Goal: Communication & Community: Answer question/provide support

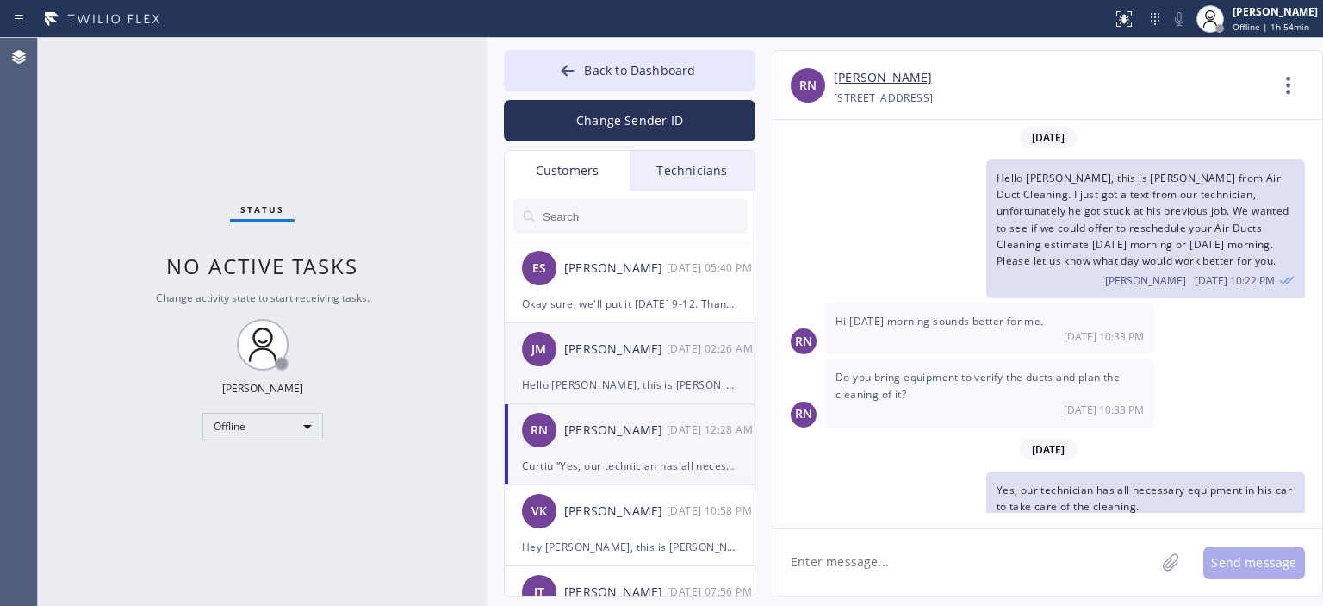
scroll to position [102, 0]
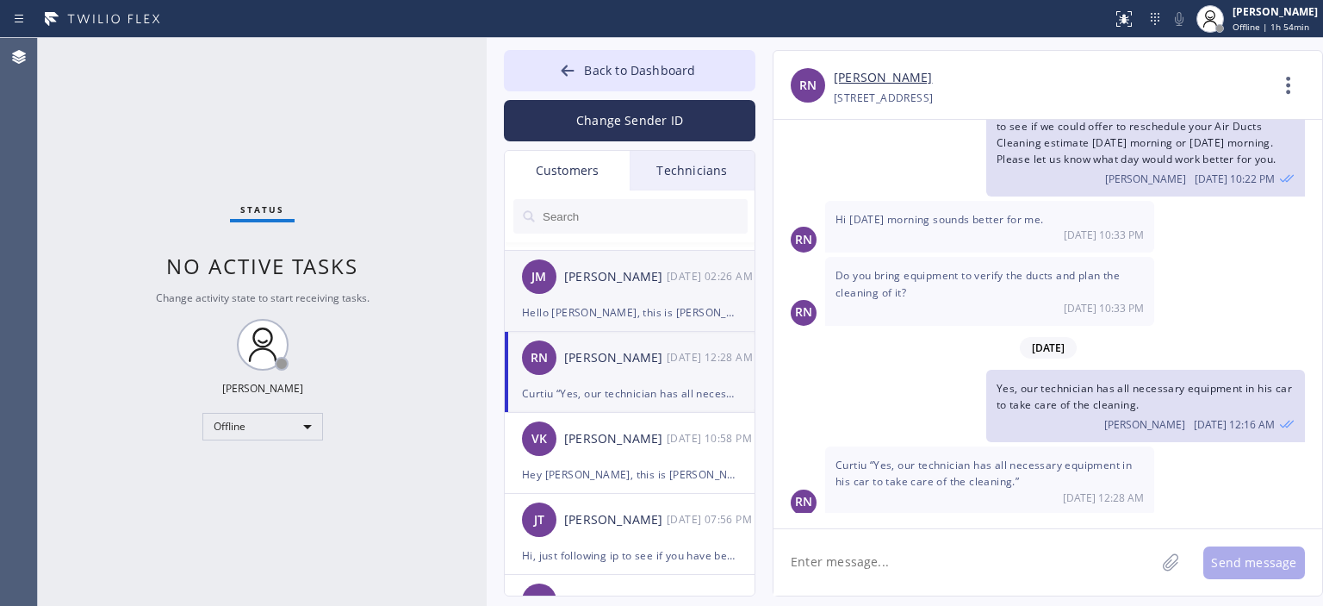
click at [610, 282] on div "[PERSON_NAME]" at bounding box center [615, 277] width 103 height 20
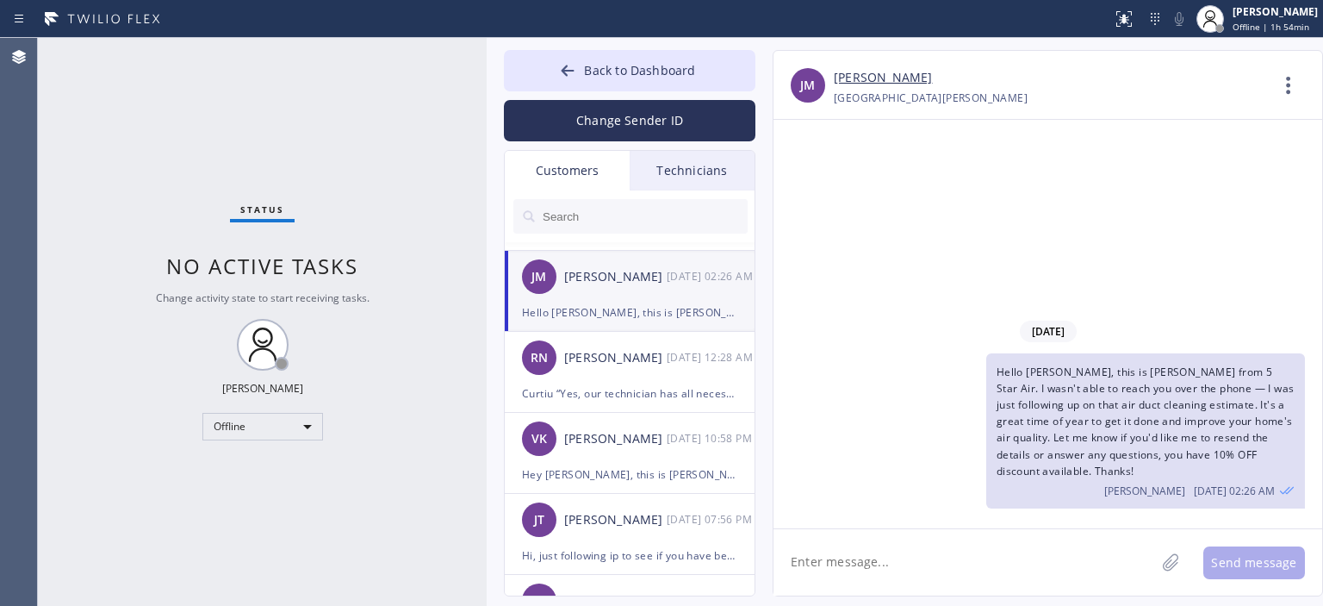
scroll to position [0, 0]
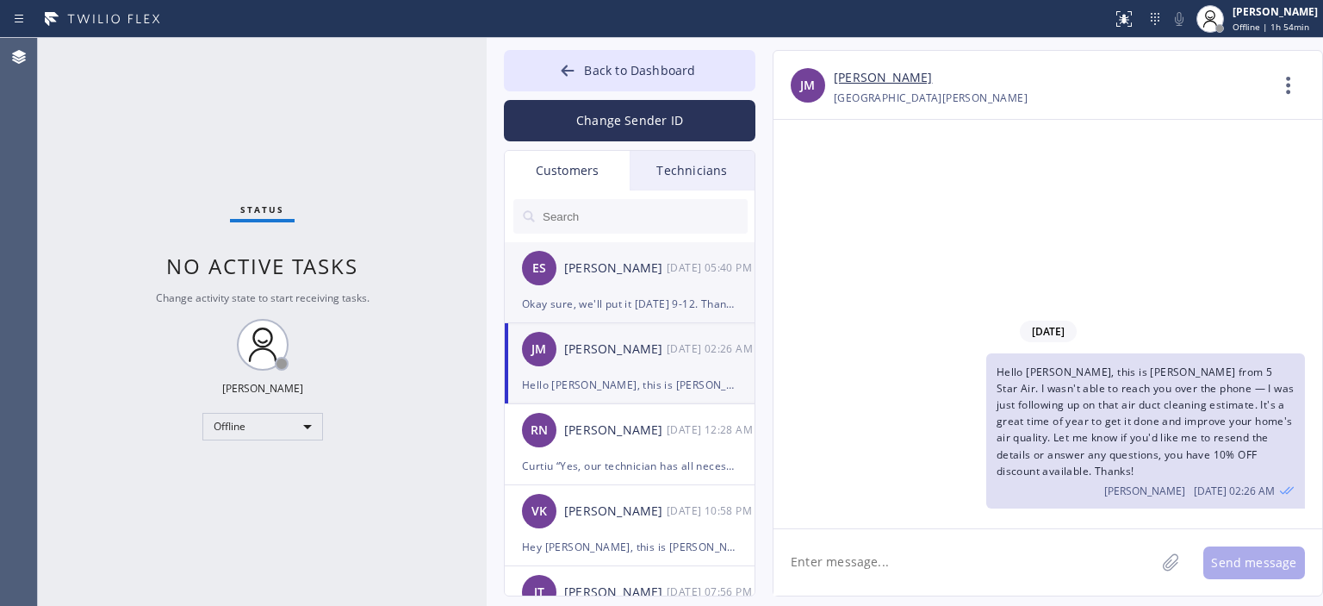
click at [661, 292] on div "ES [PERSON_NAME] [DATE] 05:40 PM" at bounding box center [631, 268] width 252 height 52
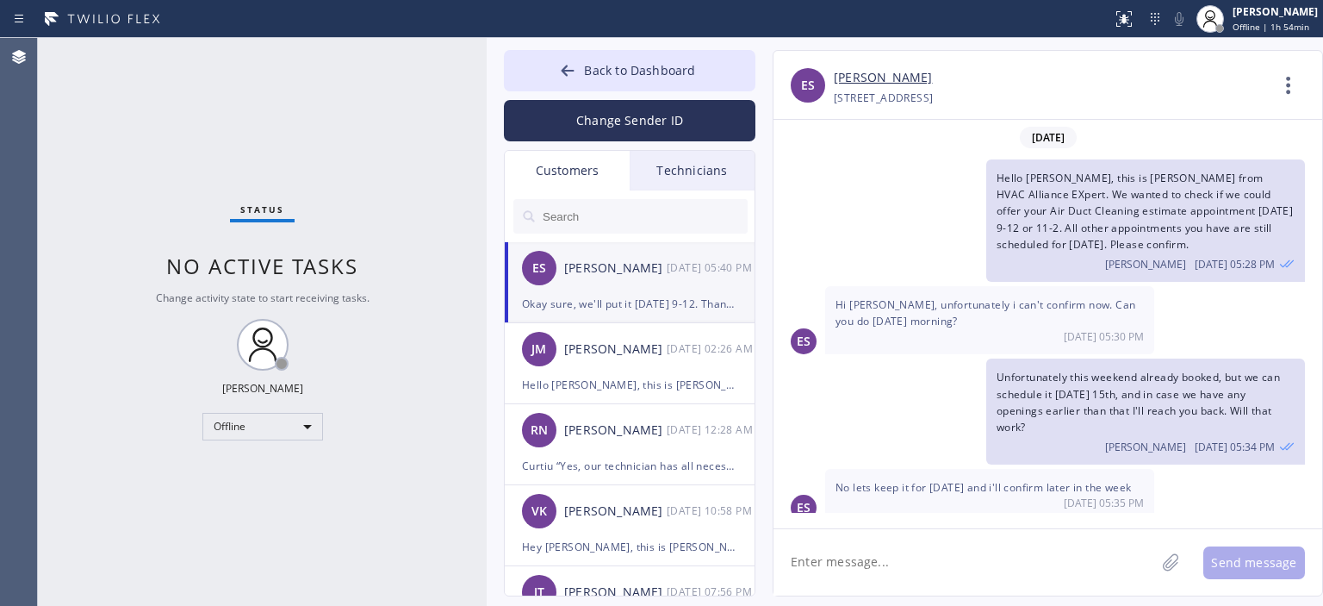
scroll to position [84, 0]
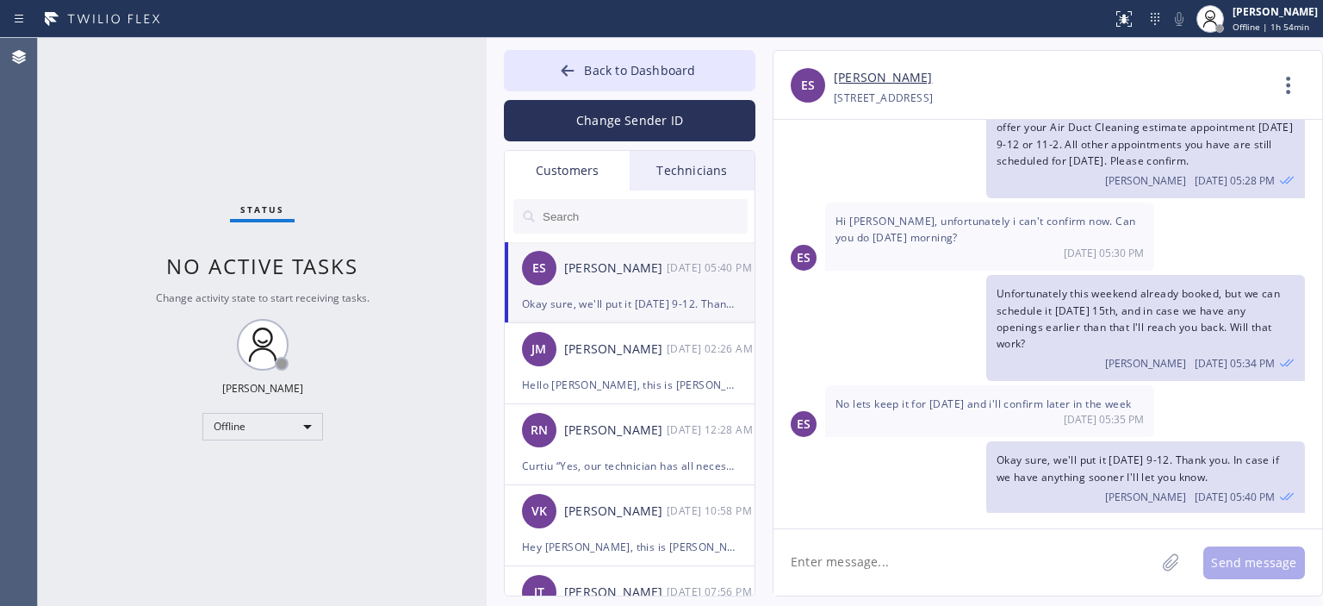
click at [606, 220] on input "text" at bounding box center [644, 216] width 207 height 34
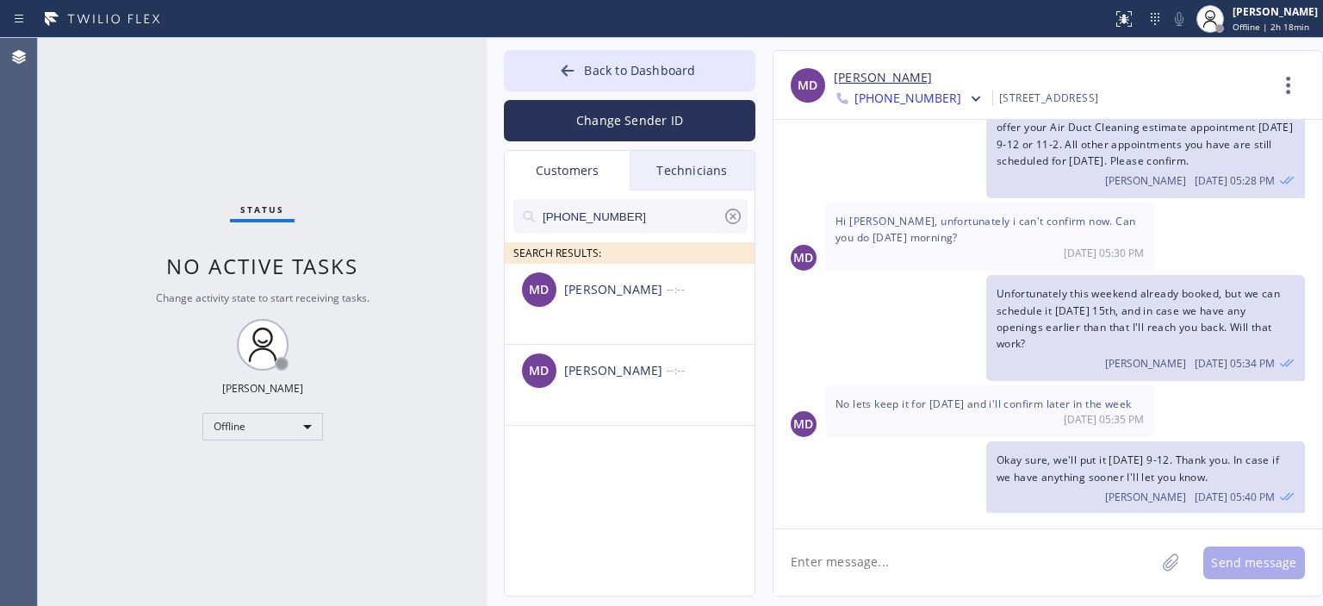
click at [732, 211] on icon at bounding box center [733, 216] width 21 height 21
click at [637, 213] on input "text" at bounding box center [644, 216] width 207 height 34
click at [637, 213] on input "[PHONE_NUMBER]" at bounding box center [632, 216] width 182 height 34
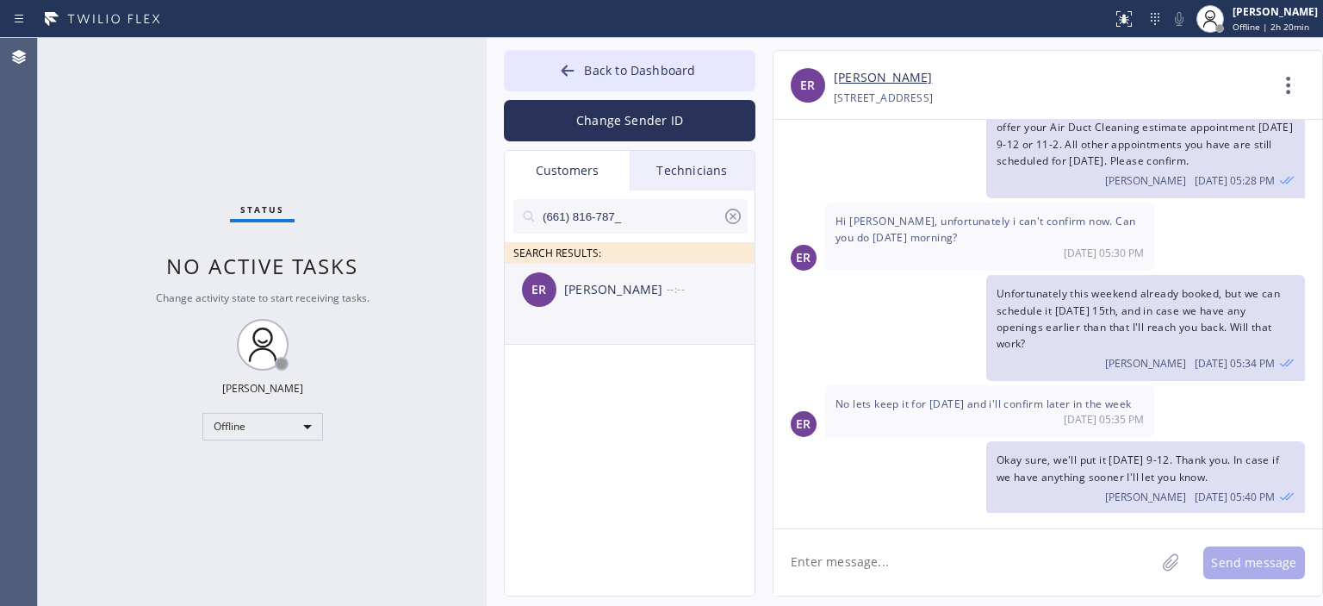
click at [651, 278] on div "ER [PERSON_NAME] --:--" at bounding box center [631, 290] width 252 height 52
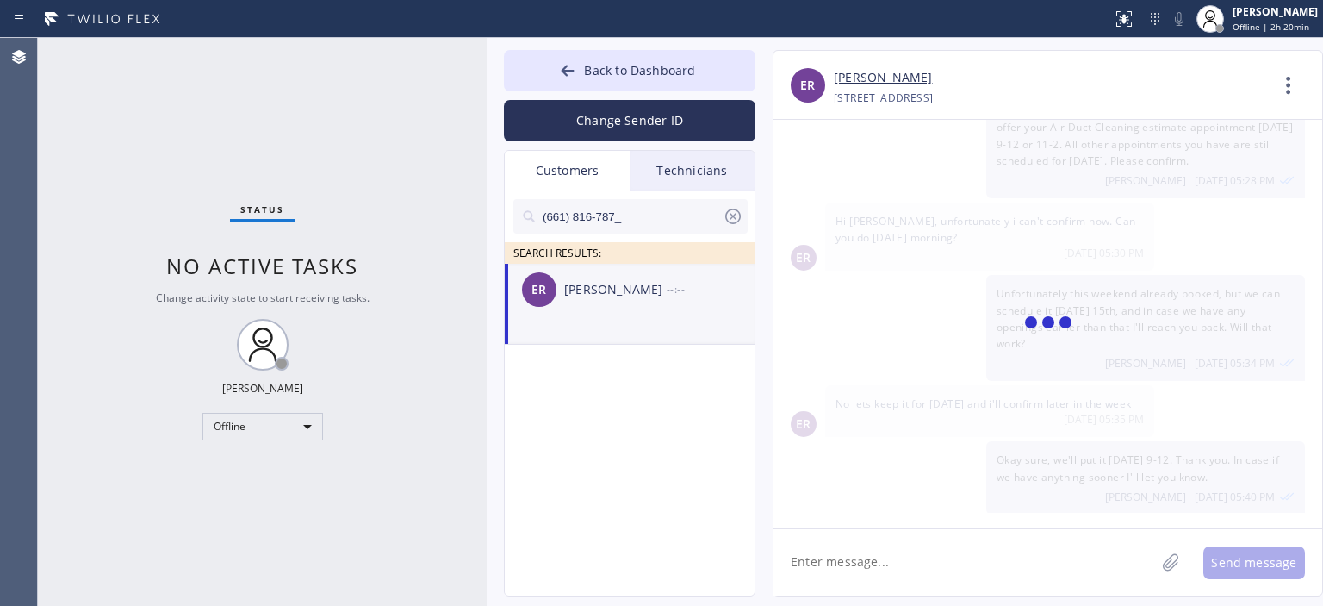
scroll to position [0, 0]
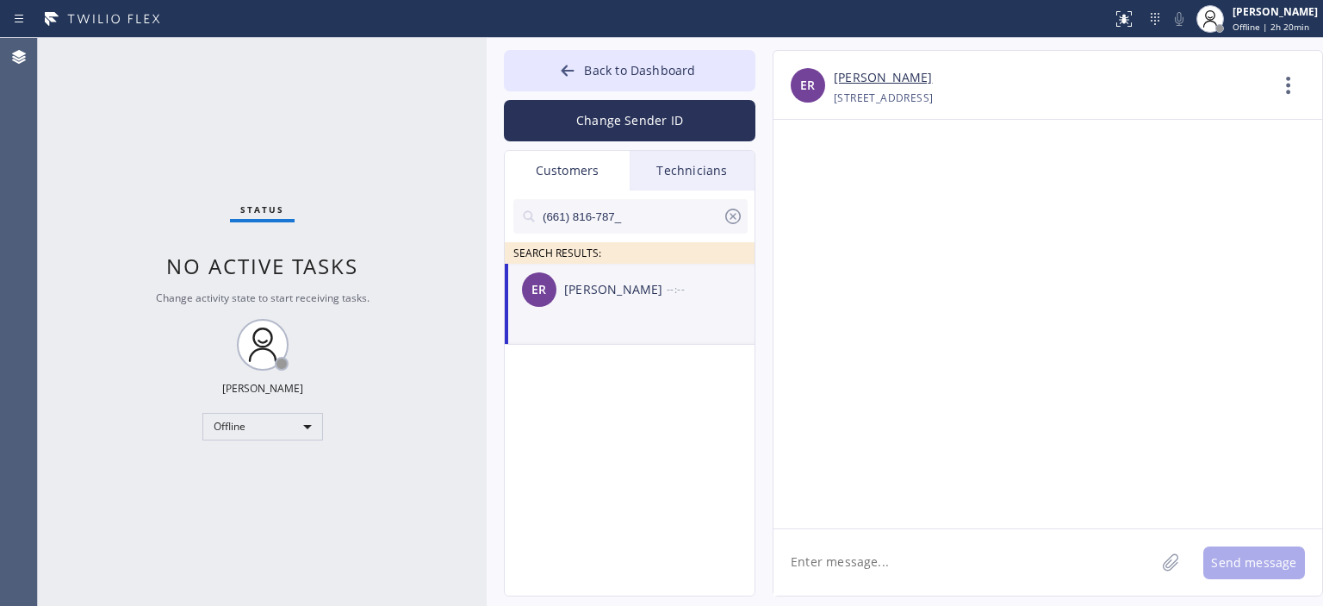
drag, startPoint x: 873, startPoint y: 557, endPoint x: 895, endPoint y: 520, distance: 42.8
click at [876, 554] on textarea at bounding box center [965, 562] width 382 height 66
click at [839, 585] on textarea "Hello [PERSON_NAME], we wanted to confirm your air ducts cleaningappointment" at bounding box center [980, 562] width 413 height 66
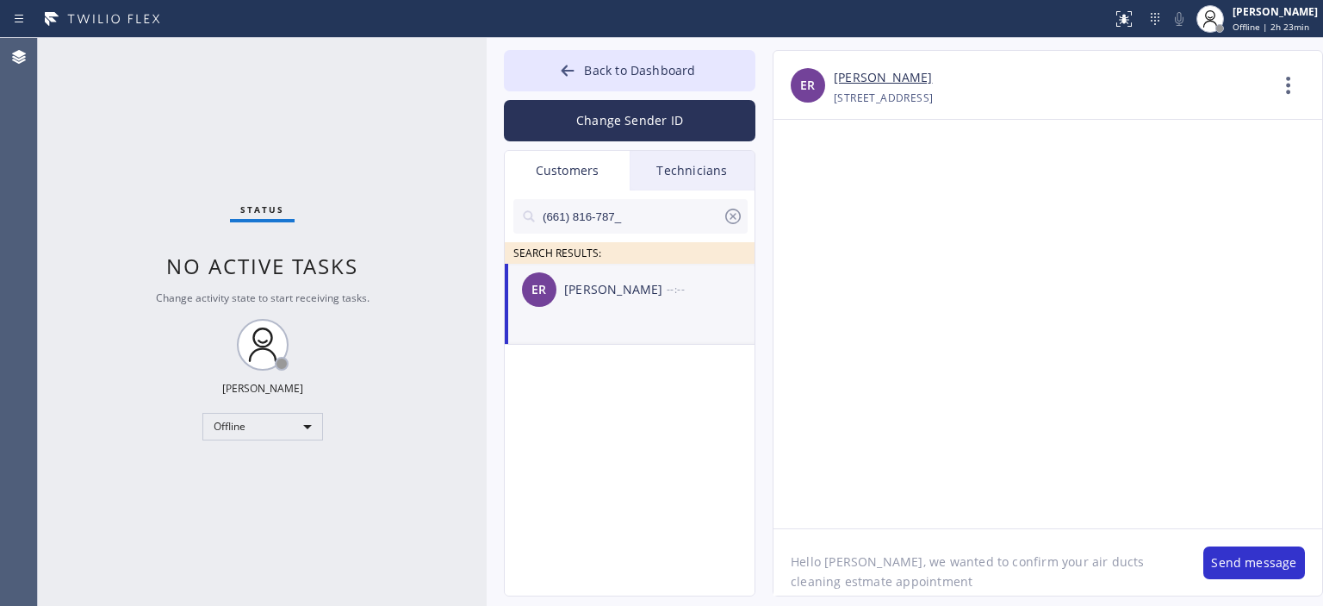
click at [881, 577] on textarea "Hello [PERSON_NAME], we wanted to confirm your air ducts cleaning estmate appoi…" at bounding box center [980, 562] width 413 height 66
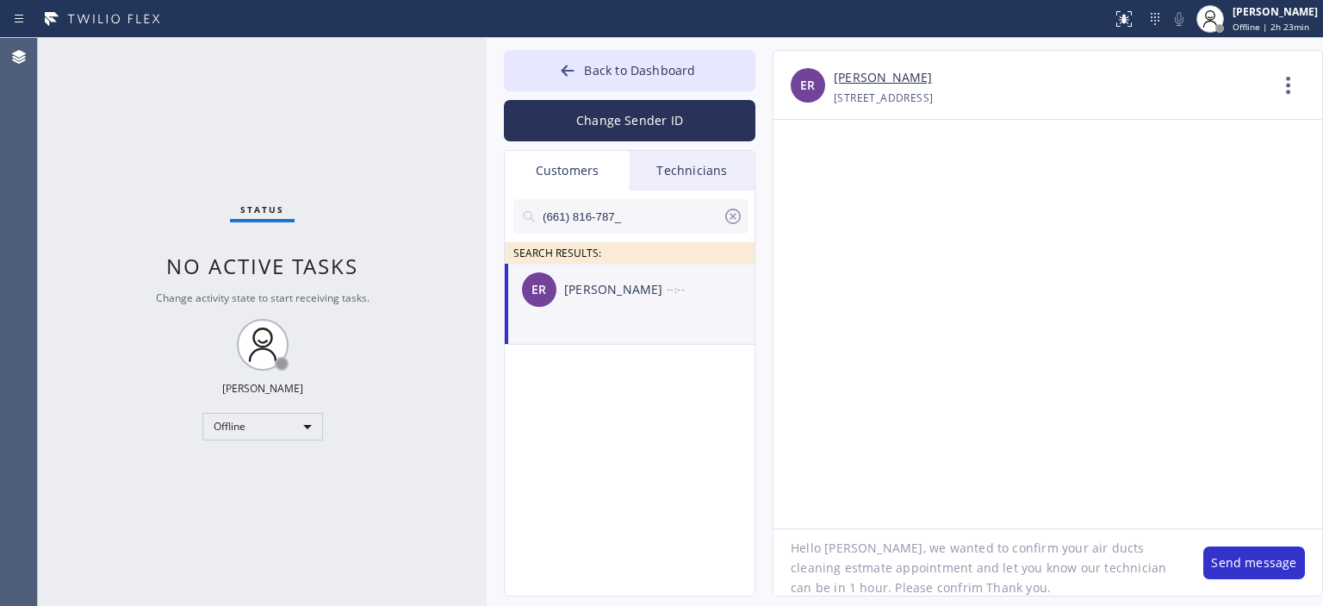
type textarea "c"
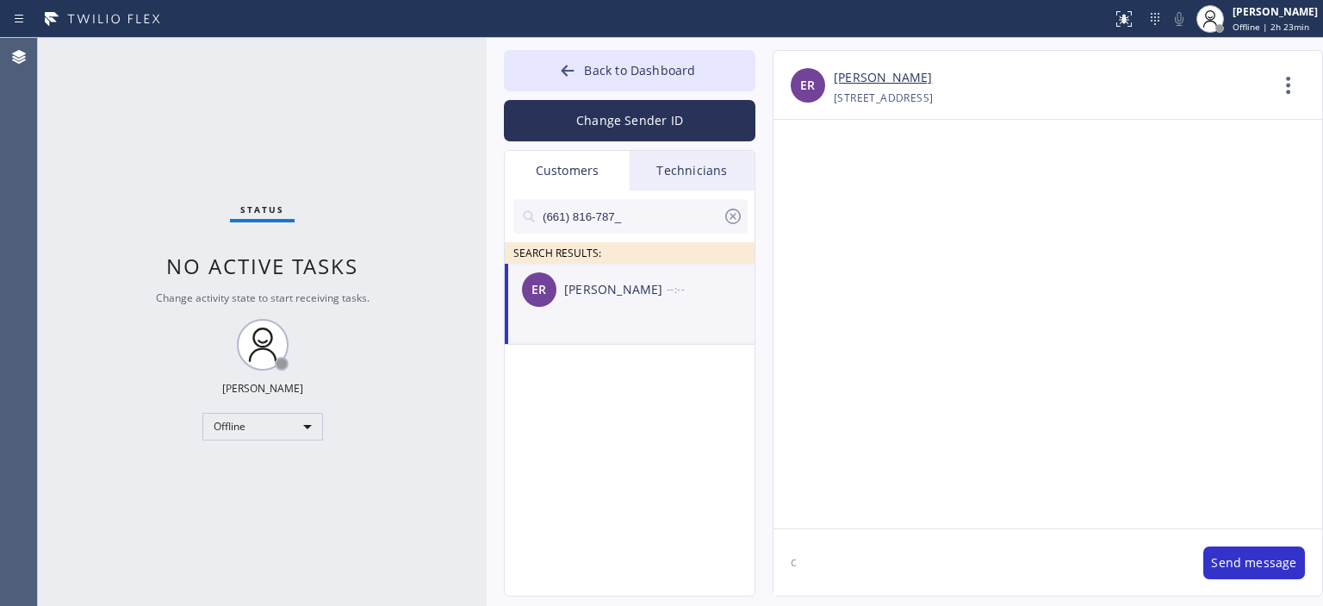
scroll to position [0, 0]
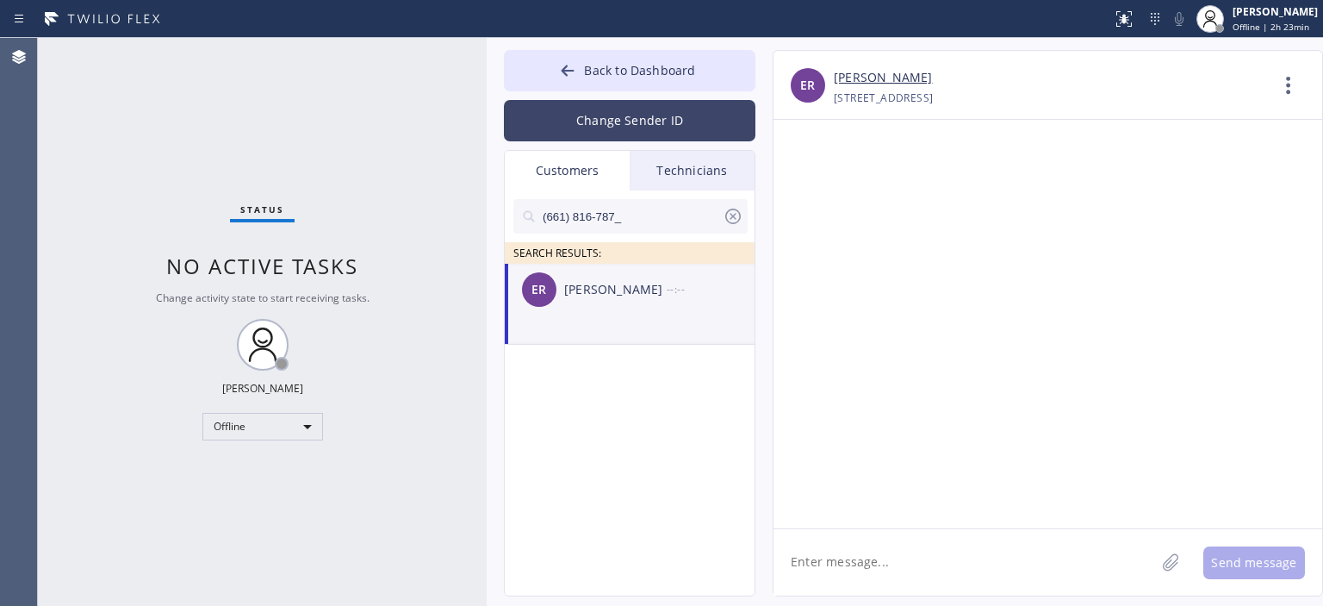
click at [650, 118] on button "Change Sender ID" at bounding box center [630, 120] width 252 height 41
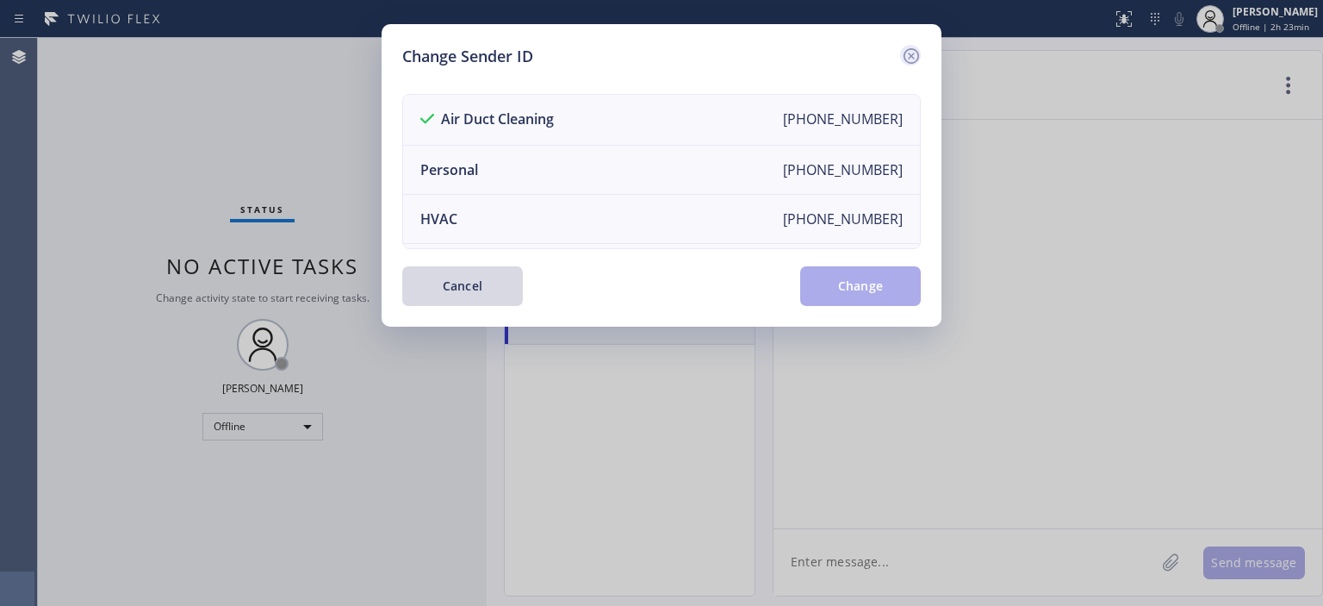
click at [906, 59] on icon at bounding box center [911, 56] width 21 height 21
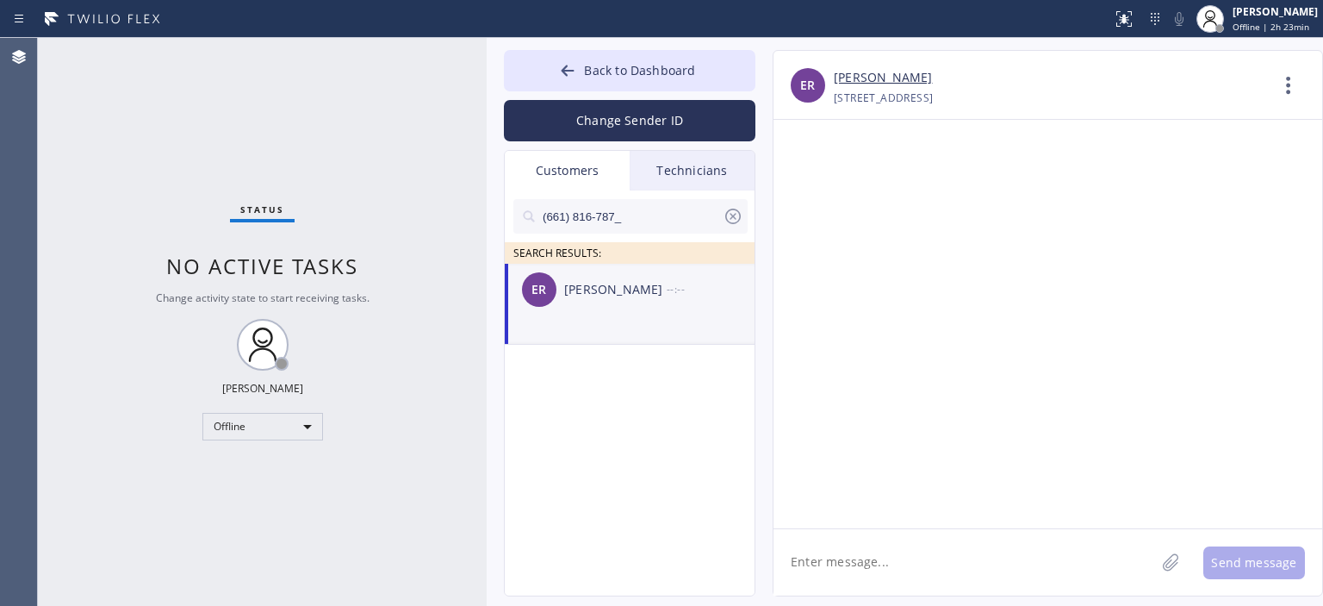
click at [848, 559] on textarea at bounding box center [965, 562] width 382 height 66
paste textarea "Hello [PERSON_NAME], we wanted to confirm your air ducts cleaning estimate appo…"
type textarea "Hello [PERSON_NAME], we wanted to confirm your air ducts cleaning estimate appo…"
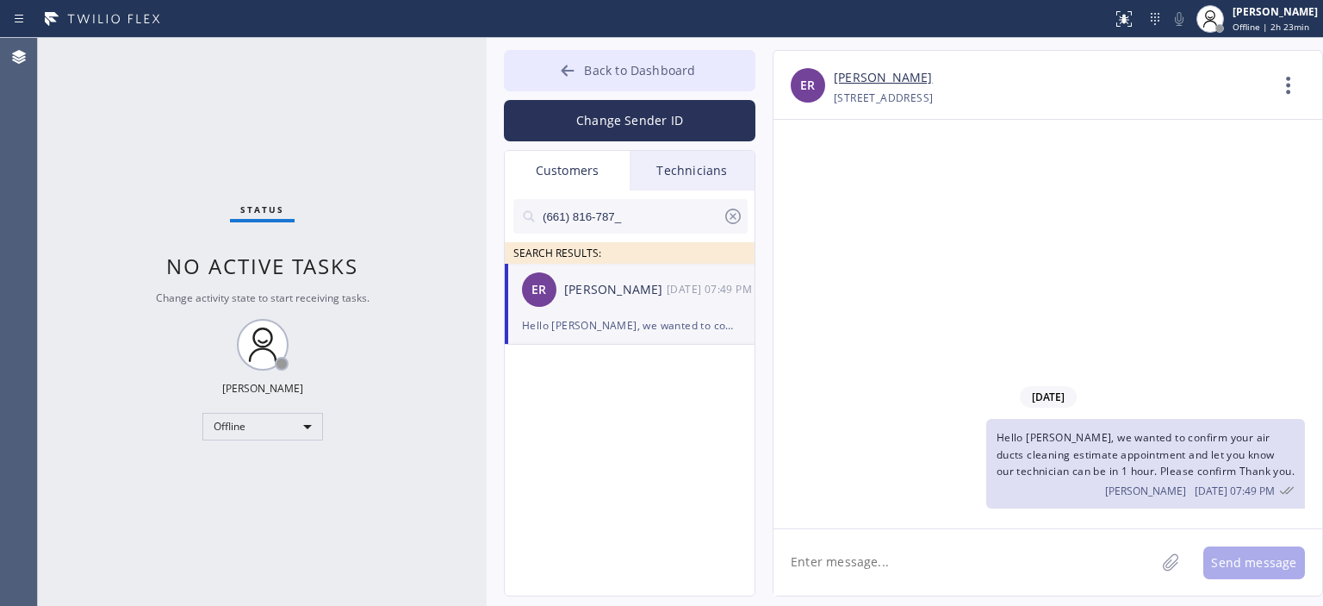
click at [569, 71] on icon at bounding box center [567, 70] width 17 height 17
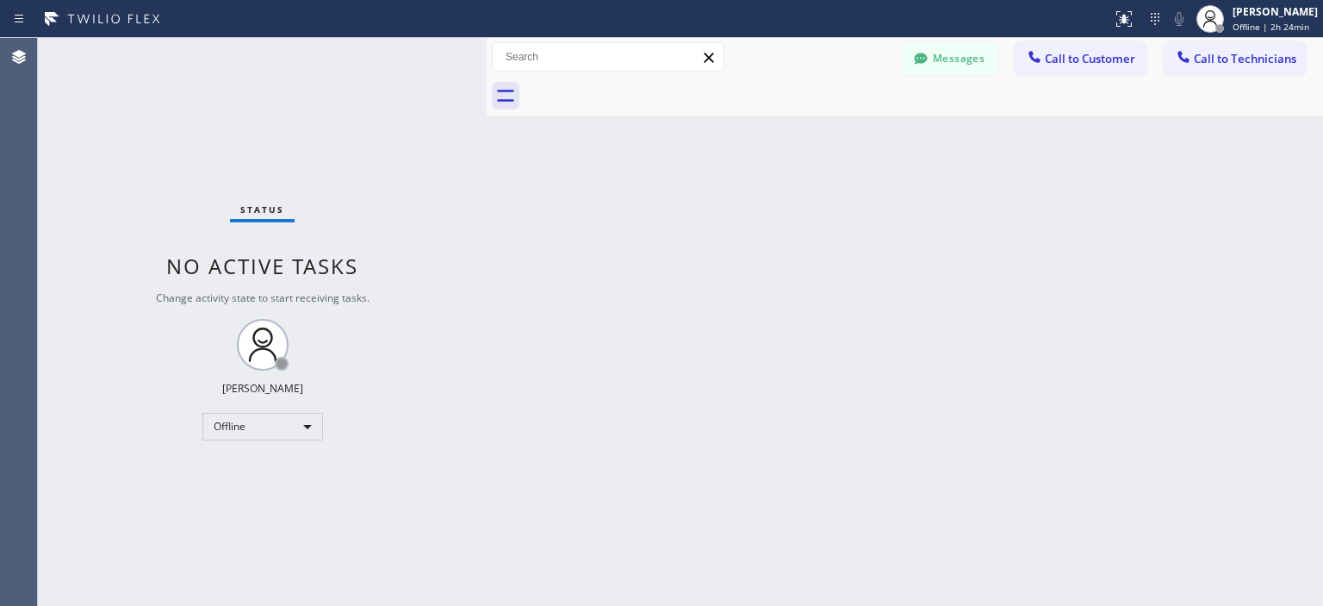
drag, startPoint x: 60, startPoint y: 115, endPoint x: 179, endPoint y: 87, distance: 122.2
click at [60, 115] on div "Status No active tasks Change activity state to start receiving tasks. [PERSON_…" at bounding box center [262, 322] width 449 height 568
click at [961, 47] on button "Messages" at bounding box center [950, 58] width 95 height 33
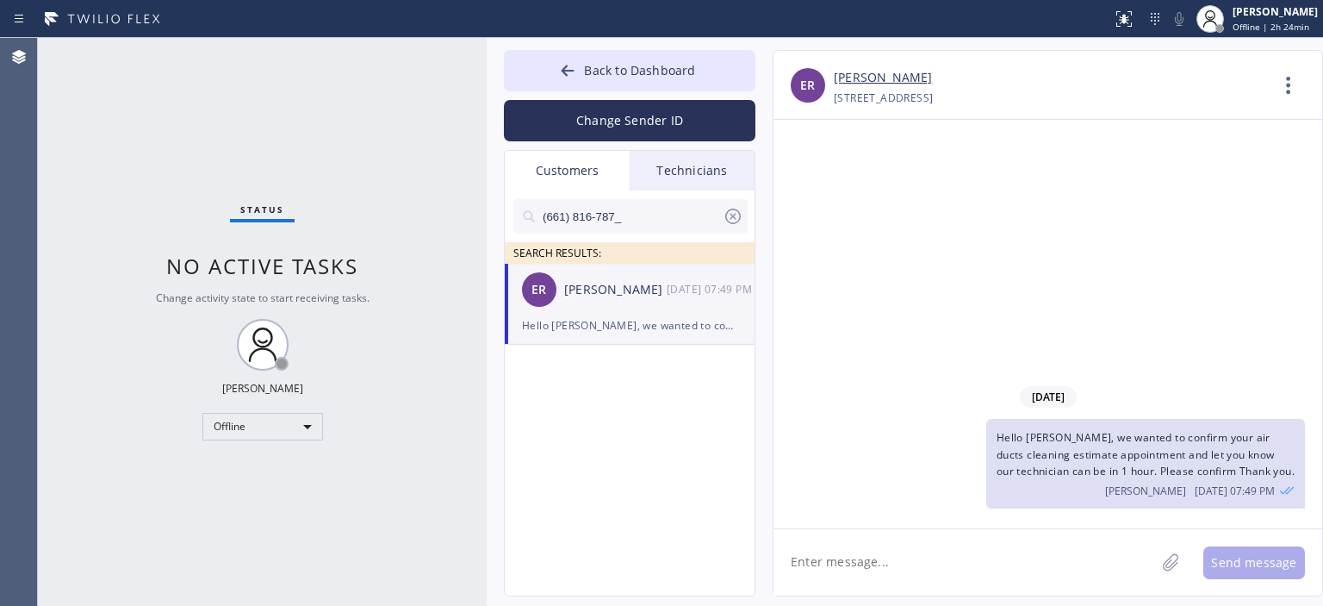
click at [734, 214] on icon at bounding box center [733, 216] width 16 height 16
click at [675, 122] on button "Change Sender ID" at bounding box center [630, 120] width 252 height 41
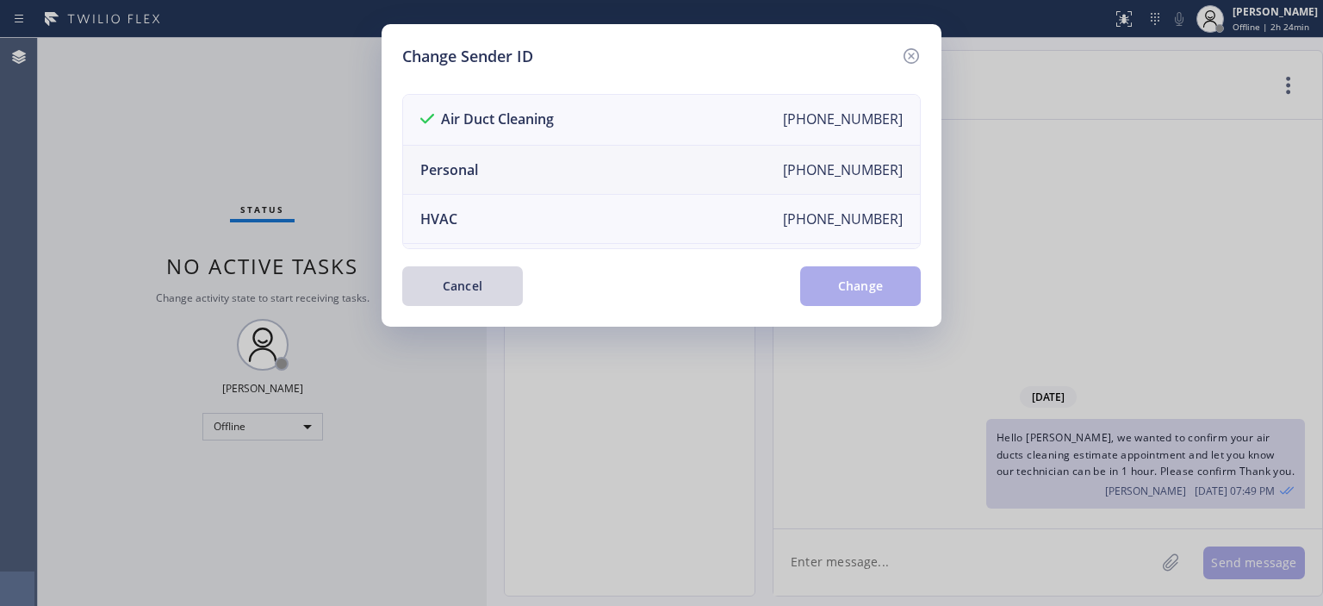
click at [517, 158] on li "Personal [PHONE_NUMBER]" at bounding box center [661, 170] width 517 height 49
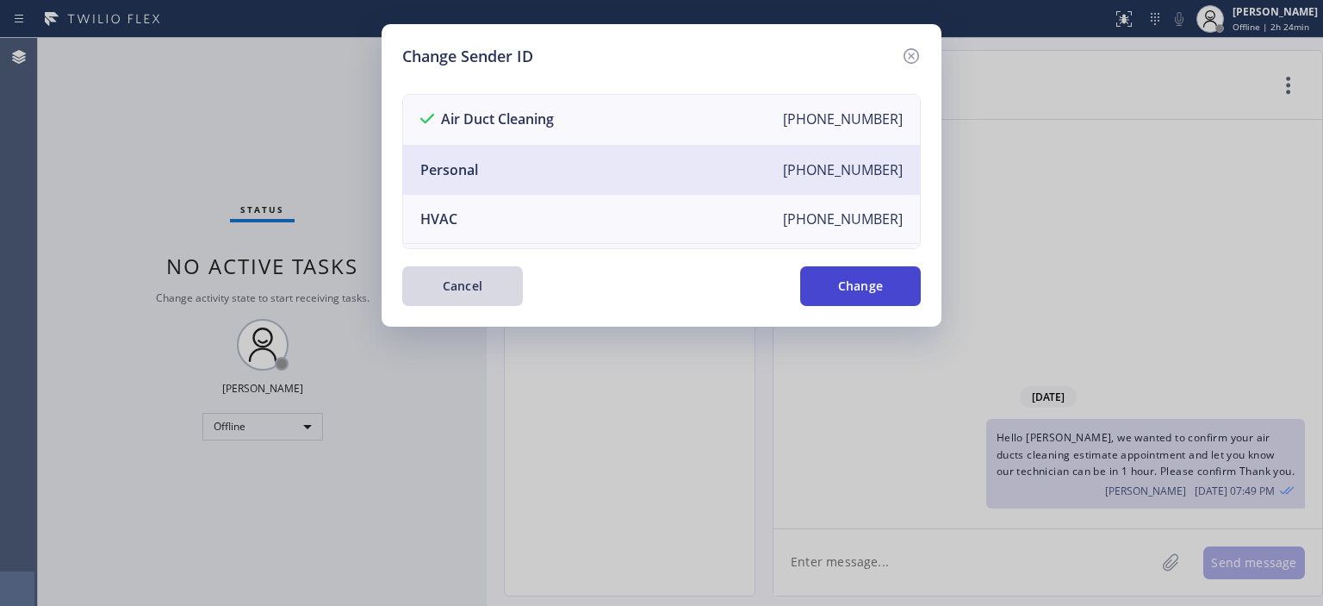
click at [860, 292] on button "Change" at bounding box center [860, 286] width 121 height 40
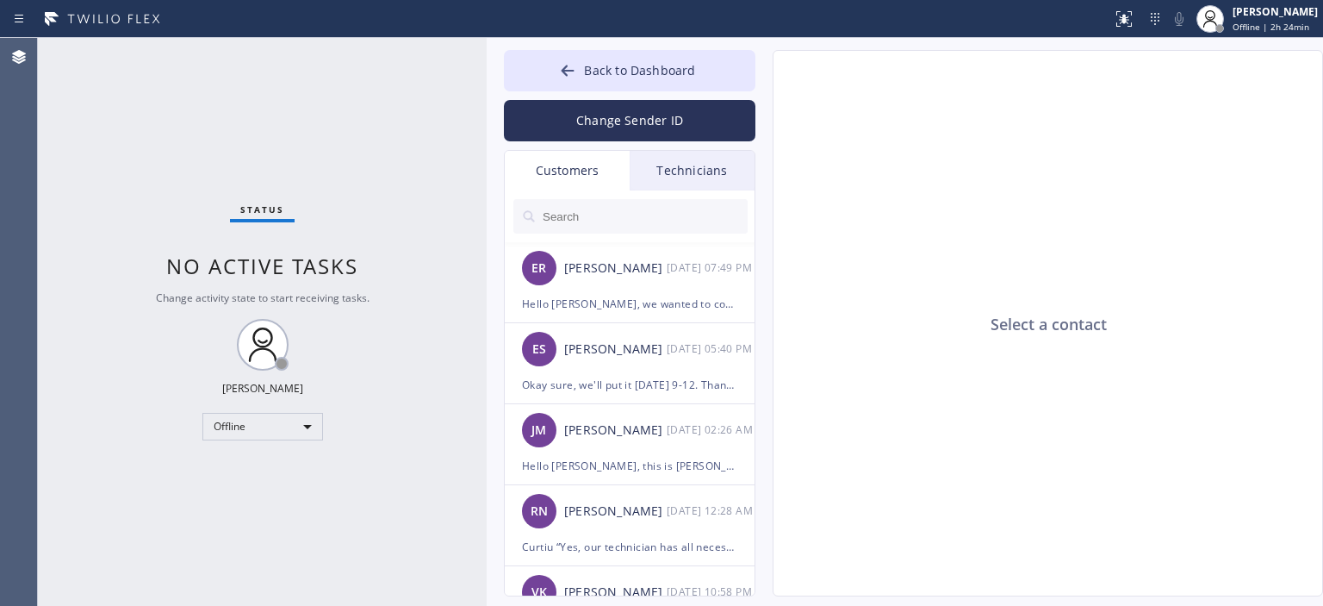
click at [681, 165] on div "Technicians" at bounding box center [692, 171] width 125 height 40
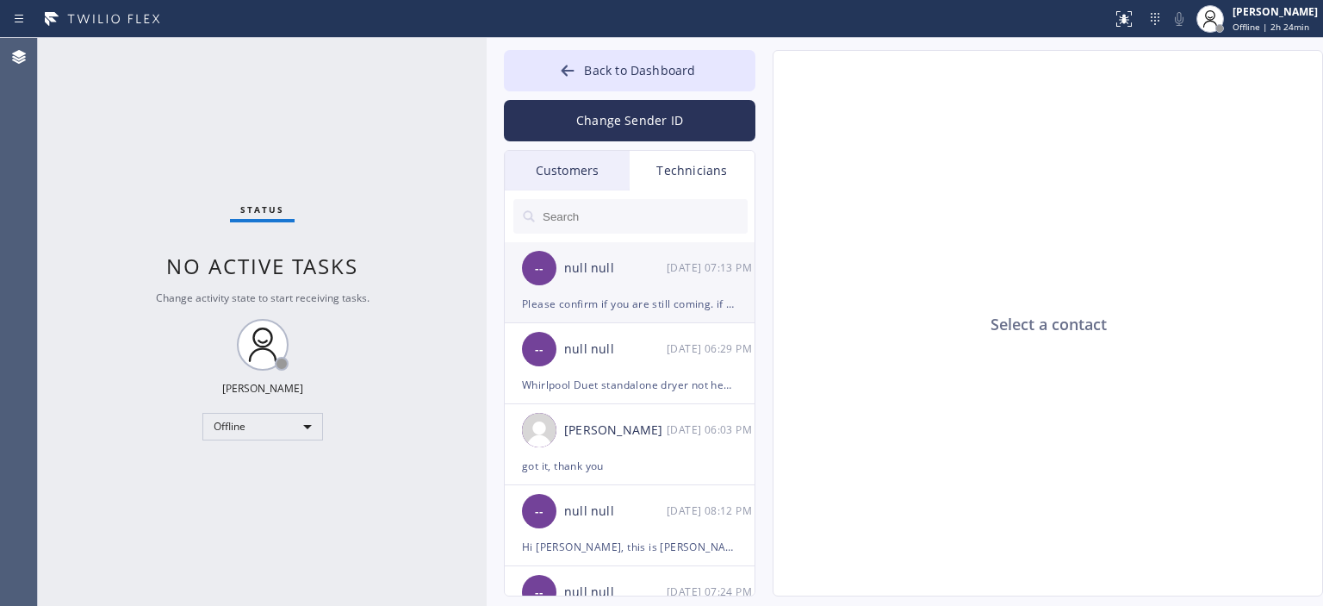
click at [643, 264] on div "null null" at bounding box center [615, 268] width 103 height 20
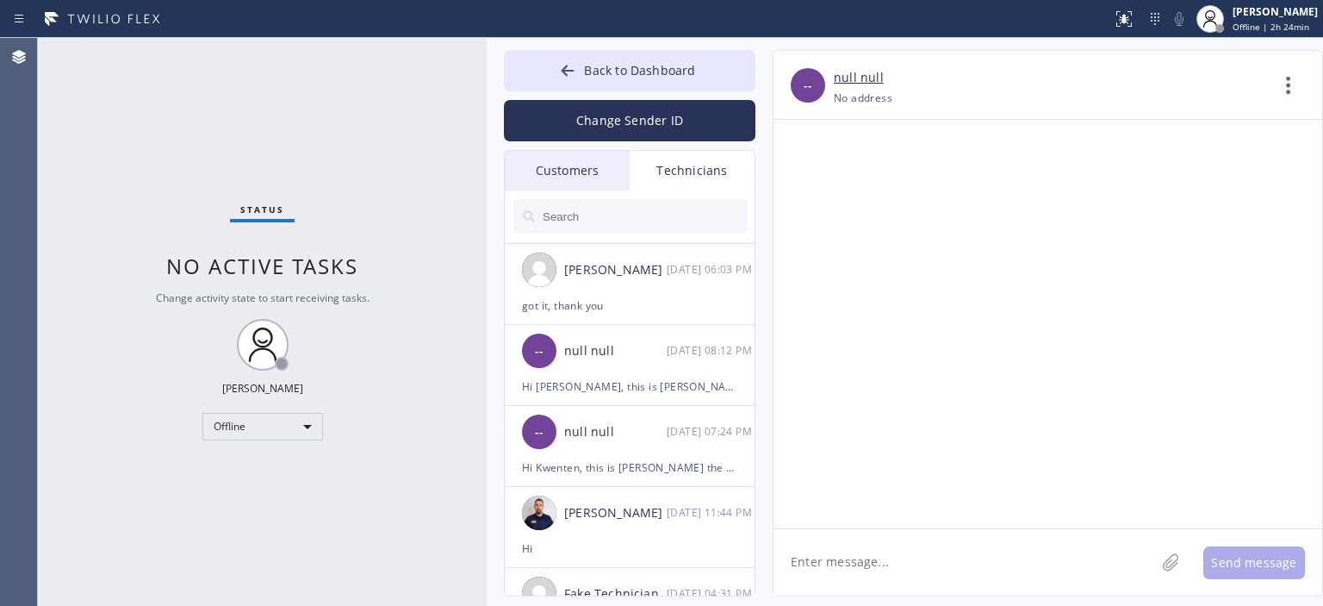
scroll to position [86, 0]
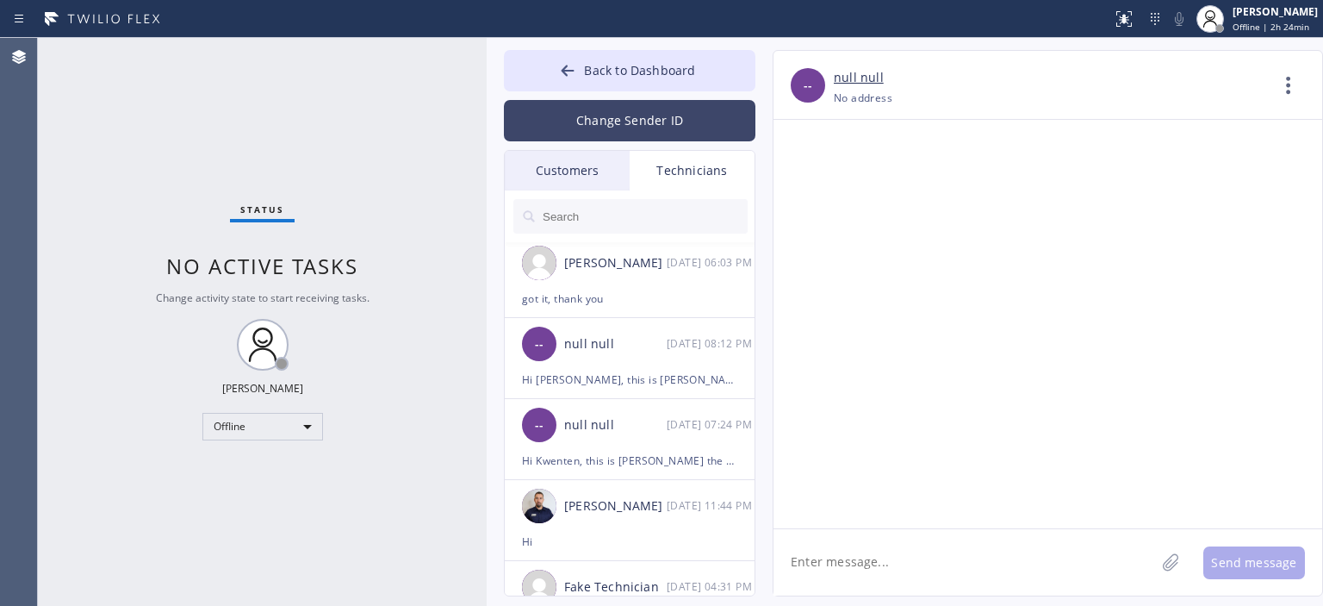
click at [673, 113] on button "Change Sender ID" at bounding box center [630, 120] width 252 height 41
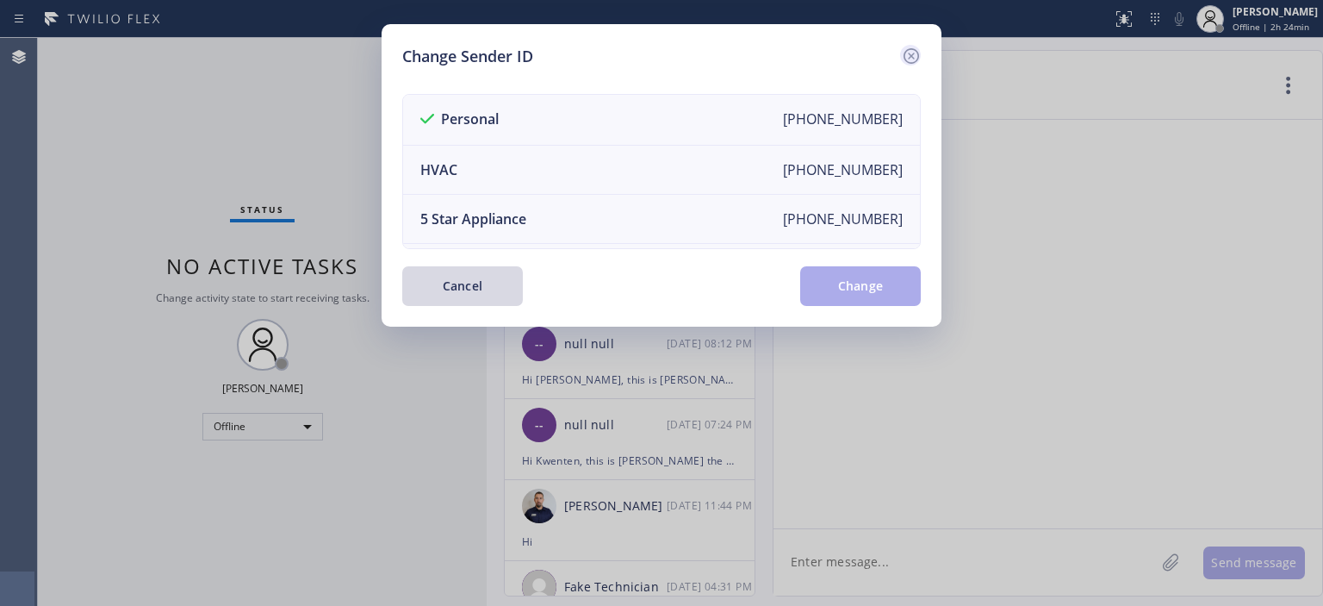
click at [916, 53] on icon at bounding box center [911, 56] width 21 height 21
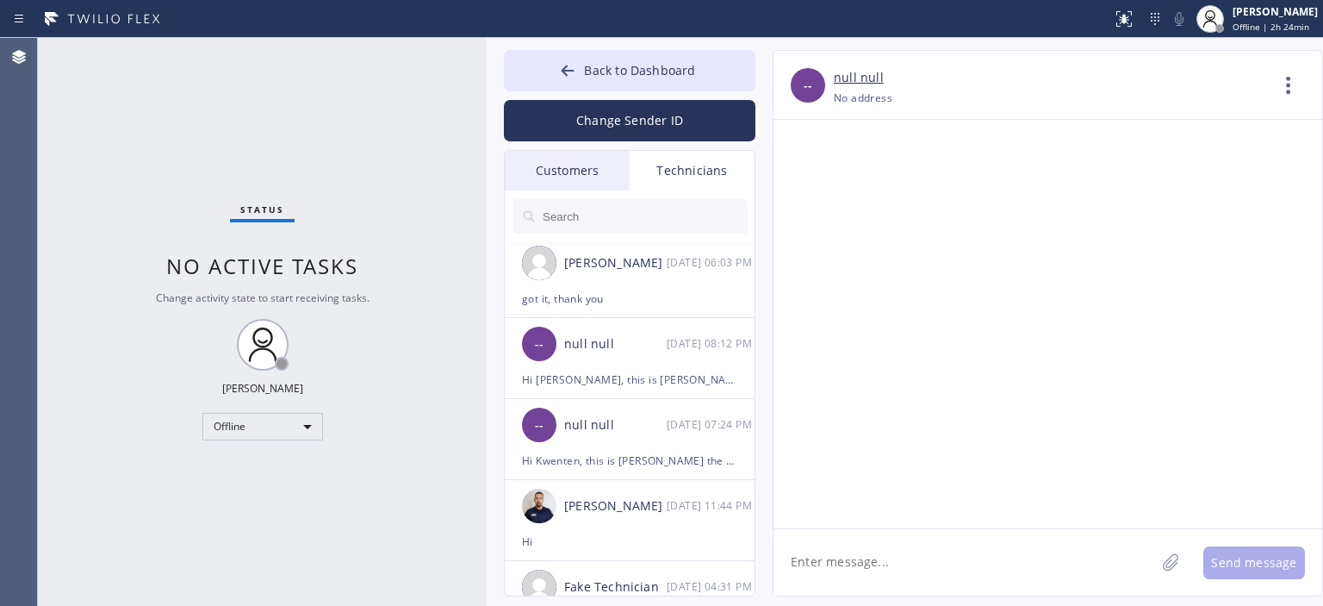
scroll to position [0, 0]
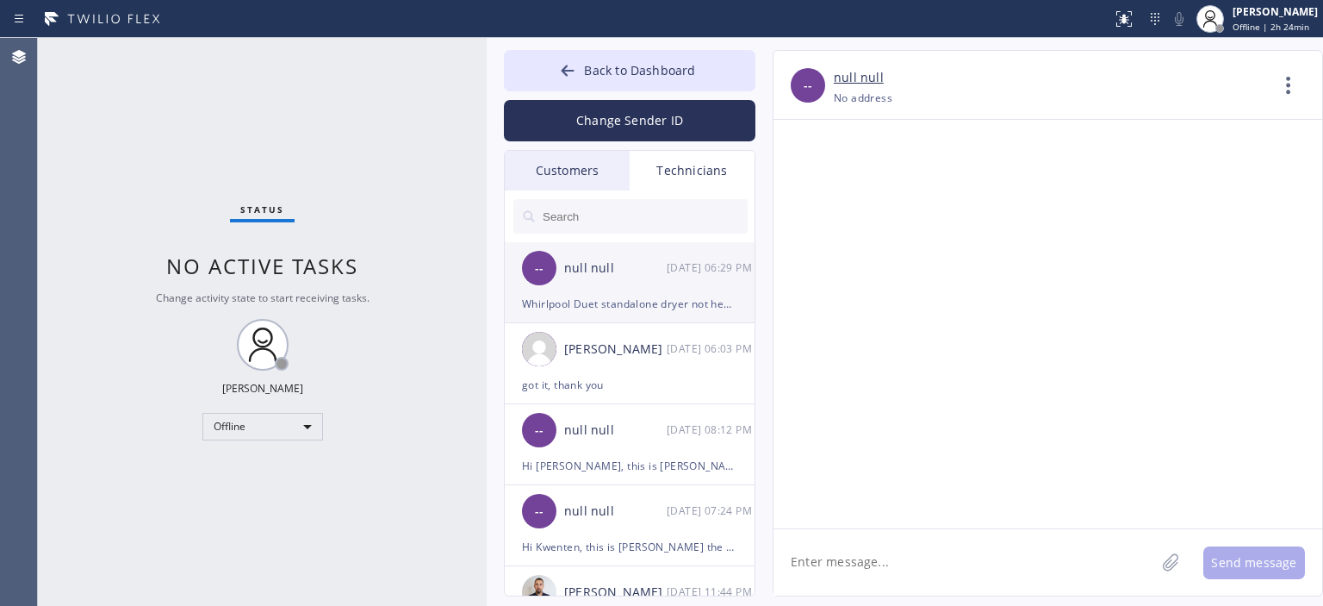
click at [670, 276] on div "[DATE] 06:29 PM" at bounding box center [712, 268] width 90 height 20
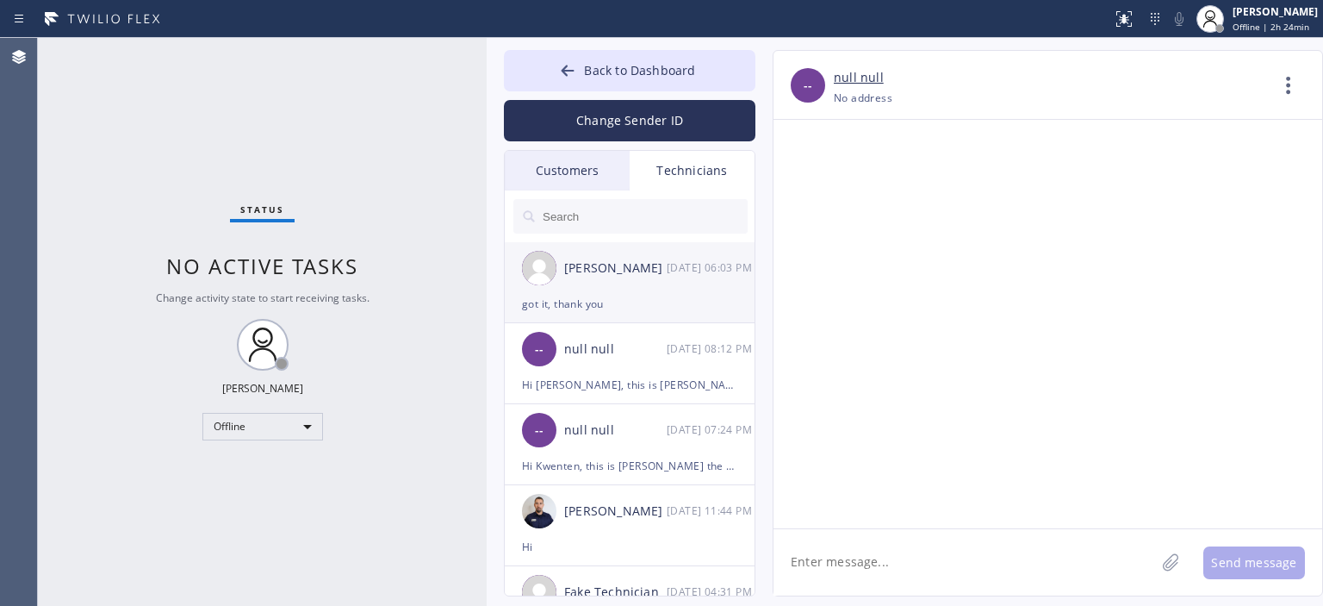
click at [625, 284] on div "[PERSON_NAME] [DATE] 06:03 PM" at bounding box center [631, 268] width 252 height 52
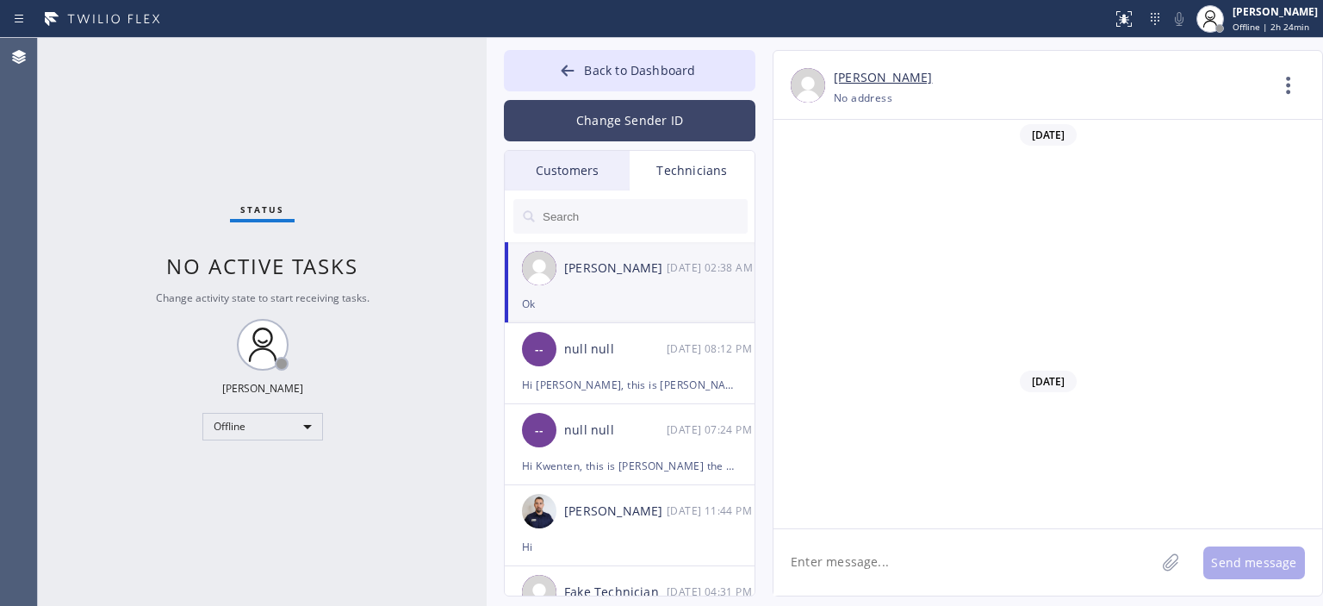
click at [643, 117] on button "Change Sender ID" at bounding box center [630, 120] width 252 height 41
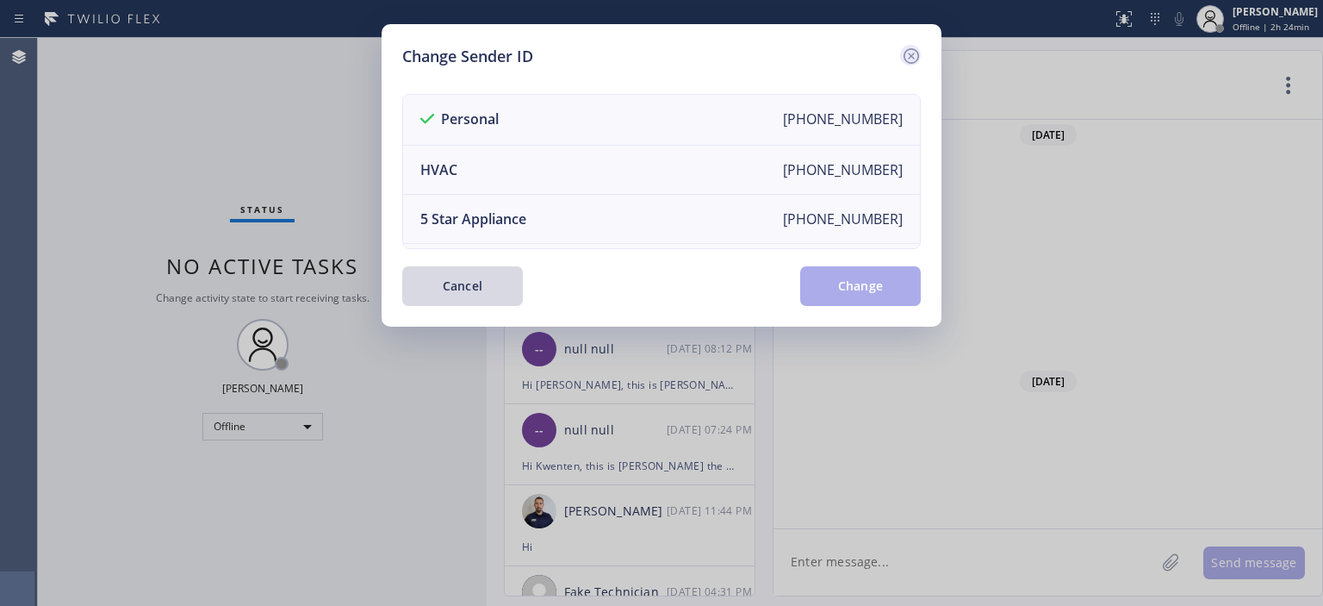
click at [908, 51] on icon at bounding box center [911, 56] width 21 height 21
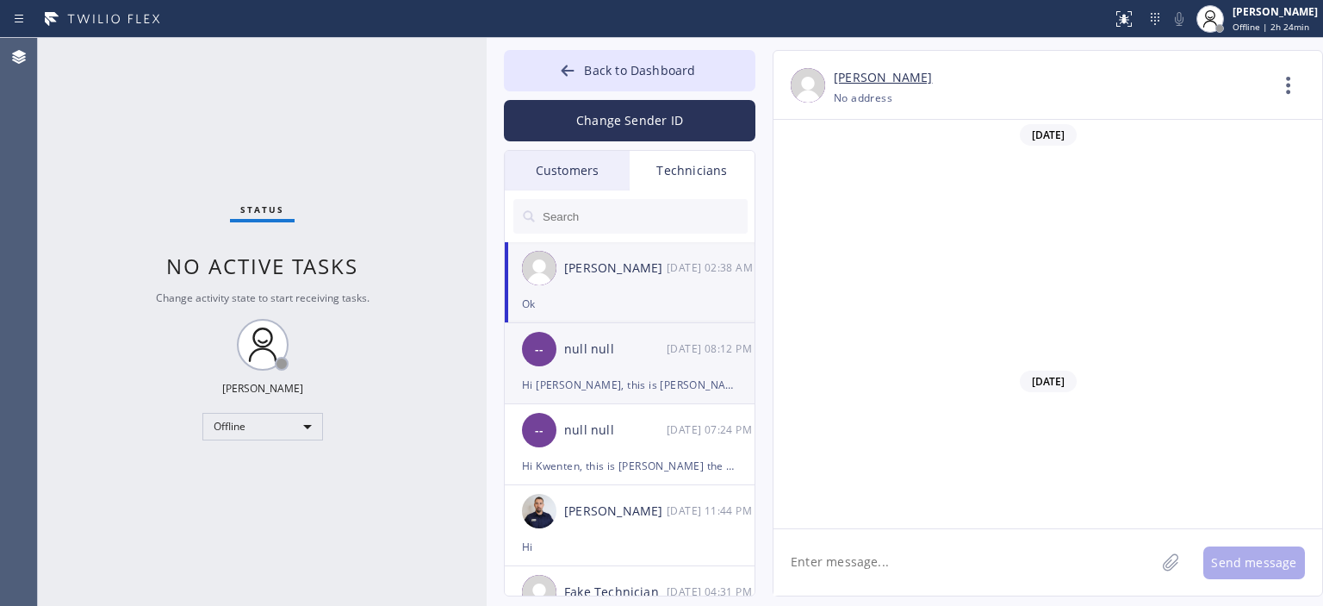
click at [649, 351] on div "null null" at bounding box center [615, 349] width 103 height 20
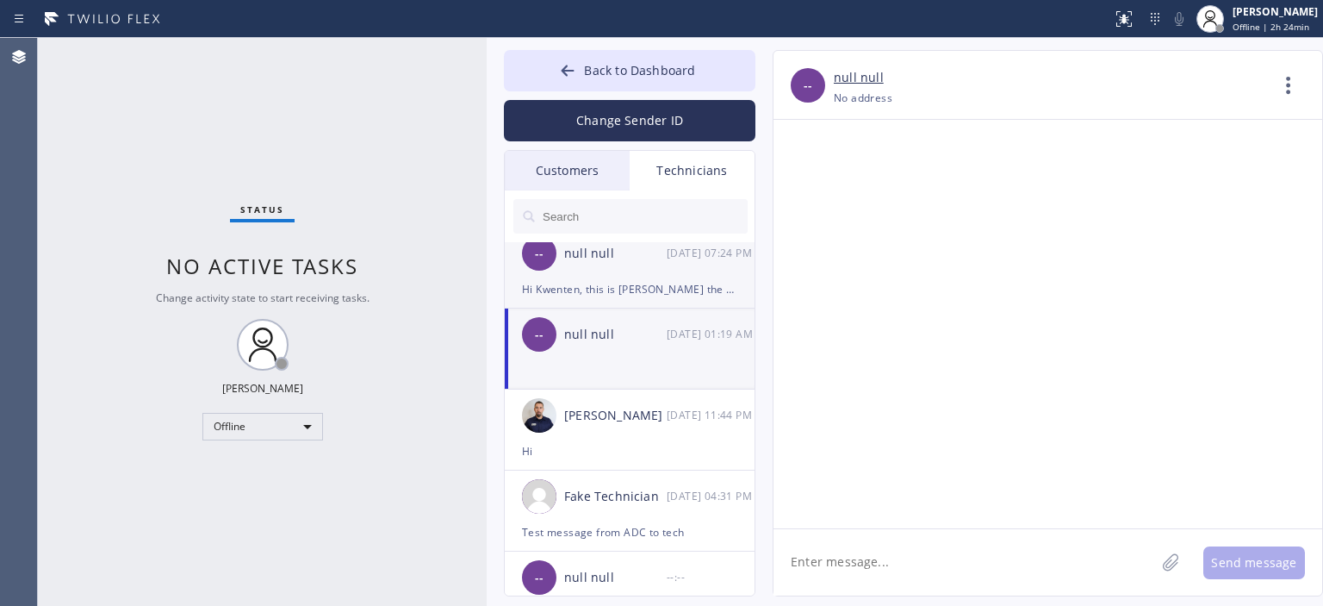
scroll to position [212, 0]
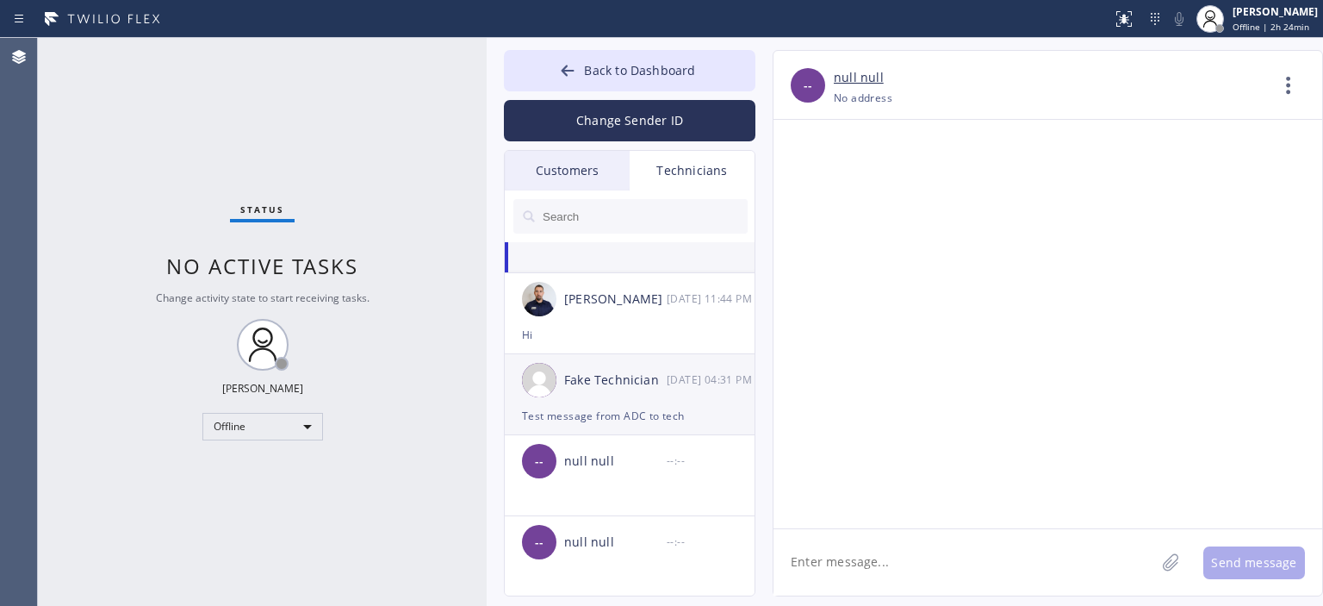
click at [665, 397] on div "Fake Technician [DATE] 04:31 PM" at bounding box center [631, 380] width 252 height 52
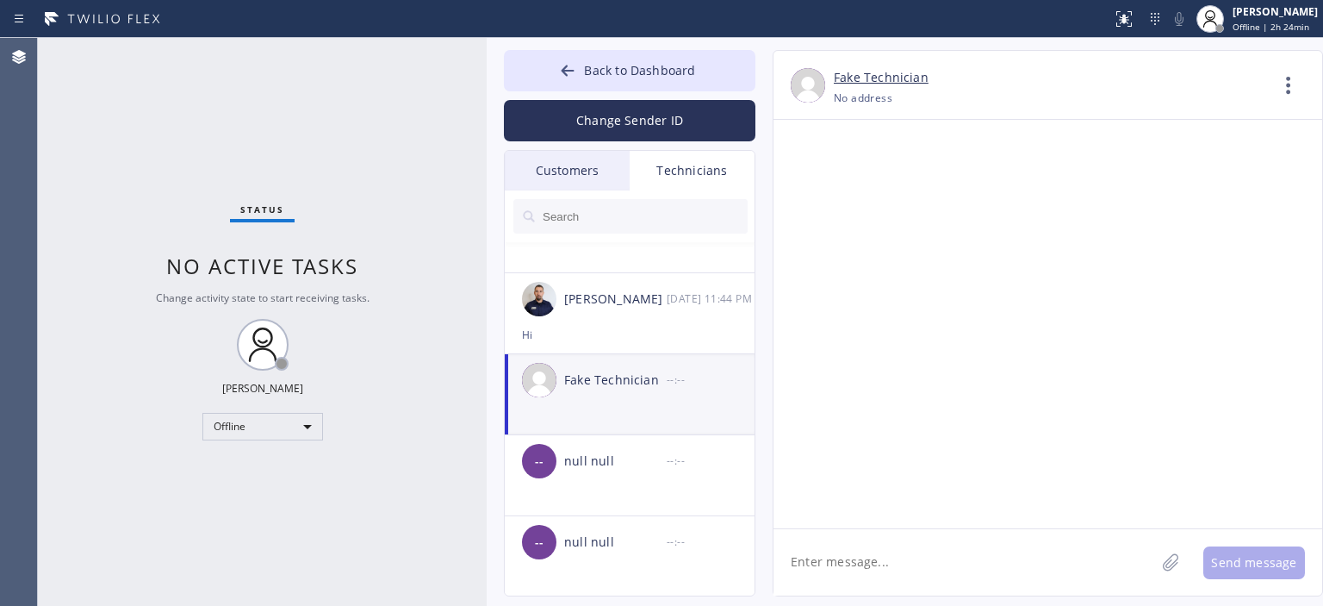
scroll to position [0, 0]
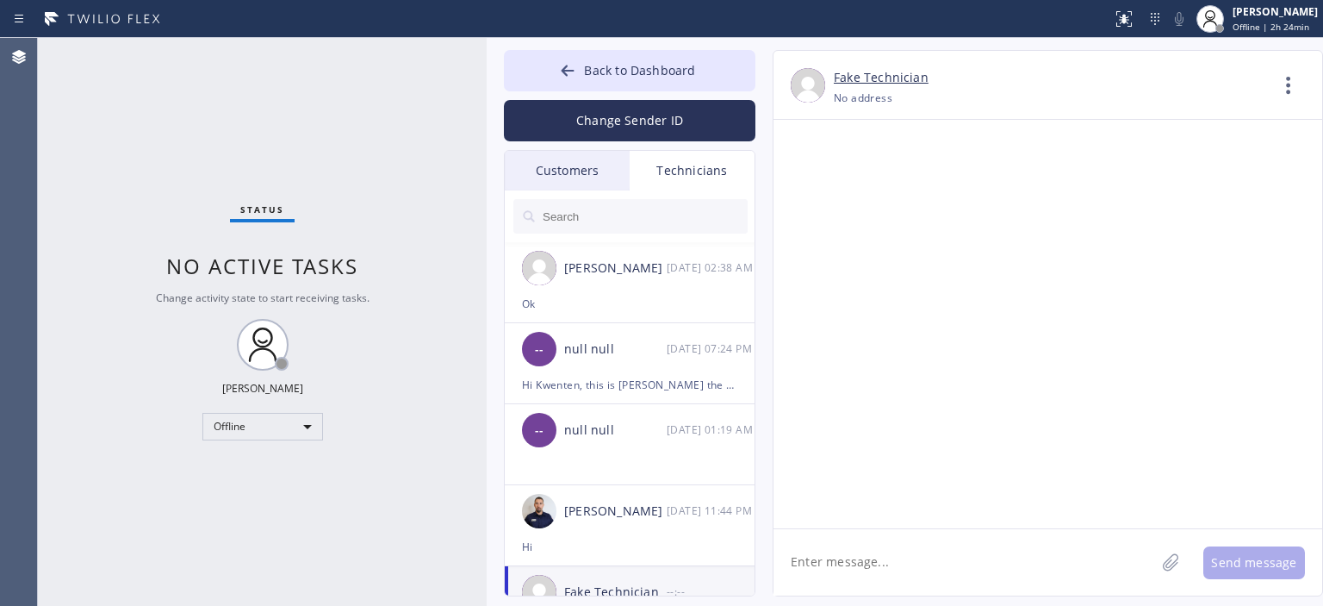
click at [631, 218] on input "text" at bounding box center [644, 216] width 207 height 34
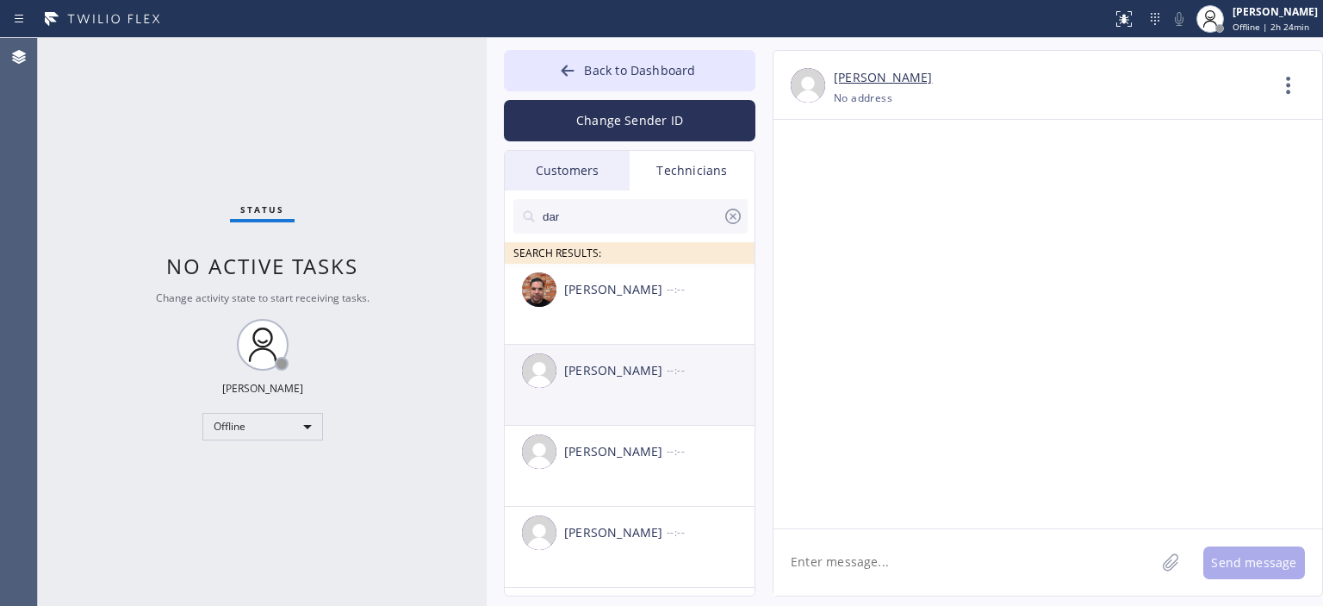
type input "dar"
click at [663, 382] on div "[PERSON_NAME] --:--" at bounding box center [631, 371] width 252 height 52
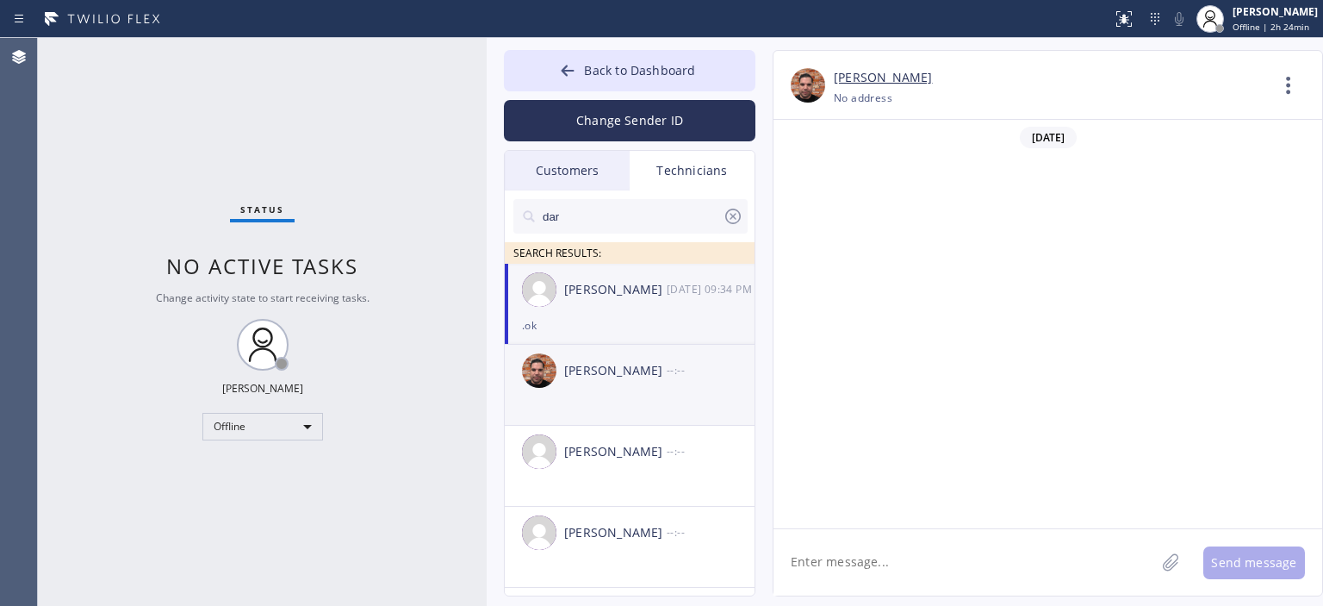
scroll to position [78223, 0]
click at [657, 307] on div "[PERSON_NAME] [DATE] 09:34 PM" at bounding box center [631, 290] width 252 height 52
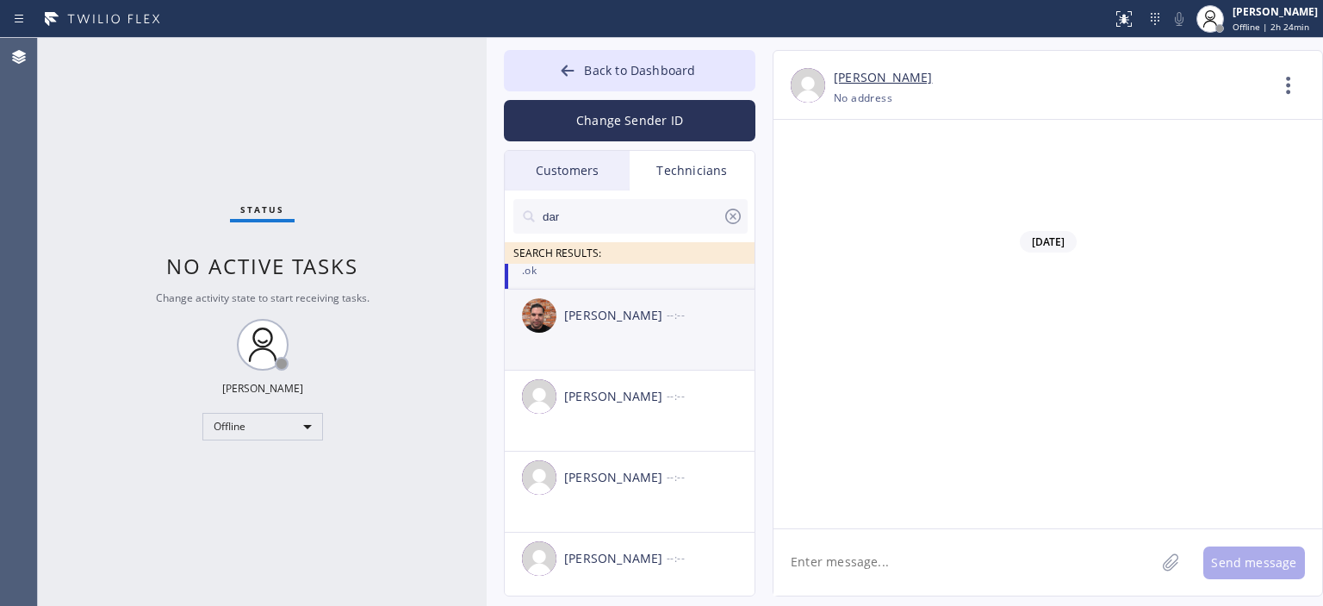
scroll to position [0, 0]
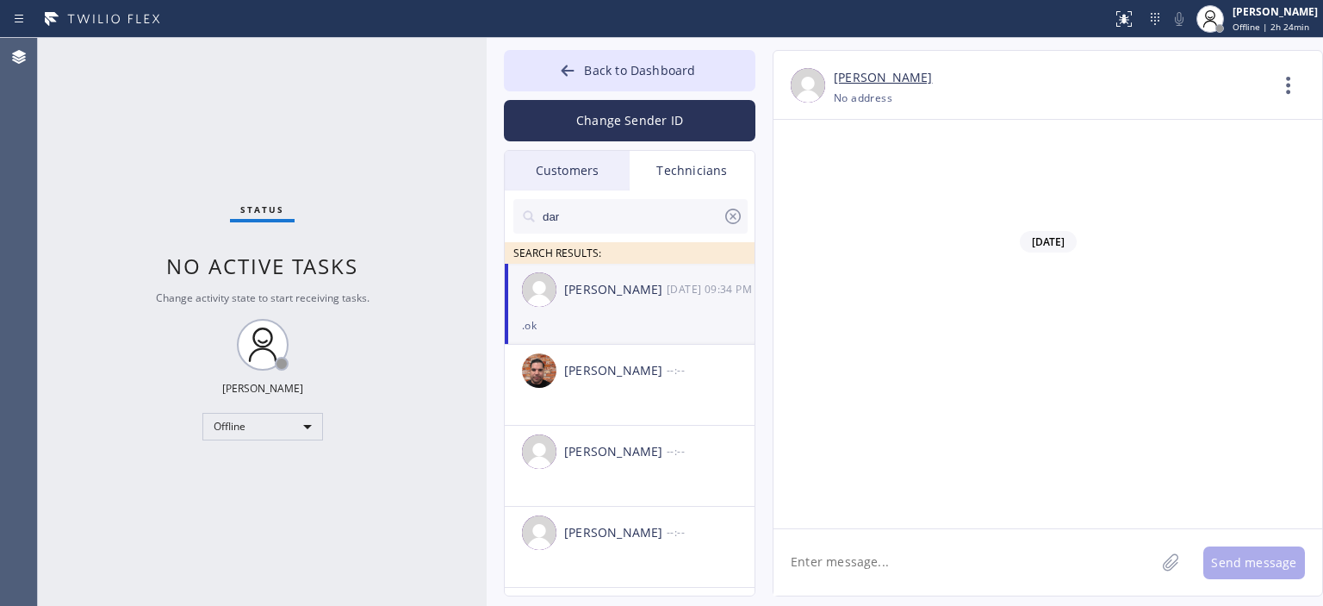
click at [726, 220] on icon at bounding box center [733, 216] width 16 height 16
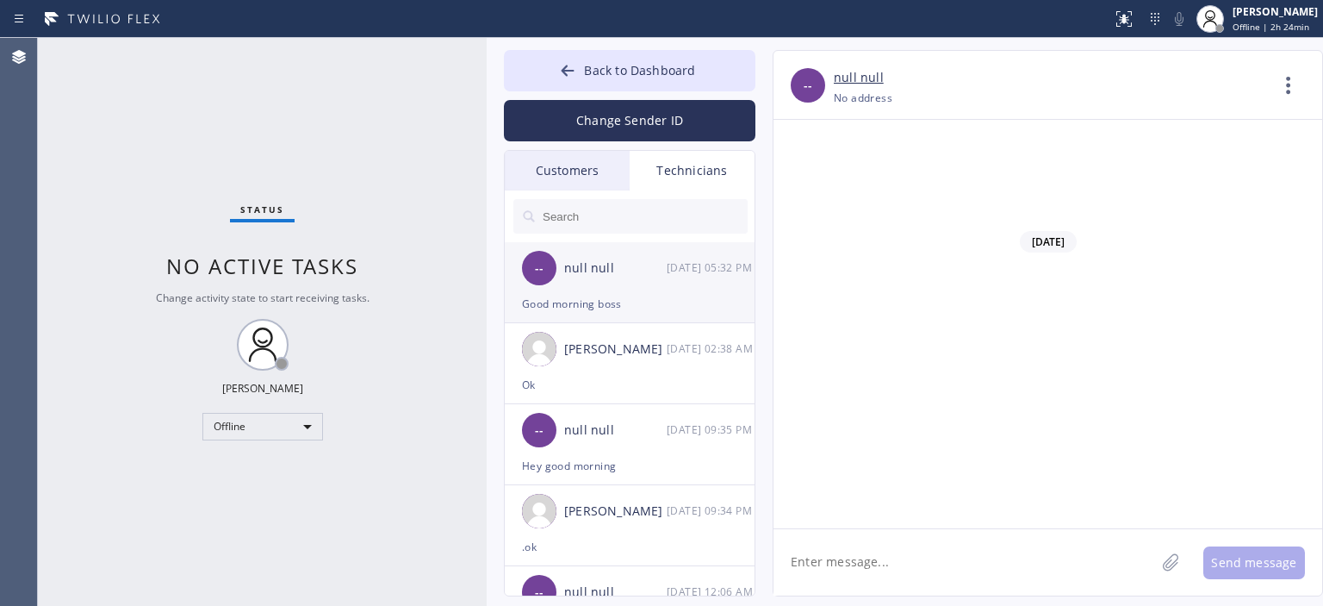
click at [634, 300] on div "Good morning boss" at bounding box center [629, 304] width 215 height 20
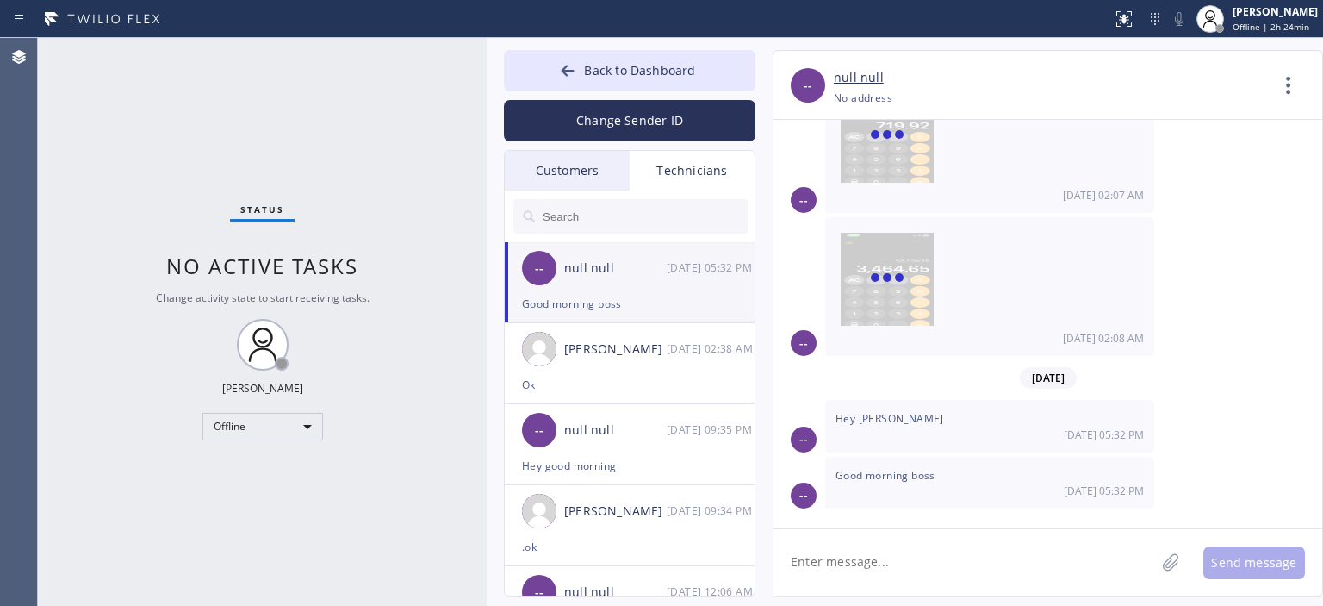
scroll to position [8960, 0]
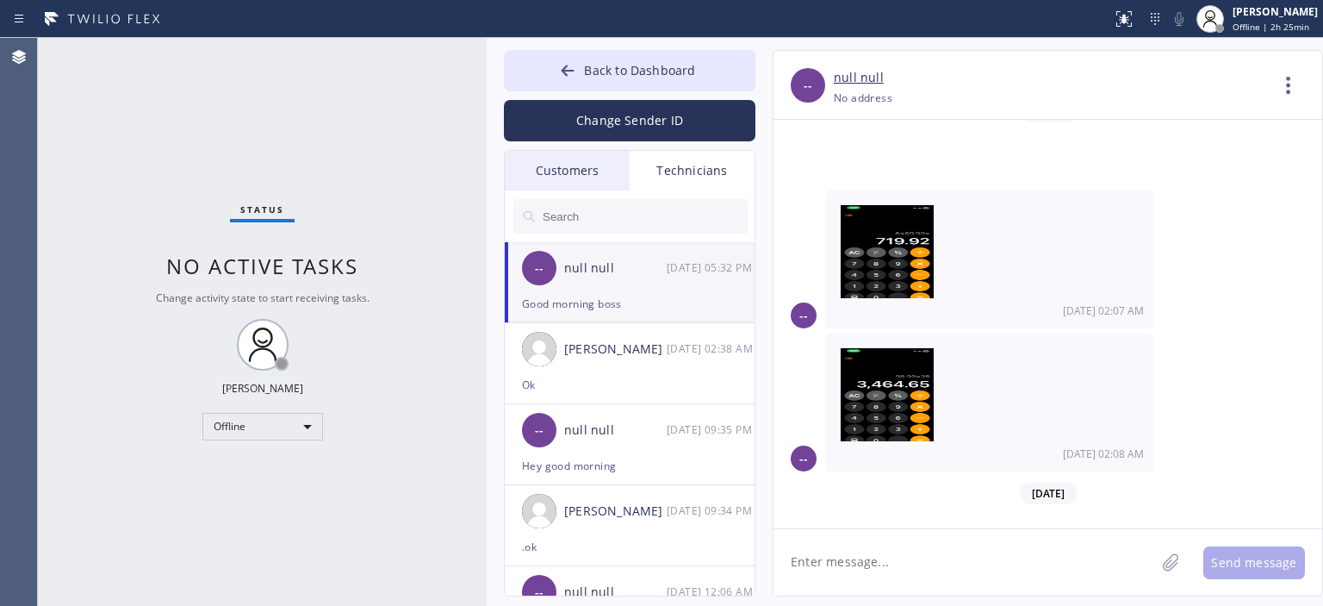
click at [873, 568] on textarea at bounding box center [965, 562] width 382 height 66
type textarea "H"
click at [642, 361] on div "[PERSON_NAME] [DATE] 02:38 AM" at bounding box center [631, 349] width 252 height 52
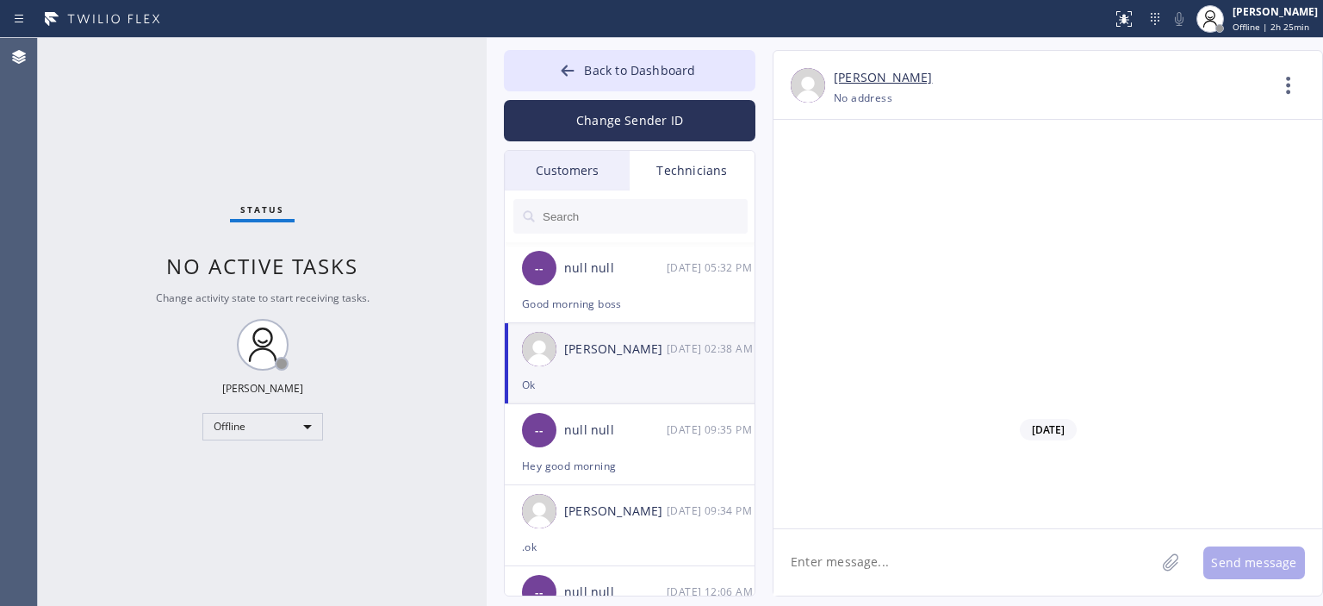
scroll to position [104966, 0]
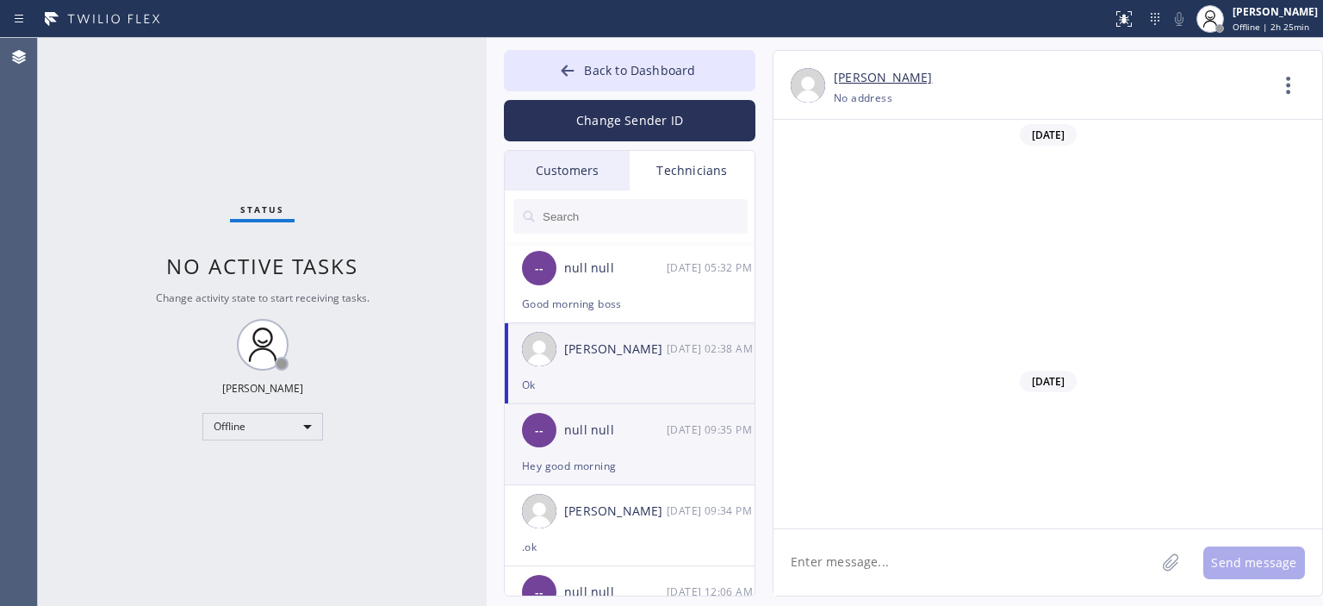
click at [656, 451] on div "-- null null [DATE] 09:35 PM" at bounding box center [631, 430] width 252 height 52
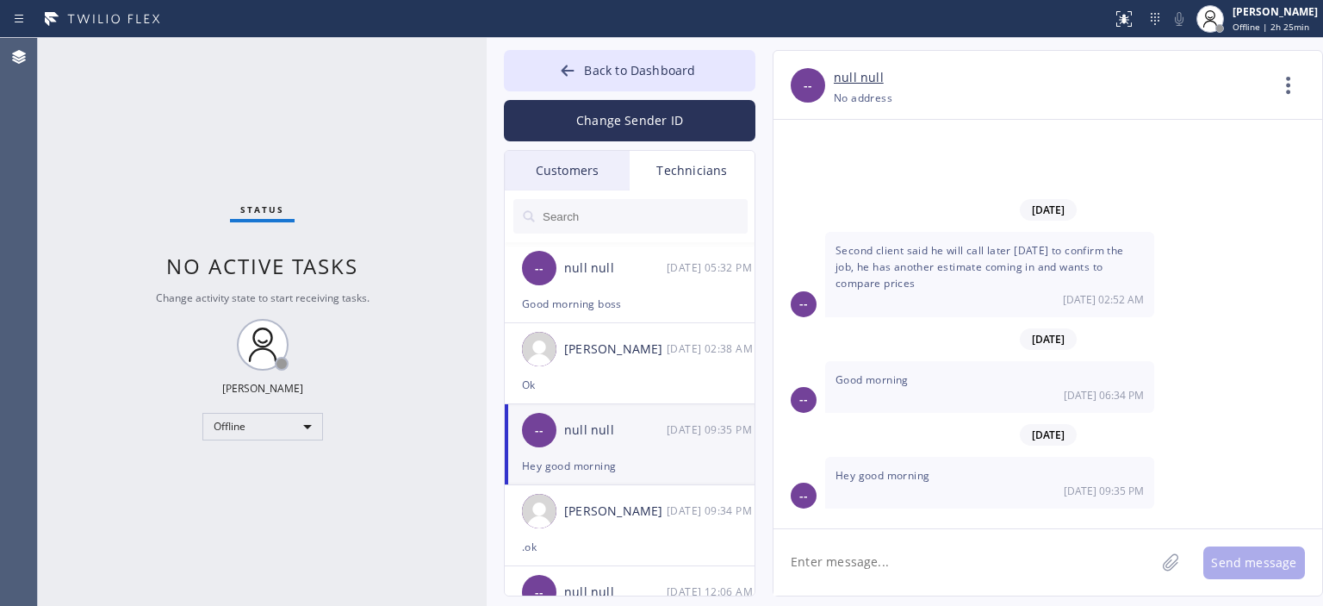
scroll to position [0, 0]
click at [872, 77] on link "null null" at bounding box center [859, 78] width 50 height 20
click at [555, 62] on button "Back to Dashboard" at bounding box center [630, 70] width 252 height 41
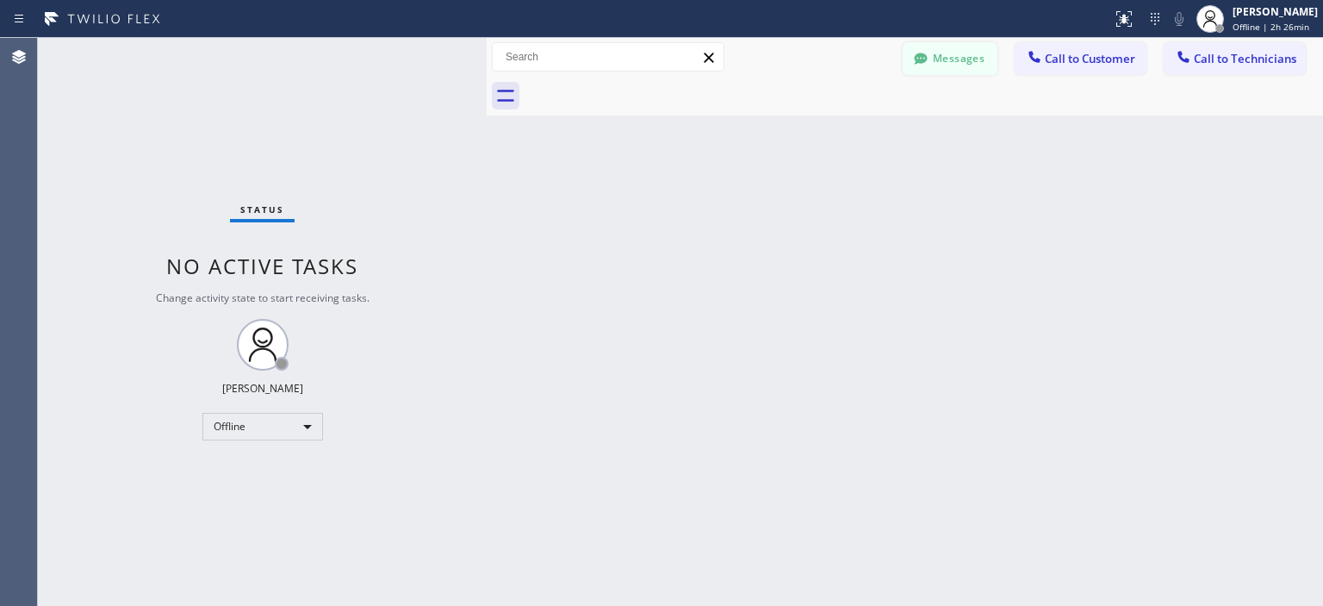
click at [972, 57] on button "Messages" at bounding box center [950, 58] width 95 height 33
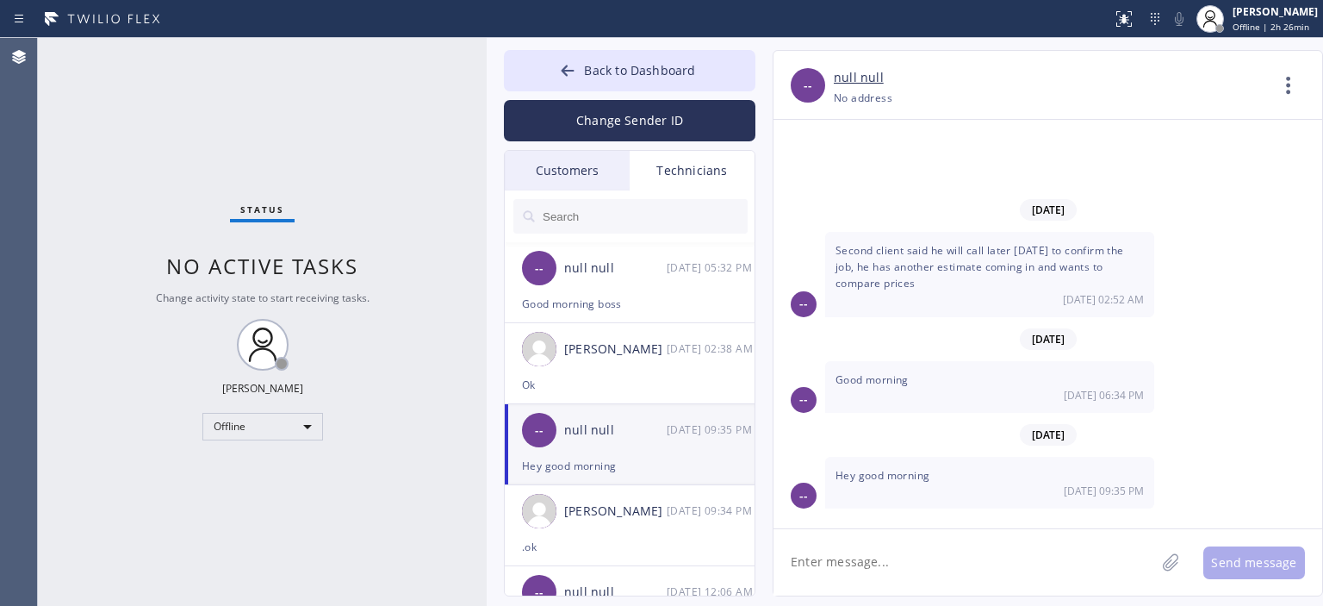
click at [598, 171] on div "Customers" at bounding box center [567, 171] width 125 height 40
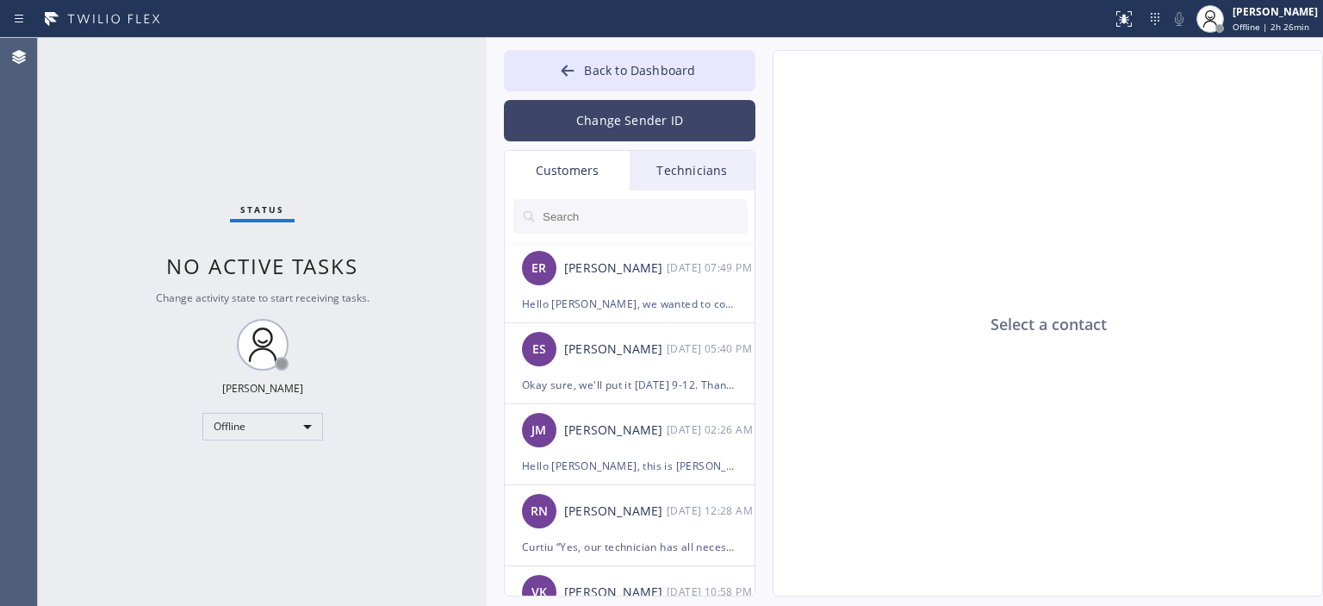
click at [616, 126] on button "Change Sender ID" at bounding box center [630, 120] width 252 height 41
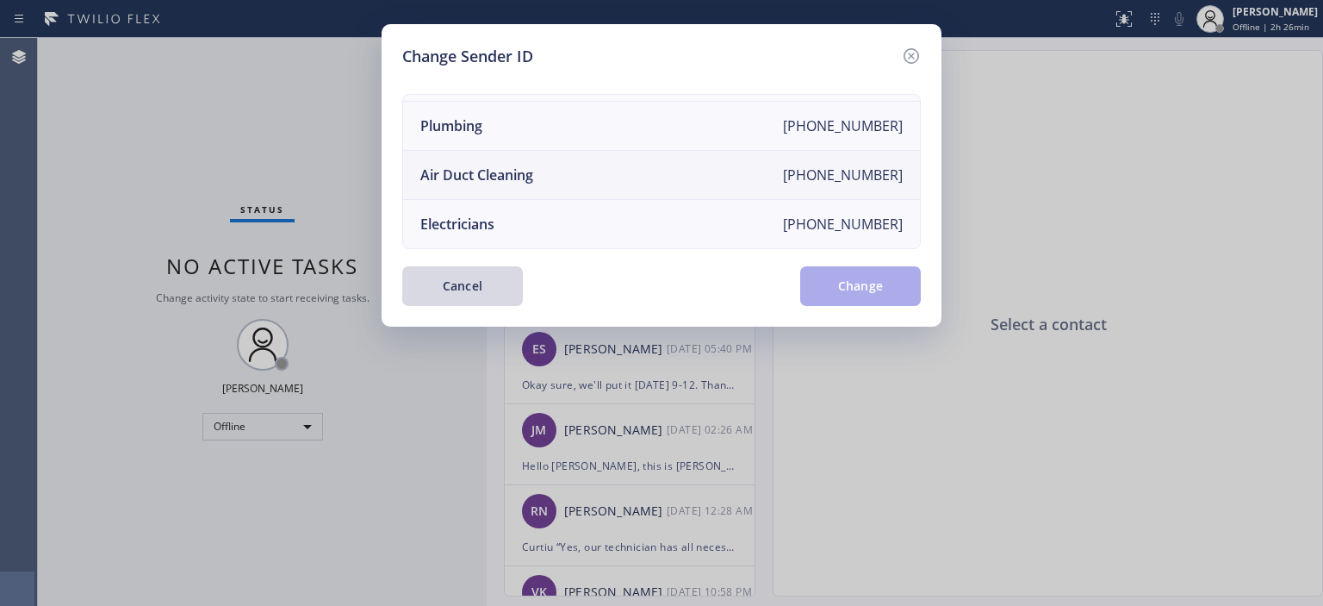
scroll to position [196, 0]
click at [598, 171] on li "Air Duct Cleaning [PHONE_NUMBER]" at bounding box center [661, 175] width 517 height 49
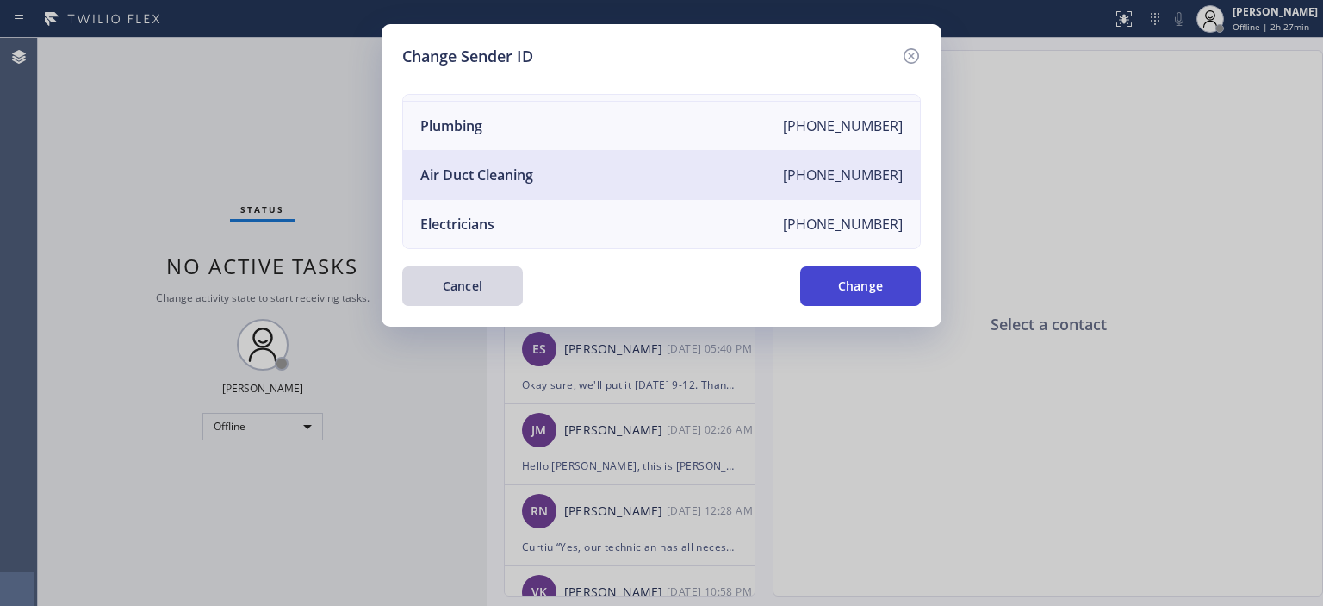
click at [870, 282] on button "Change" at bounding box center [860, 286] width 121 height 40
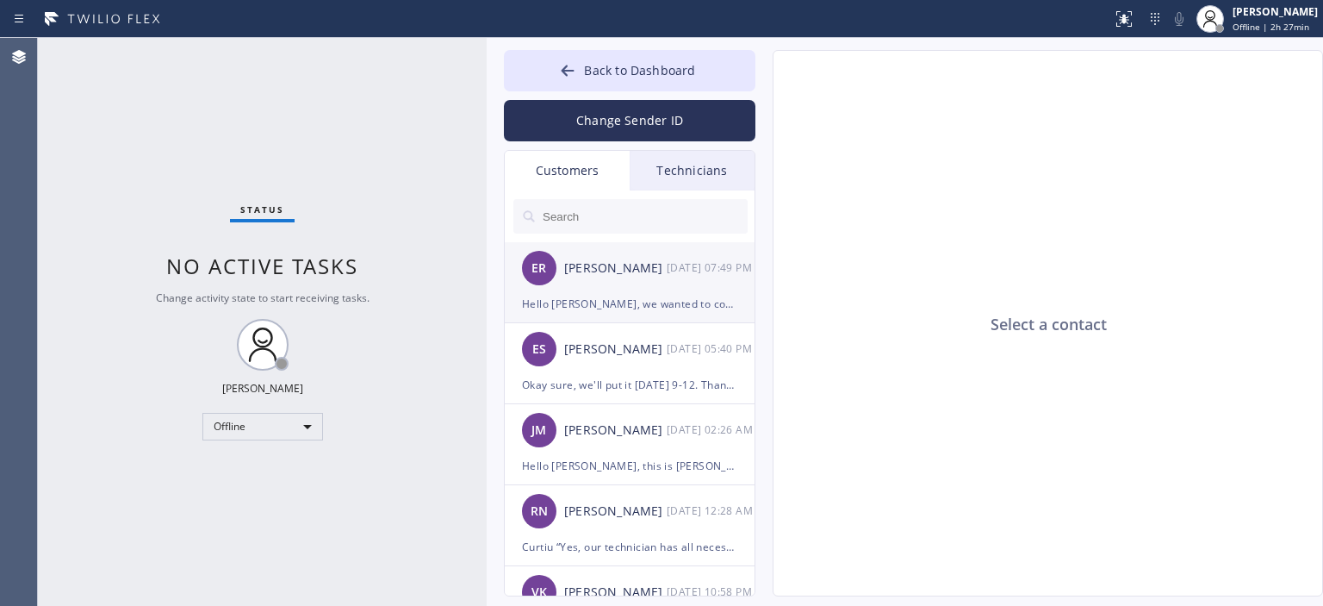
click at [672, 278] on div "ER [PERSON_NAME] [DATE] 07:49 PM" at bounding box center [631, 268] width 252 height 52
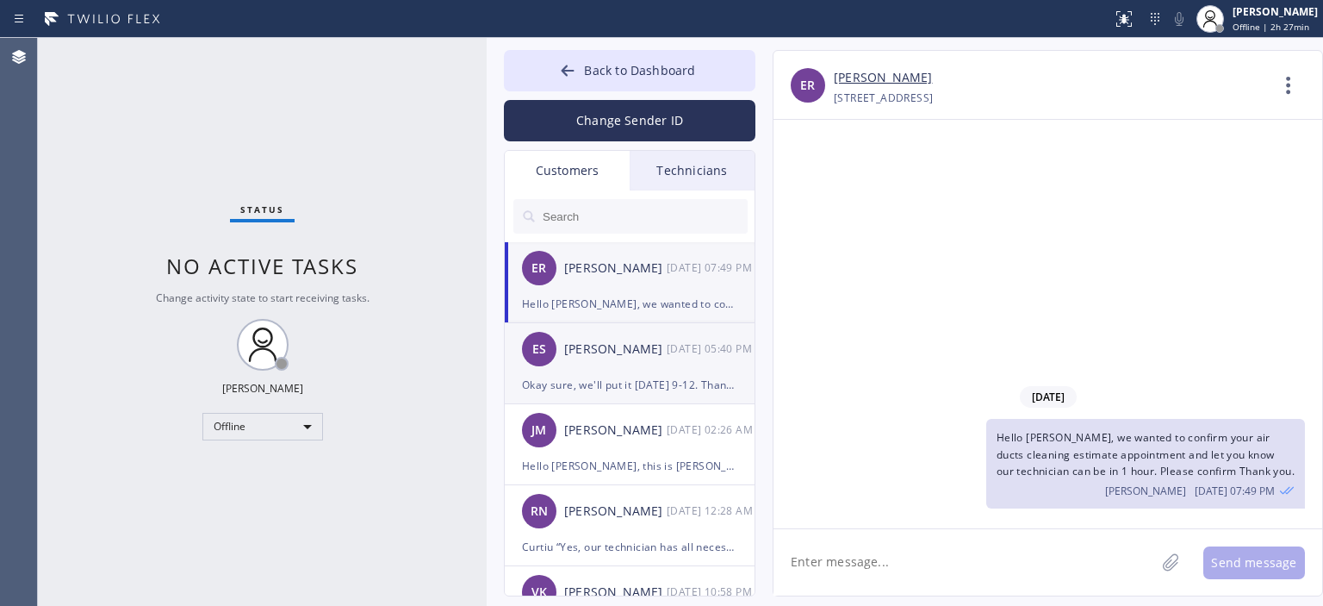
click at [668, 388] on div "Okay sure, we'll put it [DATE] 9-12. Thank you. In case if we have anything soo…" at bounding box center [629, 385] width 215 height 20
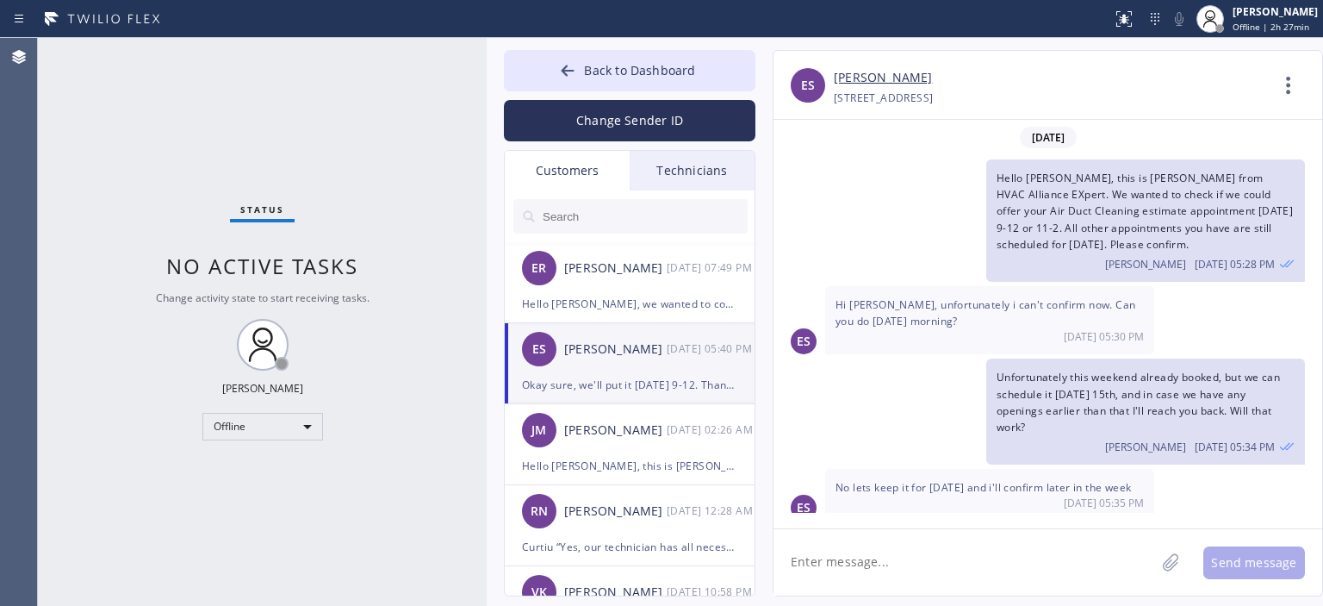
scroll to position [84, 0]
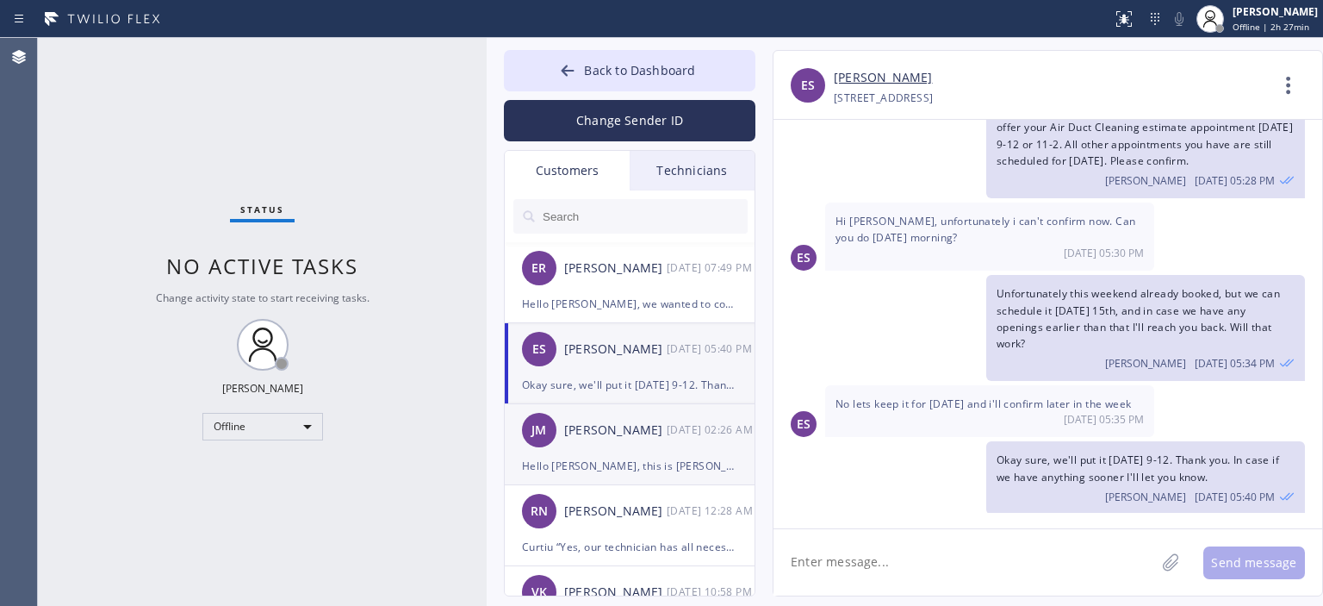
click at [637, 437] on div "[PERSON_NAME]" at bounding box center [615, 430] width 103 height 20
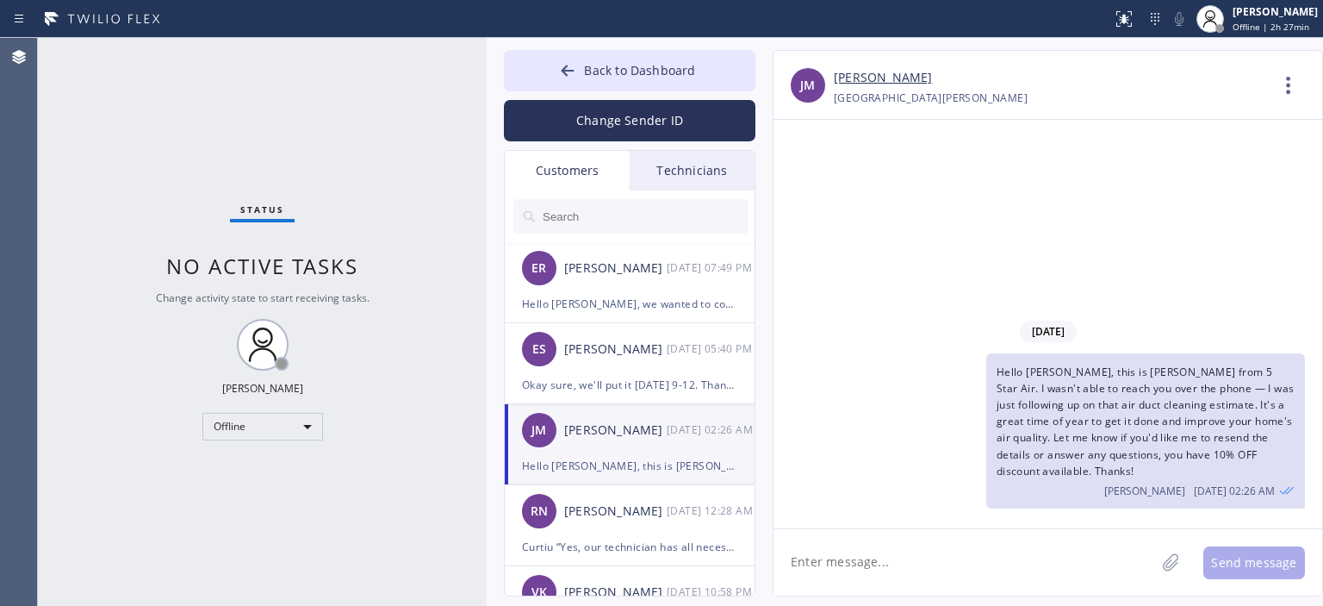
scroll to position [0, 0]
click at [674, 516] on div "[DATE] 12:28 AM" at bounding box center [712, 510] width 90 height 20
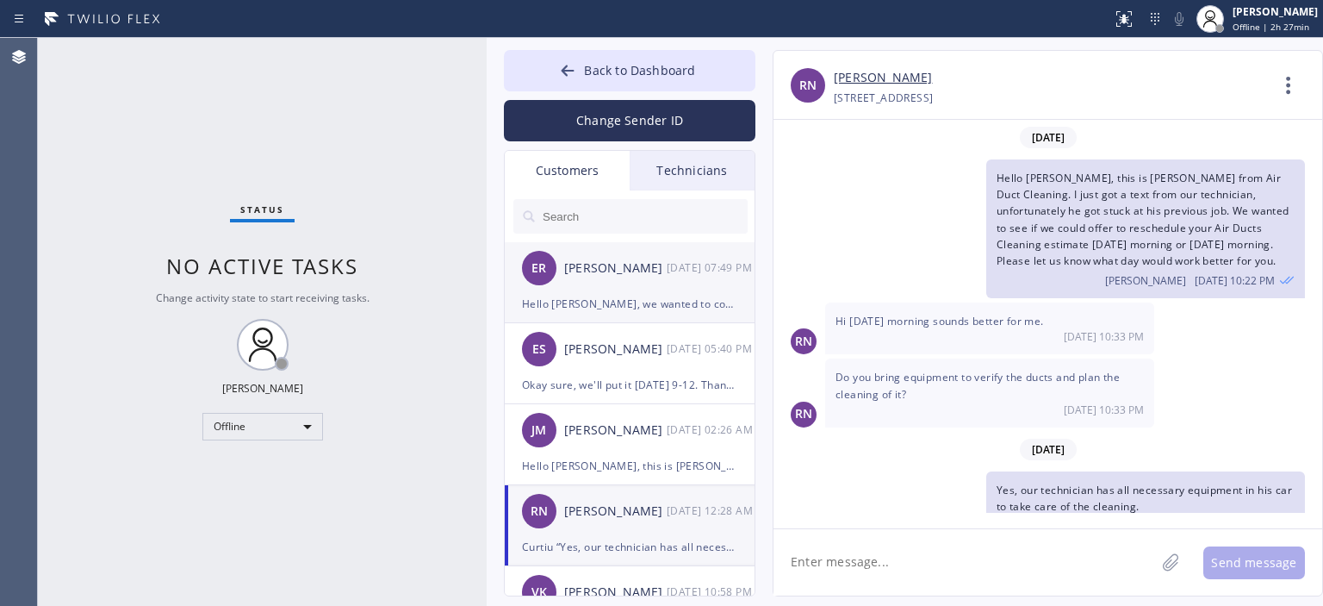
scroll to position [102, 0]
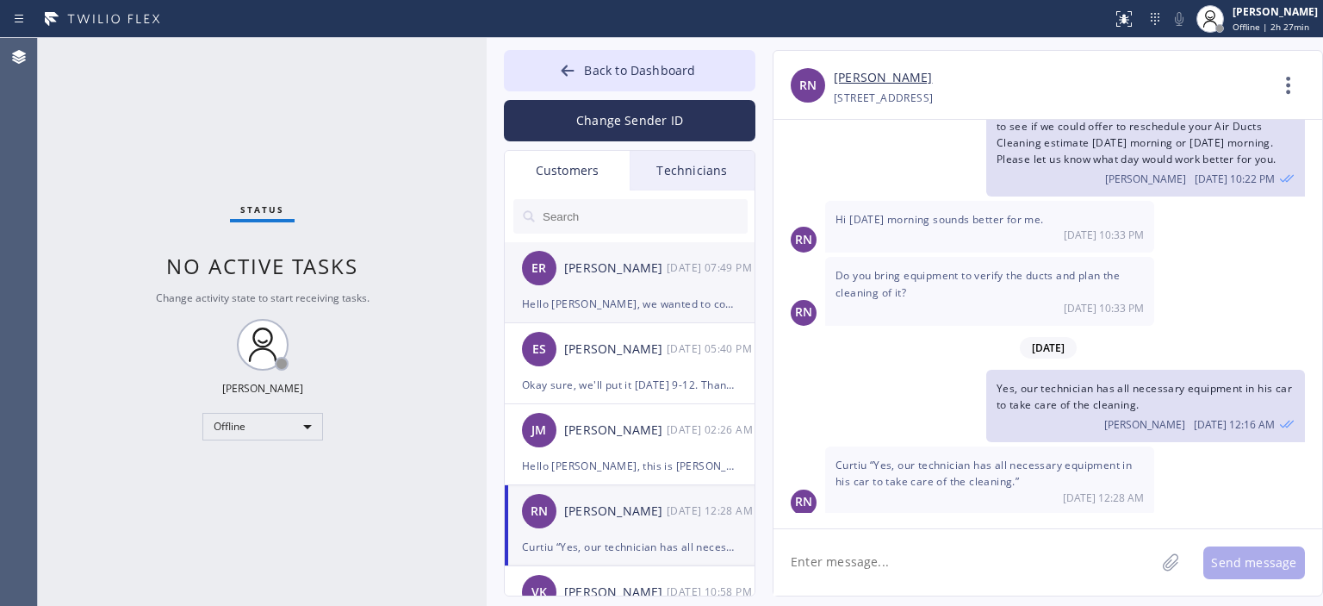
click at [634, 279] on div "ER [PERSON_NAME] [DATE] 07:49 PM" at bounding box center [631, 268] width 252 height 52
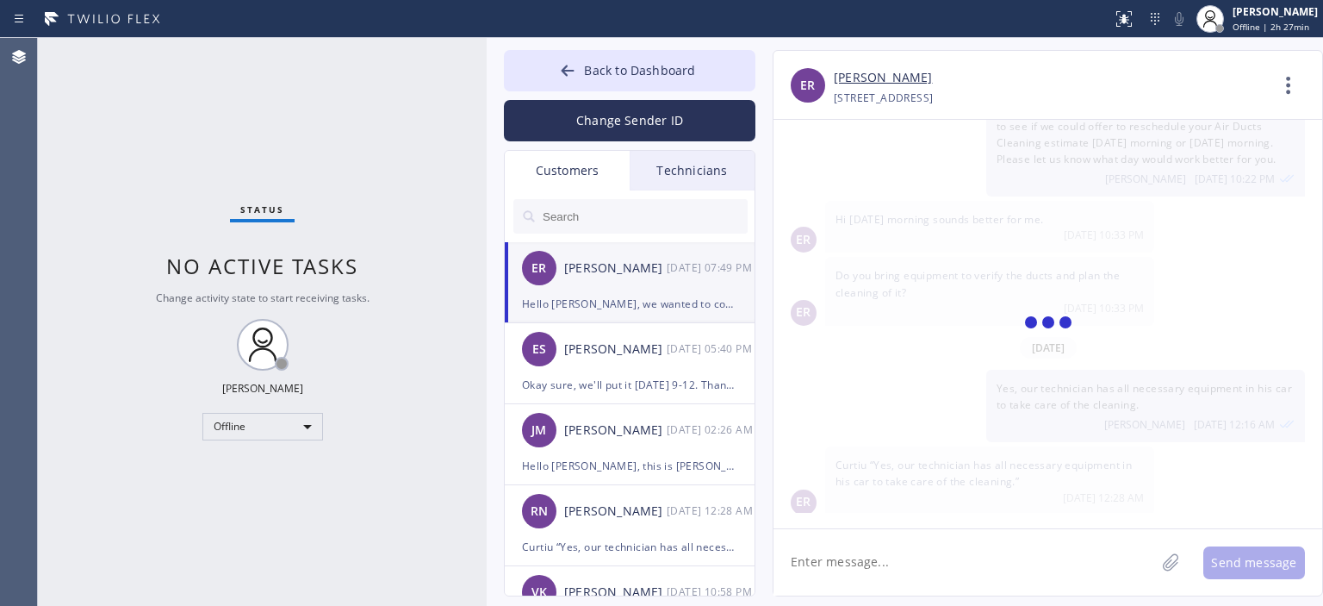
scroll to position [0, 0]
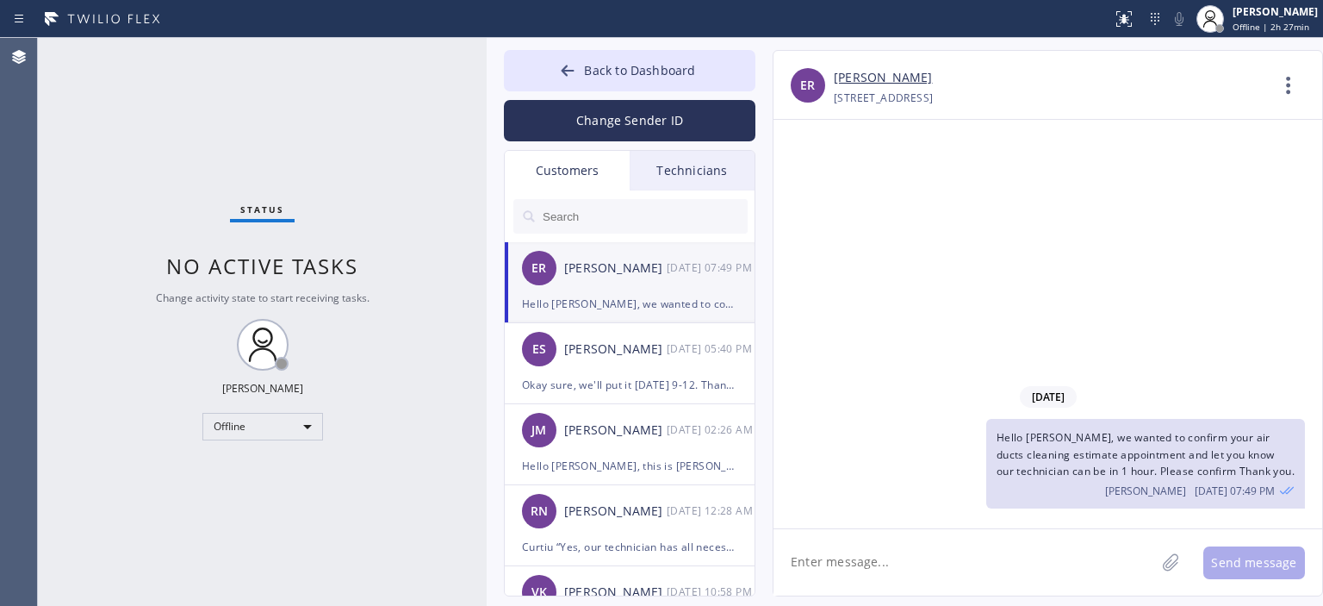
click at [613, 213] on input "text" at bounding box center [644, 216] width 207 height 34
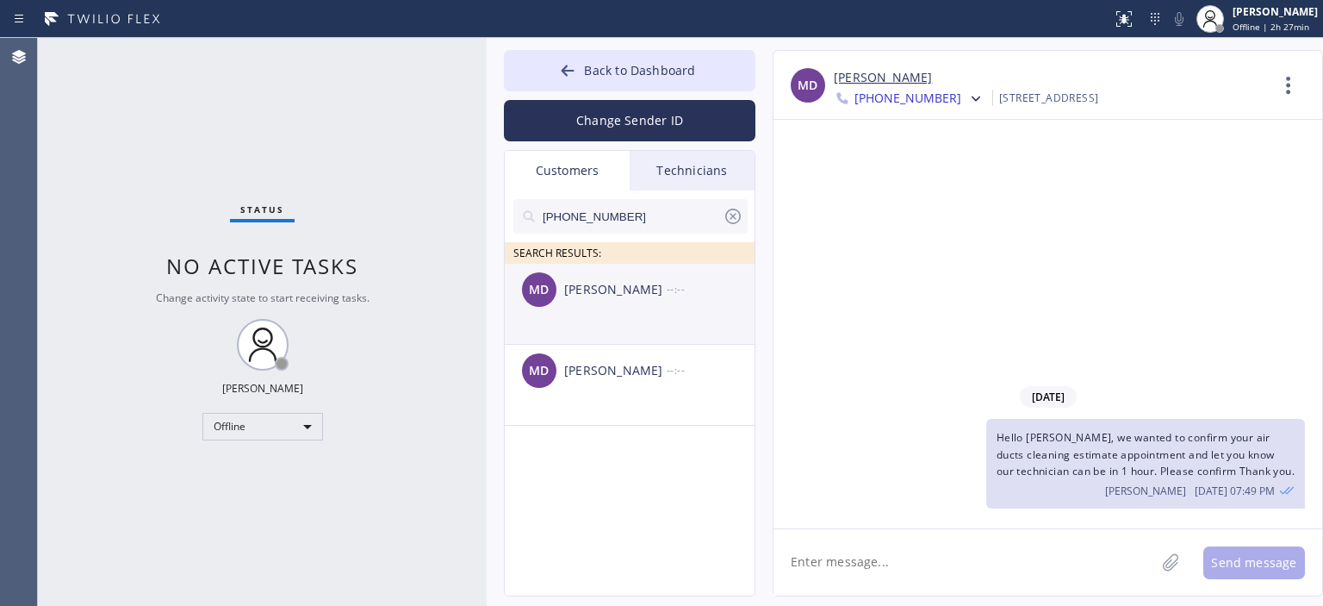
click at [628, 311] on div "MD [PERSON_NAME] --:--" at bounding box center [631, 290] width 252 height 52
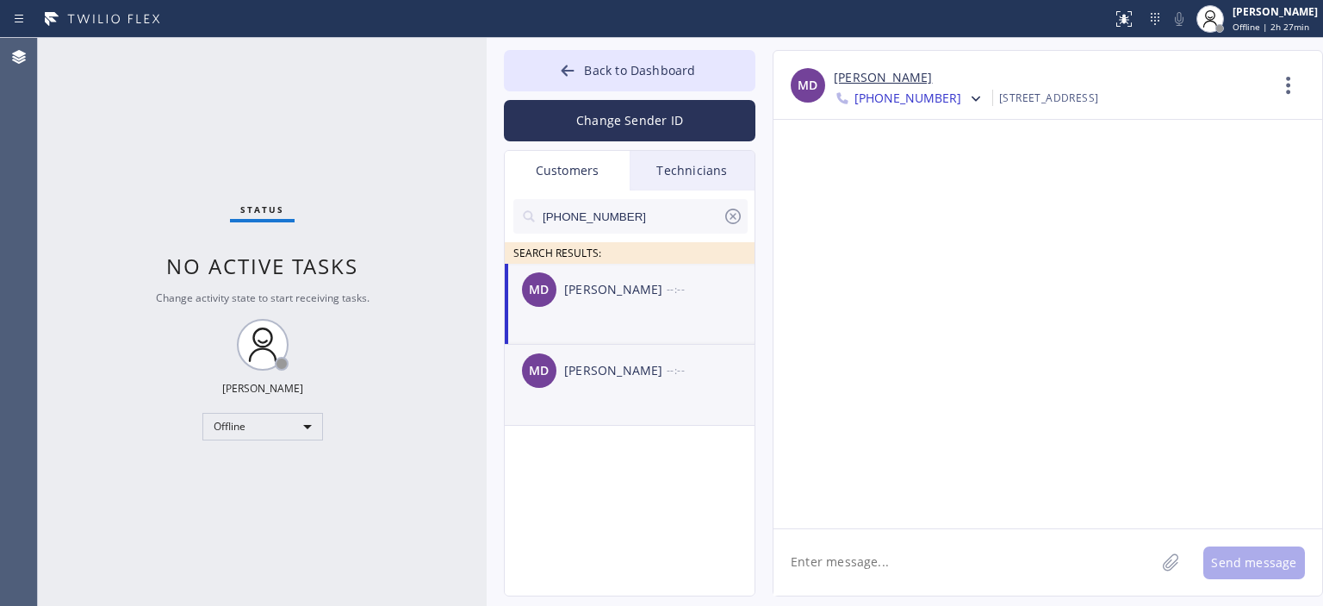
click at [637, 364] on div "[PERSON_NAME]" at bounding box center [615, 371] width 103 height 20
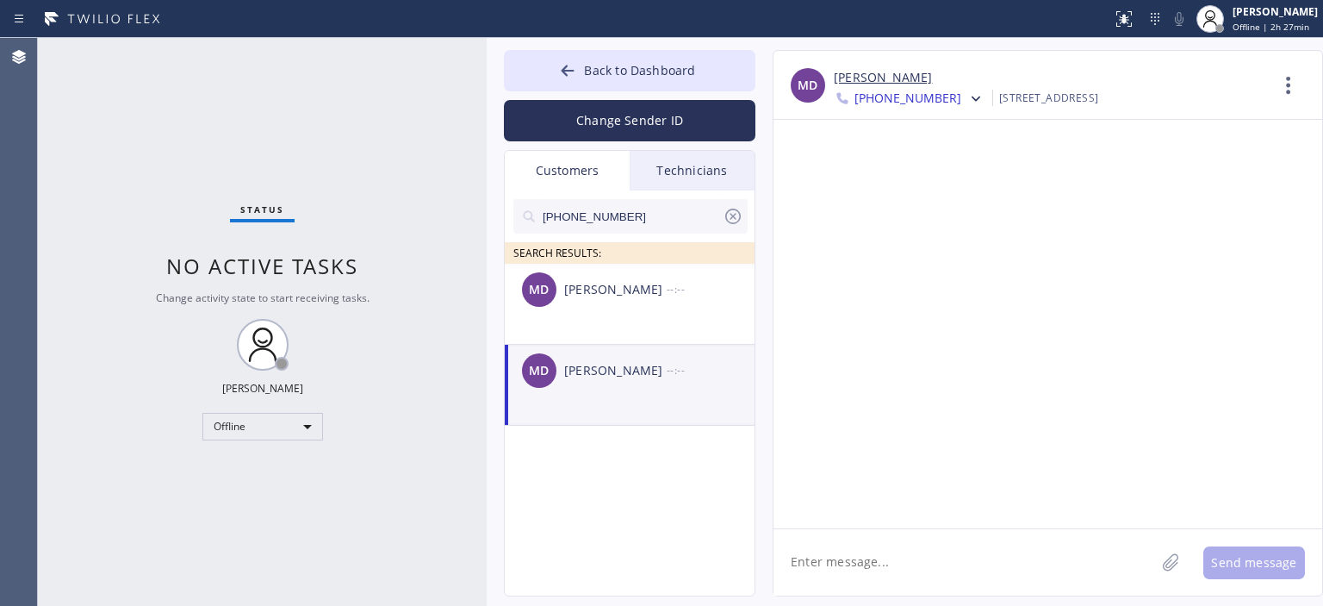
click at [892, 571] on textarea at bounding box center [965, 562] width 382 height 66
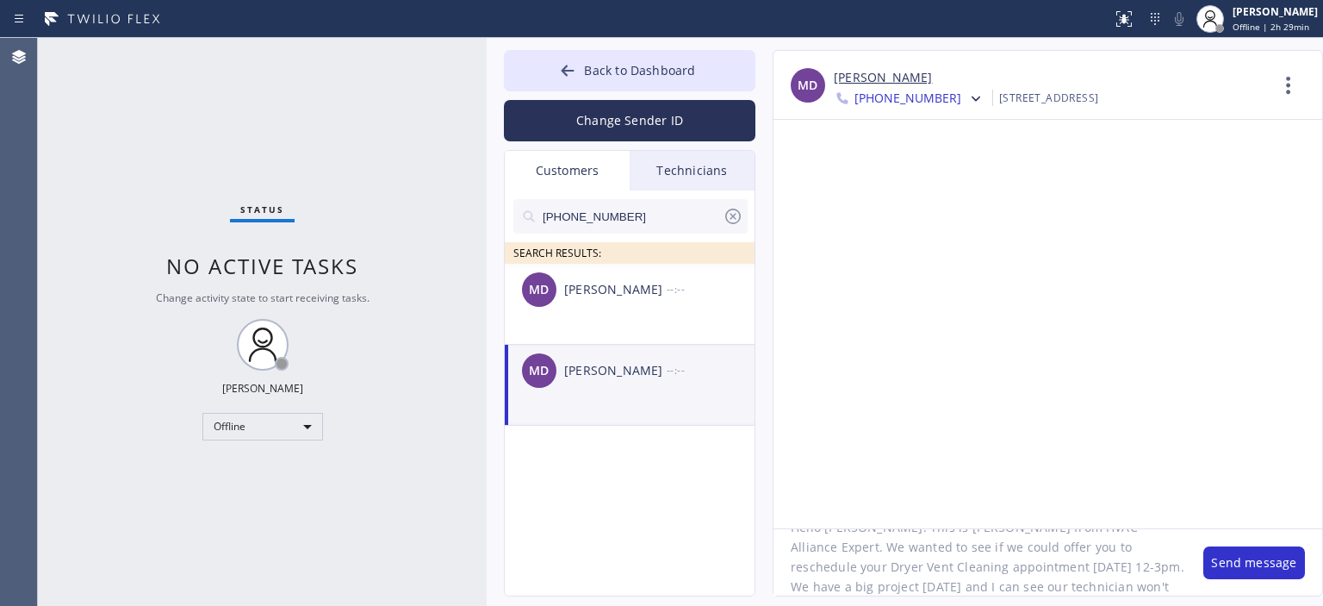
scroll to position [54, 0]
click at [940, 557] on textarea "Hello [PERSON_NAME]! This is [PERSON_NAME] from HVAC Alliance Expert. We wanted…" at bounding box center [980, 562] width 413 height 66
click at [266, 430] on div "Offline" at bounding box center [262, 427] width 121 height 28
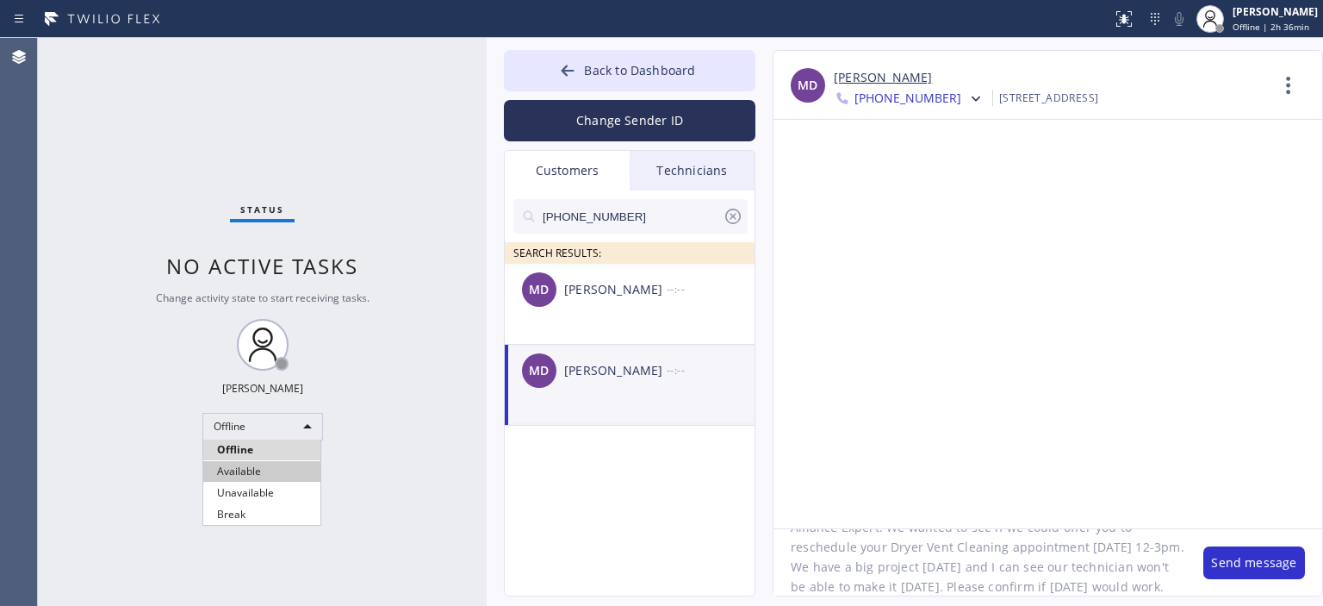
click at [265, 469] on li "Available" at bounding box center [261, 471] width 117 height 21
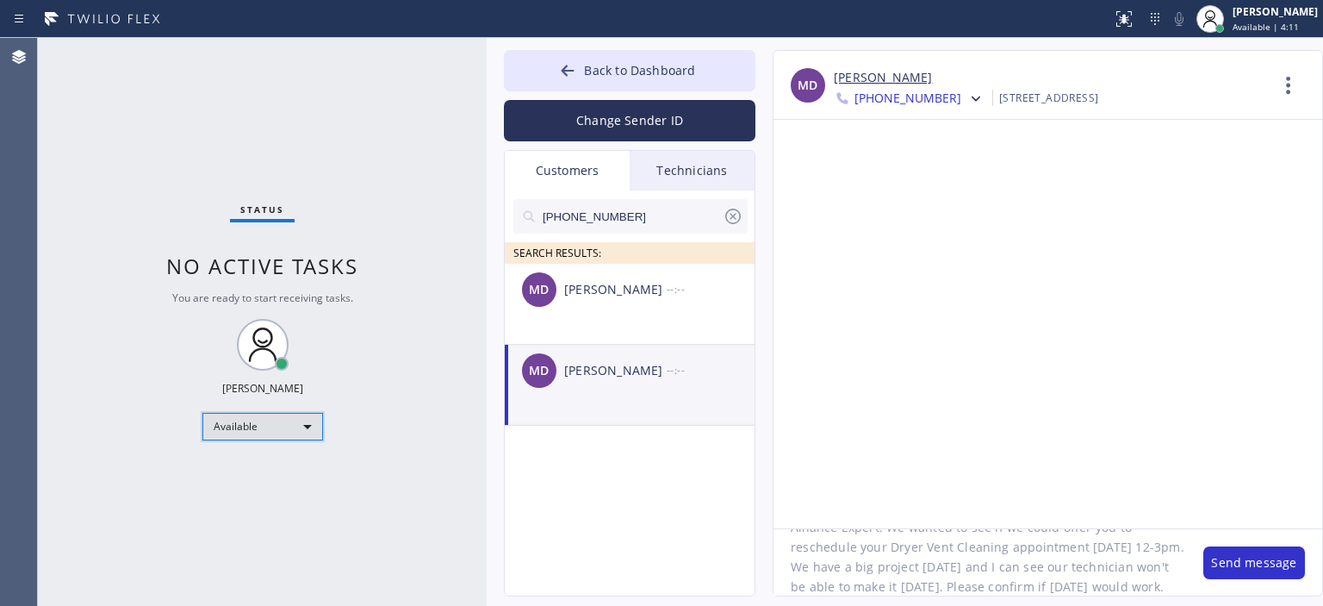
scroll to position [55, 0]
click at [860, 563] on textarea "Hello [PERSON_NAME]! This is [PERSON_NAME] from HVAC Alliance Expert. We wanted…" at bounding box center [980, 562] width 413 height 66
drag, startPoint x: 814, startPoint y: 566, endPoint x: 865, endPoint y: 566, distance: 50.8
click at [865, 566] on textarea "Hello [PERSON_NAME]! This is [PERSON_NAME] from HVAC Alliance Expert. We wanted…" at bounding box center [980, 562] width 413 height 66
drag, startPoint x: 1041, startPoint y: 565, endPoint x: 1102, endPoint y: 567, distance: 61.2
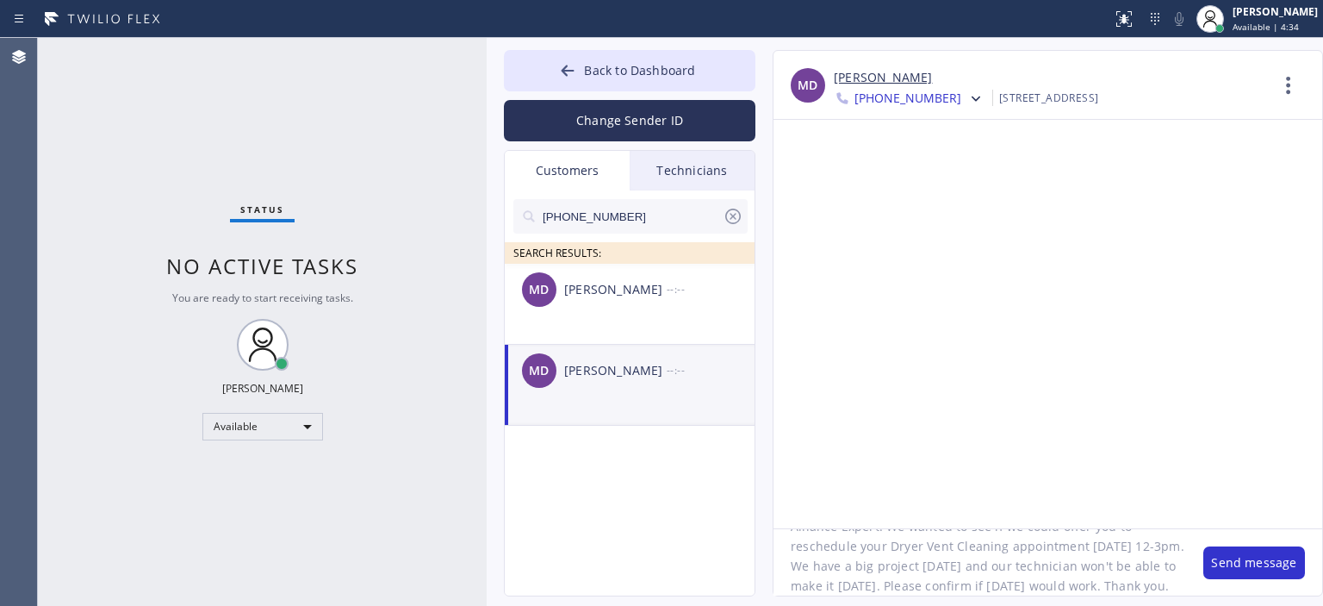
click at [1102, 567] on textarea "Hello [PERSON_NAME]! This is [PERSON_NAME] from HVAC Alliance Expert. We wanted…" at bounding box center [980, 562] width 413 height 66
click at [985, 588] on textarea "Hello [PERSON_NAME]! This is [PERSON_NAME] from HVAC Alliance Expert. We wanted…" at bounding box center [980, 562] width 413 height 66
click at [947, 567] on textarea "Hello [PERSON_NAME]! This is [PERSON_NAME] from HVAC Alliance Expert. We wanted…" at bounding box center [980, 562] width 413 height 66
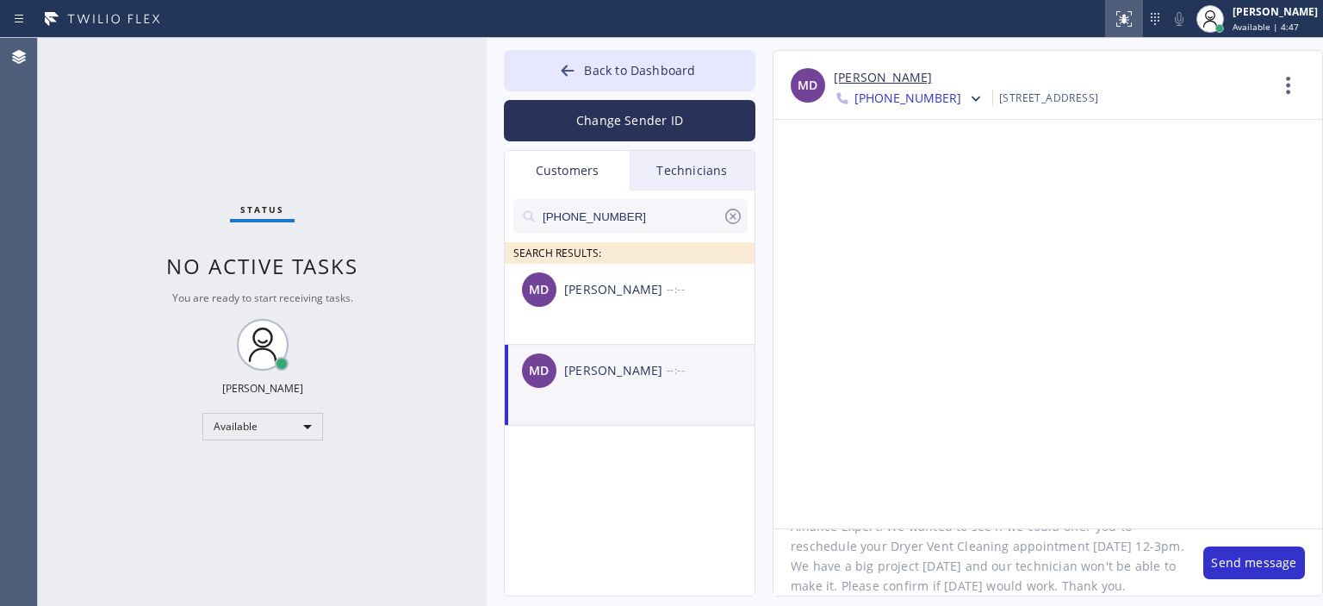
type textarea "Hello [PERSON_NAME]! This is [PERSON_NAME] from HVAC Alliance Expert. We wanted…"
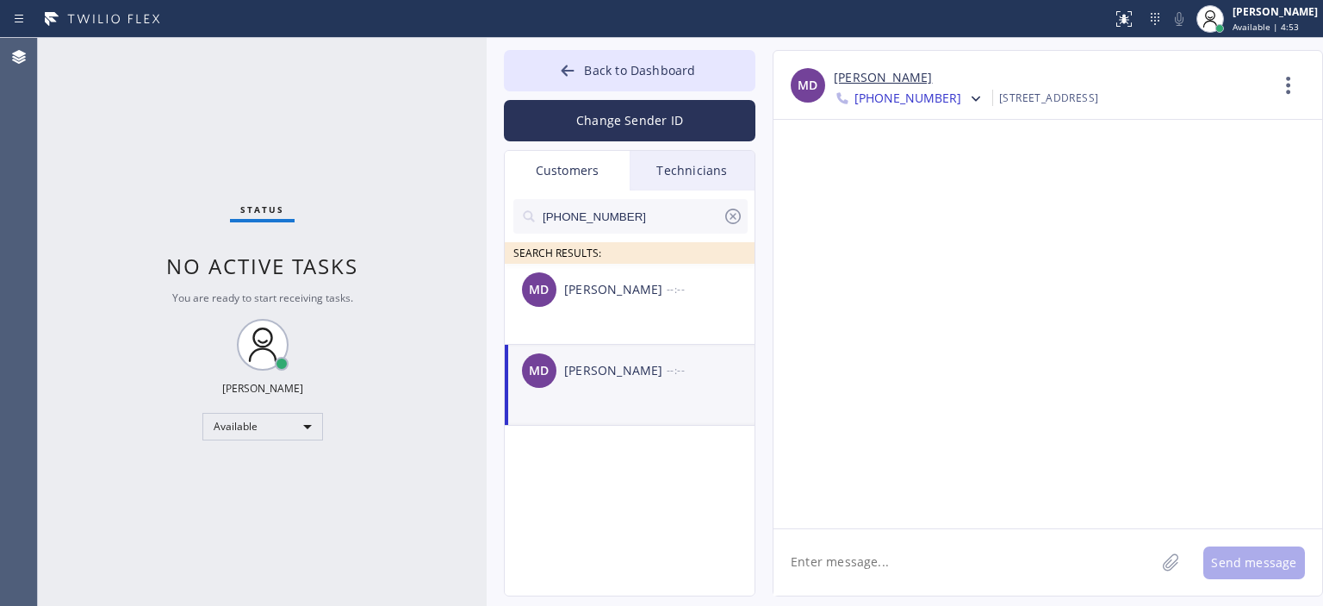
scroll to position [0, 0]
paste textarea "Hello [PERSON_NAME]! This is [PERSON_NAME] from HVAC Alliance Expert. We wanted…"
type textarea "Hello [PERSON_NAME]! This is [PERSON_NAME] from HVAC Alliance Expert. We wanted…"
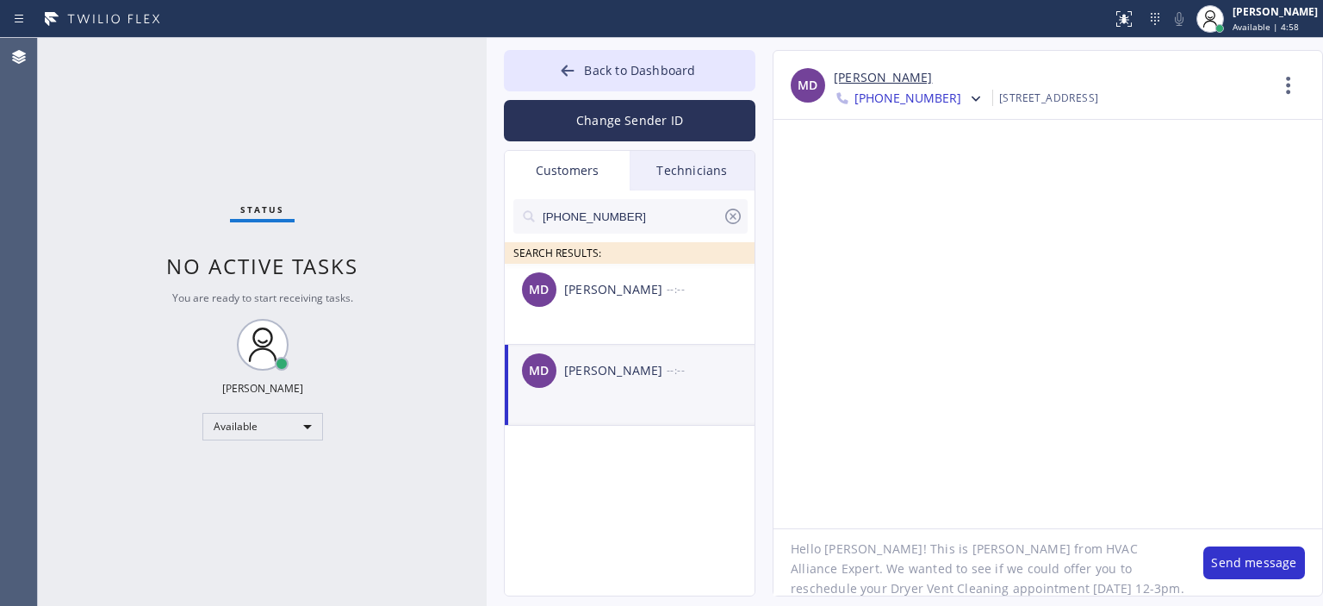
scroll to position [9, 0]
click at [625, 116] on button "Change Sender ID" at bounding box center [630, 120] width 252 height 41
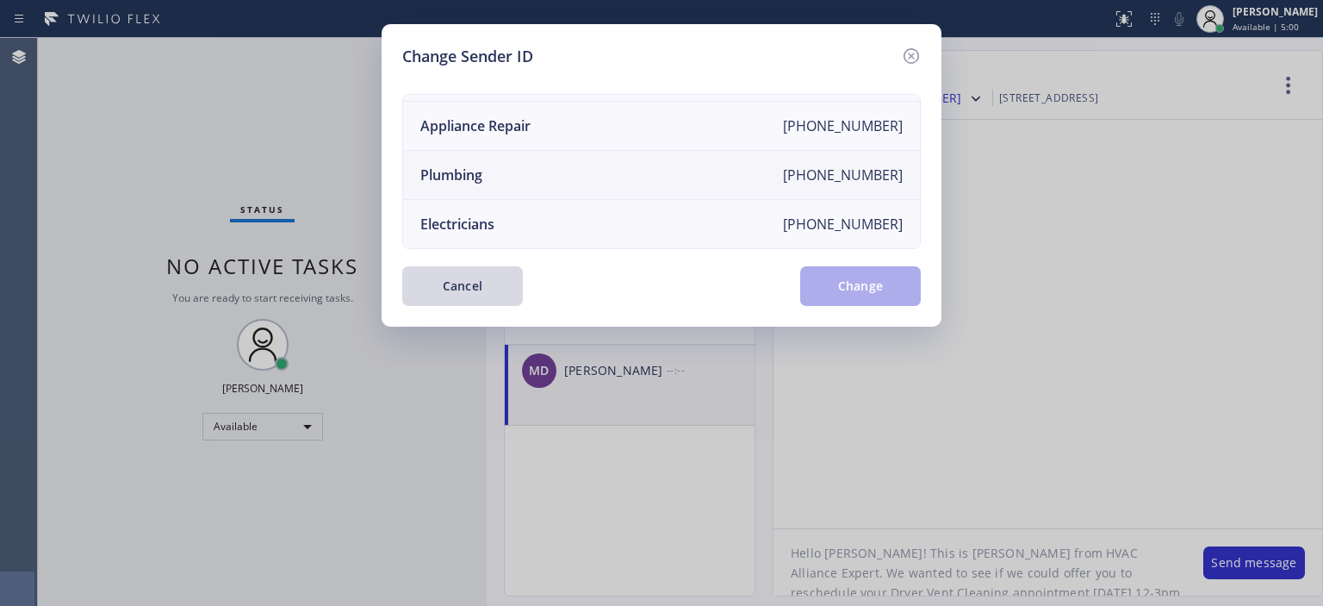
scroll to position [0, 0]
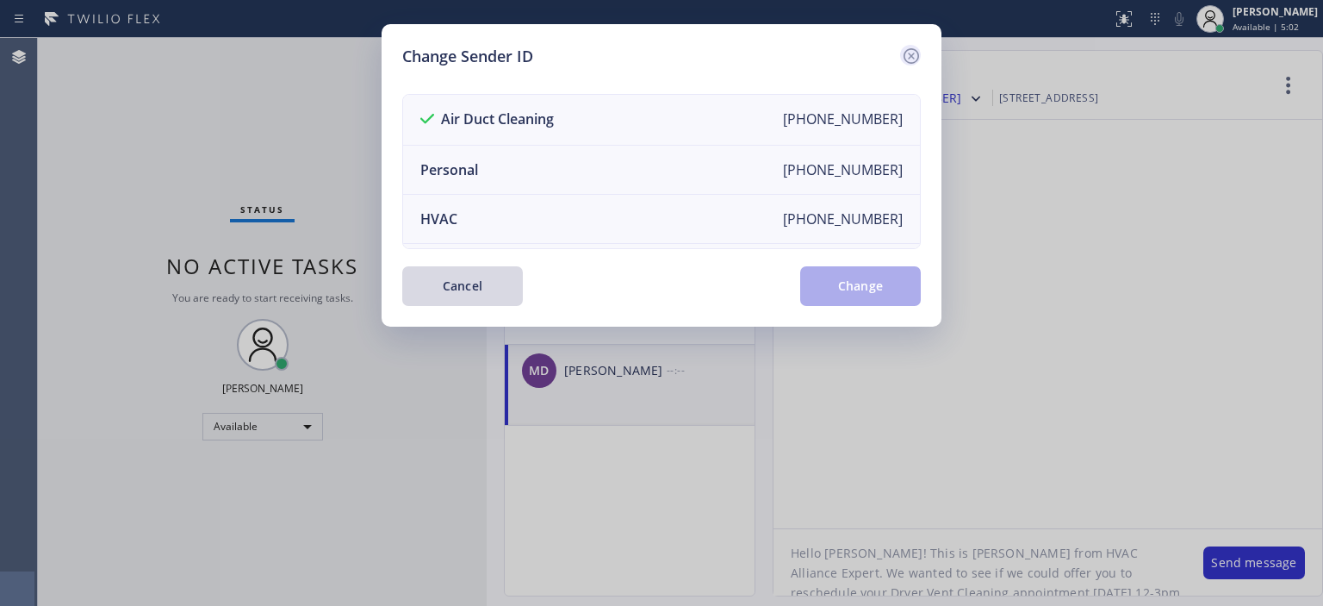
click at [908, 54] on icon at bounding box center [911, 56] width 21 height 21
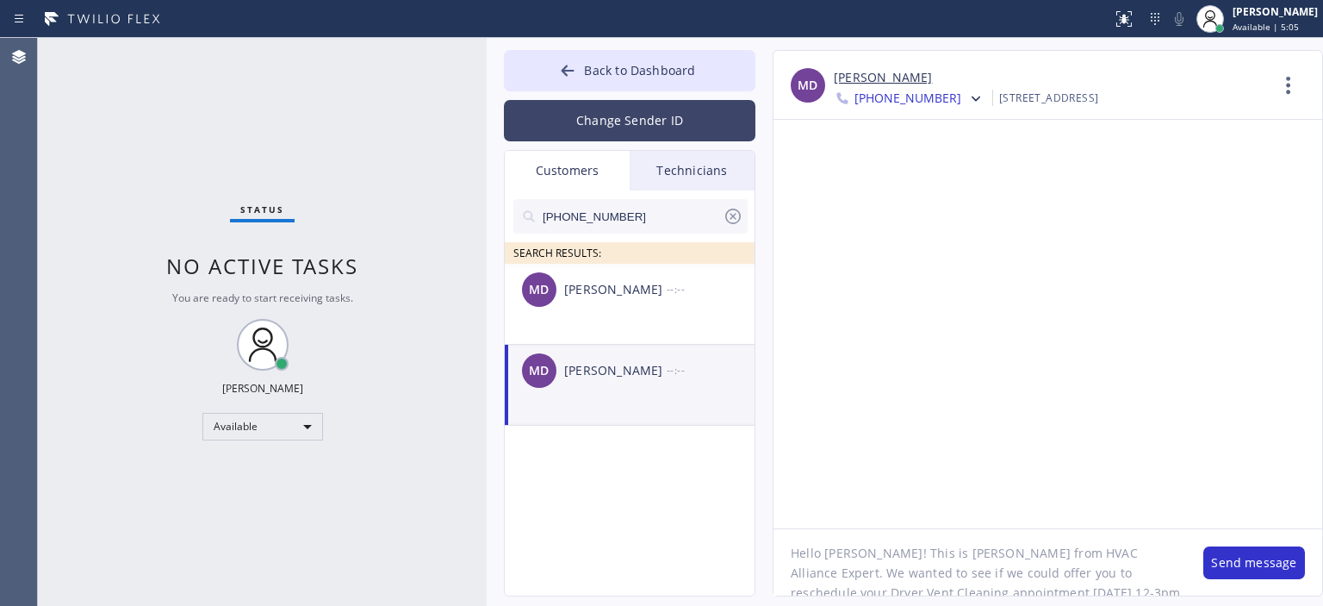
click at [680, 121] on button "Change Sender ID" at bounding box center [630, 120] width 252 height 41
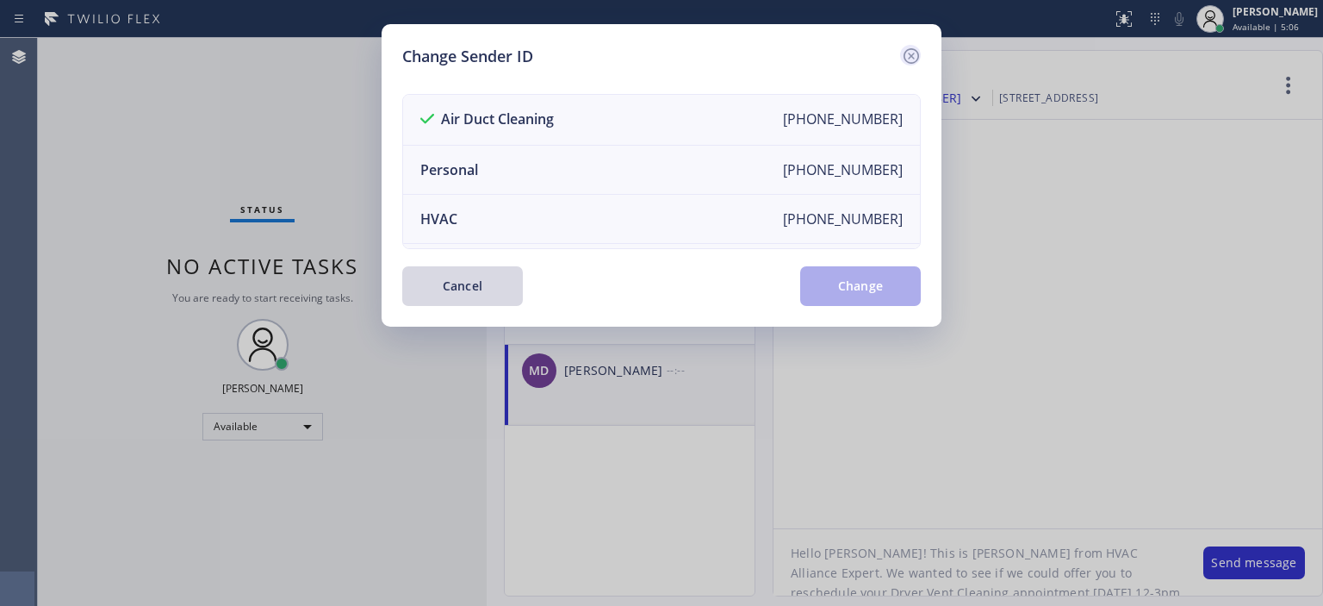
click at [915, 47] on icon at bounding box center [911, 56] width 21 height 21
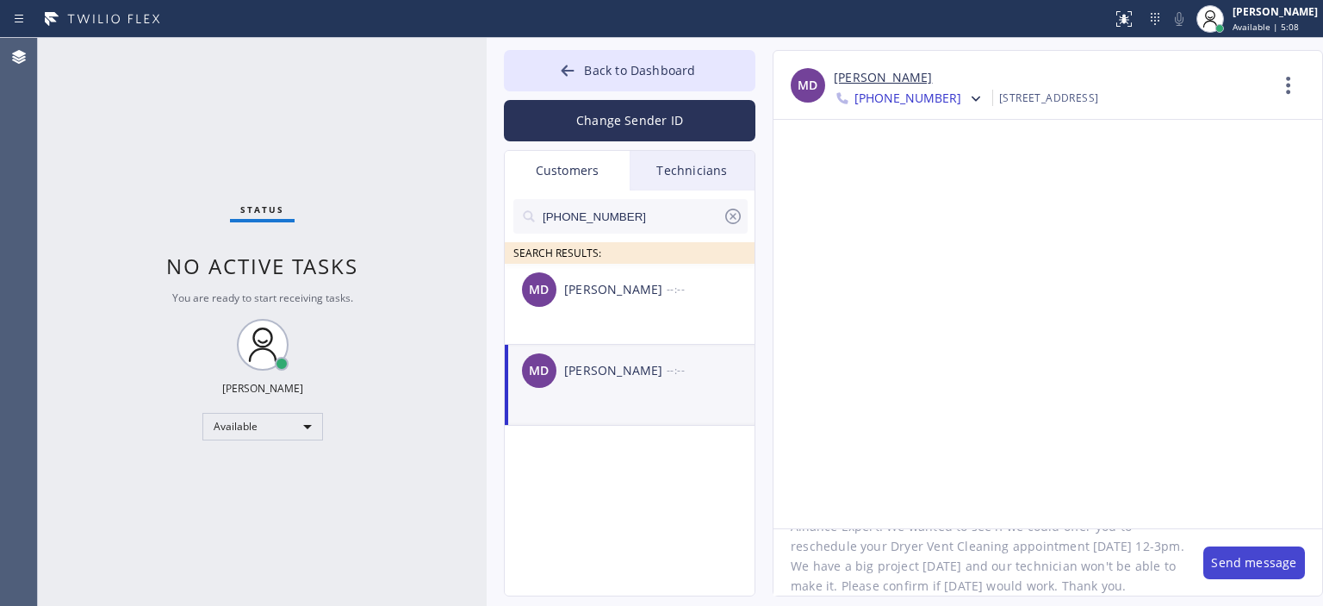
scroll to position [54, 0]
click at [1233, 557] on button "Send message" at bounding box center [1254, 562] width 102 height 33
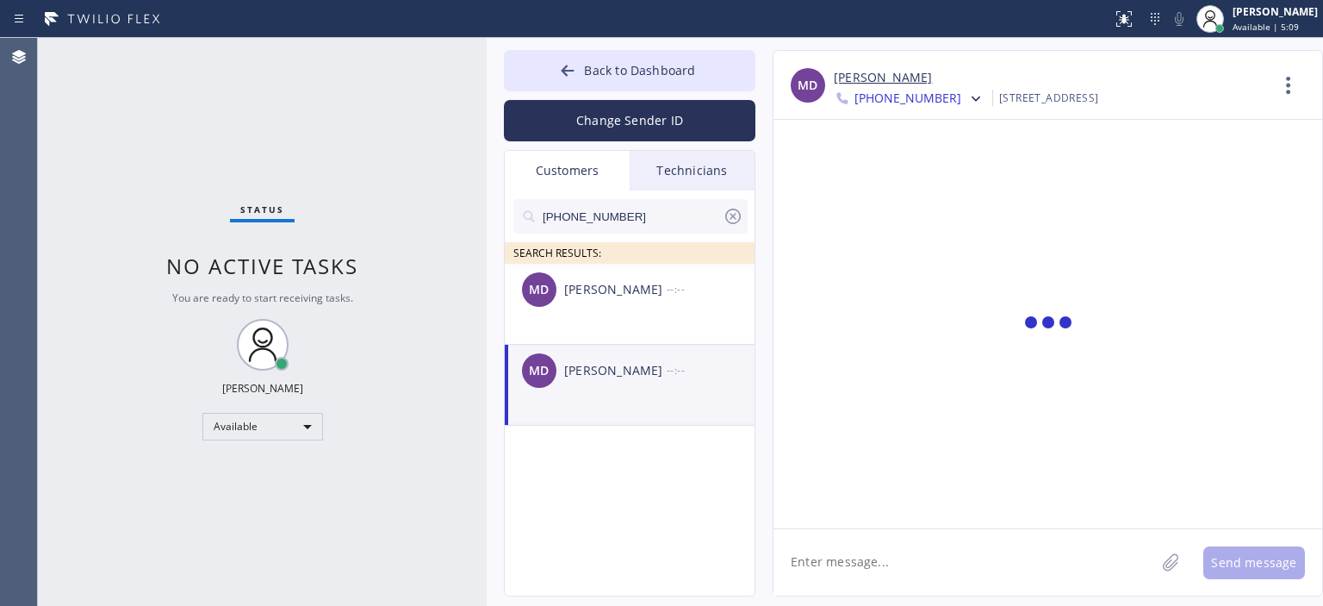
scroll to position [0, 0]
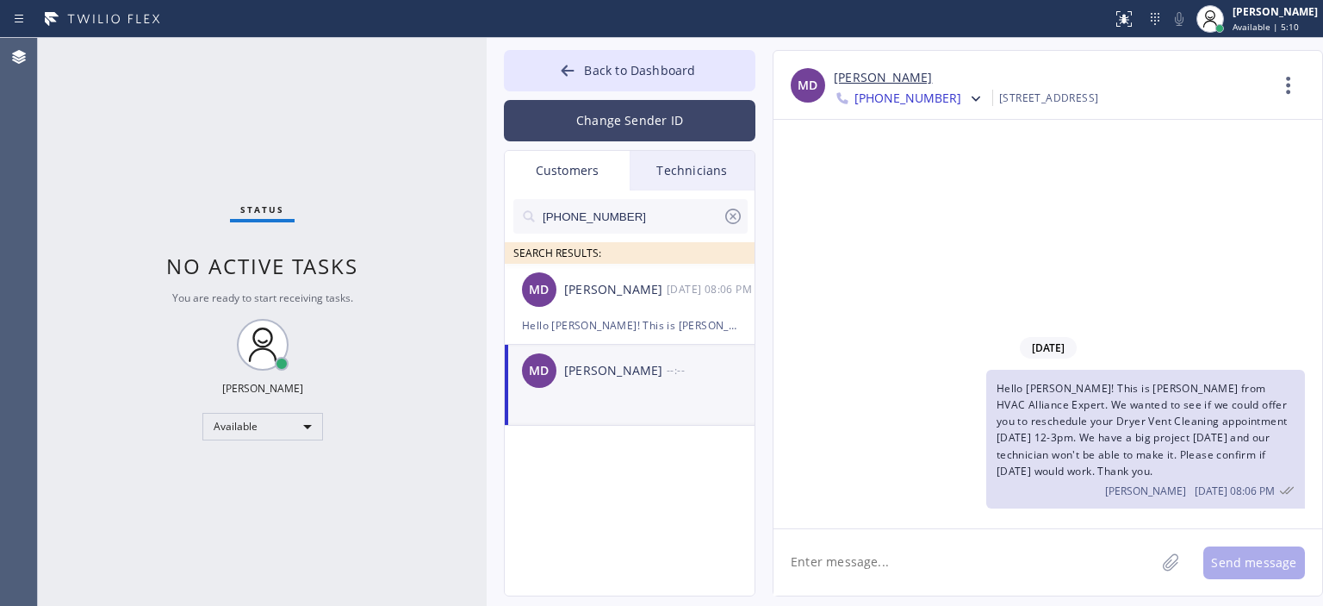
click at [587, 129] on button "Change Sender ID" at bounding box center [630, 120] width 252 height 41
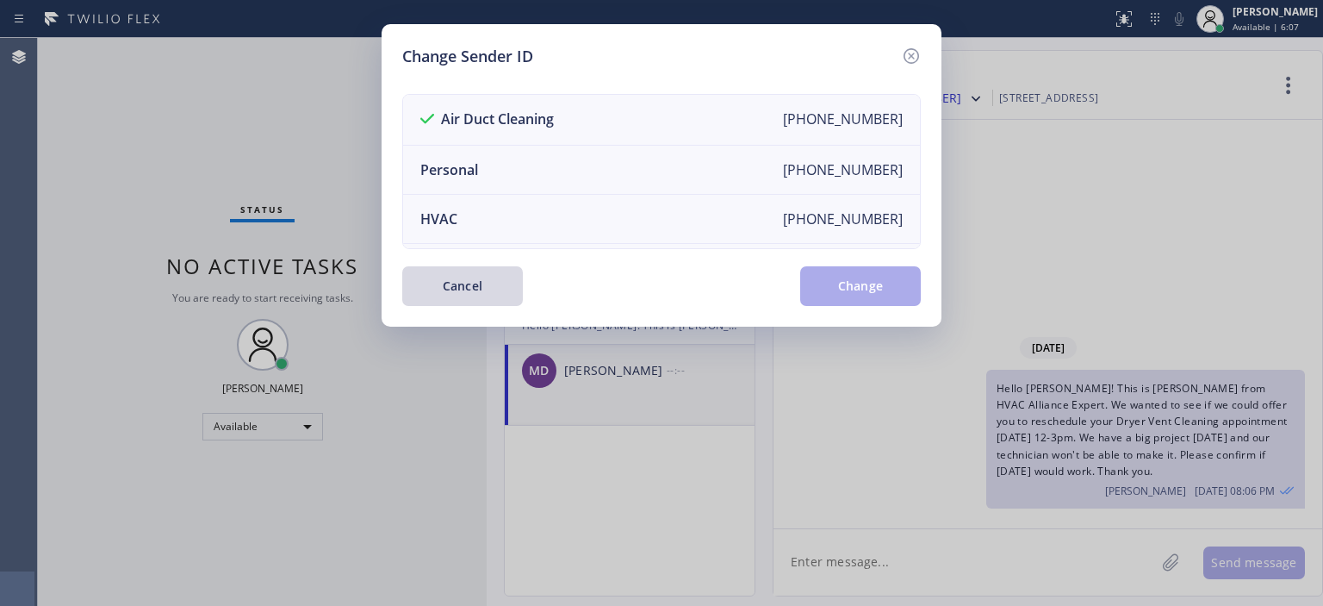
click at [1250, 290] on div "Change Sender ID Air Duct Cleaning [PHONE_NUMBER] Personal [PHONE_NUMBER] HVAC …" at bounding box center [661, 303] width 1323 height 606
click at [907, 59] on icon at bounding box center [911, 56] width 21 height 21
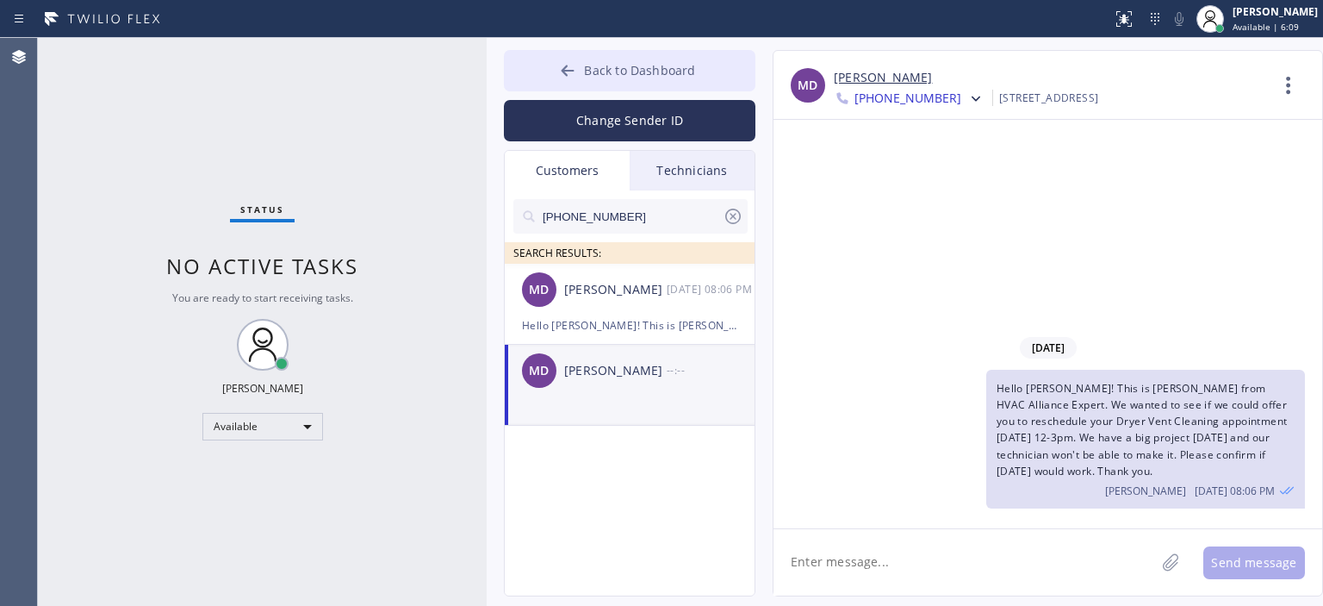
click at [555, 71] on button "Back to Dashboard" at bounding box center [630, 70] width 252 height 41
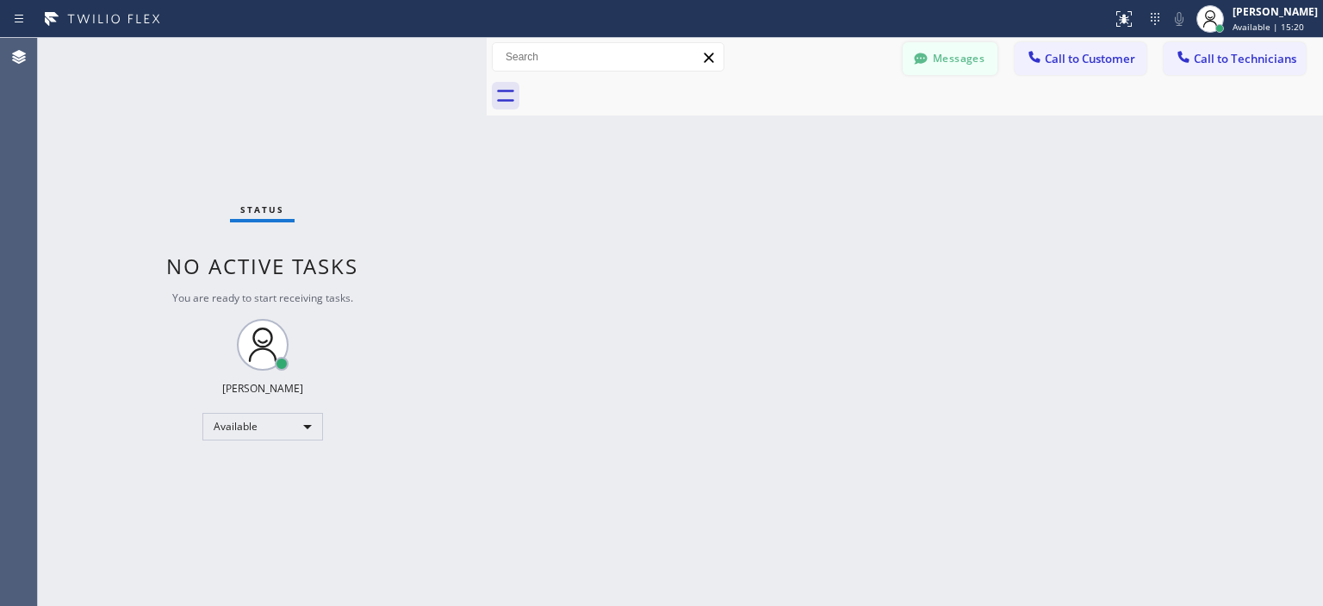
click at [944, 48] on button "Messages" at bounding box center [950, 58] width 95 height 33
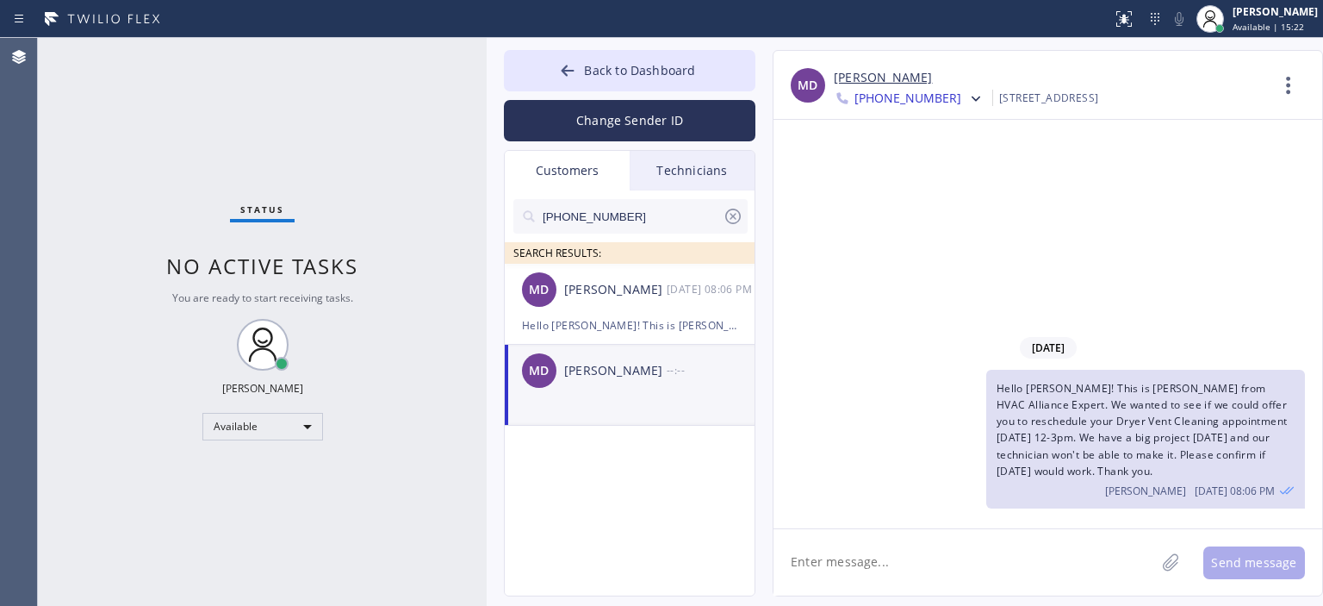
click at [730, 214] on icon at bounding box center [733, 216] width 16 height 16
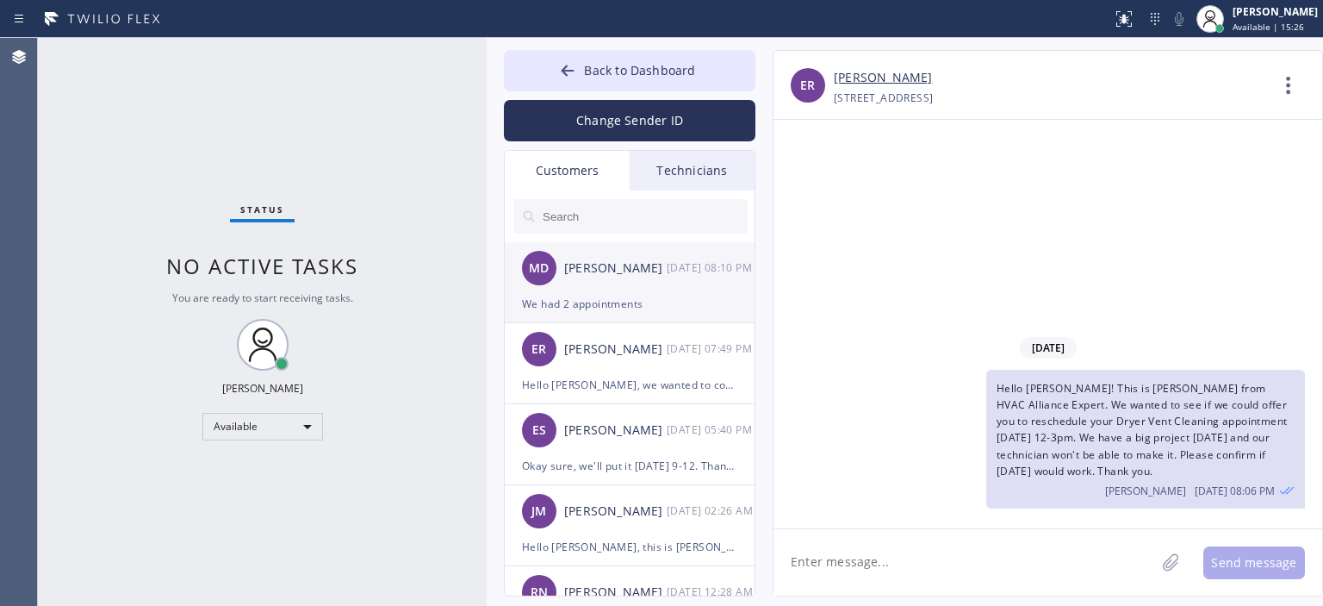
click at [682, 285] on div "MD [PERSON_NAME] [DATE] 08:10 PM" at bounding box center [631, 268] width 252 height 52
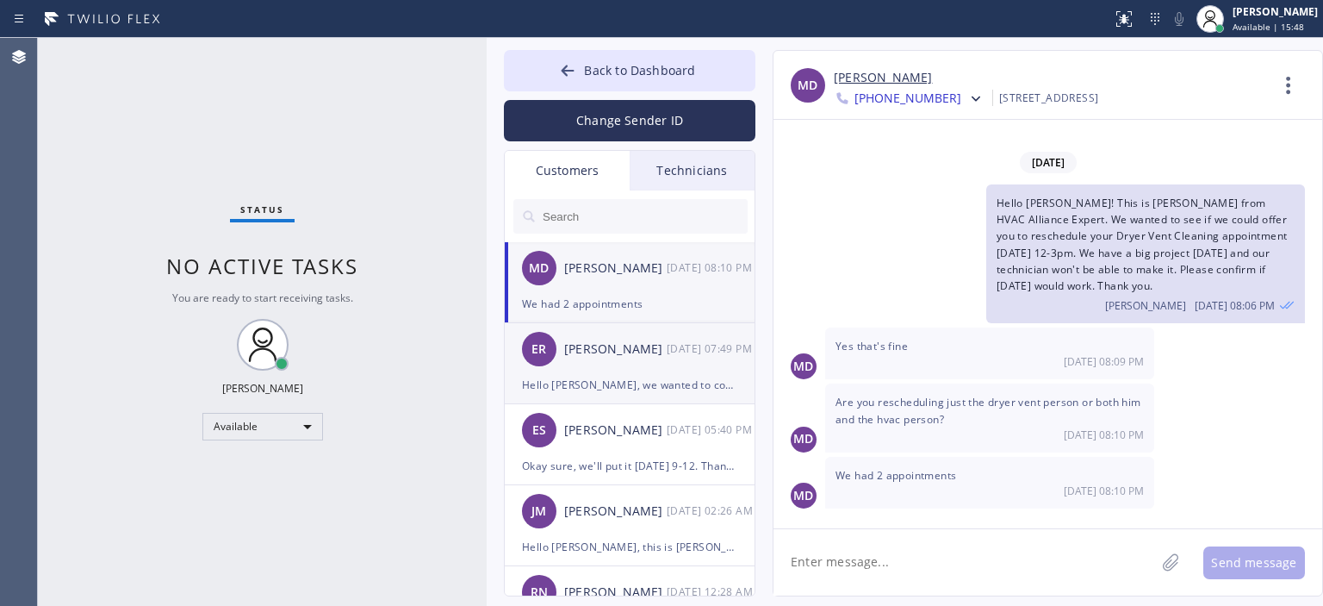
click at [625, 373] on div "ER [PERSON_NAME] [DATE] 07:49 PM" at bounding box center [631, 349] width 252 height 52
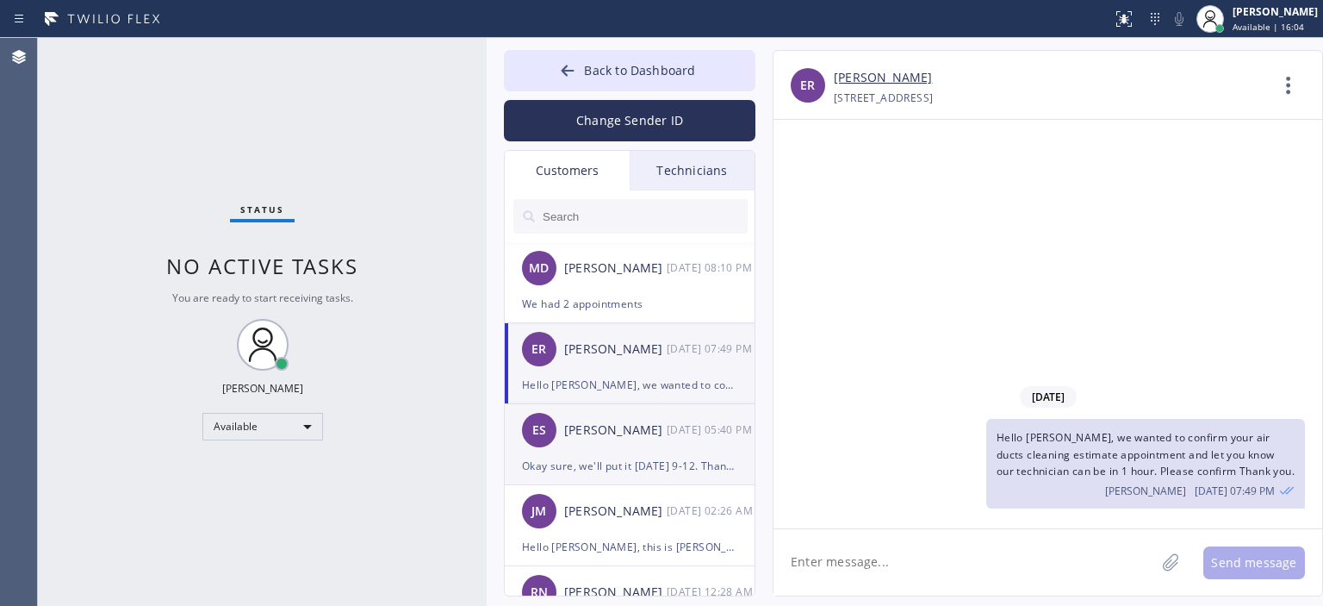
click at [630, 432] on div "[PERSON_NAME]" at bounding box center [615, 430] width 103 height 20
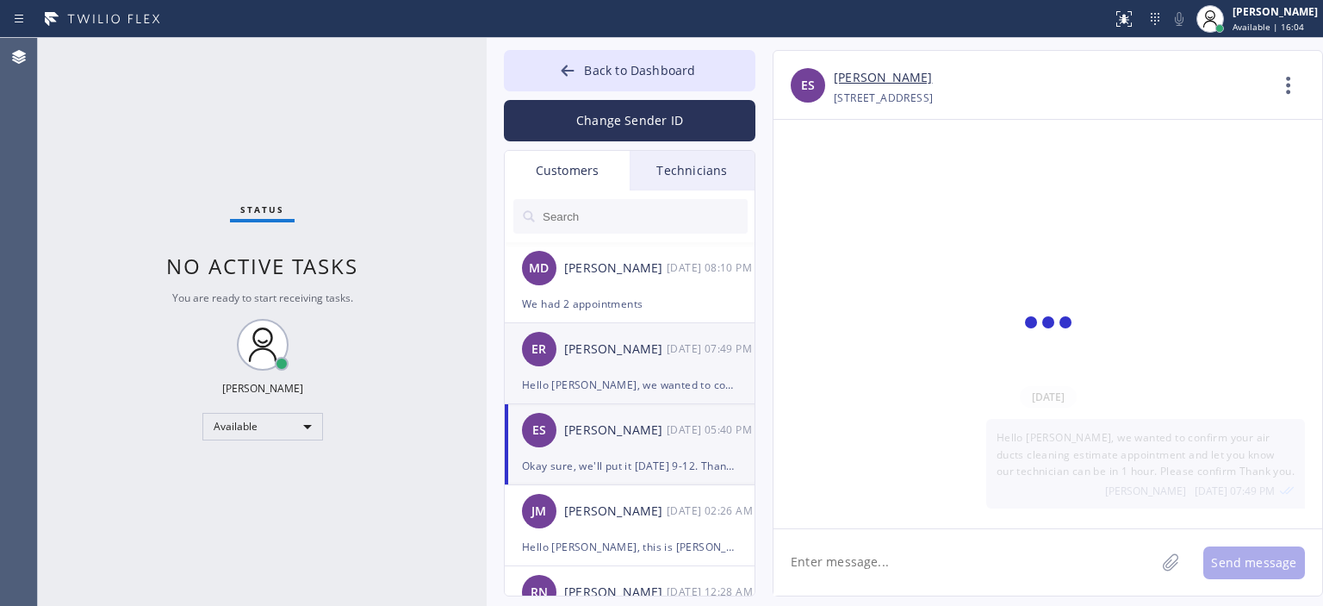
scroll to position [84, 0]
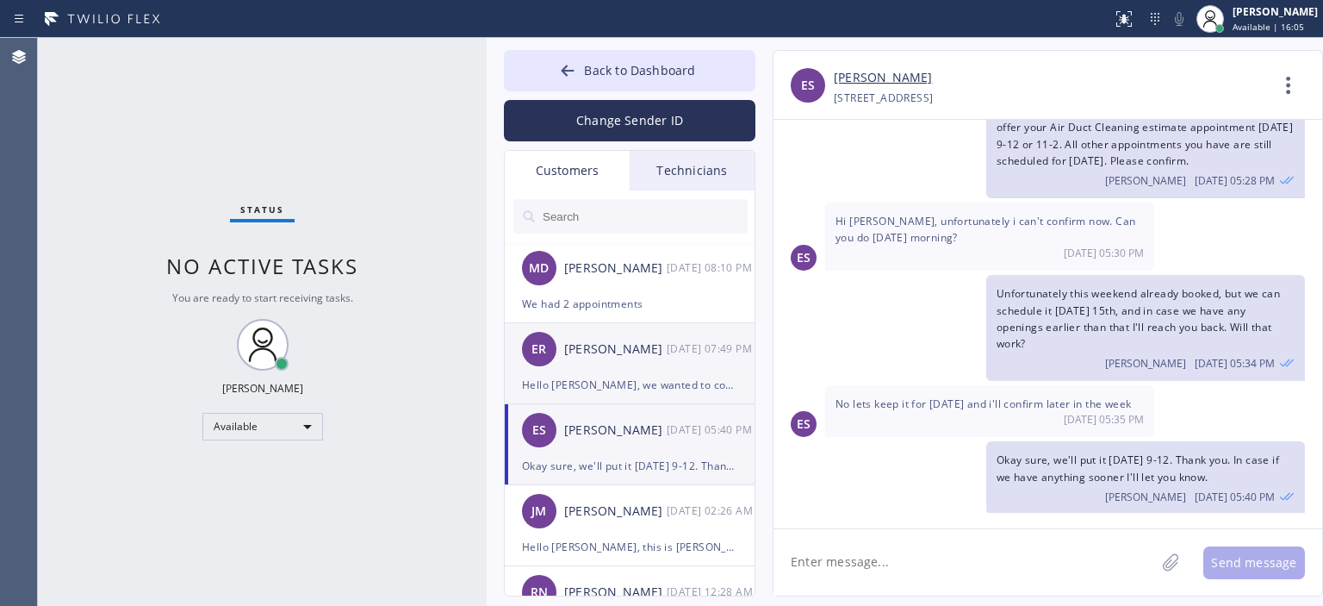
click at [631, 373] on div "ER [PERSON_NAME] [DATE] 07:49 PM" at bounding box center [631, 349] width 252 height 52
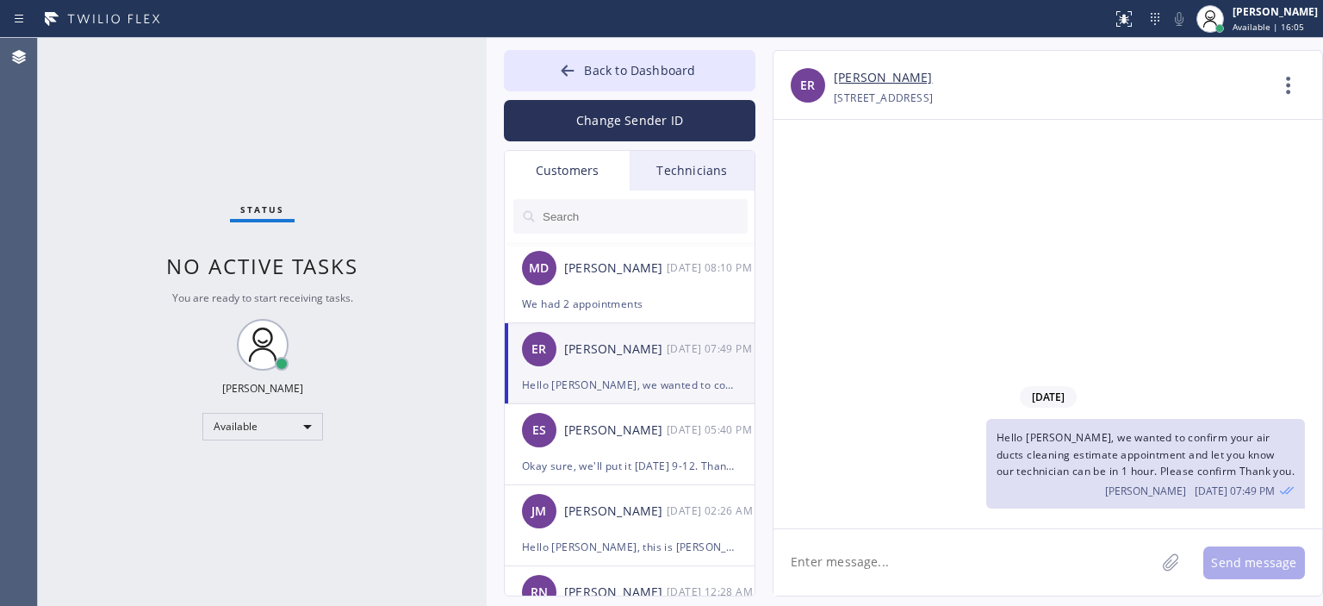
scroll to position [0, 0]
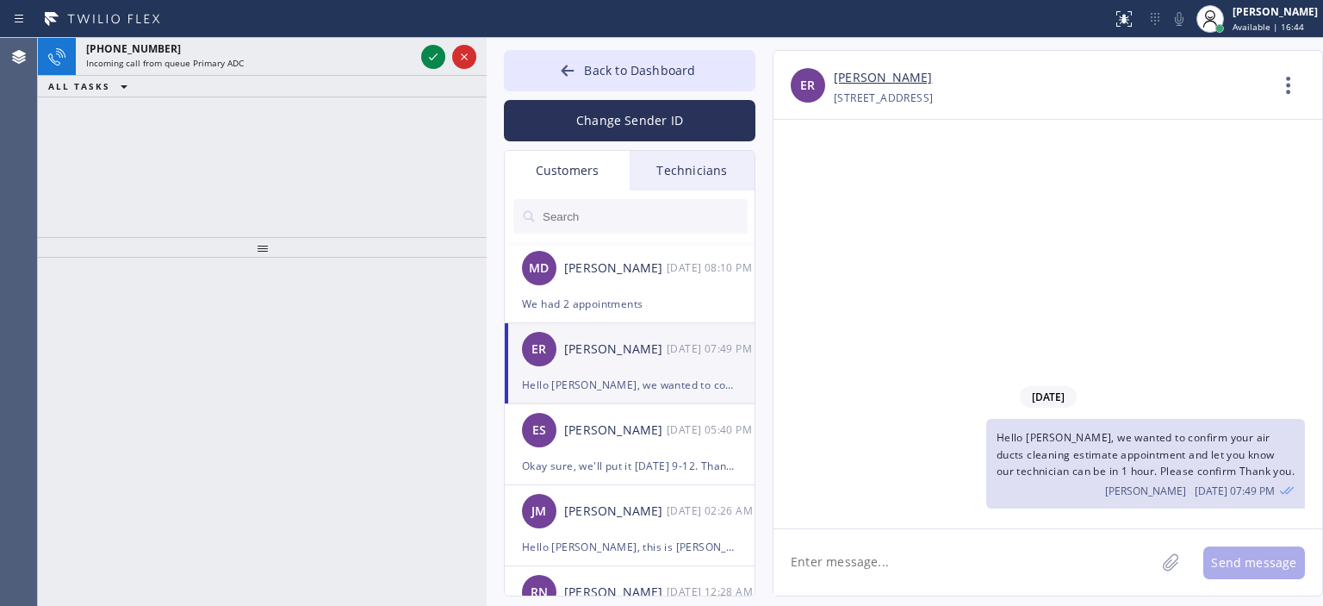
click at [37, 132] on div "Agent Desktop" at bounding box center [19, 322] width 38 height 568
click at [1264, 13] on div "[PERSON_NAME]" at bounding box center [1275, 11] width 85 height 15
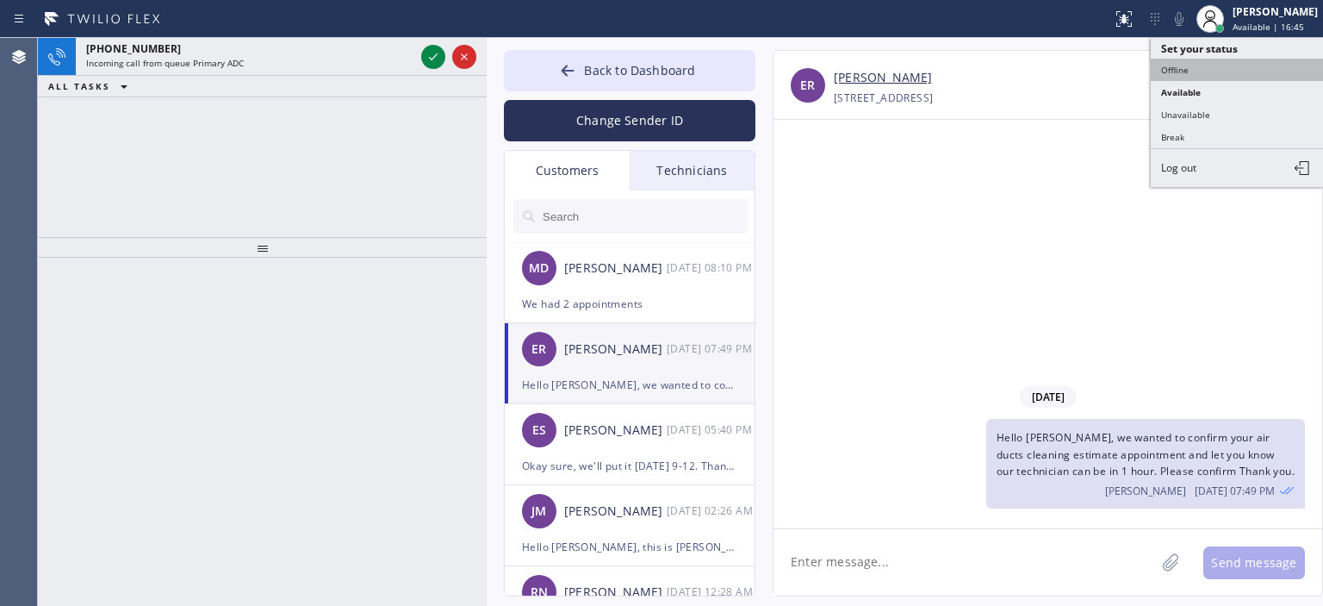
click at [1202, 68] on button "Offline" at bounding box center [1237, 70] width 172 height 22
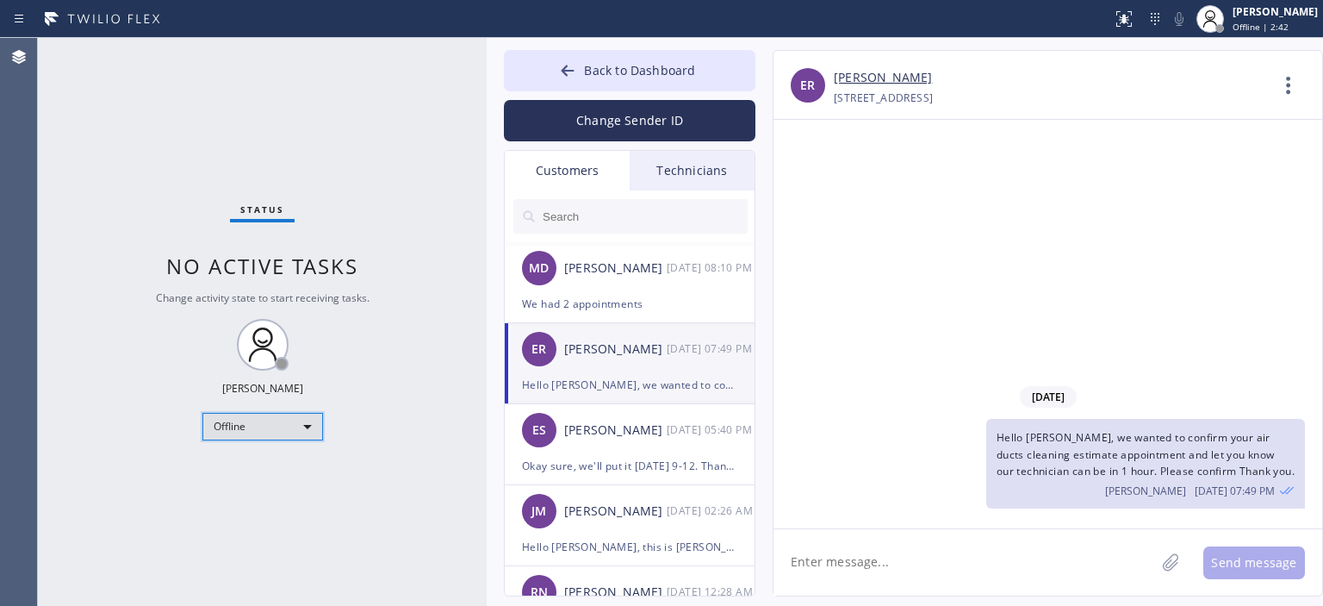
click at [278, 433] on div "Offline" at bounding box center [262, 427] width 121 height 28
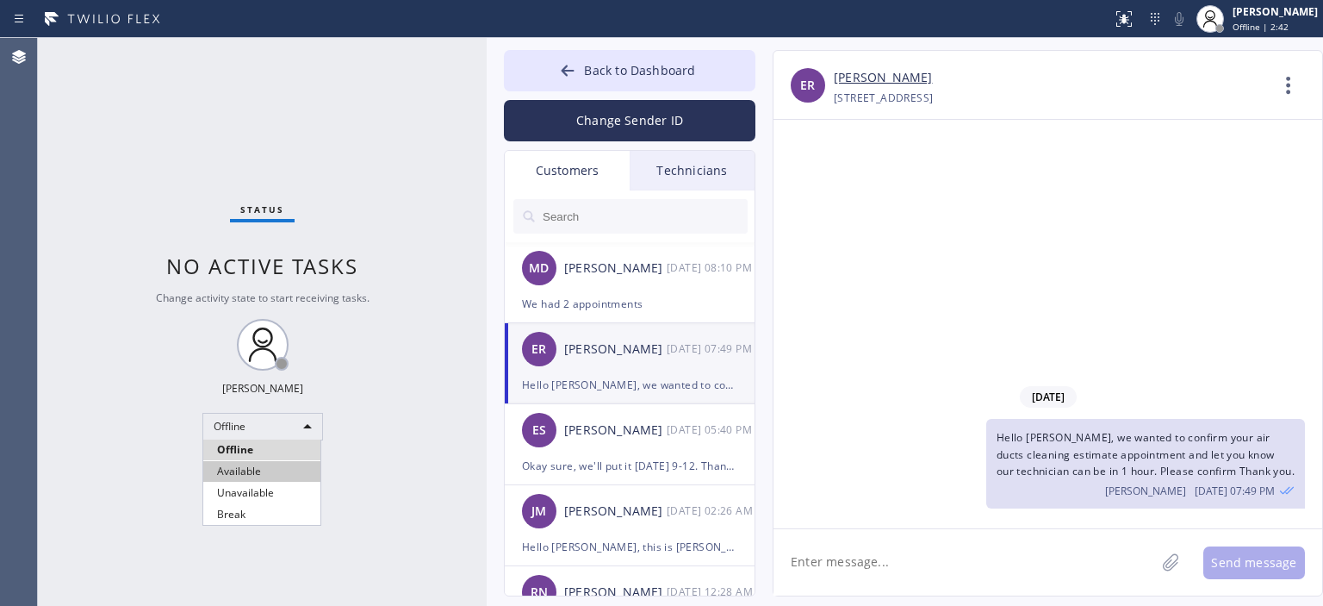
click at [283, 472] on li "Available" at bounding box center [261, 471] width 117 height 21
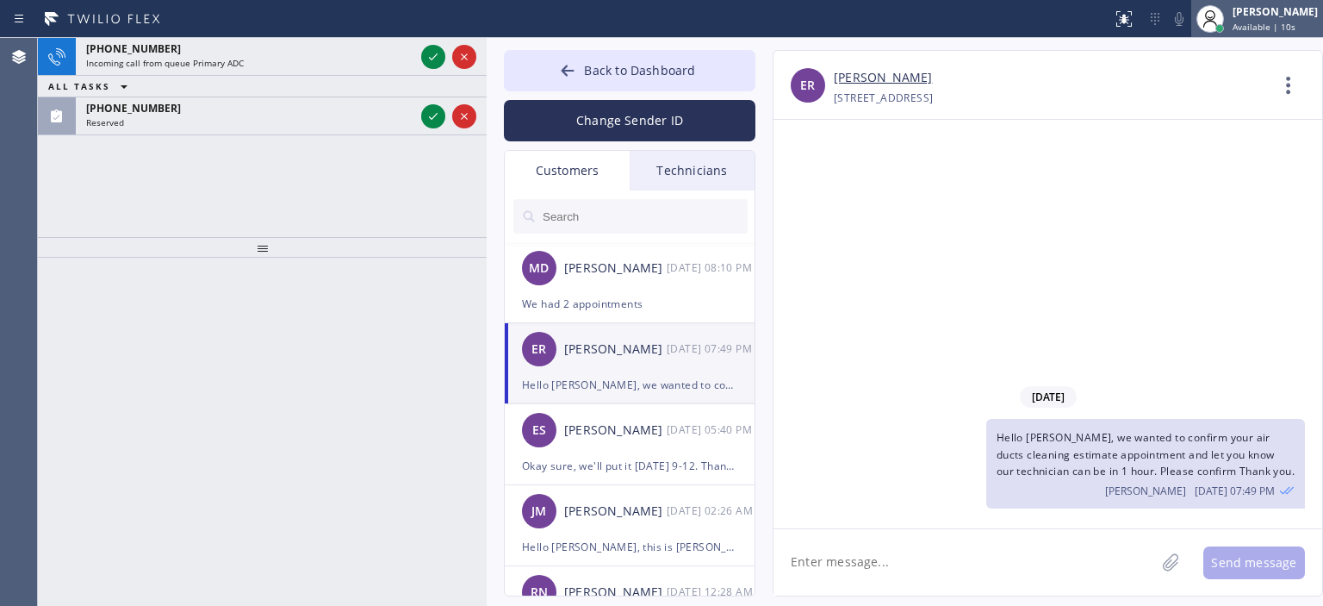
click at [1283, 24] on span "Available | 10s" at bounding box center [1264, 27] width 63 height 12
click at [74, 177] on div "[PHONE_NUMBER] Incoming call from queue Primary ADC ALL TASKS ALL TASKS ACTIVE …" at bounding box center [262, 137] width 449 height 199
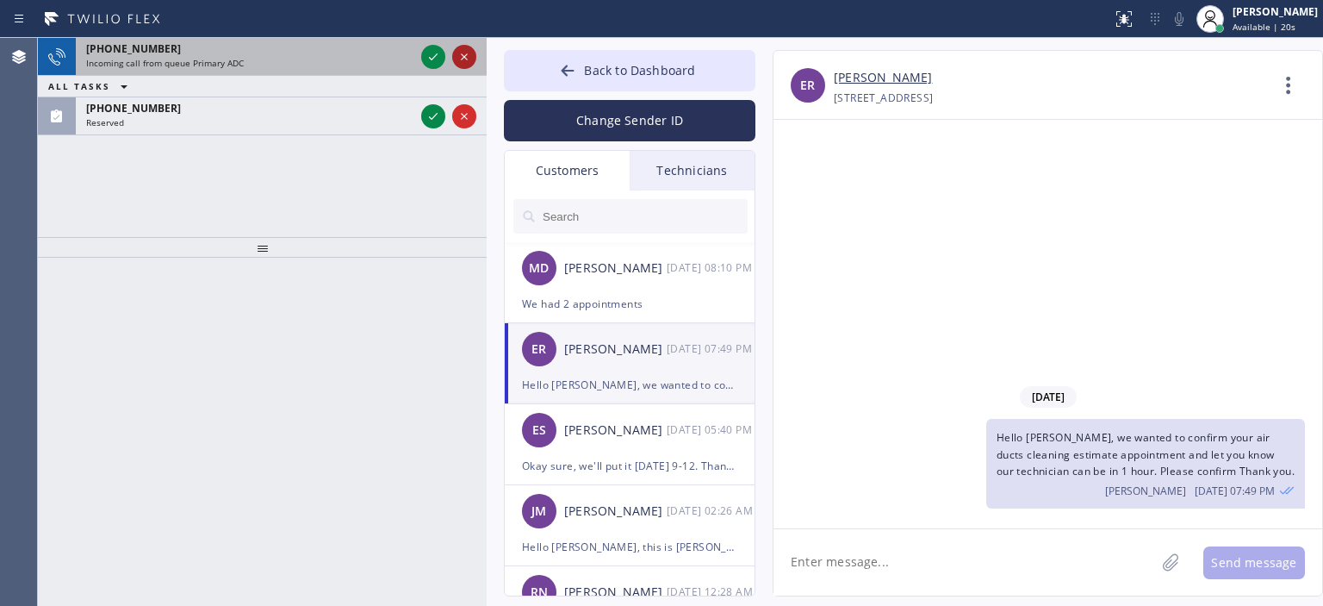
click at [458, 62] on icon at bounding box center [464, 57] width 21 height 21
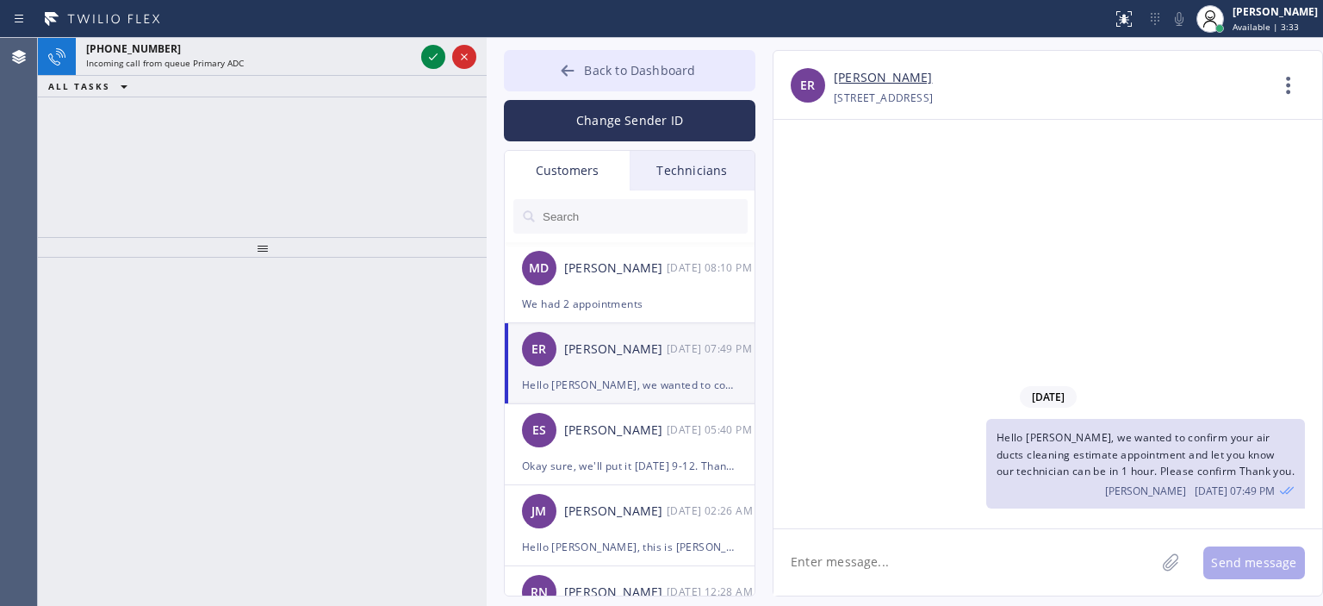
click at [558, 69] on div at bounding box center [567, 72] width 21 height 21
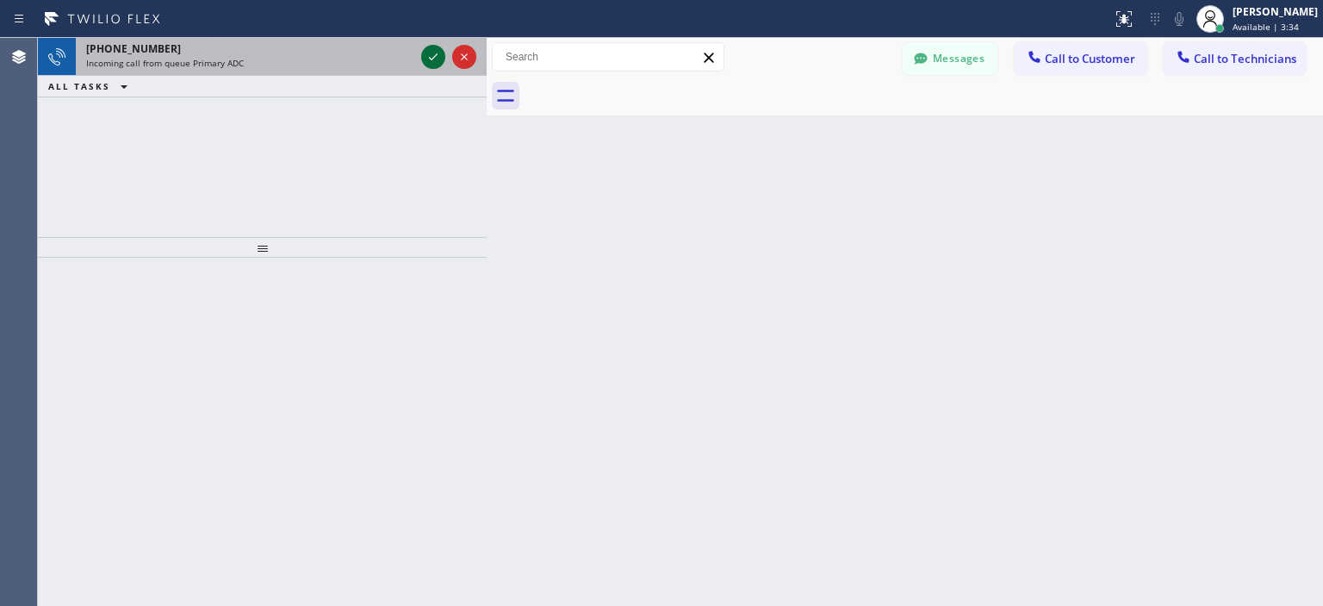
click at [433, 58] on icon at bounding box center [433, 56] width 9 height 7
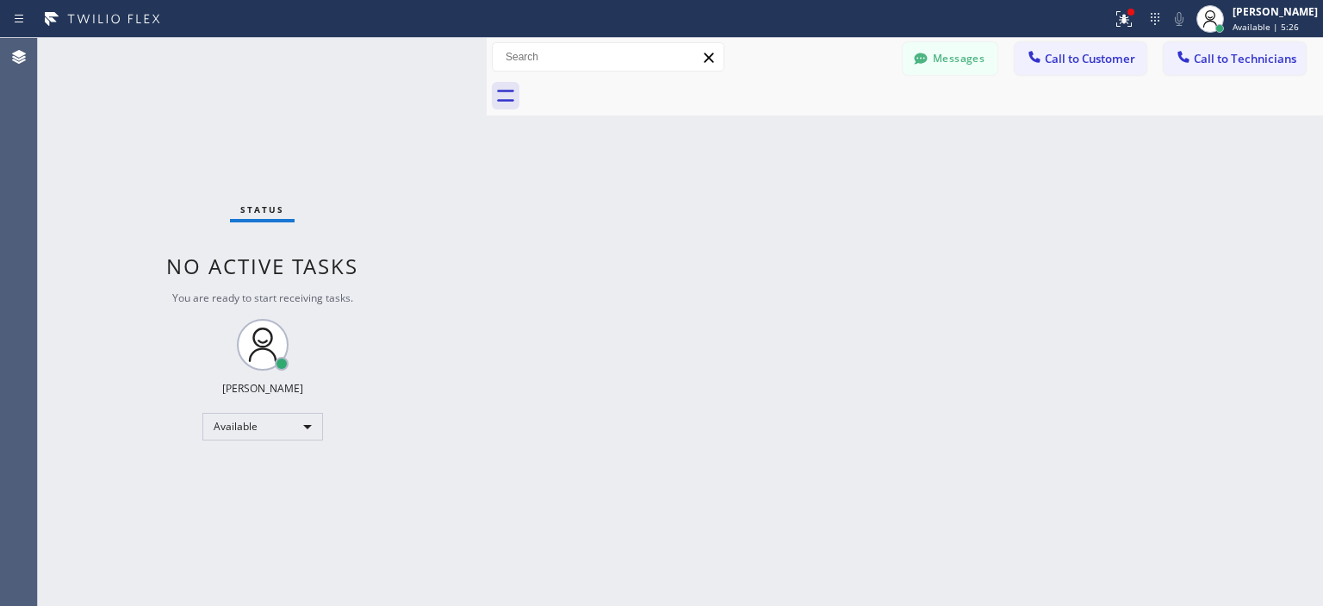
click at [1283, 227] on div "Back to Dashboard Change Sender ID Customers Technicians MD [PERSON_NAME] [DATE…" at bounding box center [905, 322] width 836 height 568
click at [953, 68] on button "Messages" at bounding box center [950, 58] width 95 height 33
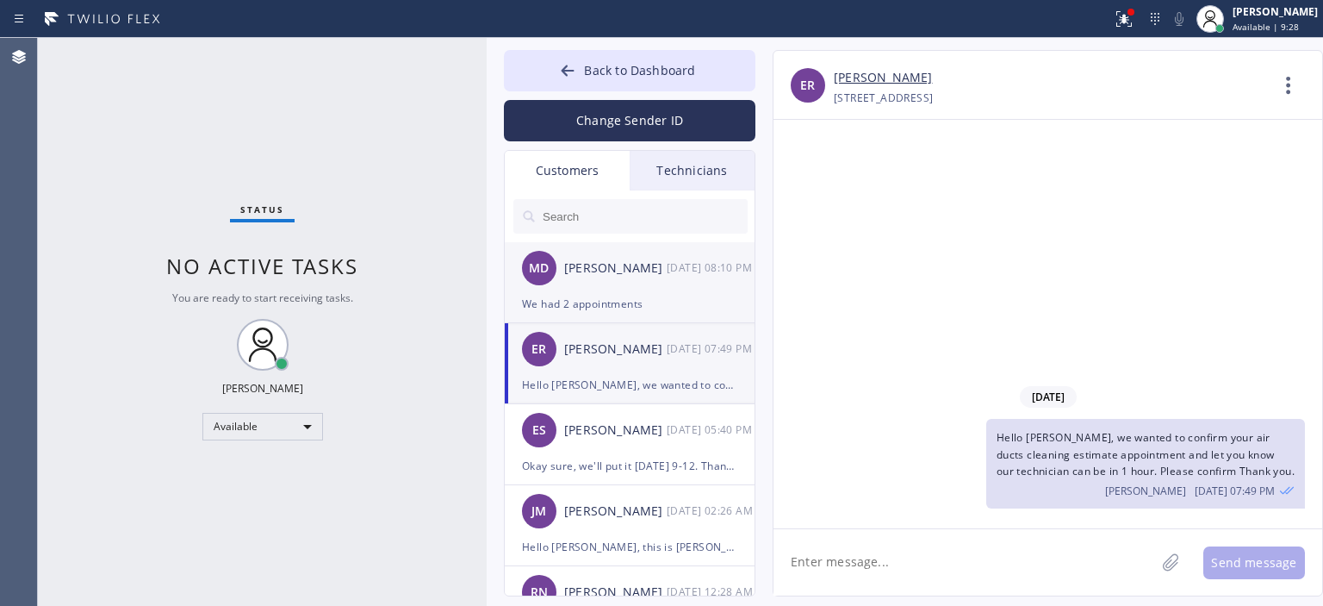
click at [669, 272] on div "[DATE] 08:10 PM" at bounding box center [712, 268] width 90 height 20
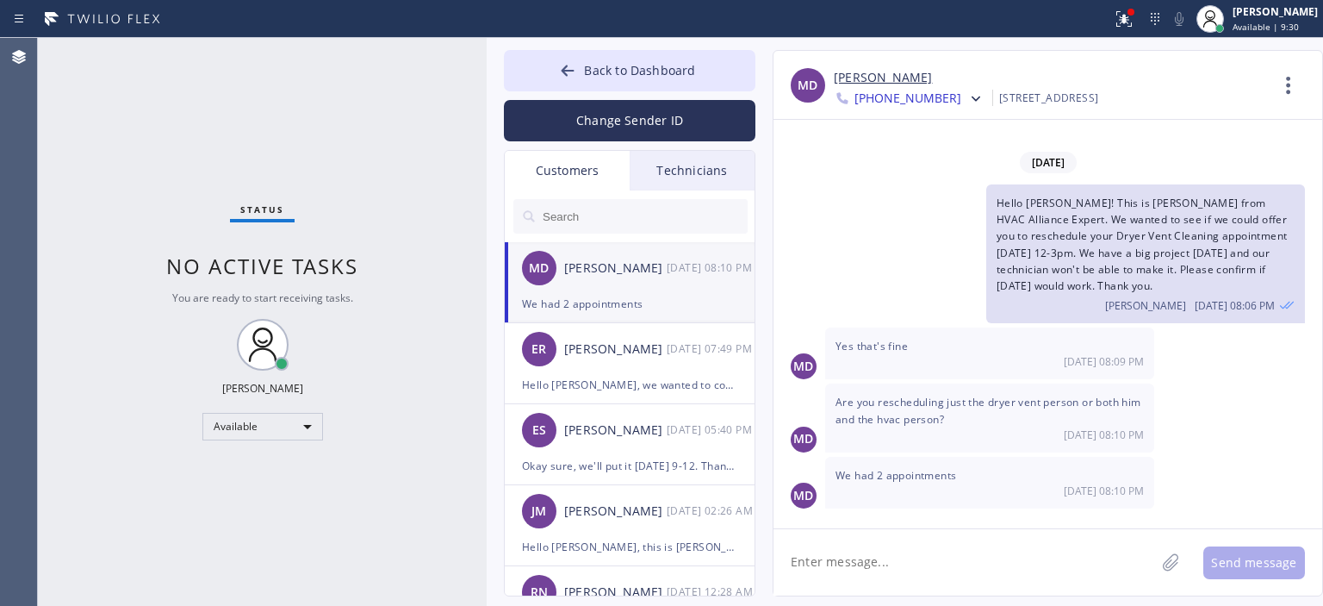
click at [912, 574] on textarea at bounding box center [965, 562] width 382 height 66
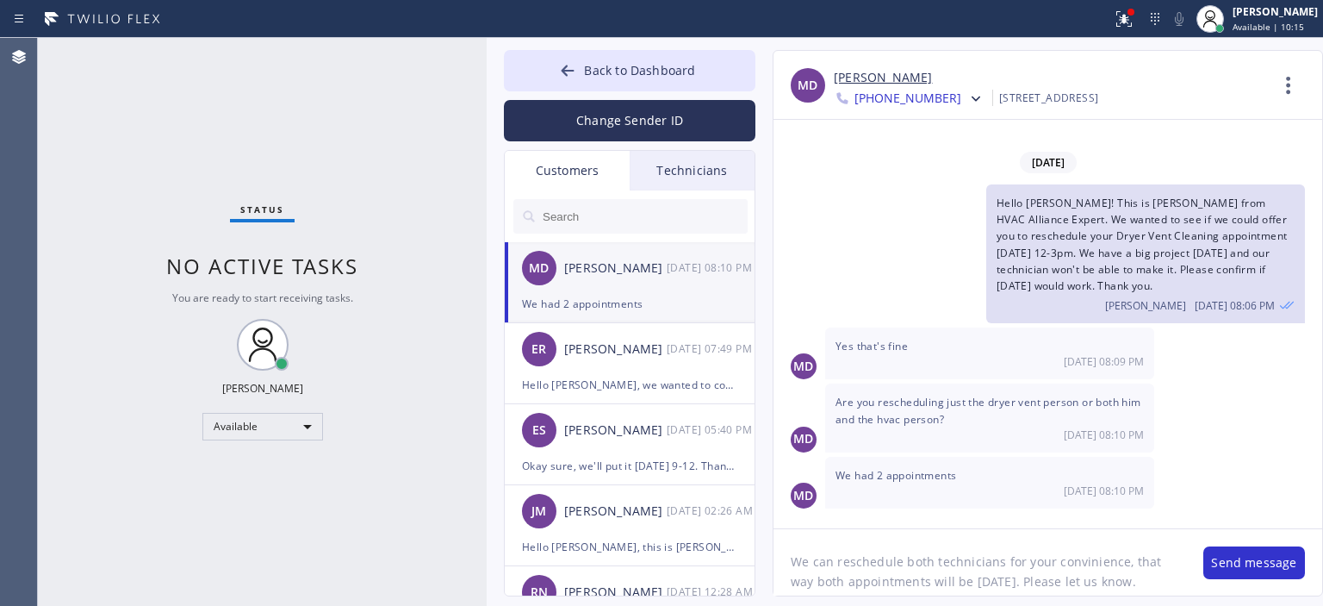
click at [933, 568] on textarea "We can reschedule both technicians for your convinience, that way both appointm…" at bounding box center [980, 562] width 413 height 66
type textarea "We can reschedule both technicians for your convinience, that way both appointm…"
click at [846, 68] on link "[PERSON_NAME]" at bounding box center [883, 78] width 98 height 20
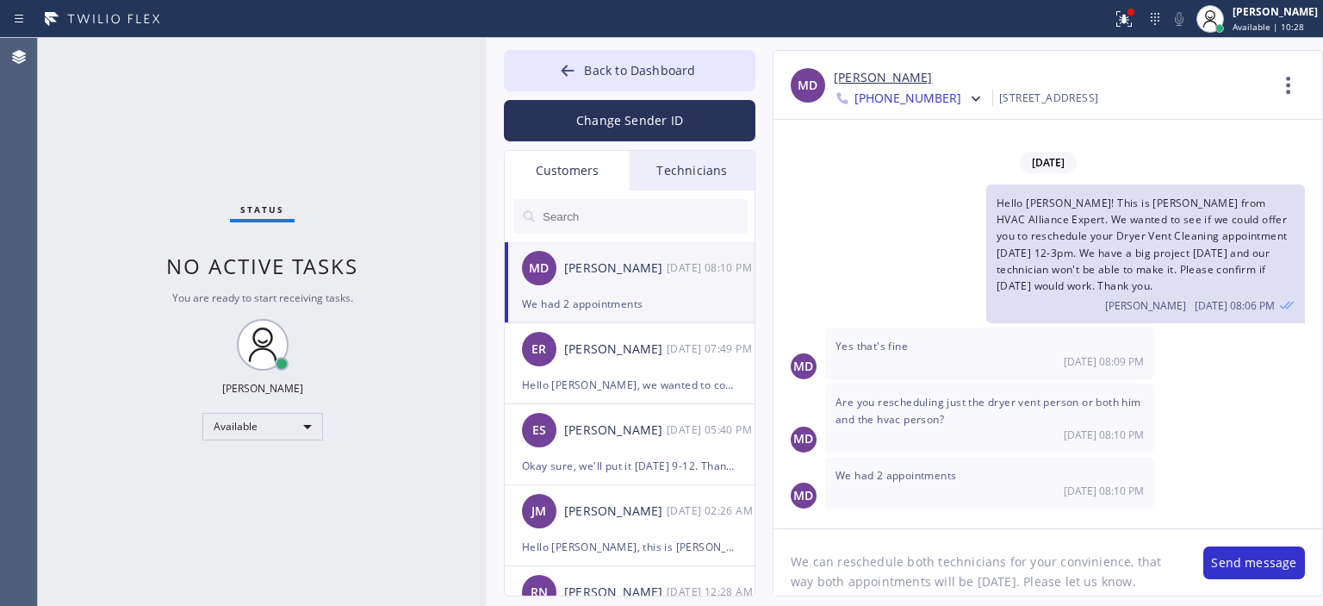
click at [942, 575] on textarea "We can reschedule both technicians for your convinience, that way both appointm…" at bounding box center [980, 562] width 413 height 66
click at [913, 571] on textarea "We can reschedule both technicians for your convinience, that way both appointm…" at bounding box center [980, 562] width 413 height 66
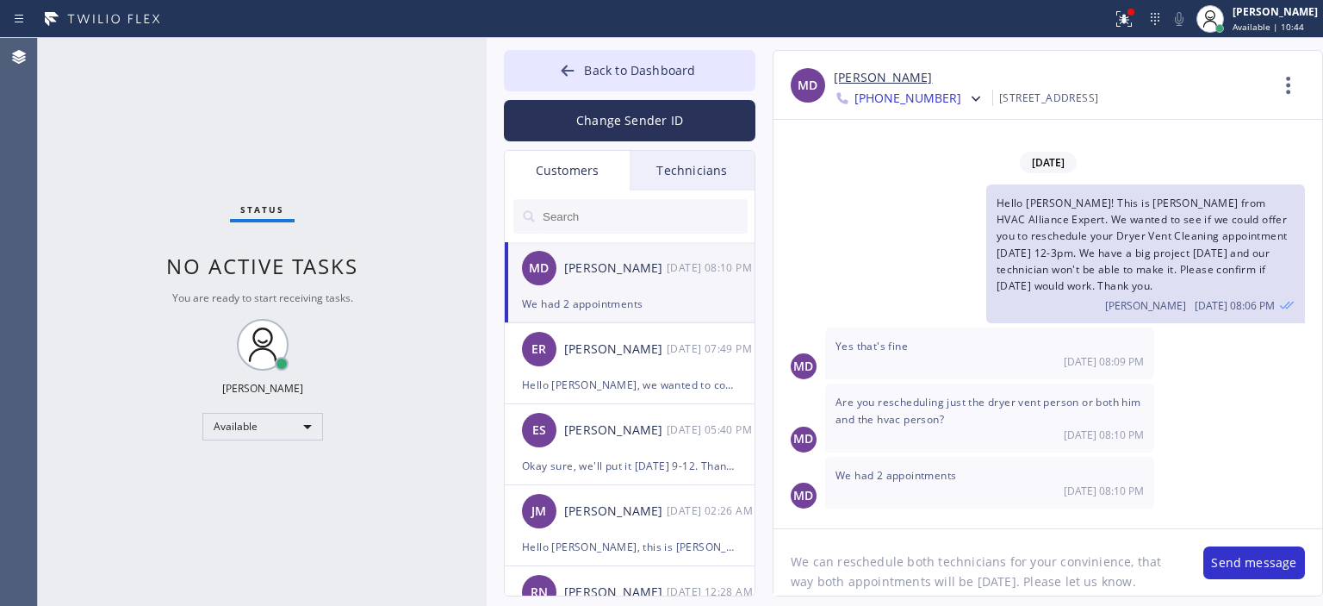
click at [913, 571] on textarea "We can reschedule both technicians for your convinience, that way both appointm…" at bounding box center [980, 562] width 413 height 66
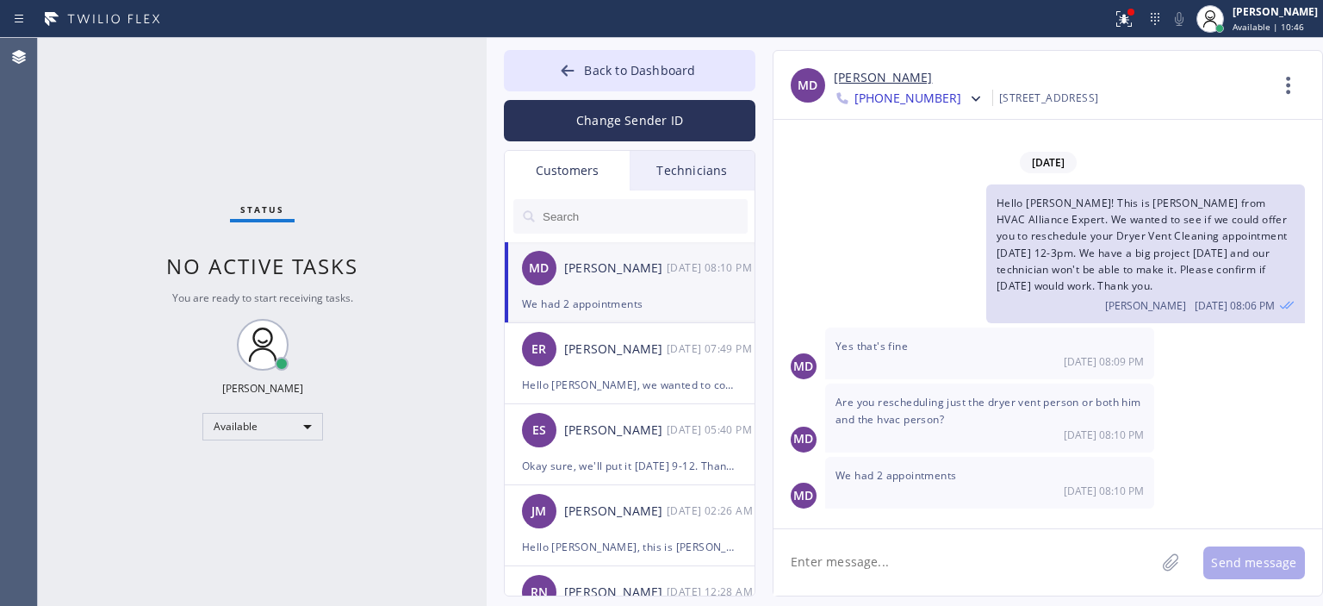
paste textarea "We can reschedule both technicians for your convenience, that way both appointm…"
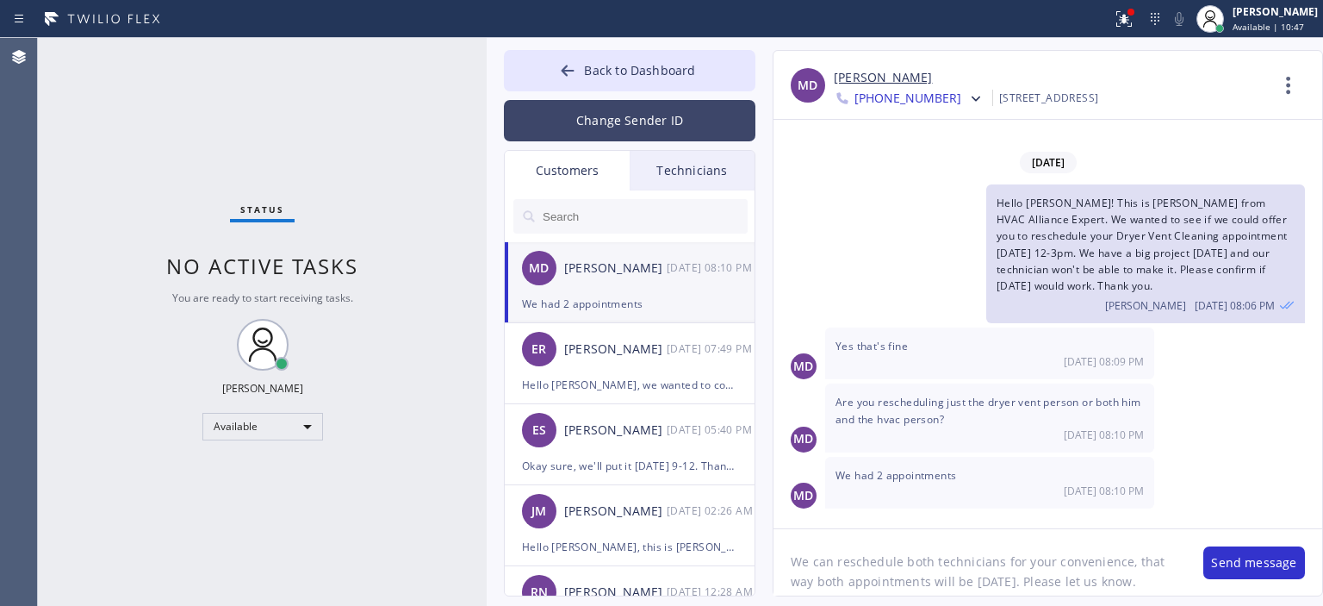
type textarea "We can reschedule both technicians for your convenience, that way both appointm…"
click at [617, 109] on button "Change Sender ID" at bounding box center [630, 120] width 252 height 41
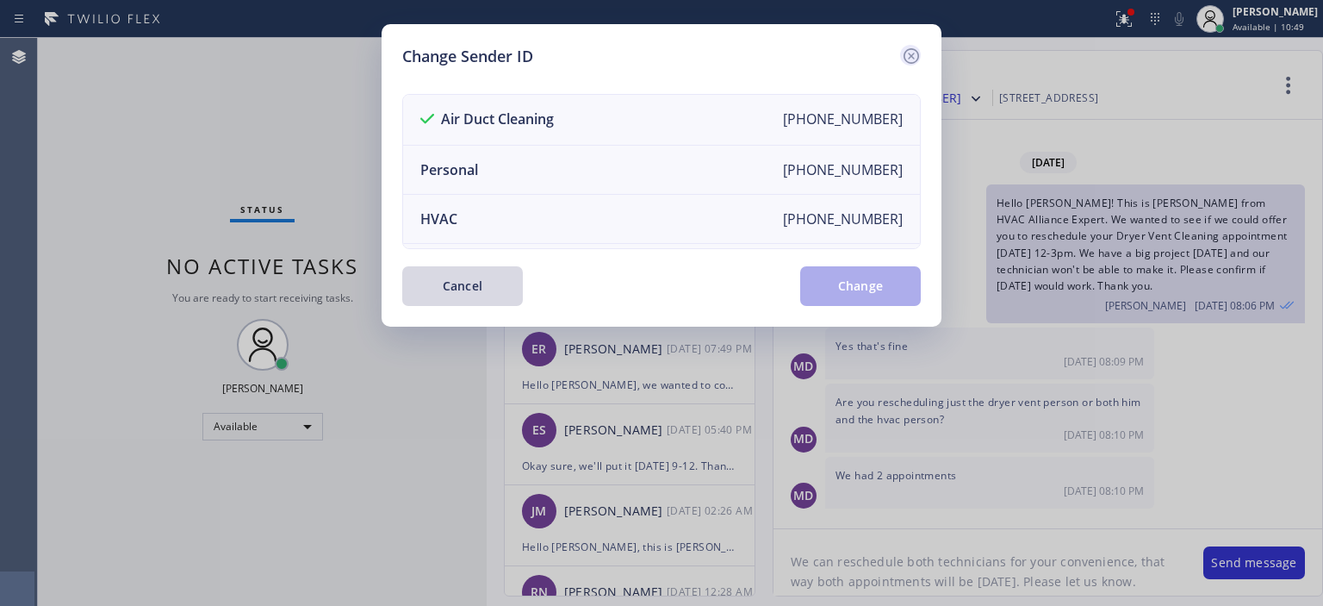
click at [903, 55] on icon at bounding box center [911, 56] width 21 height 21
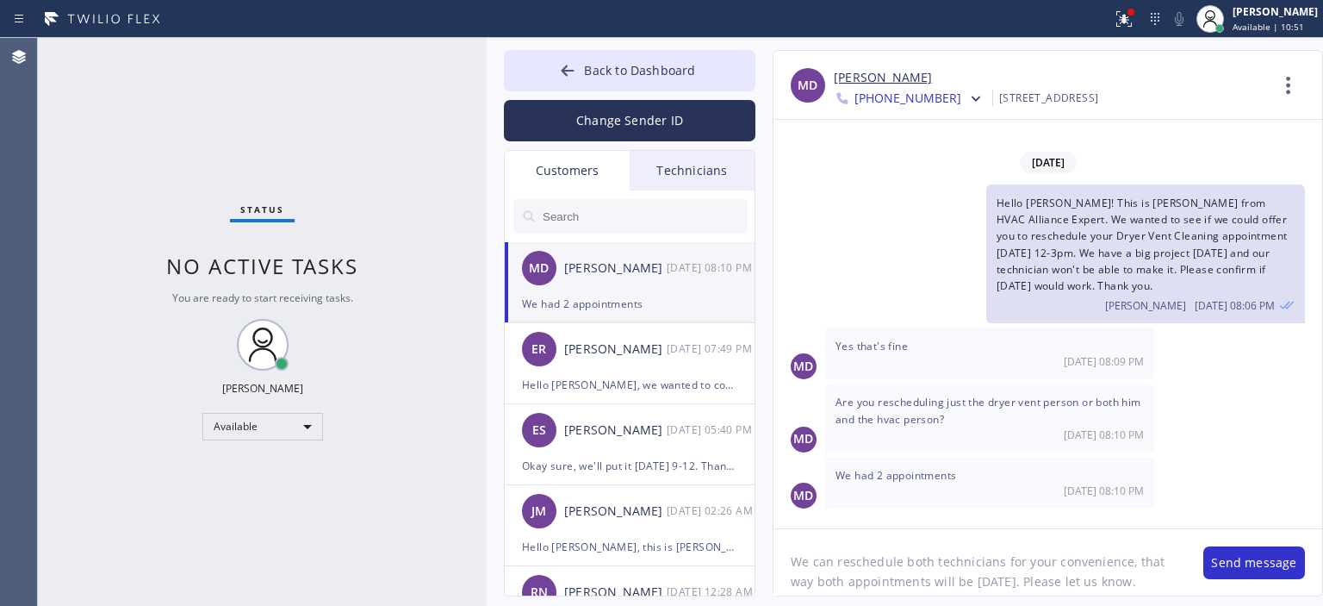
click at [1129, 588] on textarea "We can reschedule both technicians for your convenience, that way both appointm…" at bounding box center [980, 562] width 413 height 66
click at [1233, 560] on button "Send message" at bounding box center [1254, 562] width 102 height 33
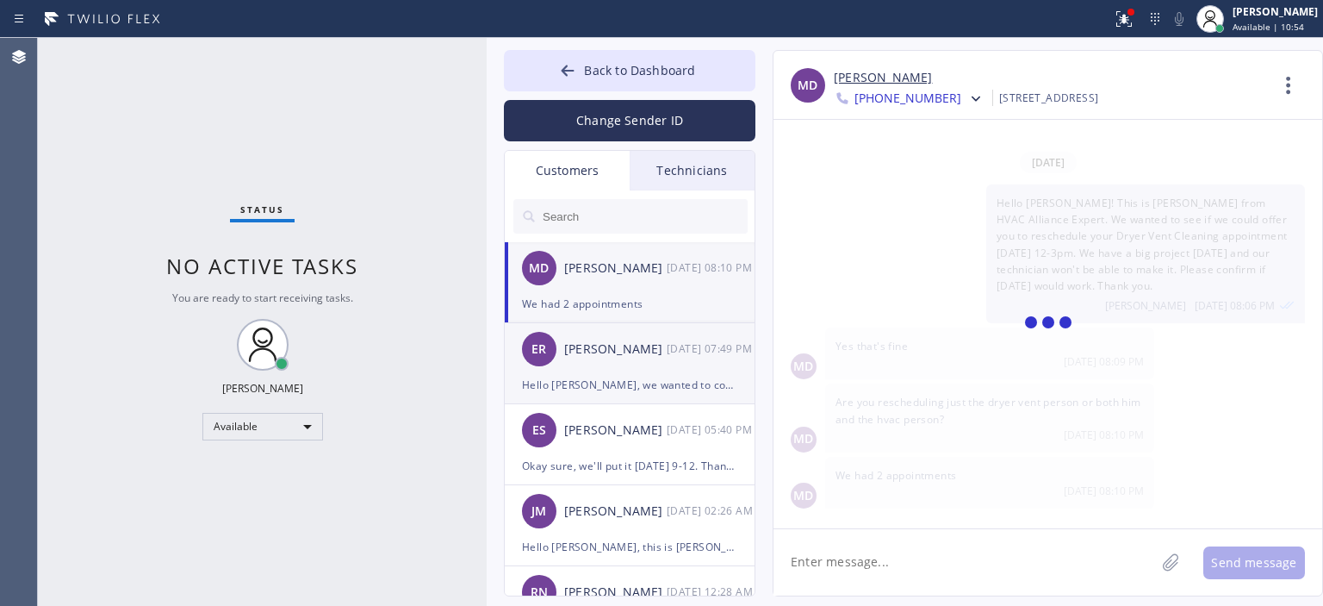
click at [624, 378] on div "Hello [PERSON_NAME], we wanted to confirm your air ducts cleaning estimate appo…" at bounding box center [629, 385] width 215 height 20
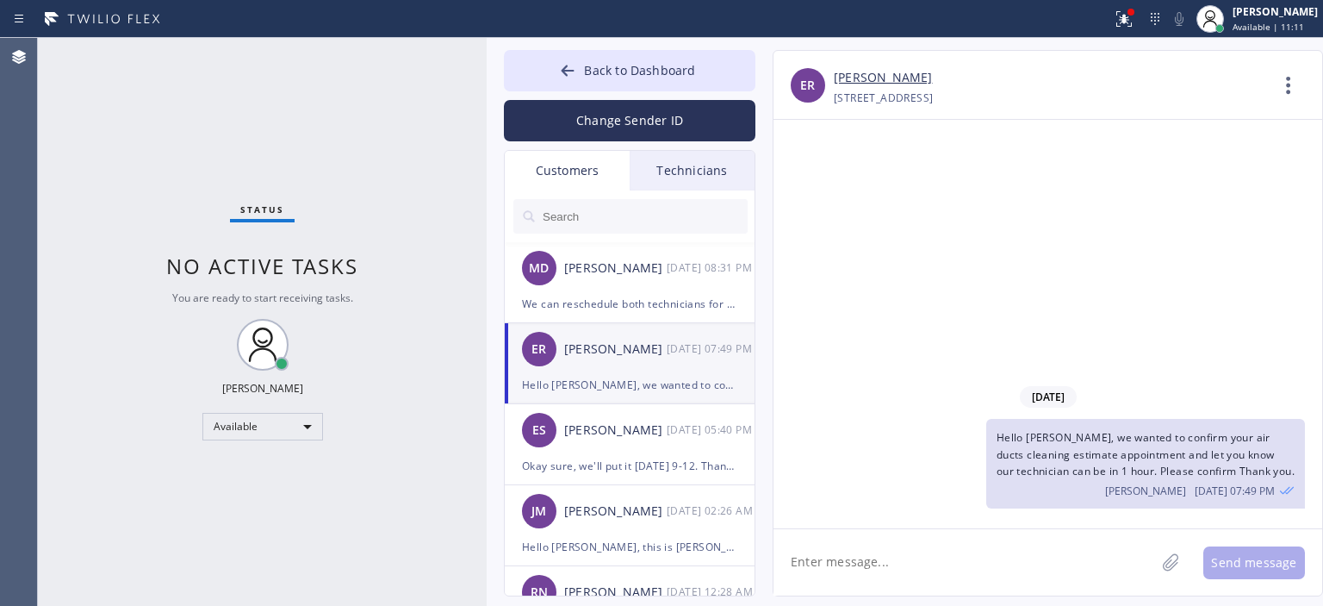
click at [850, 81] on link "[PERSON_NAME]" at bounding box center [883, 78] width 98 height 20
click at [556, 75] on button "Back to Dashboard" at bounding box center [630, 70] width 252 height 41
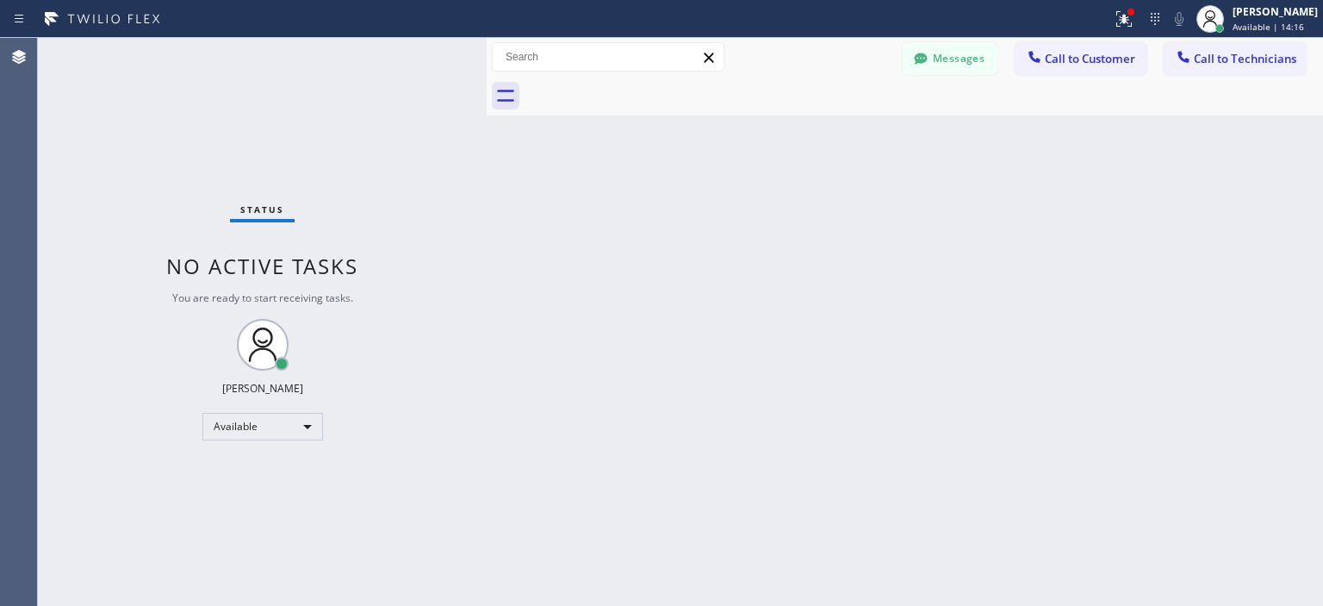
drag, startPoint x: 1247, startPoint y: 220, endPoint x: 409, endPoint y: 5, distance: 865.1
click at [1246, 220] on div "Back to Dashboard Change Sender ID Customers Technicians MD [PERSON_NAME] [DATE…" at bounding box center [905, 322] width 836 height 568
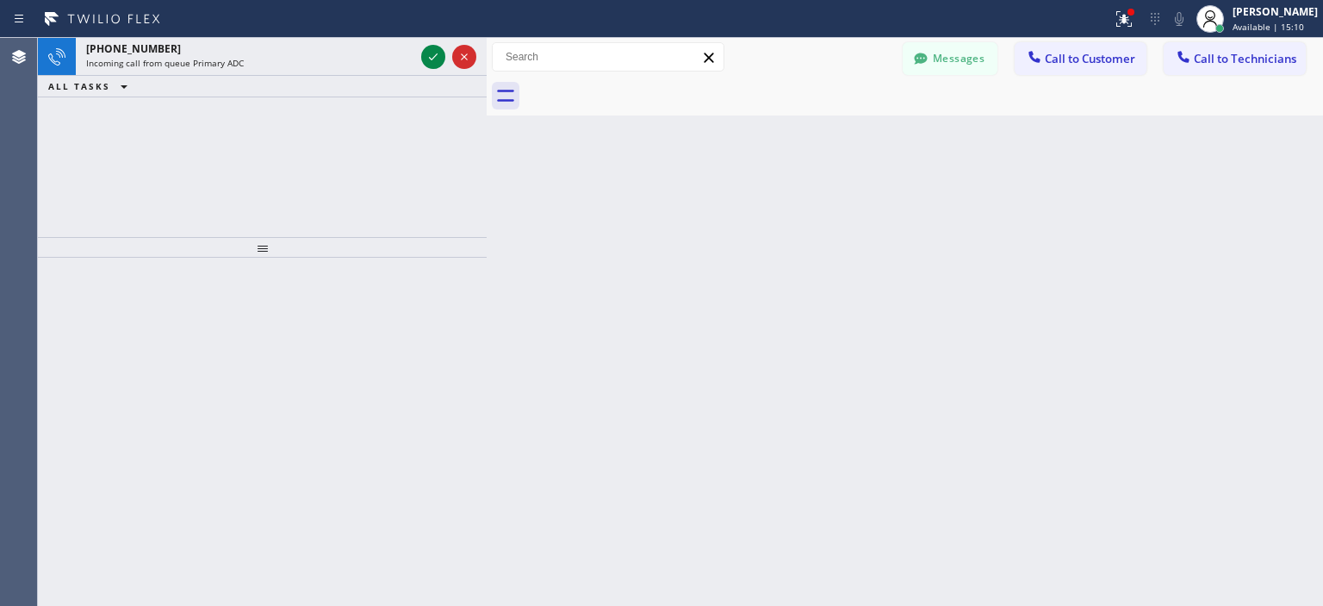
click at [1282, 333] on div "Back to Dashboard Change Sender ID Customers Technicians MD [PERSON_NAME] [DATE…" at bounding box center [905, 322] width 836 height 568
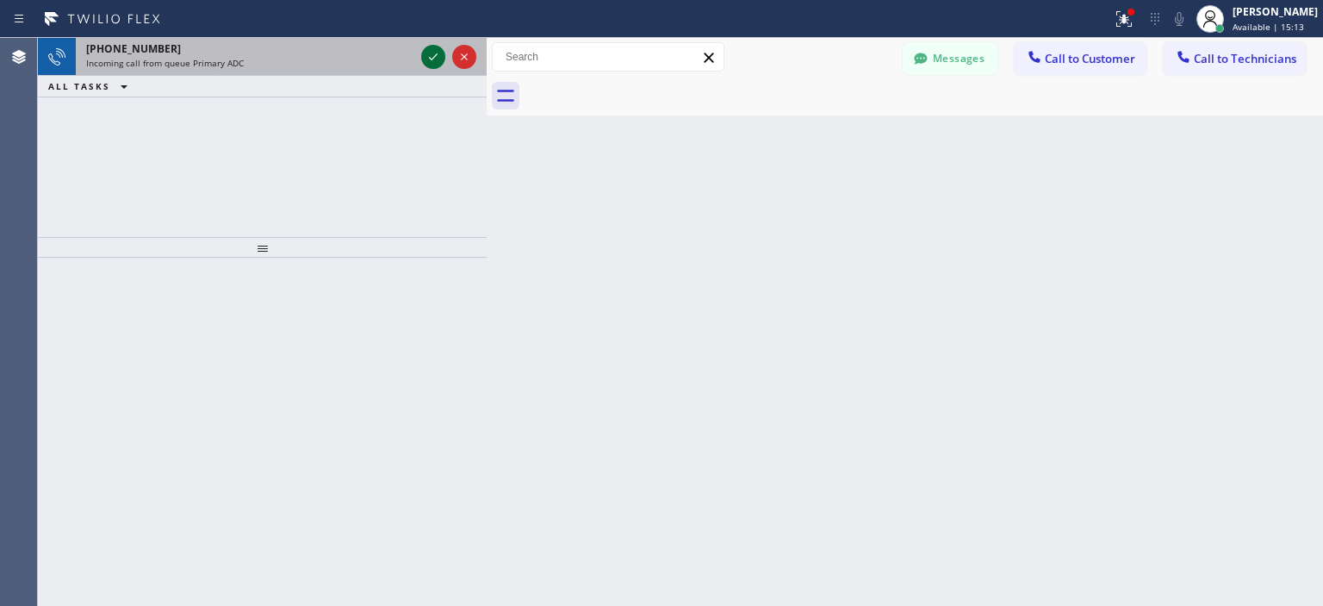
drag, startPoint x: 440, startPoint y: 69, endPoint x: 432, endPoint y: 60, distance: 11.6
click at [432, 60] on icon at bounding box center [433, 57] width 21 height 21
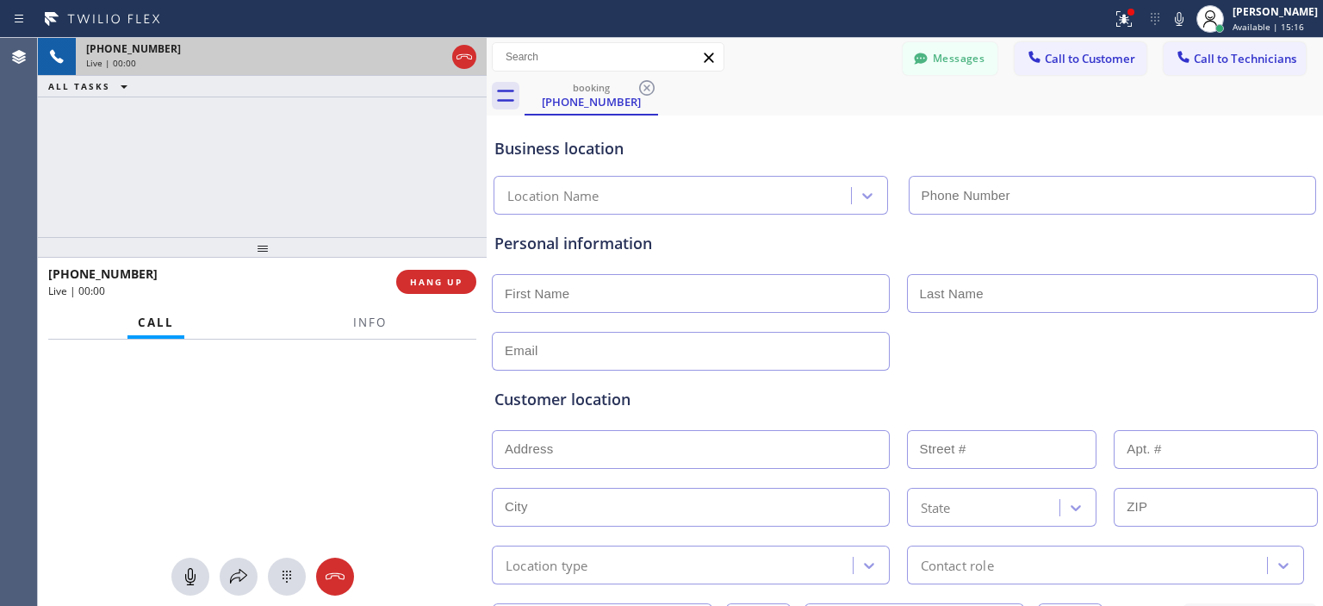
type input "[PHONE_NUMBER]"
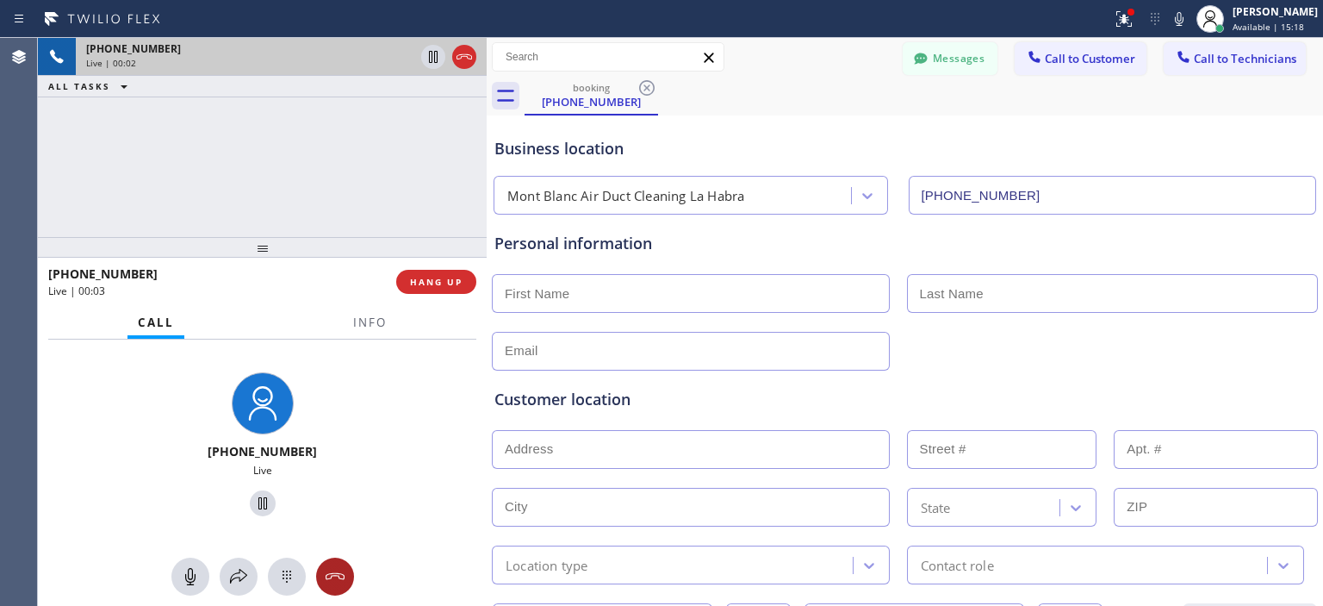
click at [341, 575] on icon at bounding box center [335, 576] width 21 height 21
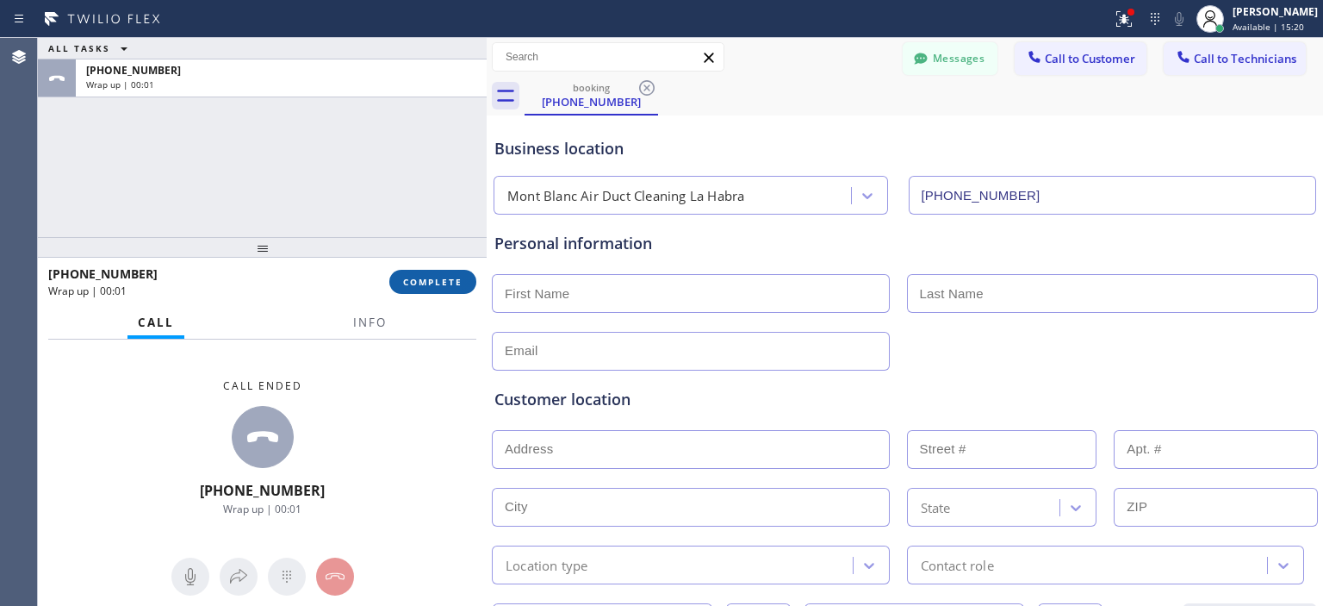
click at [438, 285] on span "COMPLETE" at bounding box center [432, 282] width 59 height 12
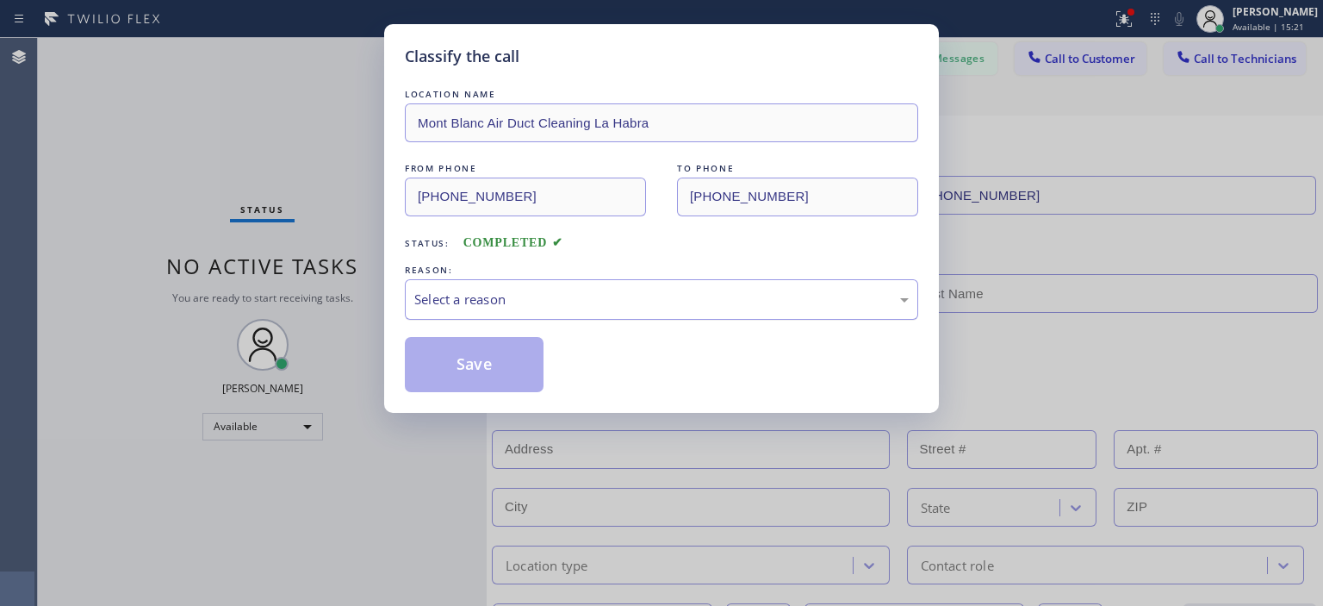
click at [479, 308] on div "Select a reason" at bounding box center [661, 299] width 494 height 20
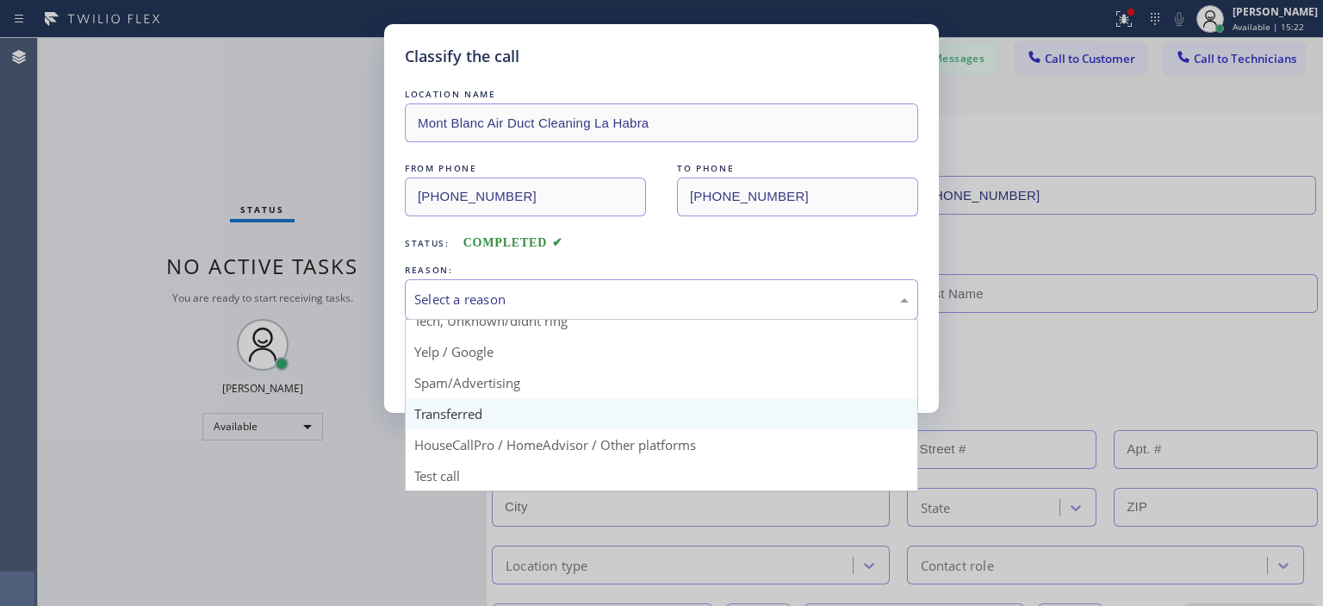
scroll to position [107, 0]
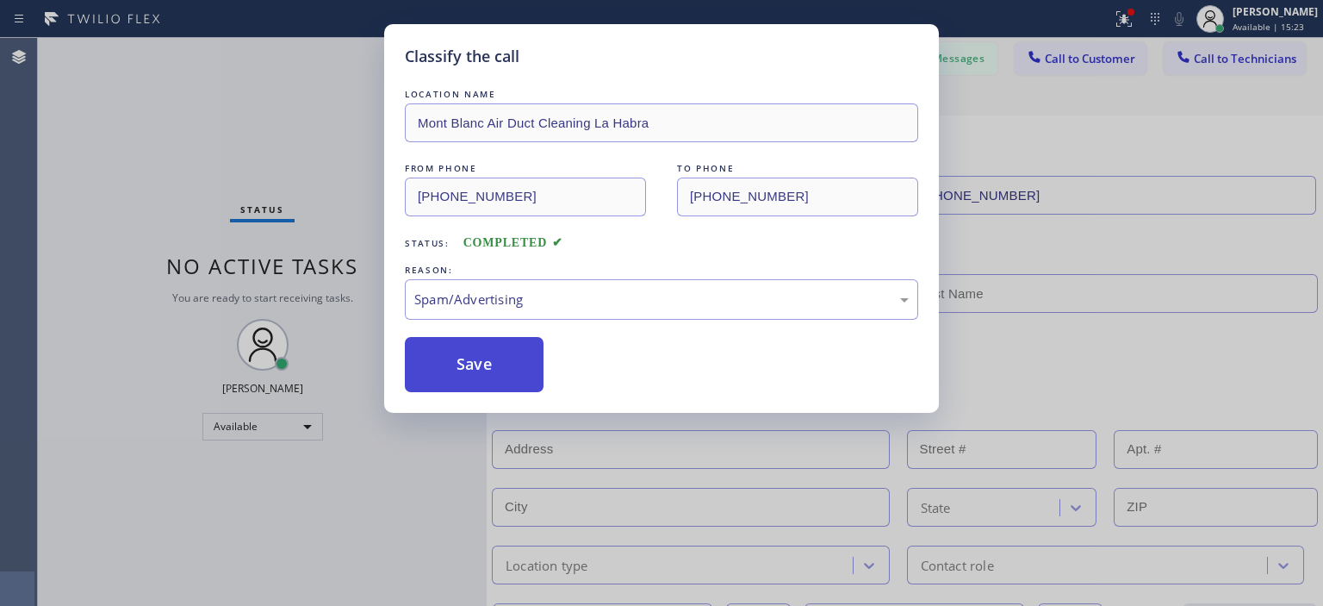
click at [460, 355] on button "Save" at bounding box center [474, 364] width 139 height 55
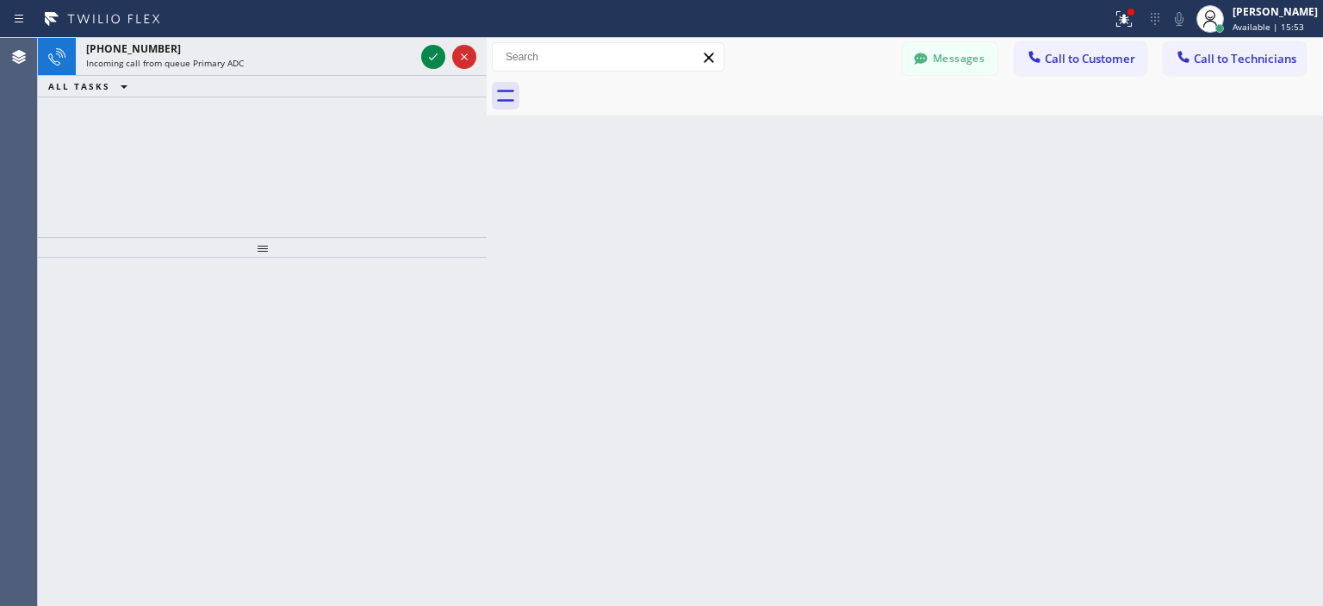
click at [43, 176] on div "[PHONE_NUMBER] Incoming call from queue Primary ADC ALL TASKS ALL TASKS ACTIVE …" at bounding box center [262, 137] width 449 height 199
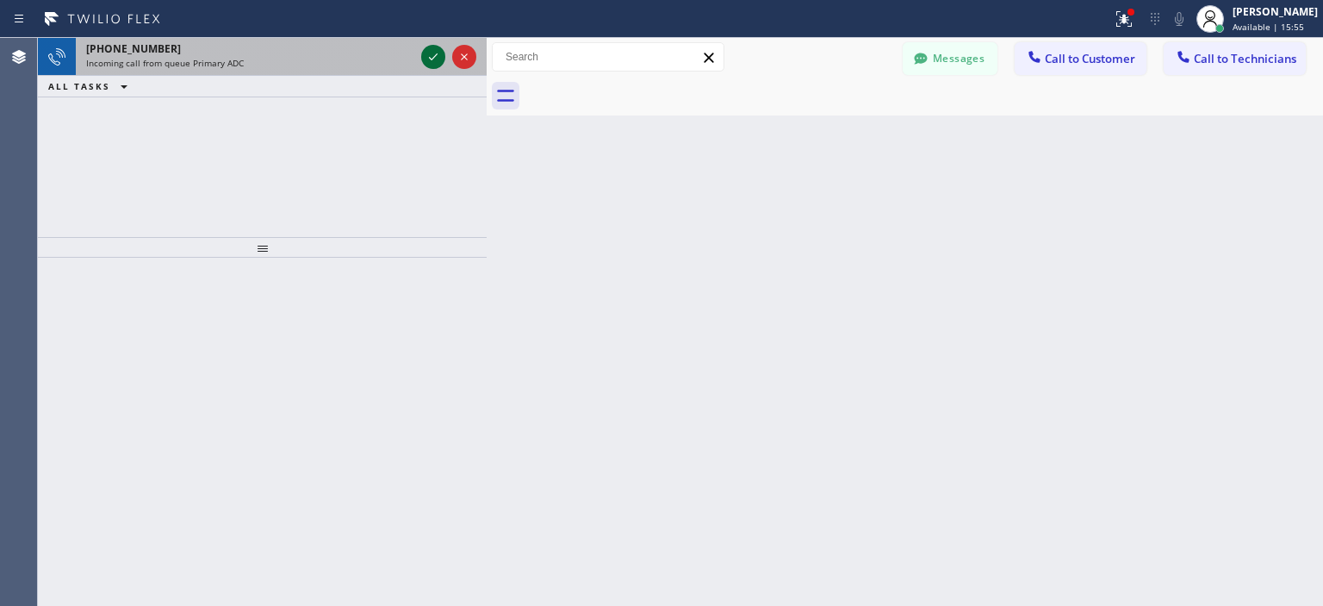
click at [429, 65] on icon at bounding box center [433, 57] width 21 height 21
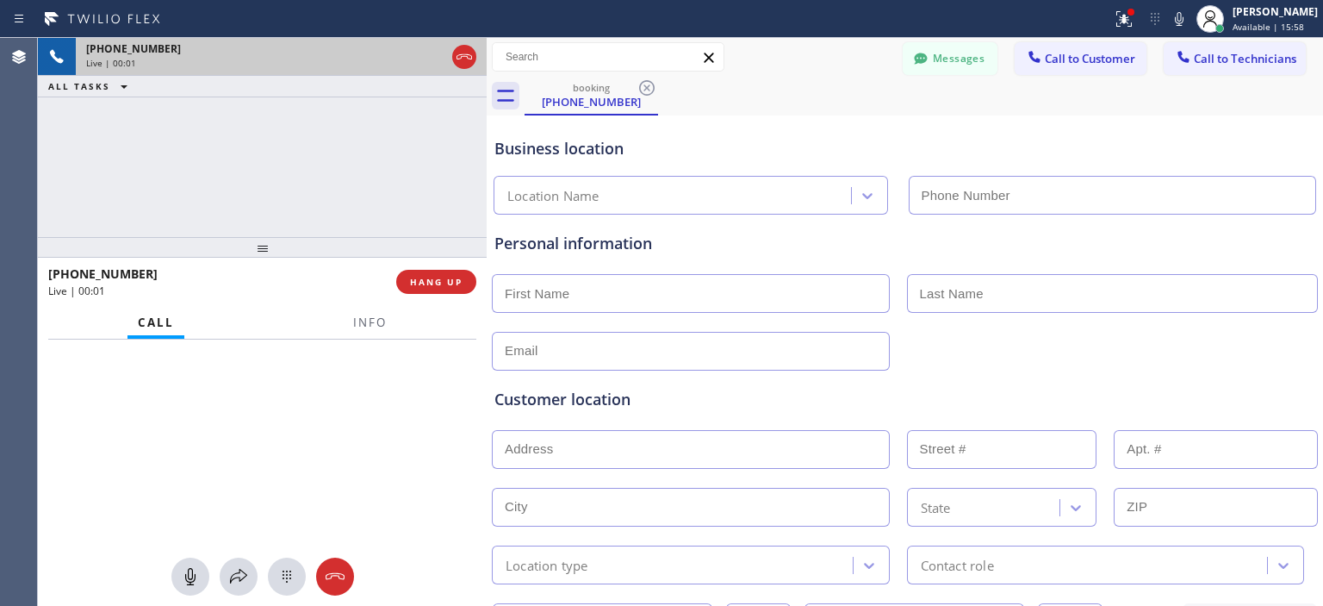
type input "[PHONE_NUMBER]"
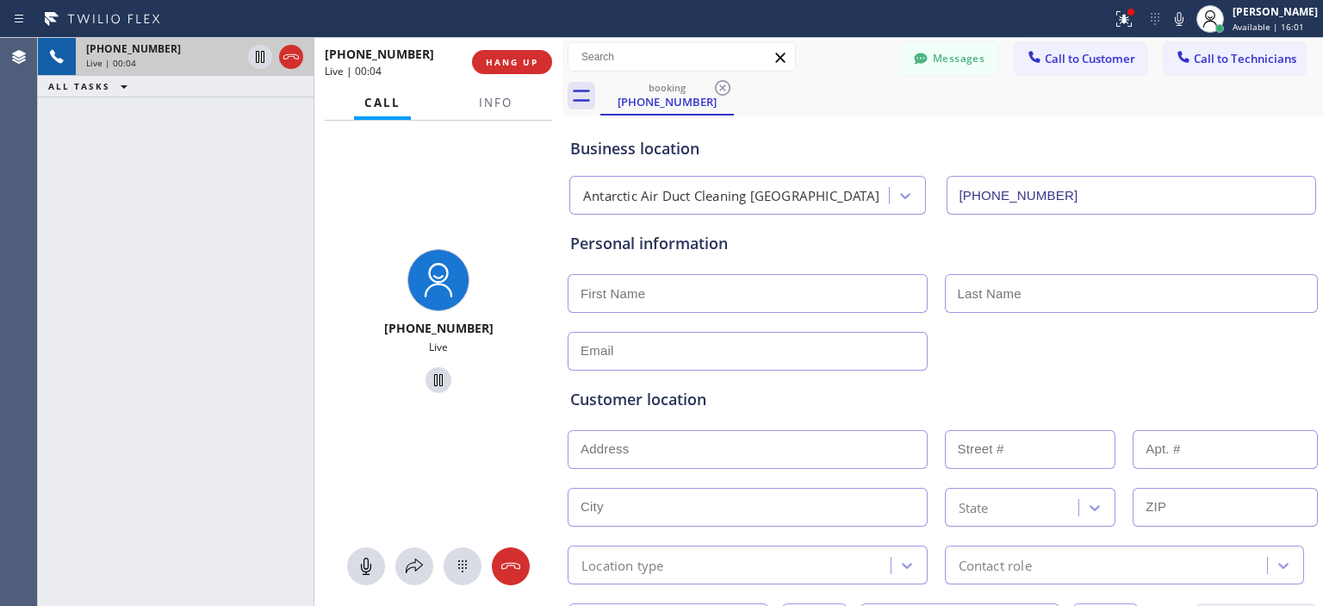
drag, startPoint x: 488, startPoint y: 110, endPoint x: 563, endPoint y: 121, distance: 76.6
click at [562, 121] on div at bounding box center [562, 322] width 0 height 568
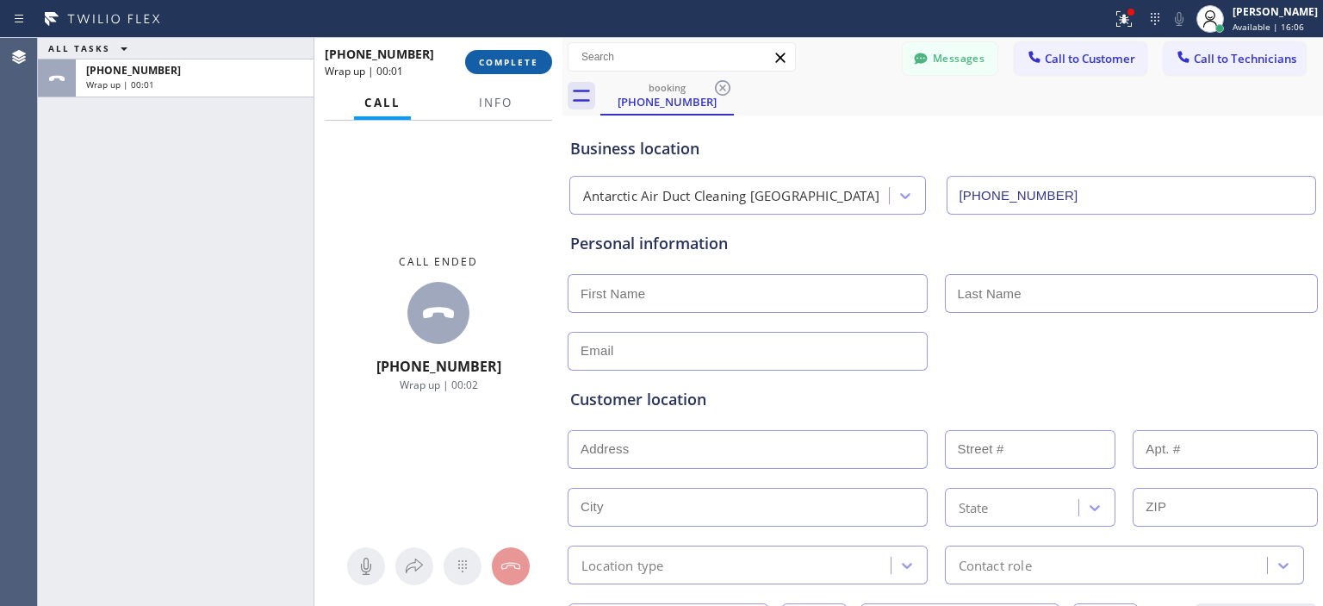
click at [534, 68] on button "COMPLETE" at bounding box center [508, 62] width 87 height 24
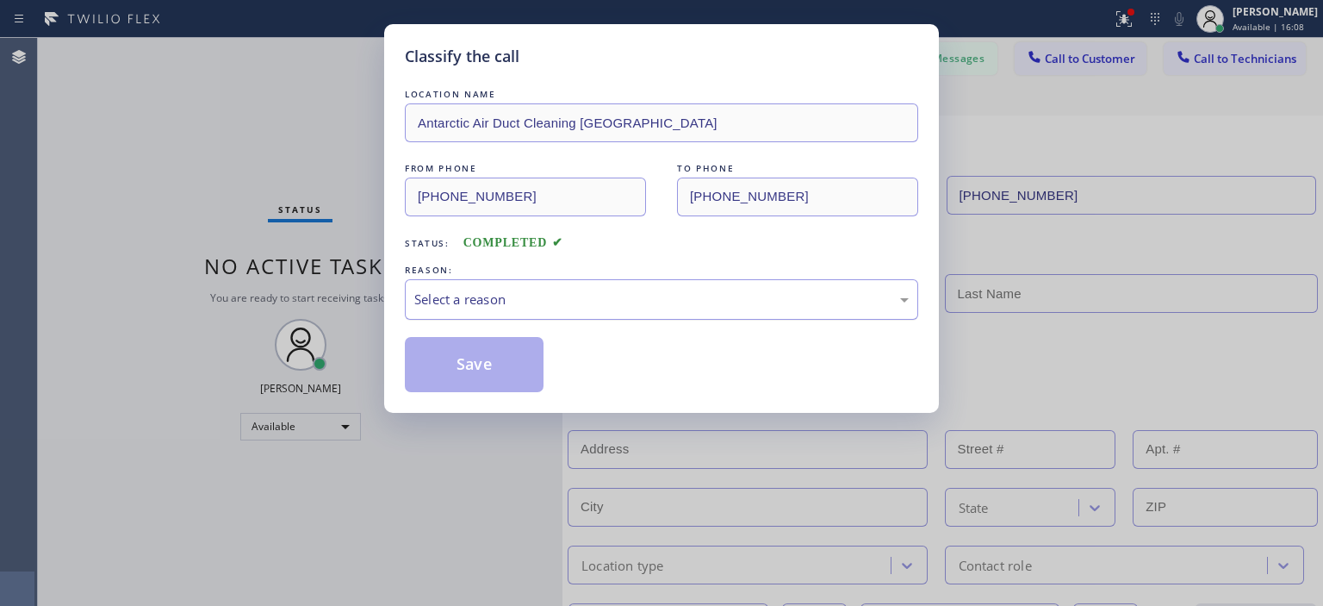
click at [637, 302] on div "Select a reason" at bounding box center [661, 299] width 494 height 20
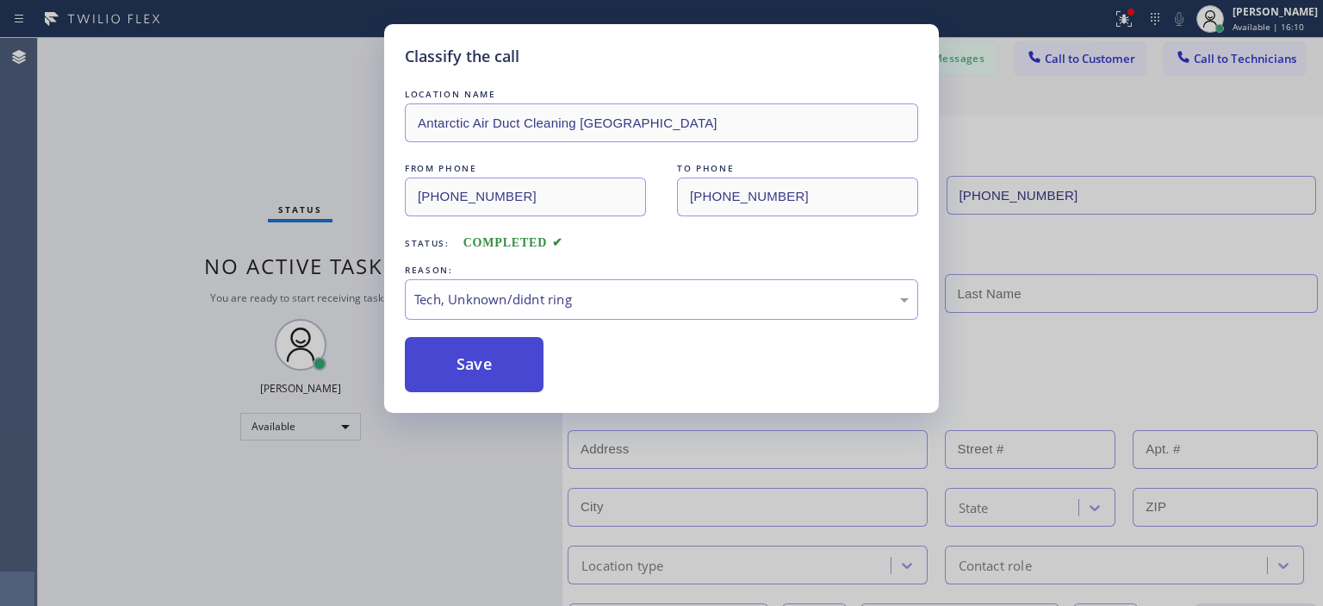
click at [506, 354] on button "Save" at bounding box center [474, 364] width 139 height 55
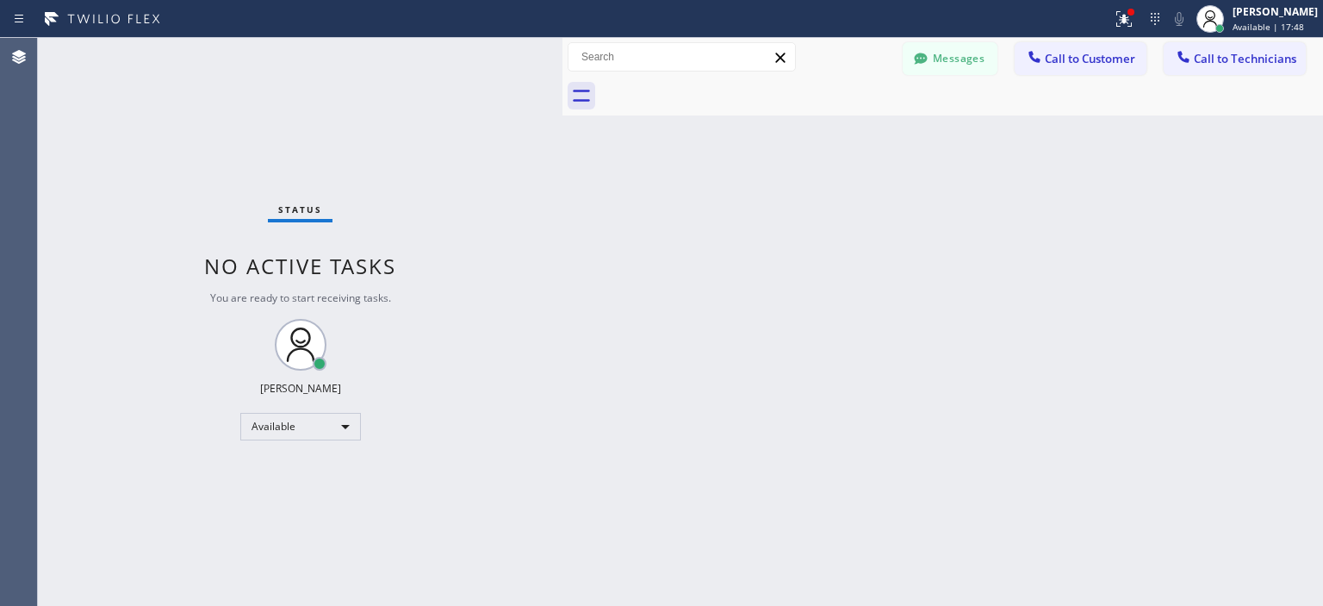
click at [64, 141] on div "Status No active tasks You are ready to start receiving tasks. [PERSON_NAME] Av…" at bounding box center [300, 322] width 525 height 568
click at [70, 361] on div "Status No active tasks You are ready to start receiving tasks. [PERSON_NAME] Av…" at bounding box center [300, 322] width 525 height 568
click at [79, 346] on div "Status No active tasks You are ready to start receiving tasks. [PERSON_NAME] Av…" at bounding box center [300, 322] width 525 height 568
click at [1160, 360] on div "Back to Dashboard Change Sender ID Customers Technicians MD [PERSON_NAME] [DATE…" at bounding box center [942, 322] width 761 height 568
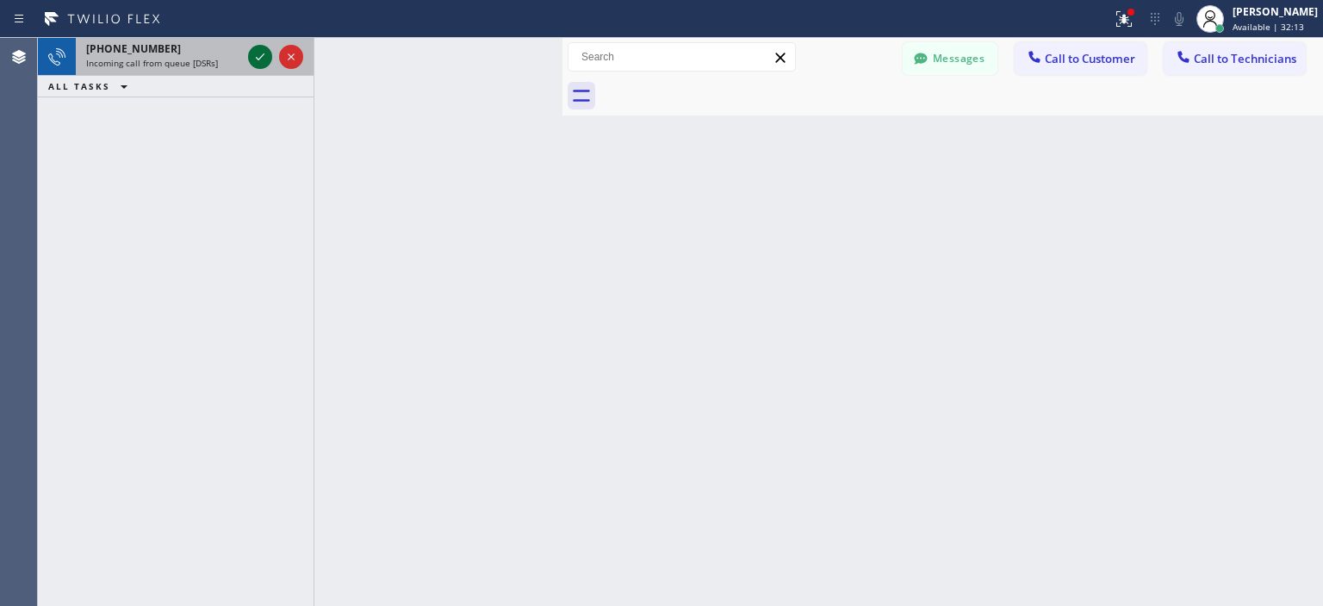
click at [256, 53] on icon at bounding box center [260, 57] width 21 height 21
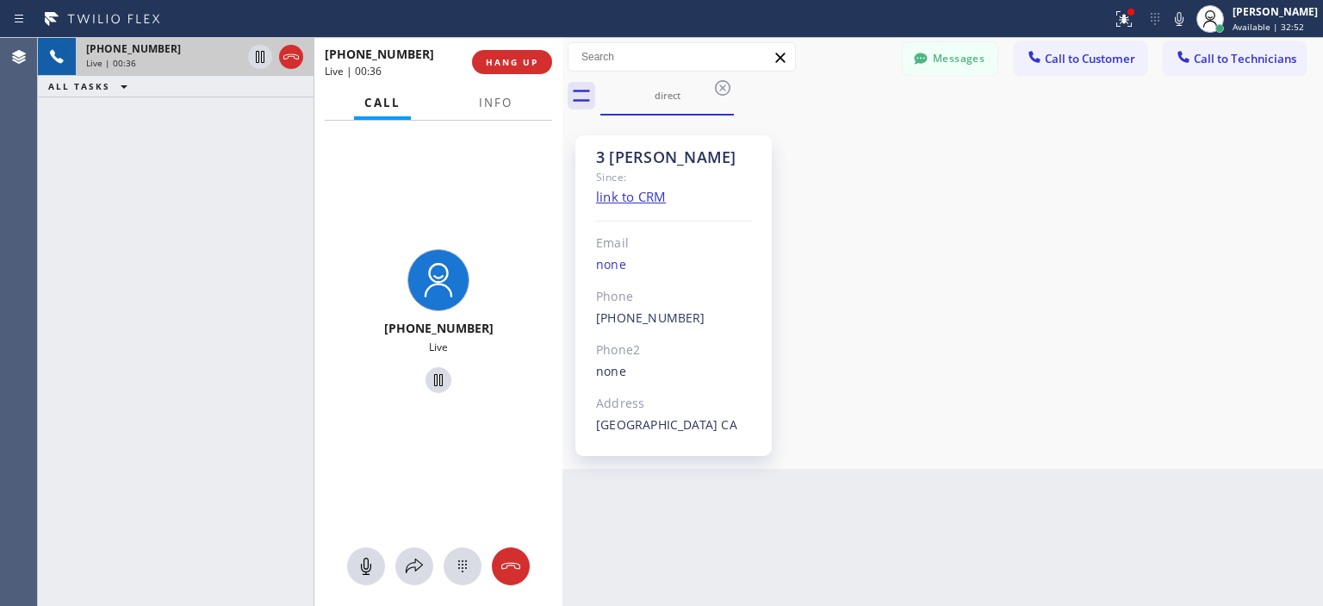
click at [1271, 250] on div "3 [PERSON_NAME] Since: link to CRM Email none Phone [PHONE_NUMBER] Outbound cal…" at bounding box center [943, 292] width 752 height 345
click at [509, 65] on span "HANG UP" at bounding box center [512, 62] width 53 height 12
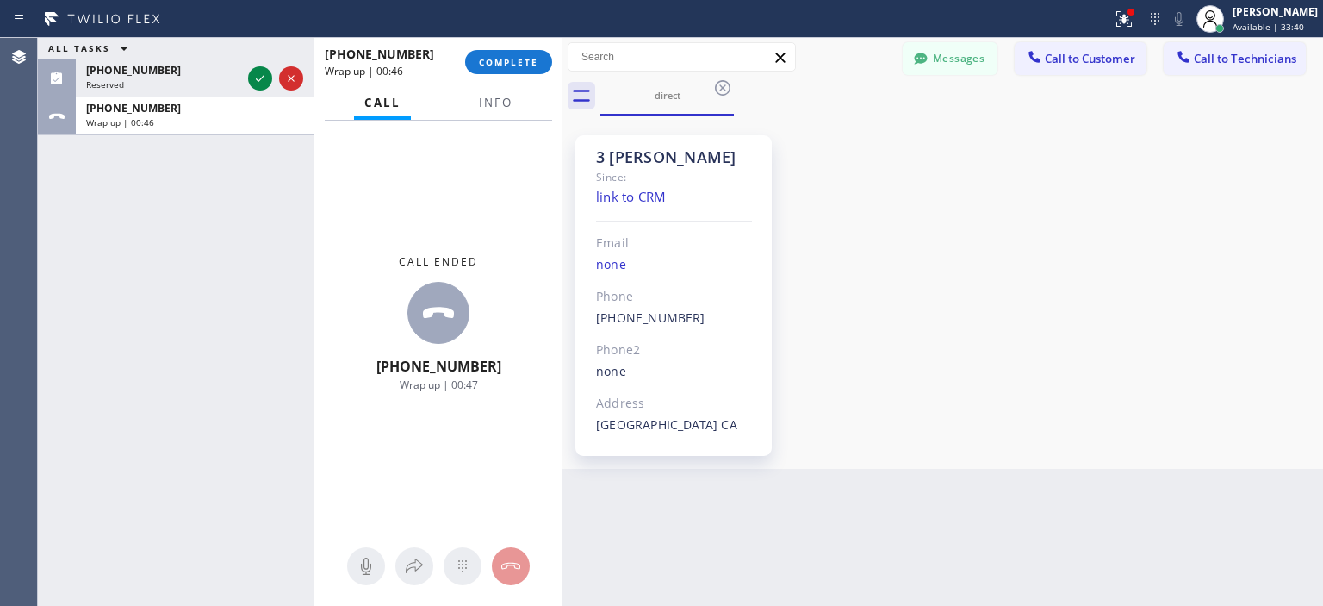
click at [1276, 299] on div "3 [PERSON_NAME] Since: link to CRM Email none Phone [PHONE_NUMBER] Outbound cal…" at bounding box center [943, 292] width 752 height 345
click at [255, 79] on icon at bounding box center [260, 78] width 21 height 21
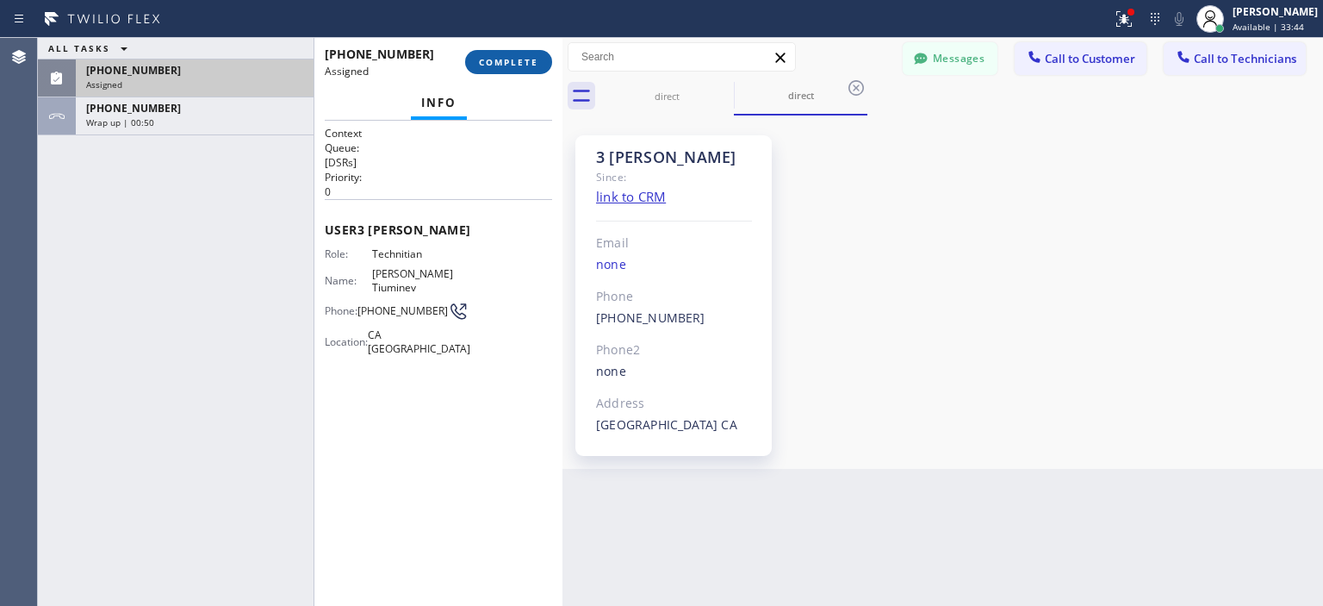
click at [513, 61] on span "COMPLETE" at bounding box center [508, 62] width 59 height 12
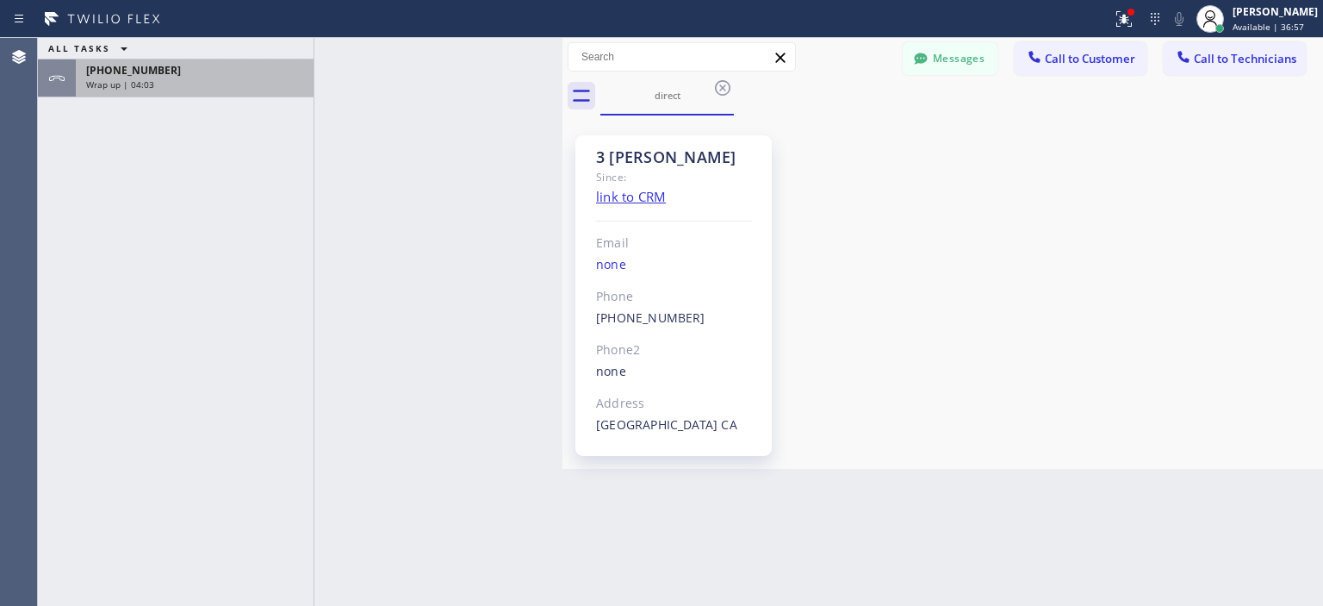
click at [230, 75] on div "[PHONE_NUMBER]" at bounding box center [194, 70] width 217 height 15
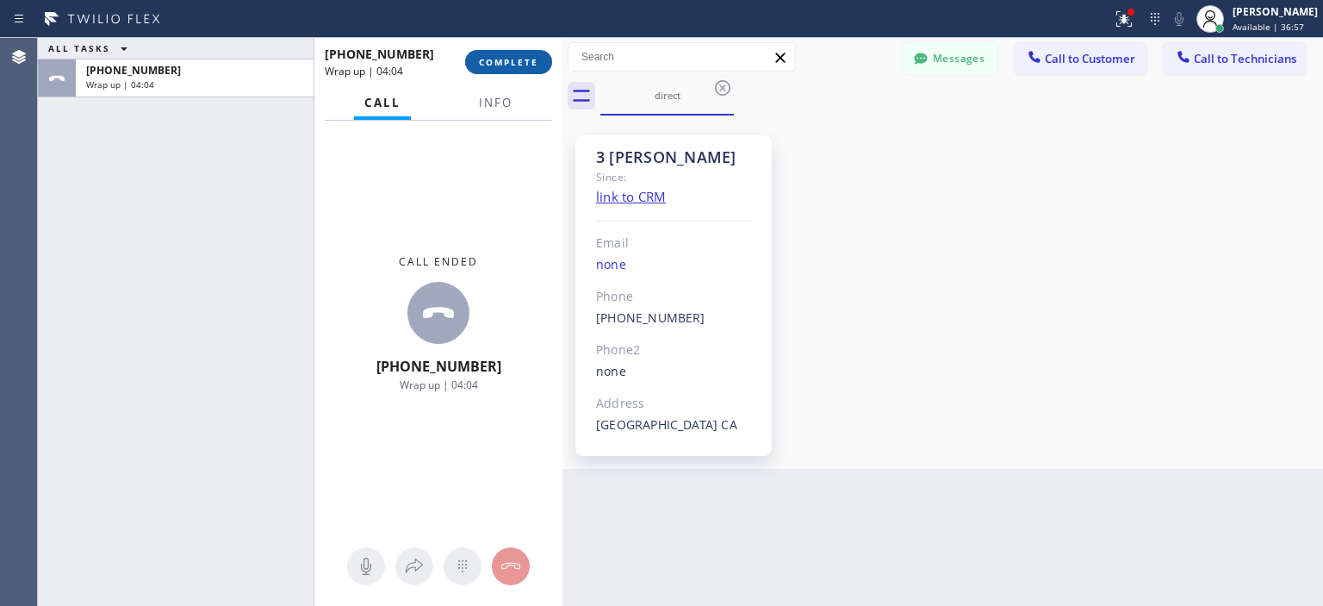
click at [501, 58] on span "COMPLETE" at bounding box center [508, 62] width 59 height 12
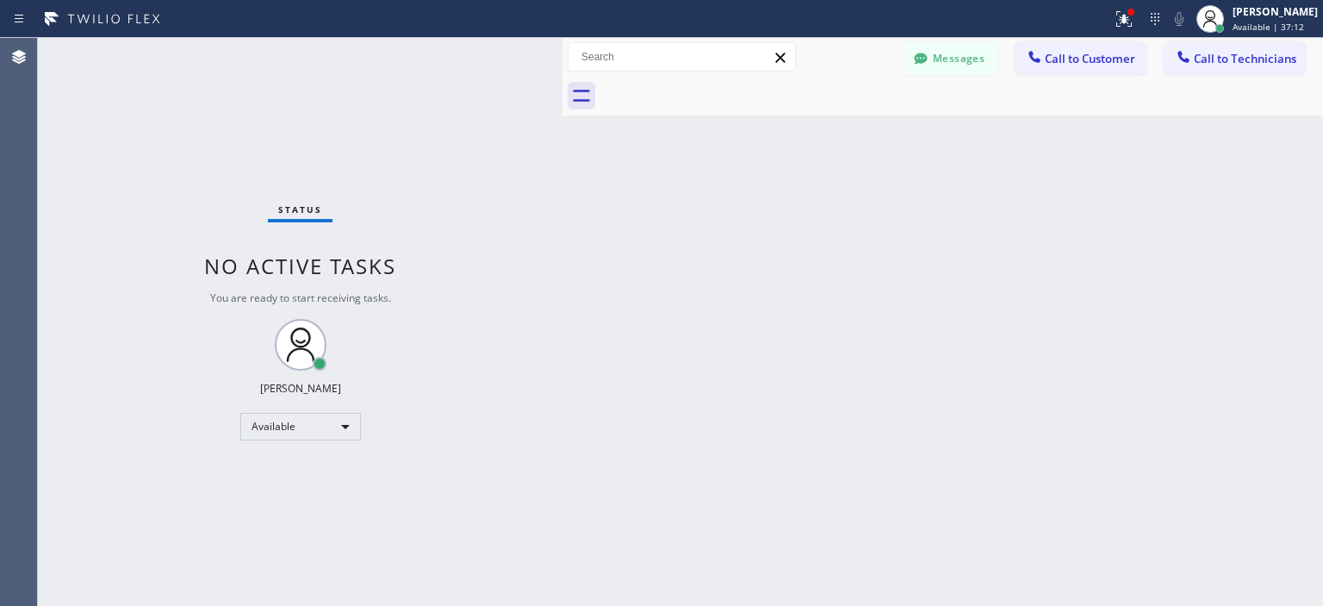
drag, startPoint x: 1275, startPoint y: 295, endPoint x: 1252, endPoint y: 287, distance: 24.8
click at [1275, 295] on div "Back to Dashboard Change Sender ID Customers Technicians MD [PERSON_NAME] [DATE…" at bounding box center [942, 322] width 761 height 568
click at [916, 58] on icon at bounding box center [920, 58] width 13 height 11
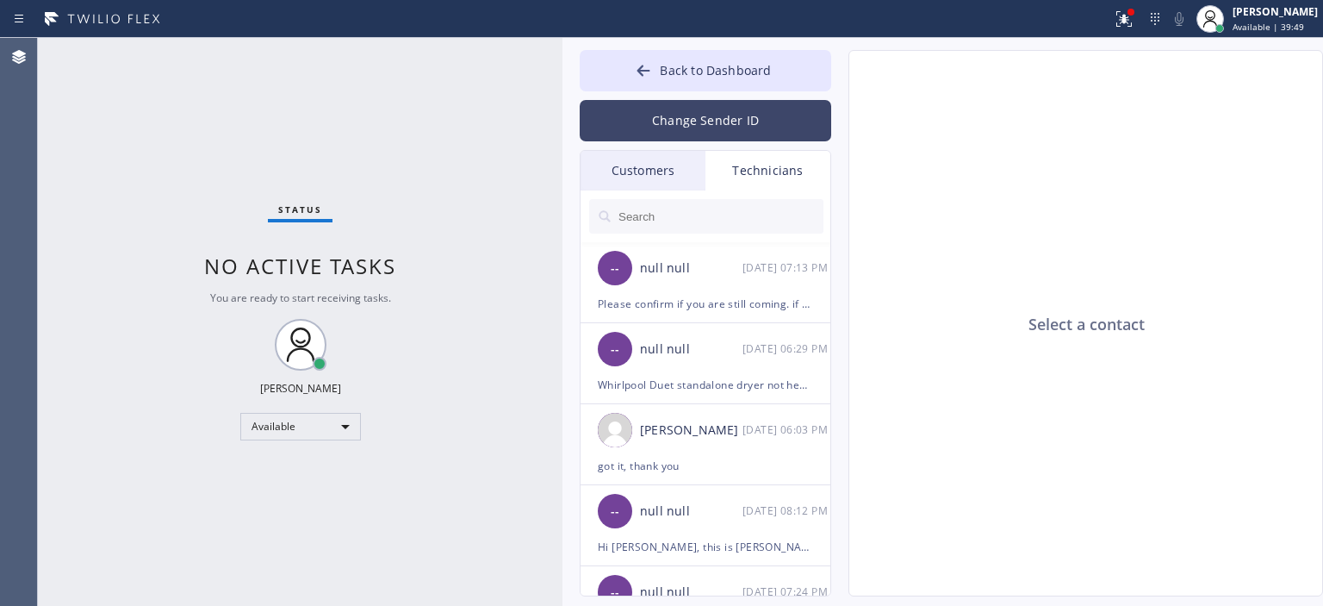
drag, startPoint x: 684, startPoint y: 163, endPoint x: 710, endPoint y: 103, distance: 65.6
click at [684, 161] on div "Customers" at bounding box center [643, 171] width 125 height 40
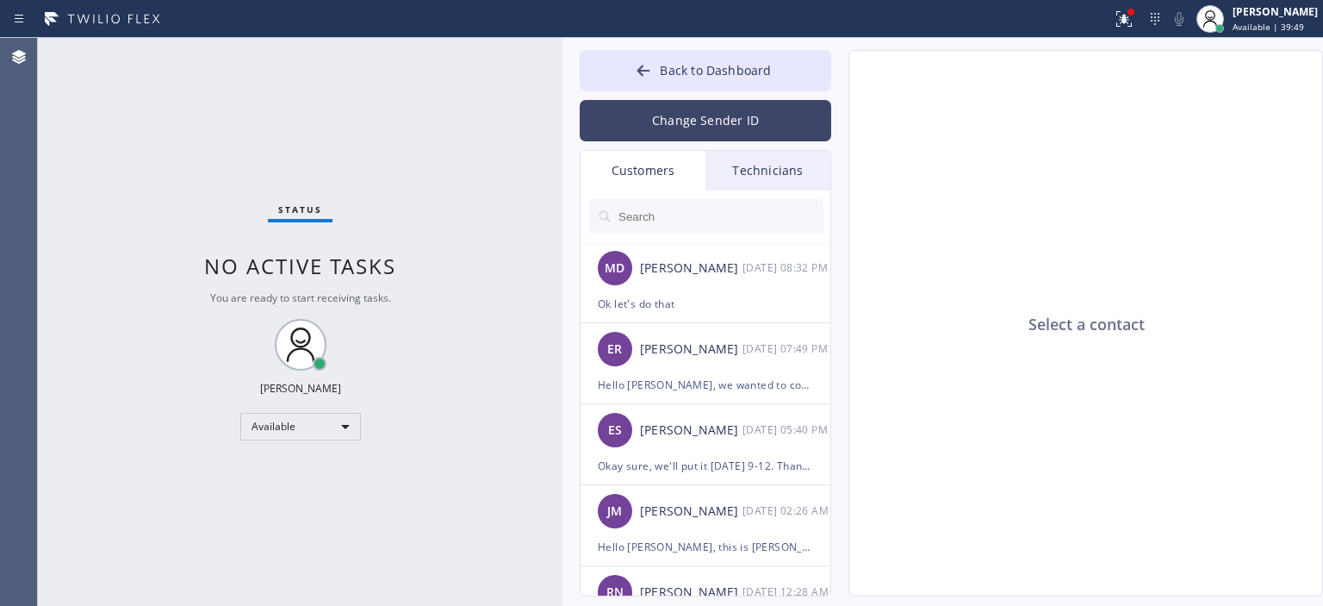
click at [710, 103] on button "Change Sender ID" at bounding box center [706, 120] width 252 height 41
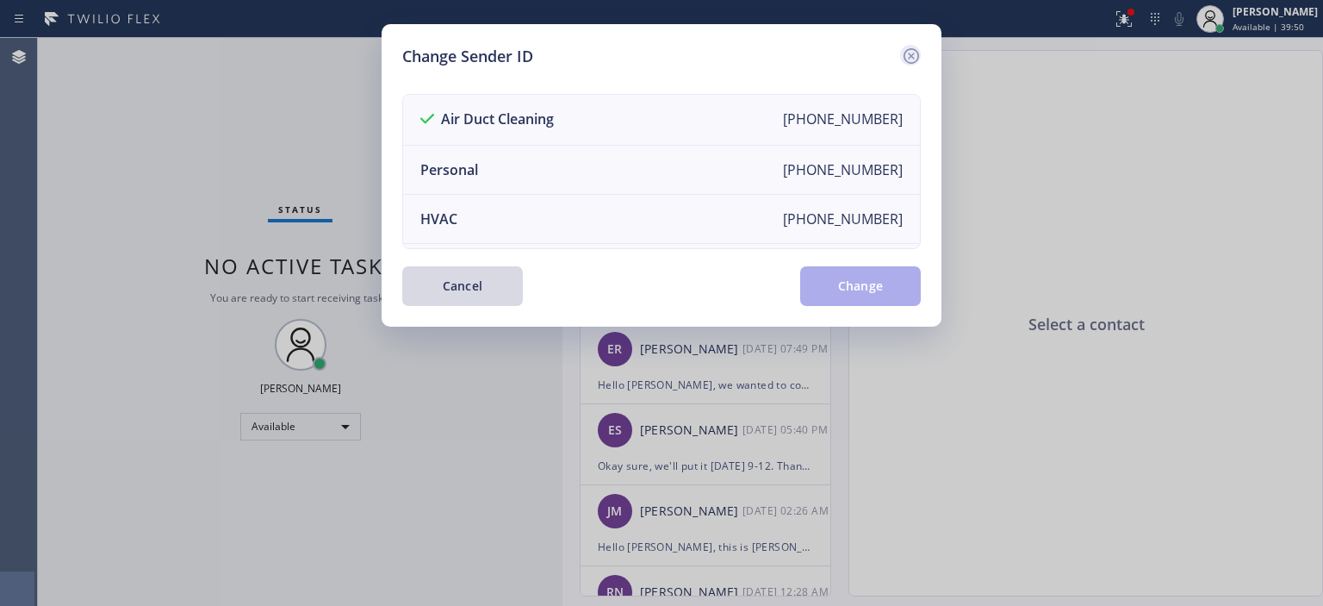
click at [904, 52] on icon at bounding box center [912, 56] width 16 height 16
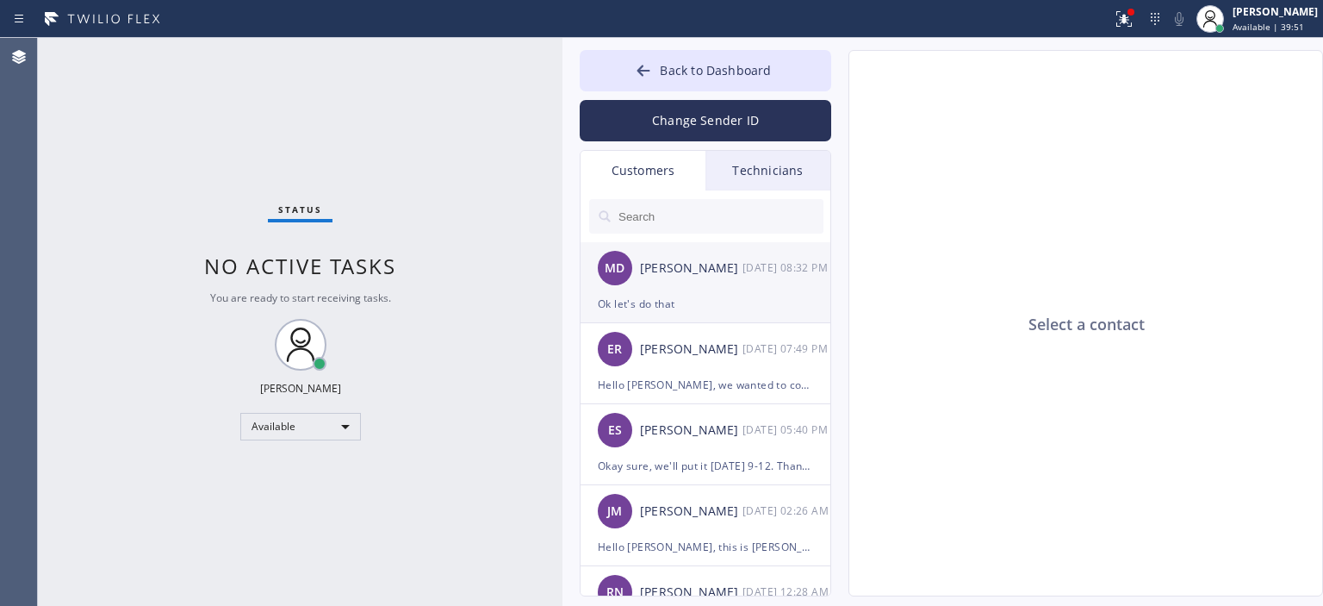
click at [716, 289] on div "MD [PERSON_NAME] [DATE] 08:32 PM" at bounding box center [707, 268] width 252 height 52
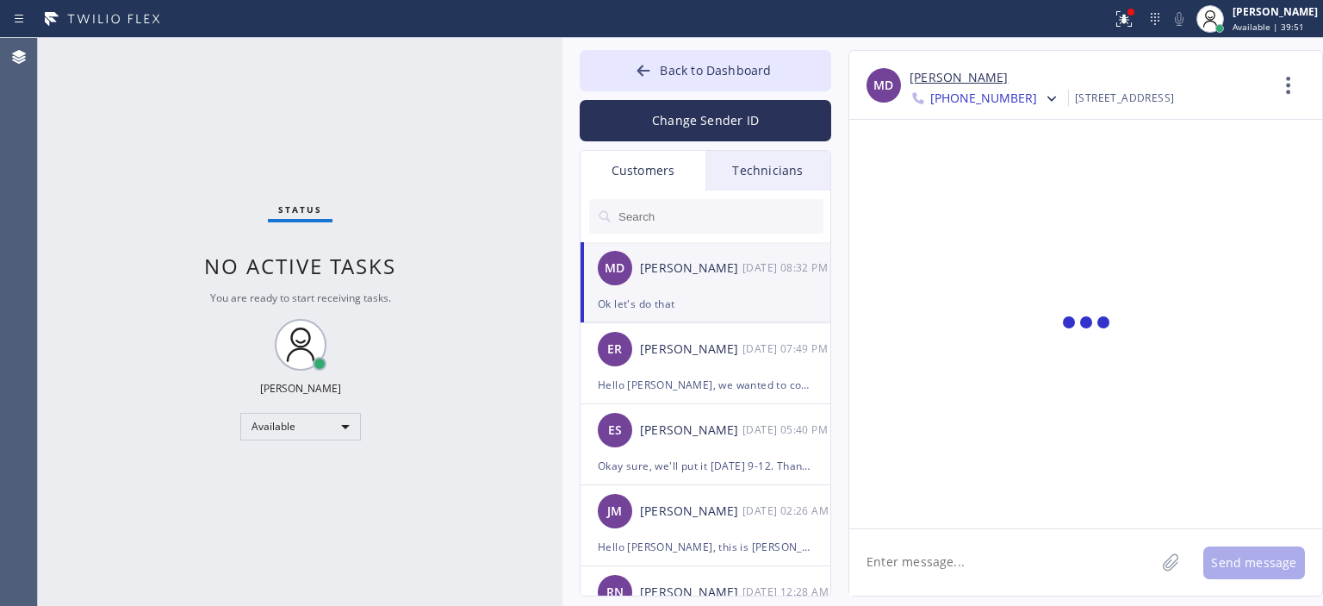
scroll to position [134, 0]
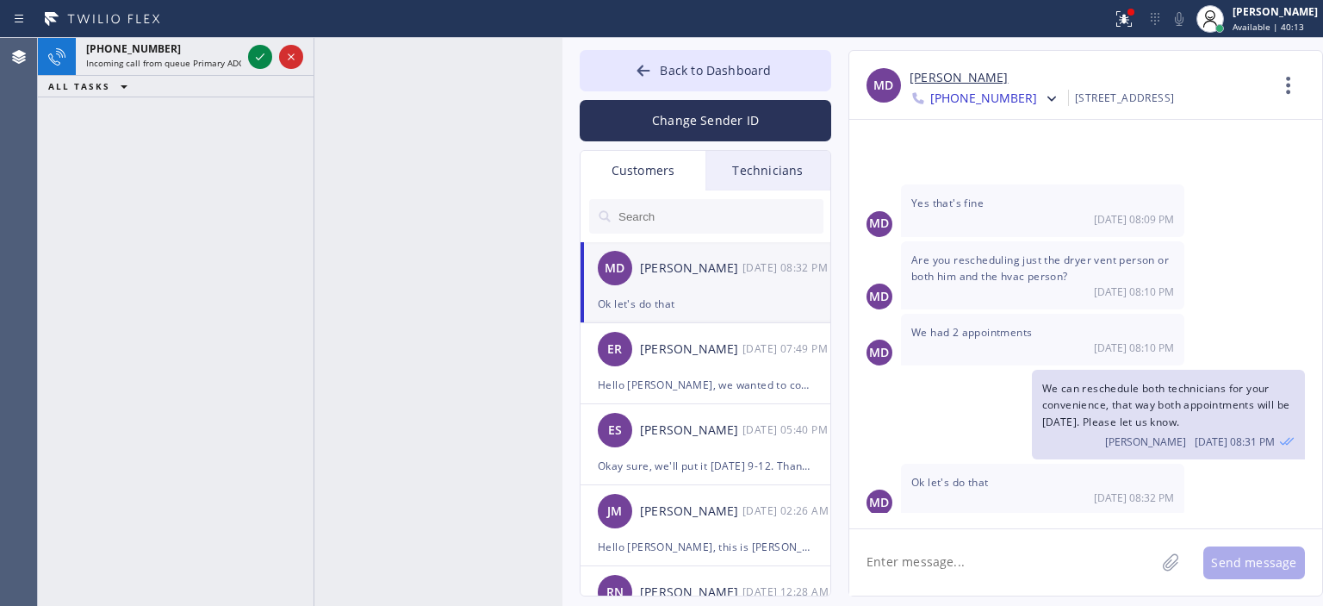
click at [47, 214] on div "[PHONE_NUMBER] Incoming call from queue Primary ADC ALL TASKS ALL TASKS ACTIVE …" at bounding box center [176, 322] width 276 height 568
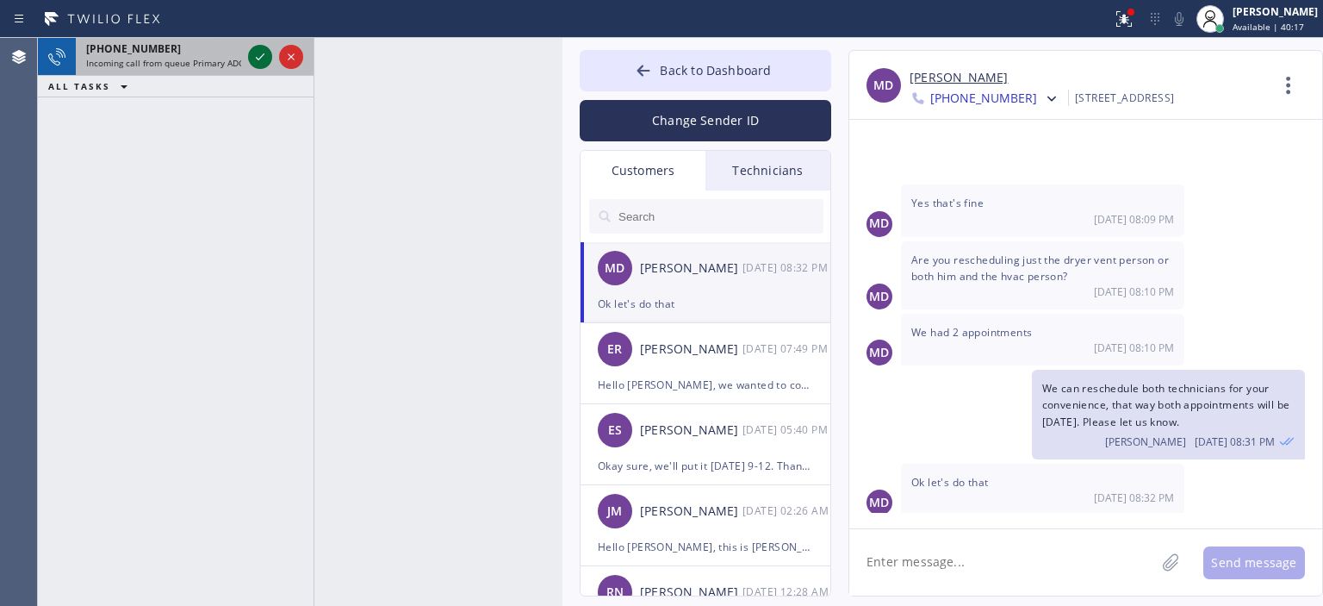
click at [256, 59] on icon at bounding box center [260, 57] width 21 height 21
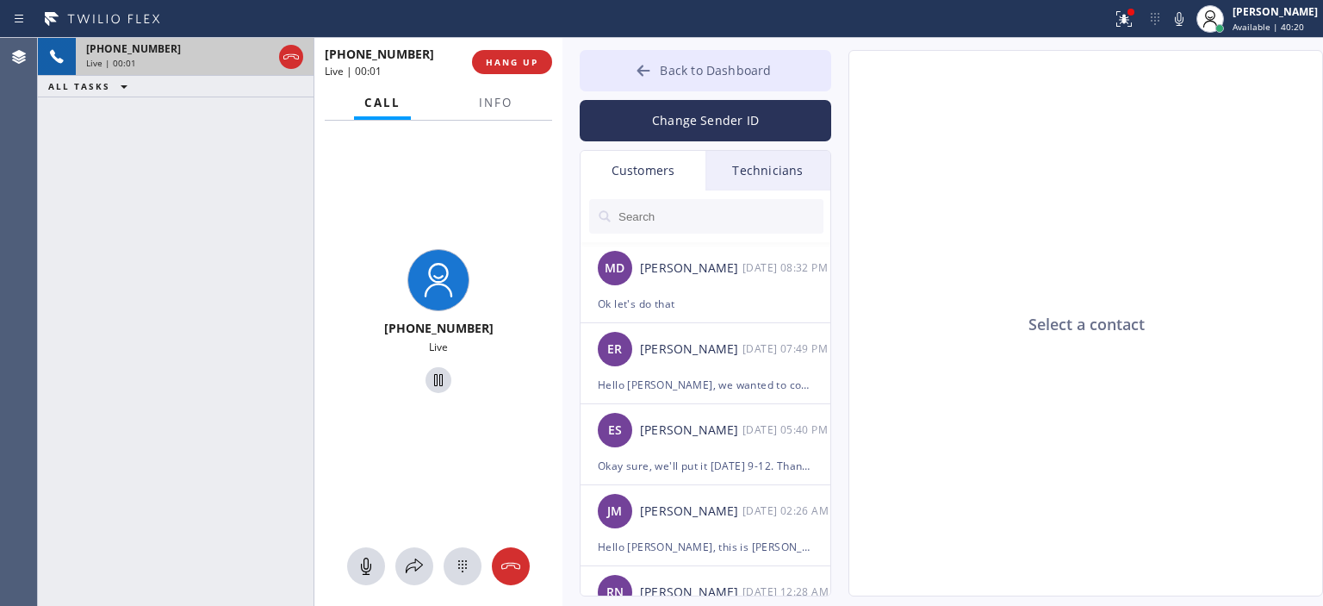
type input "[PHONE_NUMBER]"
click at [637, 70] on icon at bounding box center [643, 70] width 17 height 17
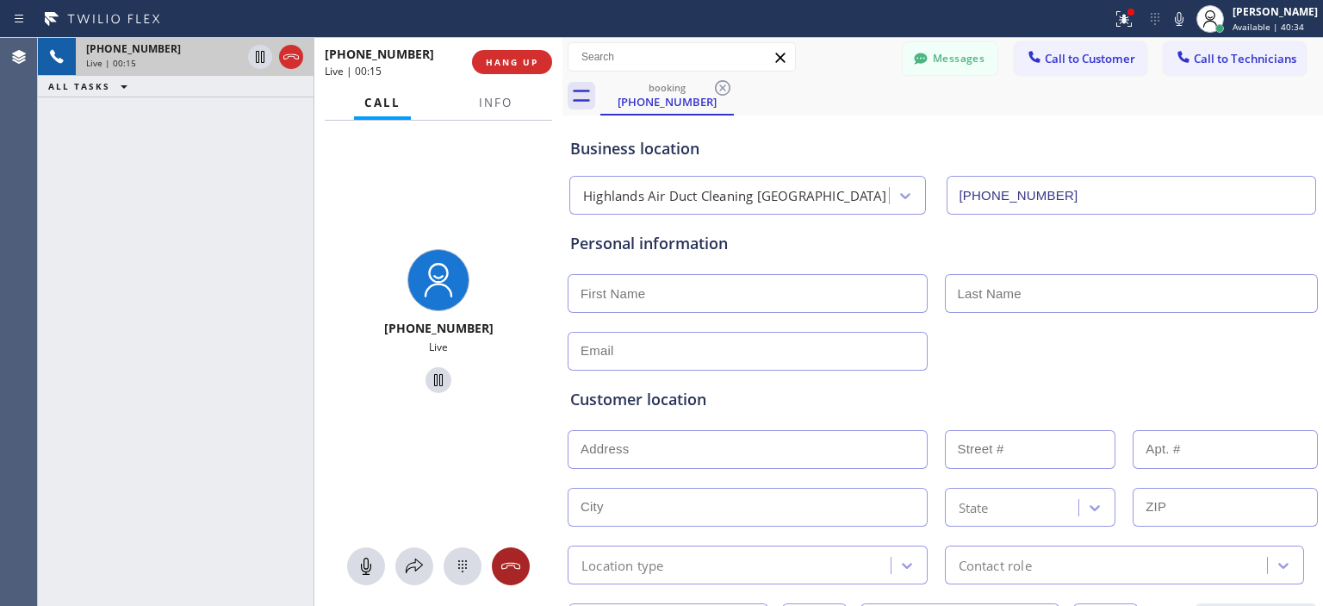
click at [519, 568] on icon at bounding box center [510, 565] width 19 height 7
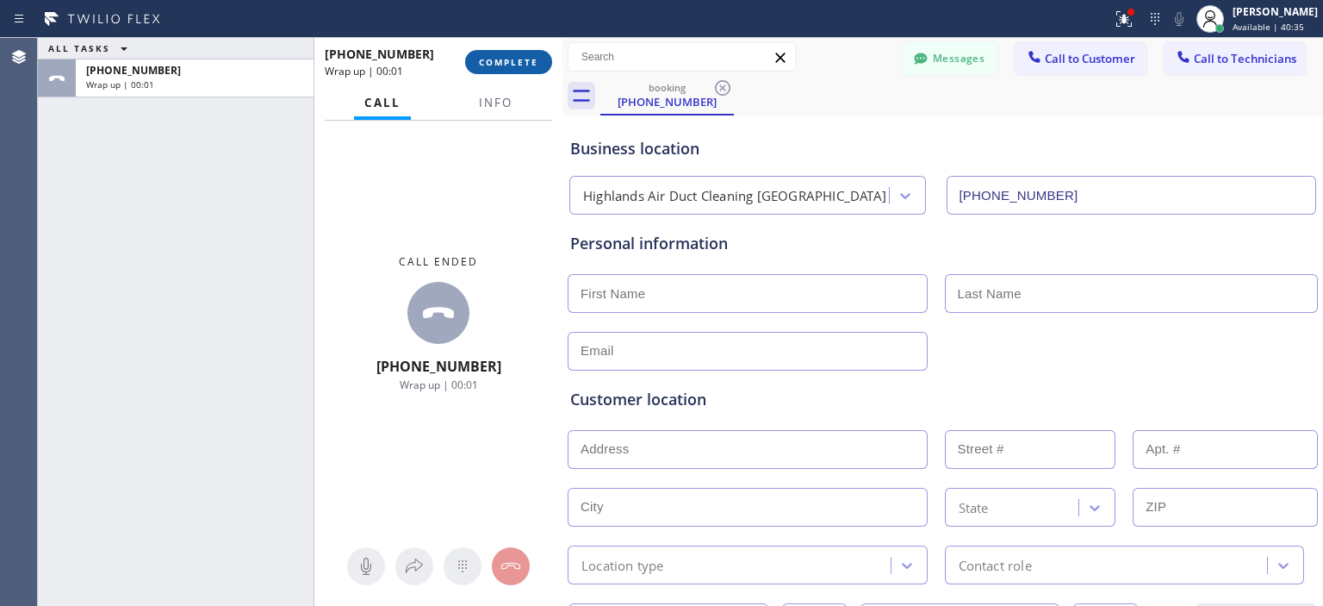
click at [513, 60] on span "COMPLETE" at bounding box center [508, 62] width 59 height 12
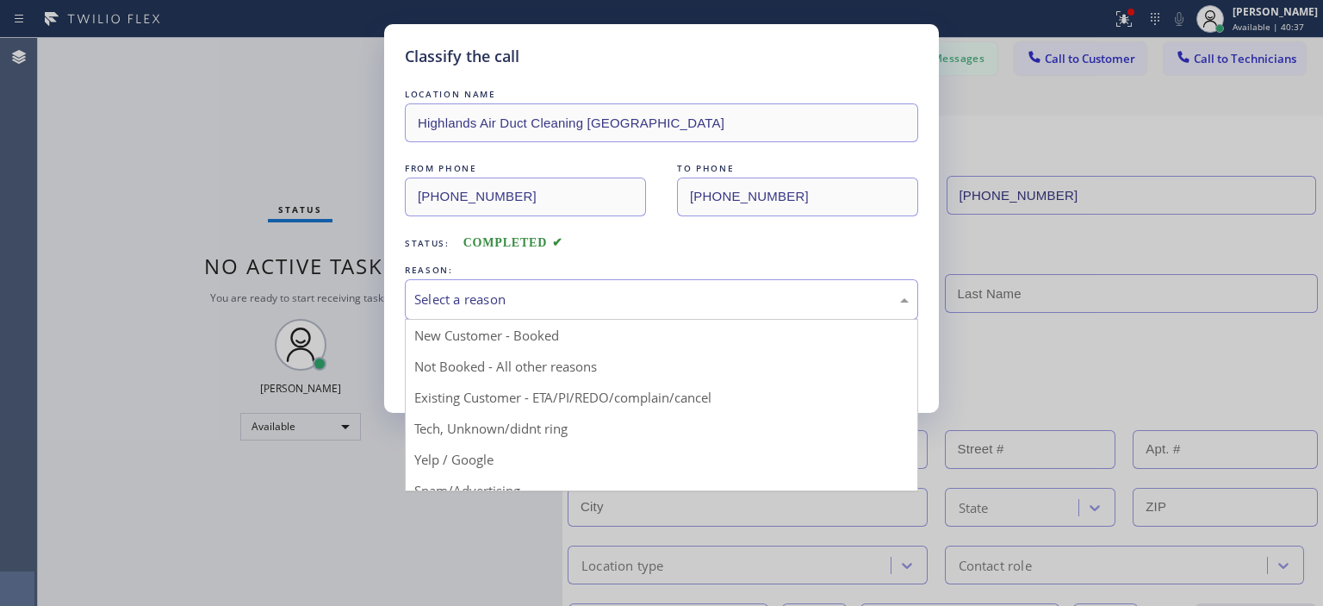
click at [541, 289] on div "Select a reason" at bounding box center [661, 299] width 494 height 20
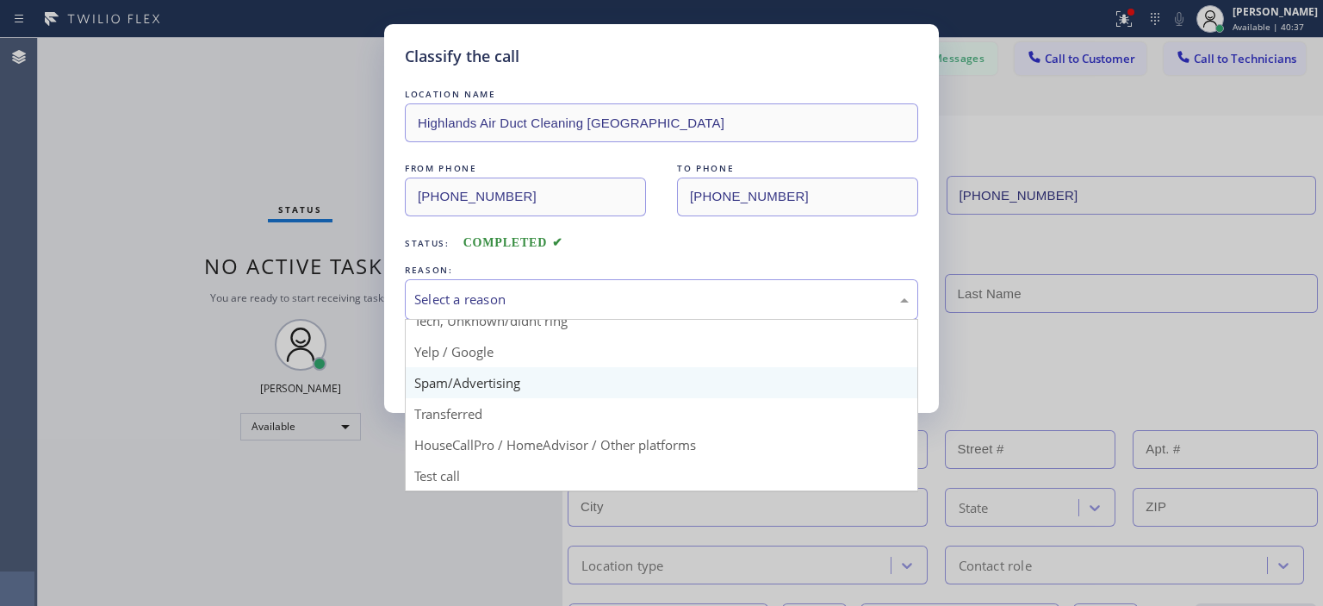
scroll to position [107, 0]
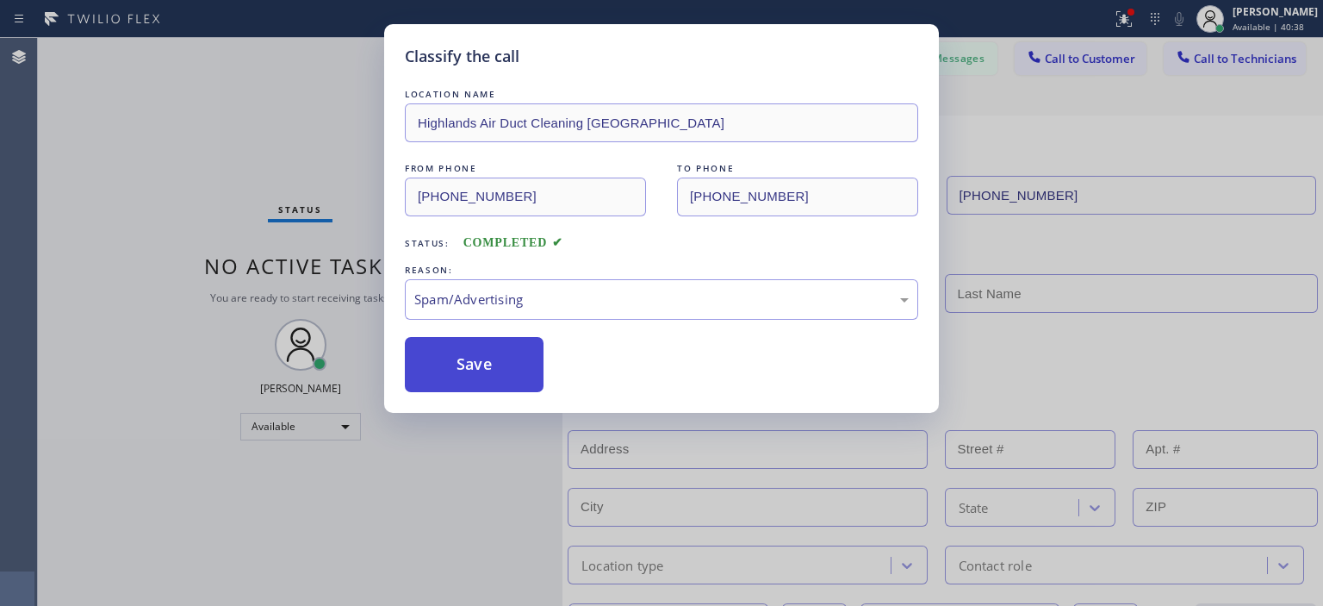
click at [491, 370] on button "Save" at bounding box center [474, 364] width 139 height 55
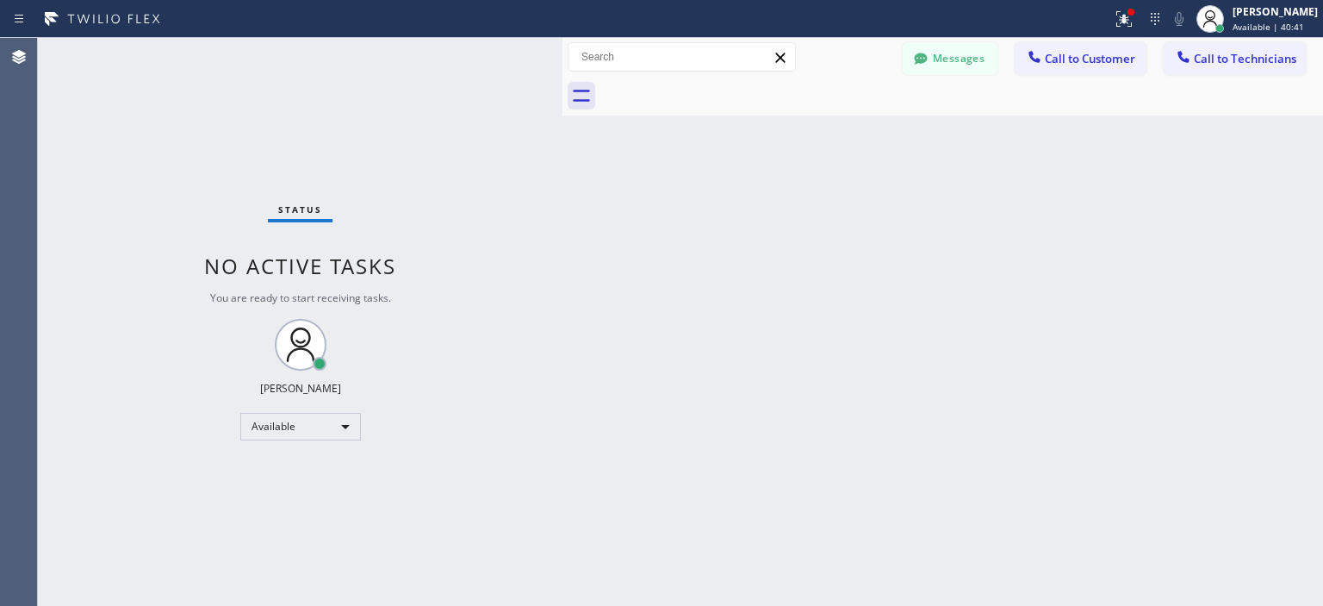
click at [1278, 230] on div "Back to Dashboard Change Sender ID Customers Technicians MD [PERSON_NAME] [DATE…" at bounding box center [942, 322] width 761 height 568
click at [948, 59] on button "Messages" at bounding box center [950, 58] width 95 height 33
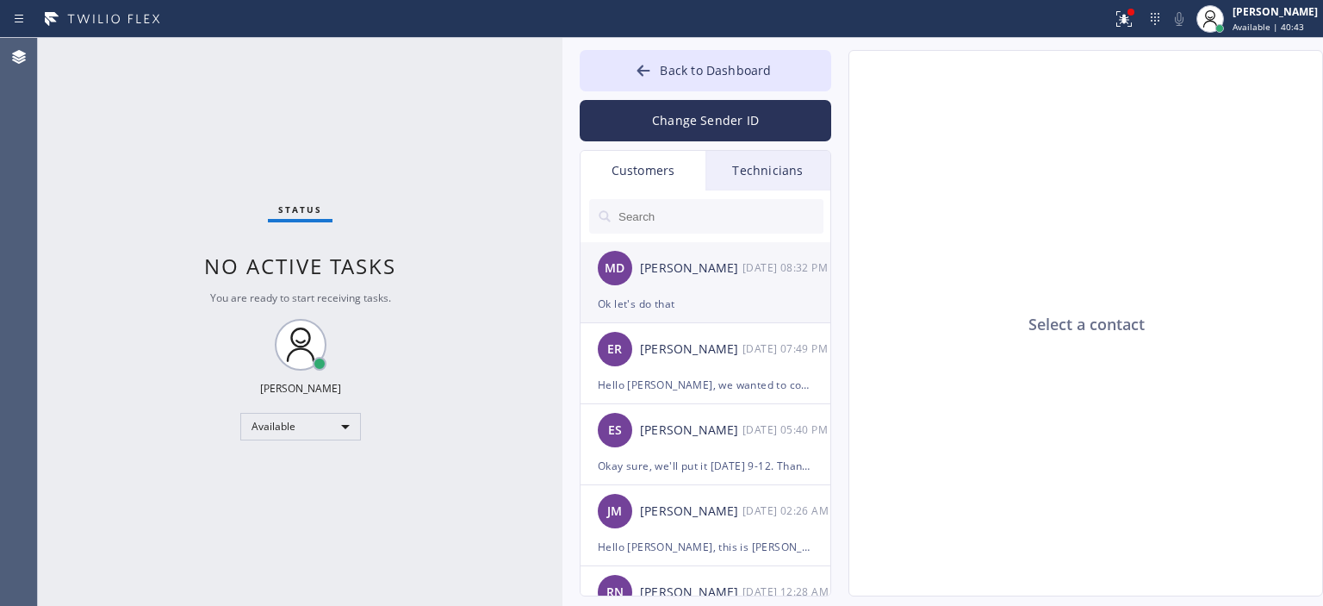
click at [679, 287] on div "MD [PERSON_NAME] [DATE] 08:32 PM" at bounding box center [707, 268] width 252 height 52
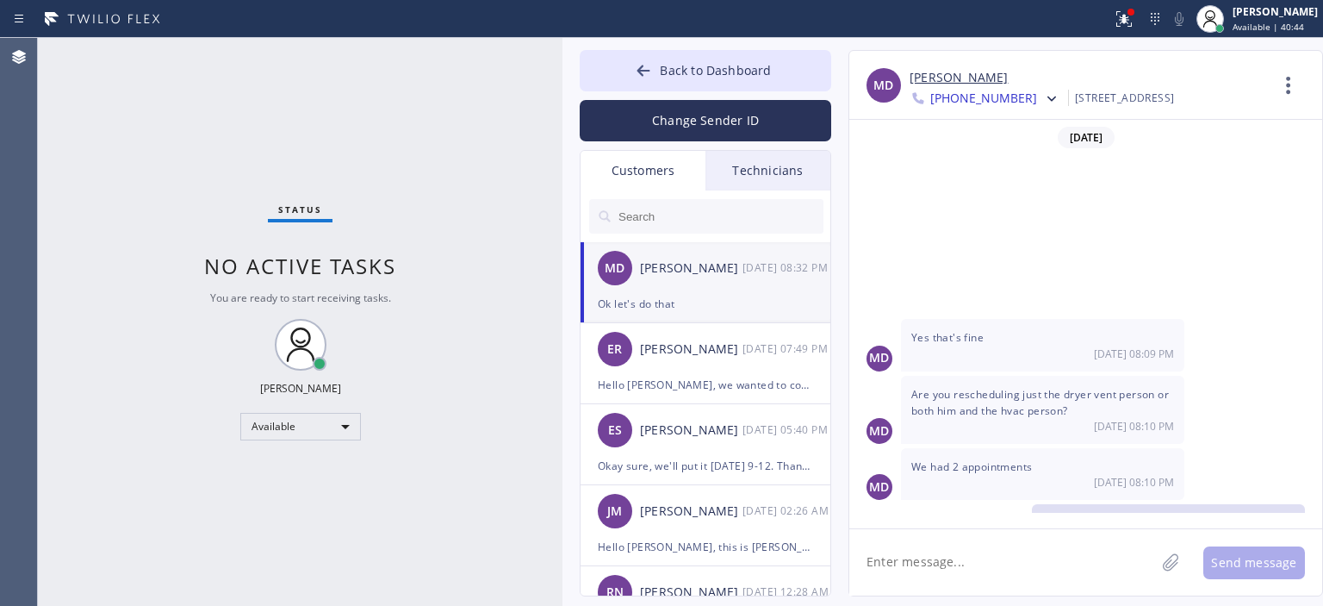
scroll to position [134, 0]
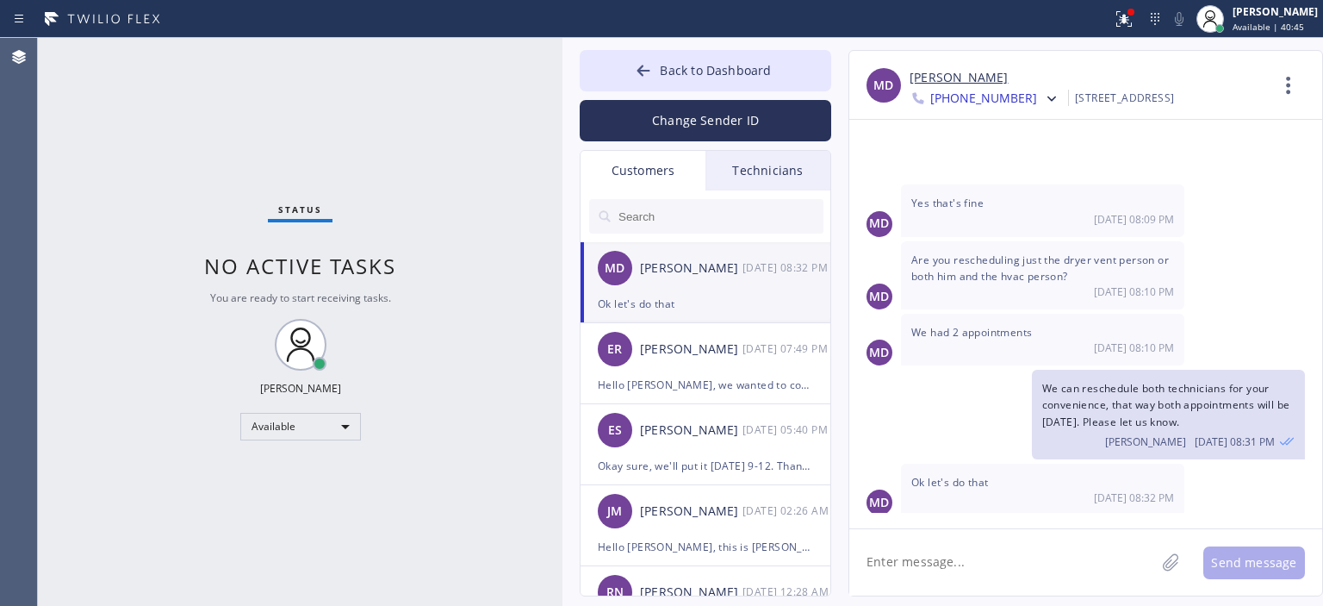
click at [949, 76] on link "[PERSON_NAME]" at bounding box center [959, 78] width 98 height 20
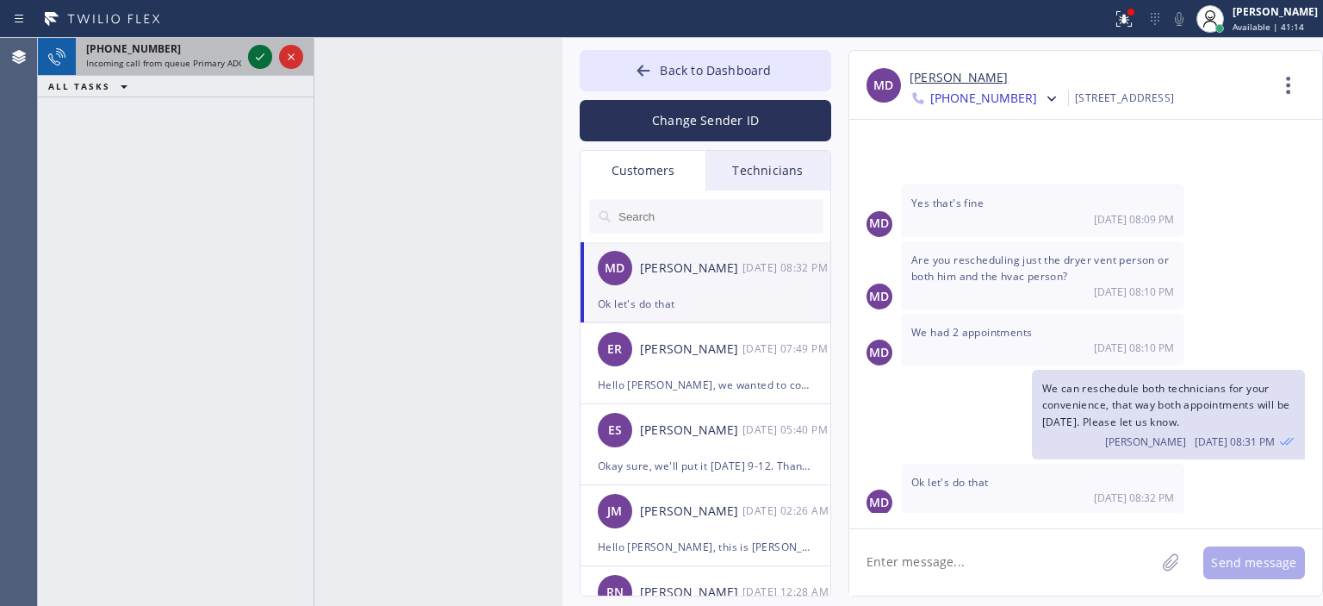
click at [258, 60] on icon at bounding box center [260, 57] width 21 height 21
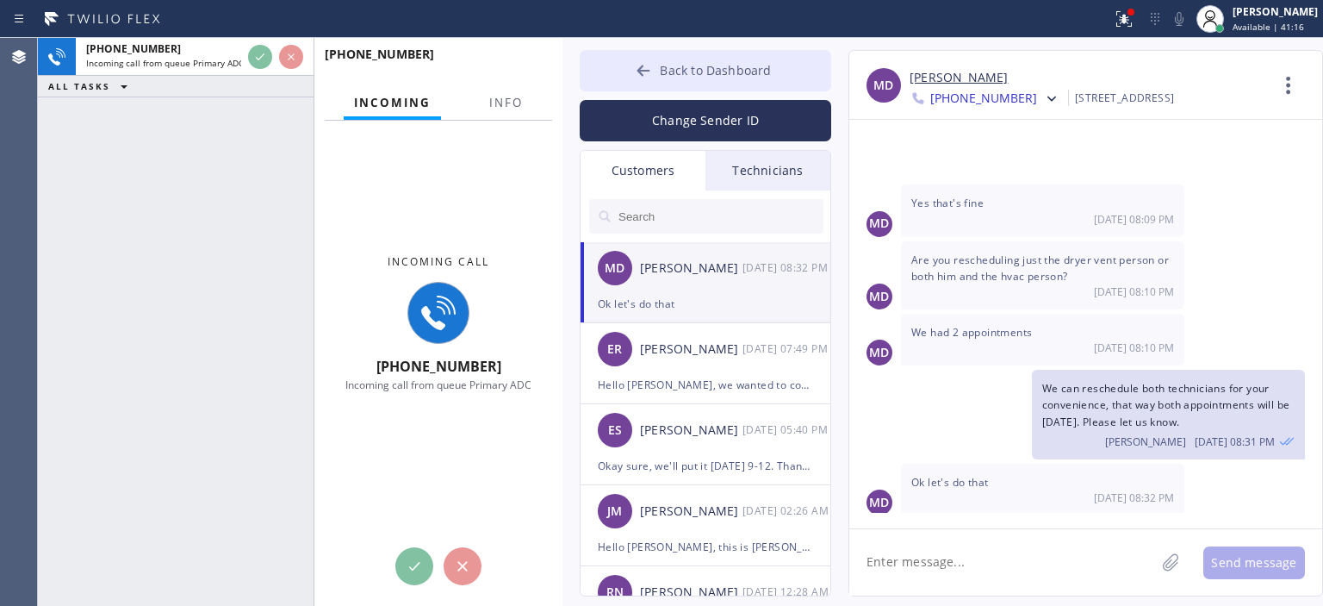
click at [649, 61] on button "Back to Dashboard" at bounding box center [706, 70] width 252 height 41
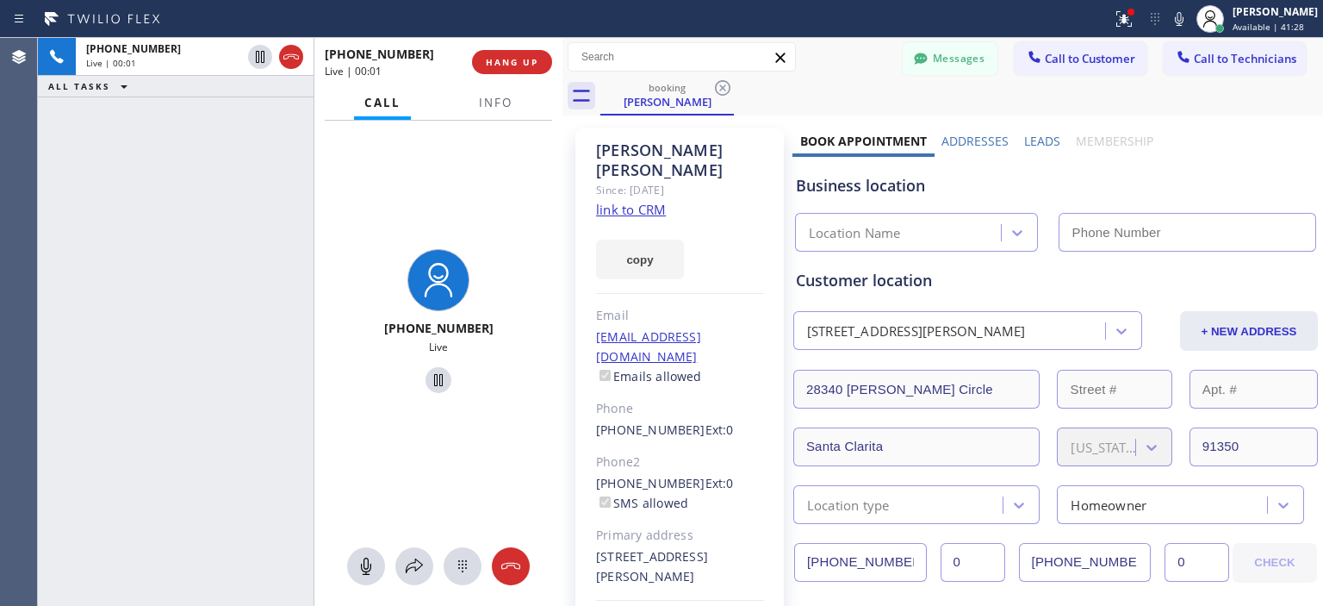
type input "[PHONE_NUMBER]"
click at [635, 201] on link "link to CRM" at bounding box center [631, 209] width 70 height 17
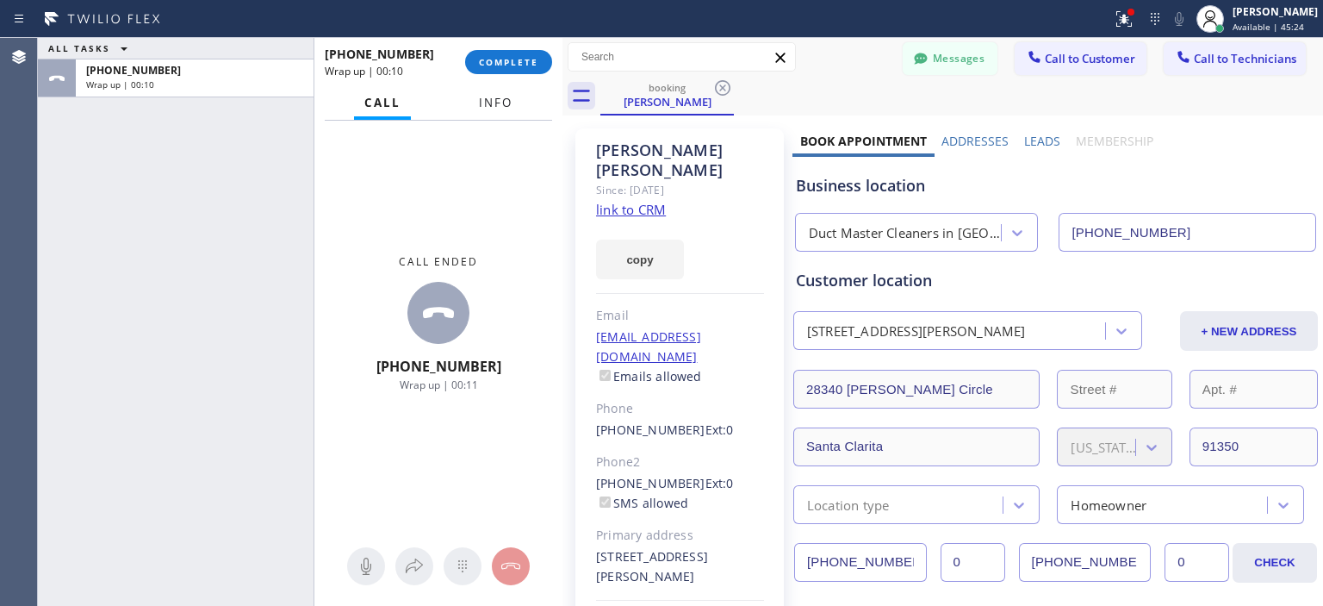
click at [508, 103] on span "Info" at bounding box center [496, 103] width 34 height 16
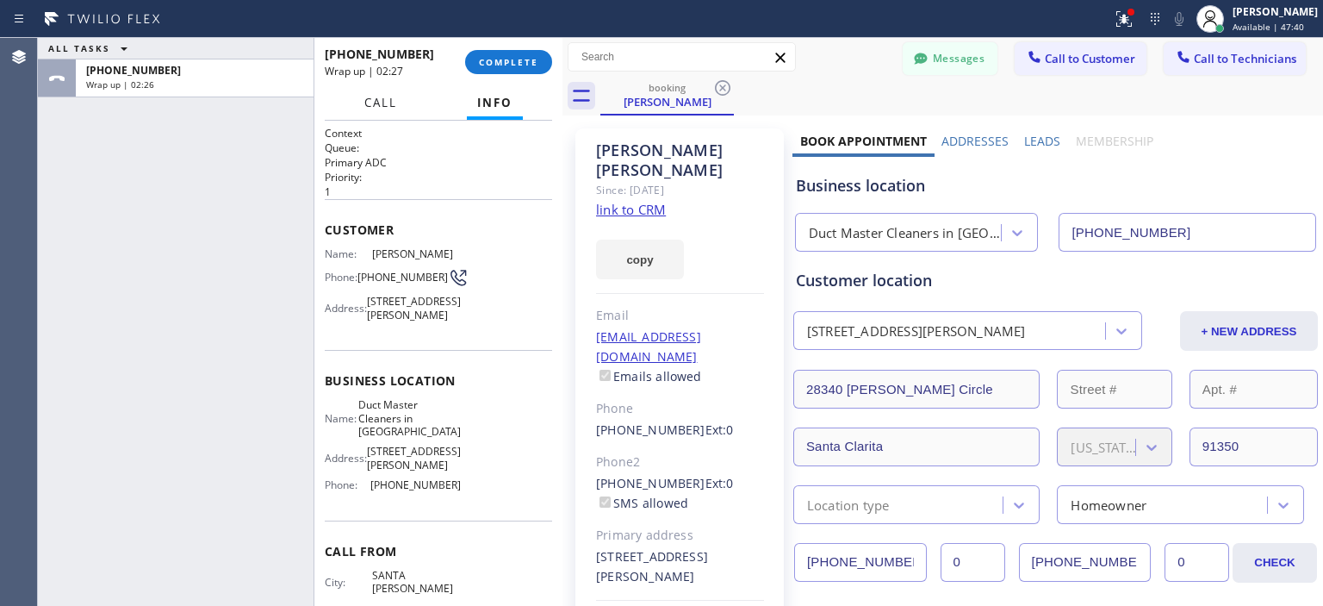
click at [371, 104] on span "Call" at bounding box center [380, 103] width 33 height 16
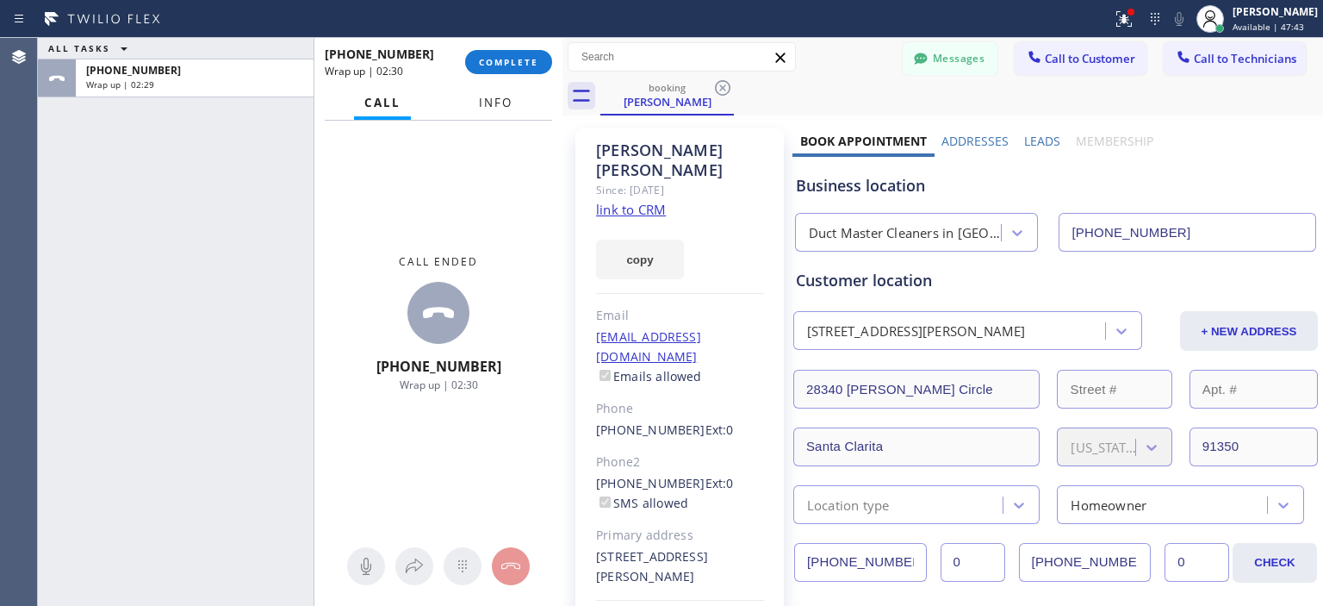
click at [498, 110] on button "Info" at bounding box center [496, 103] width 54 height 34
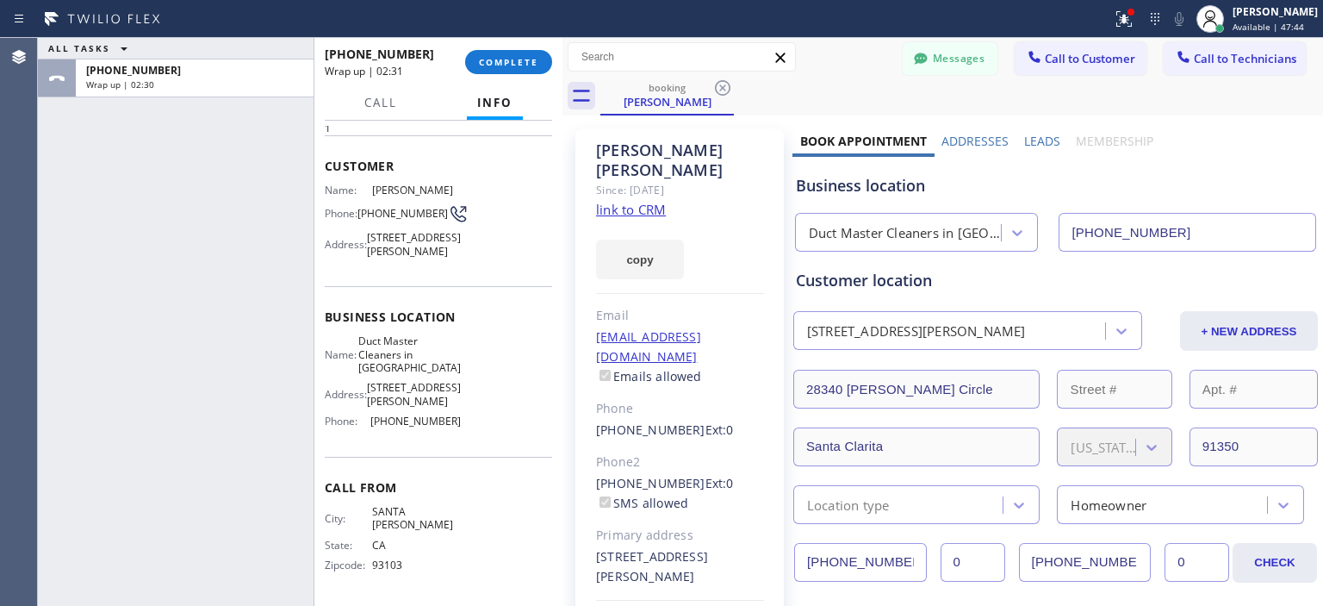
scroll to position [75, 0]
drag, startPoint x: 372, startPoint y: 356, endPoint x: 426, endPoint y: 386, distance: 61.3
click at [426, 374] on span "Duct Master Cleaners in [GEOGRAPHIC_DATA]" at bounding box center [409, 354] width 103 height 40
copy span "Duct Master Cleaners in [GEOGRAPHIC_DATA]"
click at [1252, 286] on div "Customer location" at bounding box center [1055, 280] width 519 height 23
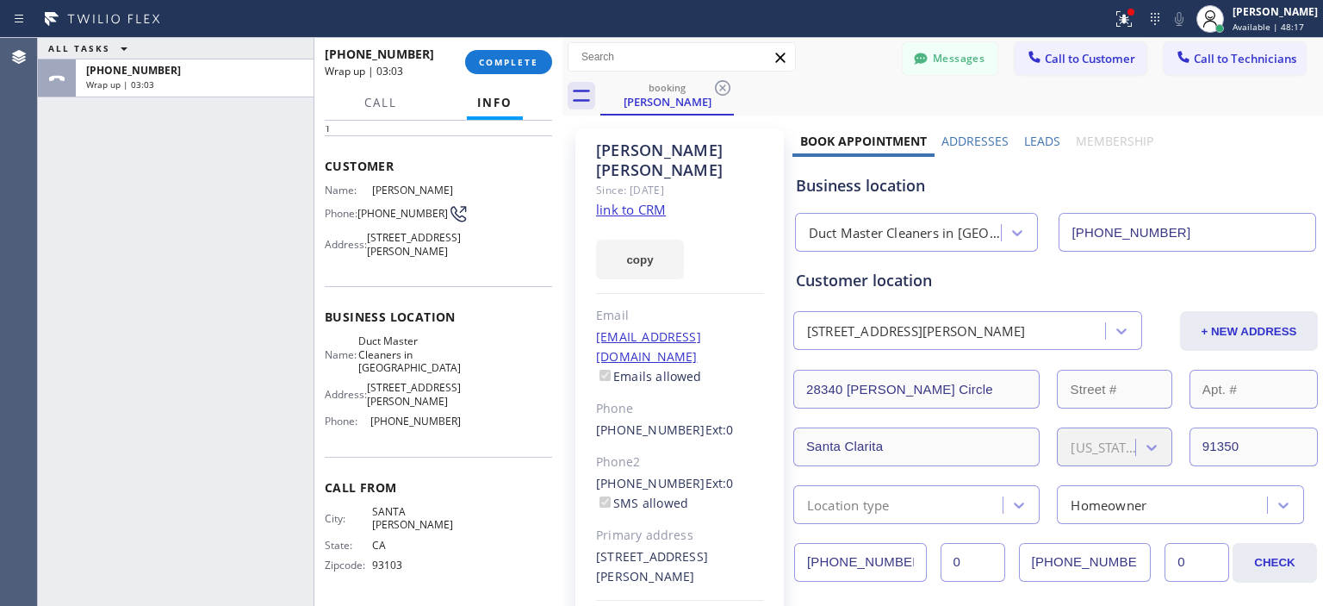
click at [655, 201] on link "link to CRM" at bounding box center [631, 209] width 70 height 17
drag, startPoint x: 452, startPoint y: 444, endPoint x: 368, endPoint y: 444, distance: 84.4
click at [368, 427] on div "Phone: [PHONE_NUMBER]" at bounding box center [393, 420] width 136 height 13
copy div "[PHONE_NUMBER]"
click at [529, 60] on span "COMPLETE" at bounding box center [508, 62] width 59 height 12
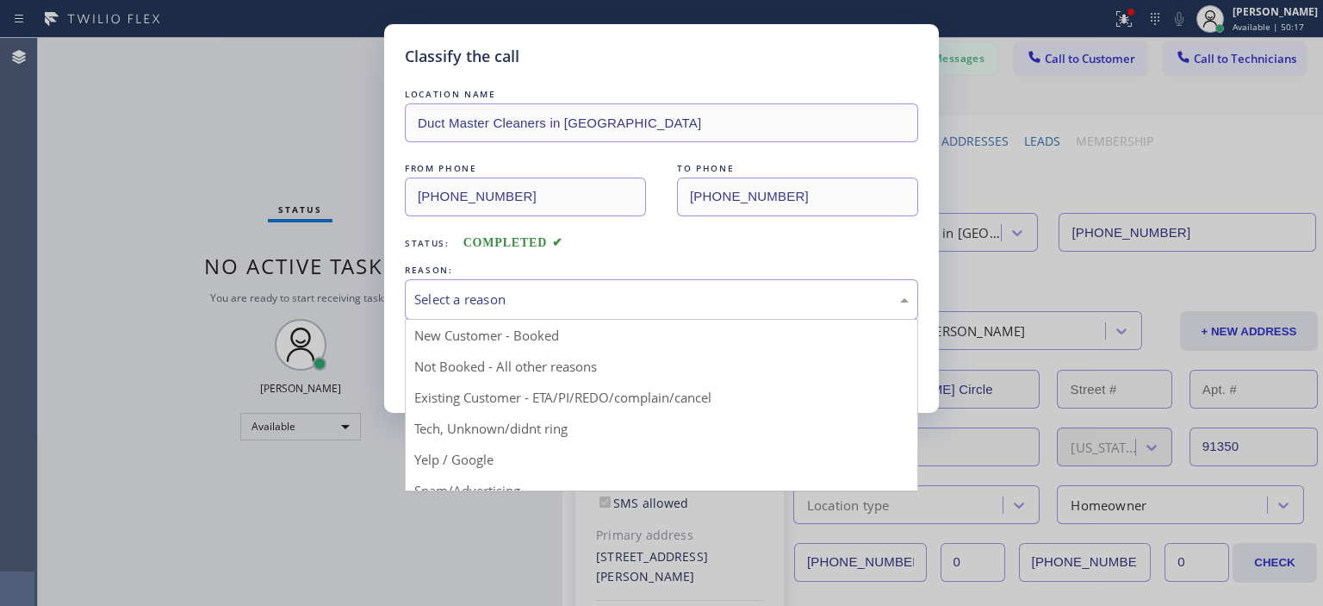
click at [690, 297] on div "Select a reason" at bounding box center [661, 299] width 494 height 20
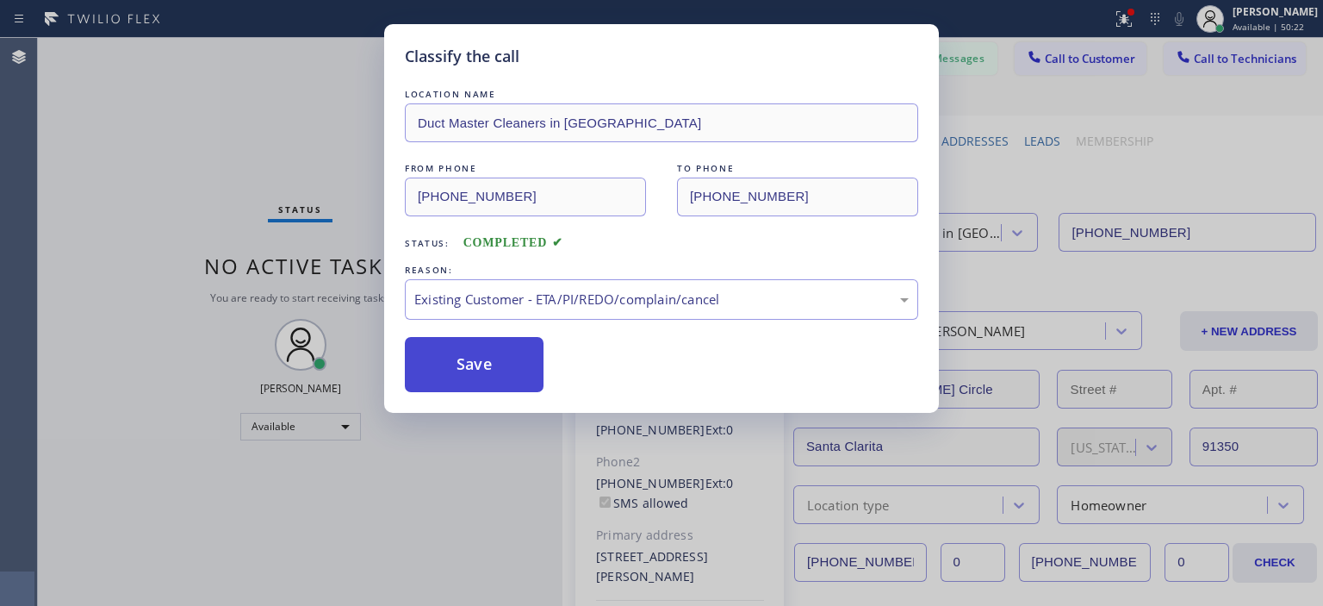
click at [524, 369] on button "Save" at bounding box center [474, 364] width 139 height 55
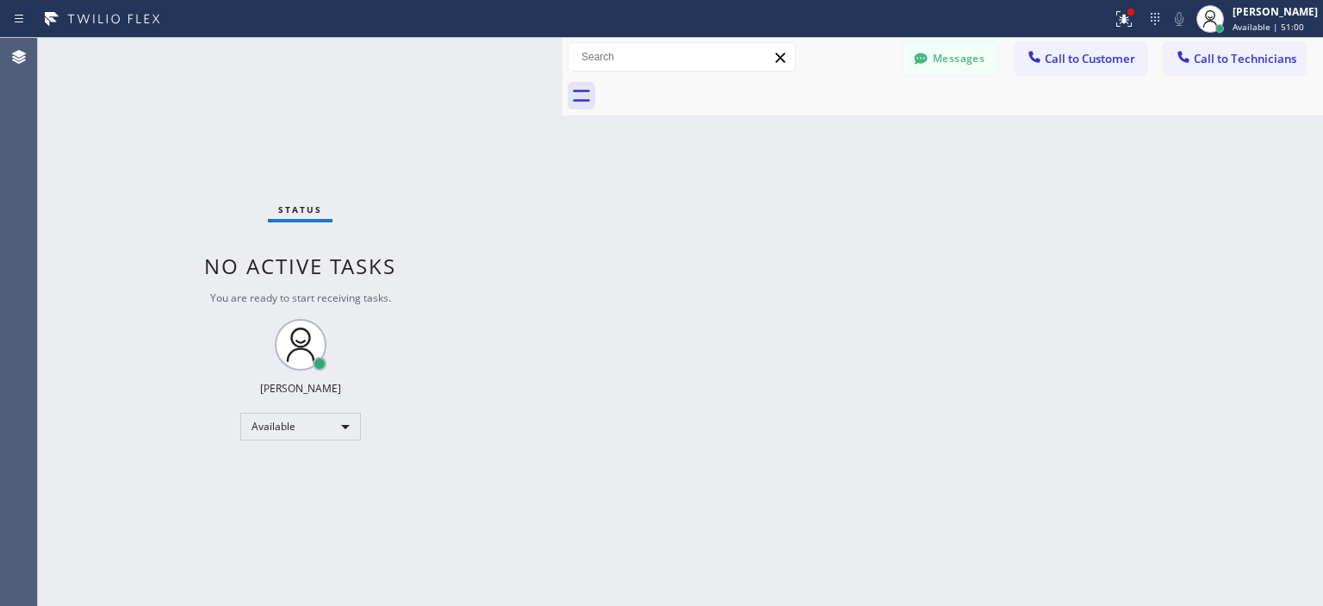
click at [1240, 271] on div "Back to Dashboard Change Sender ID Customers Technicians MD [PERSON_NAME] [DATE…" at bounding box center [942, 322] width 761 height 568
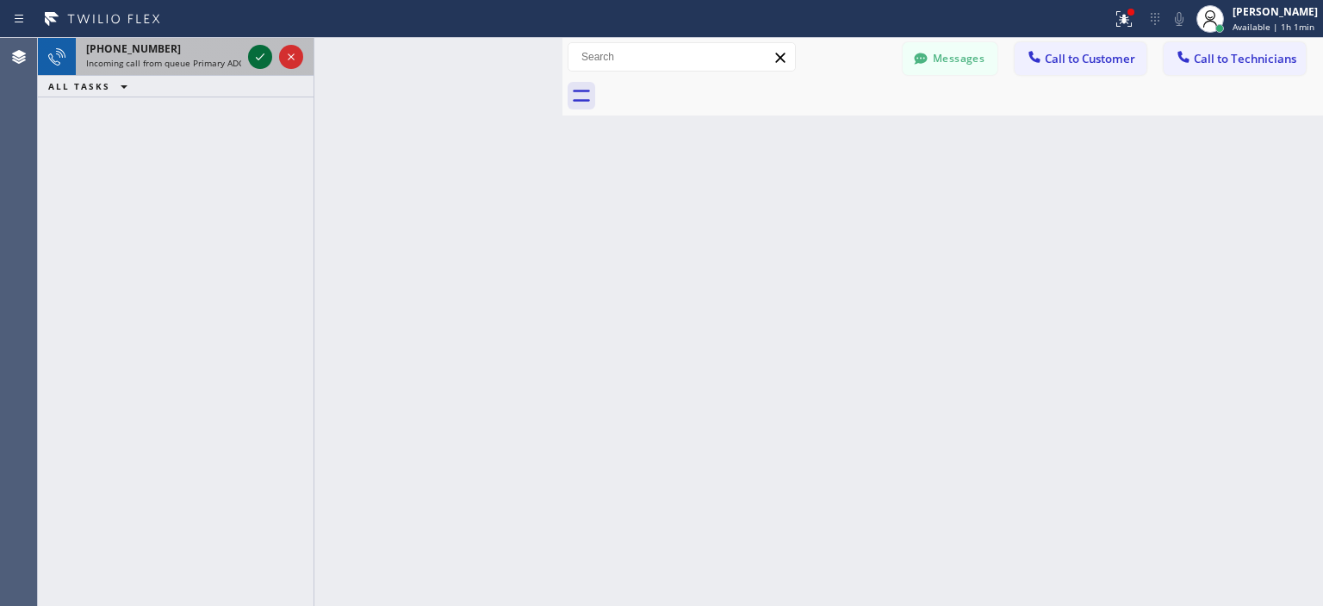
click at [262, 59] on icon at bounding box center [260, 57] width 21 height 21
click at [248, 57] on div at bounding box center [260, 57] width 24 height 21
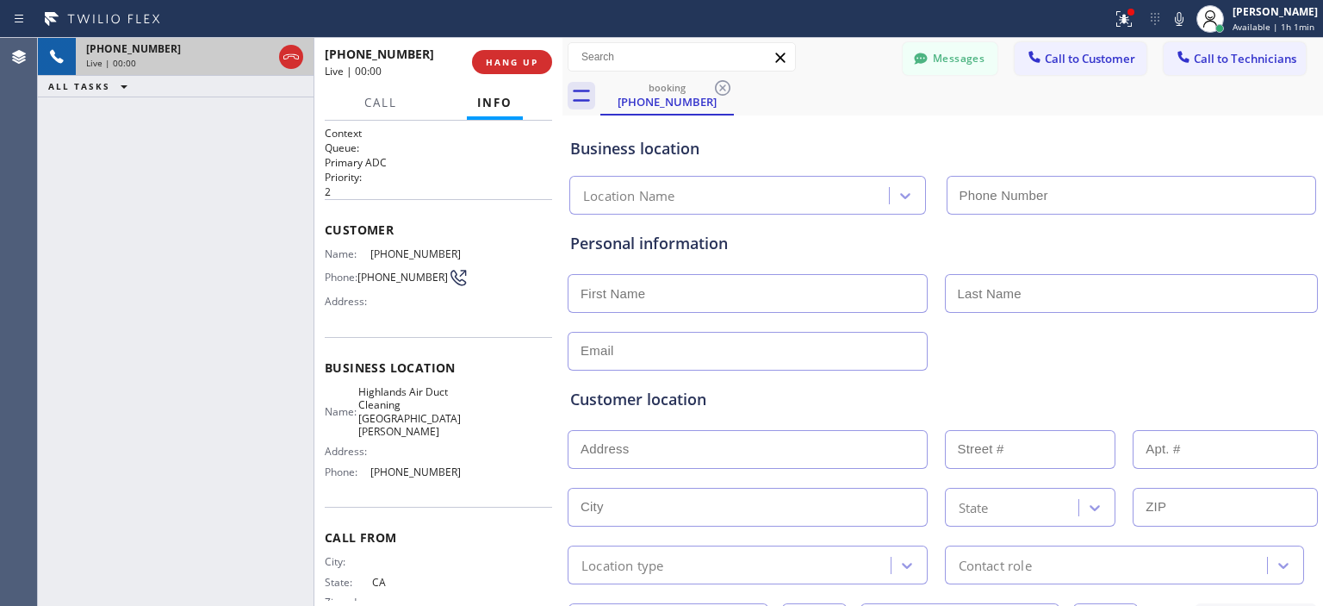
type input "[PHONE_NUMBER]"
click at [387, 103] on span "Call" at bounding box center [380, 103] width 33 height 16
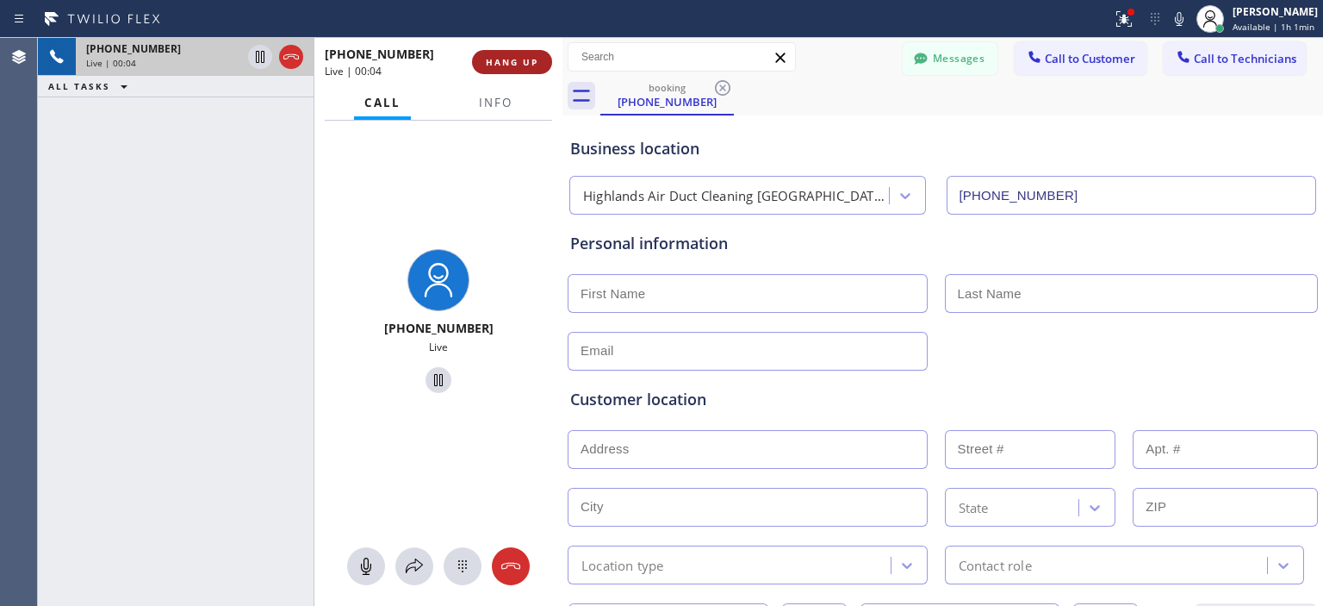
click at [509, 68] on button "HANG UP" at bounding box center [512, 62] width 80 height 24
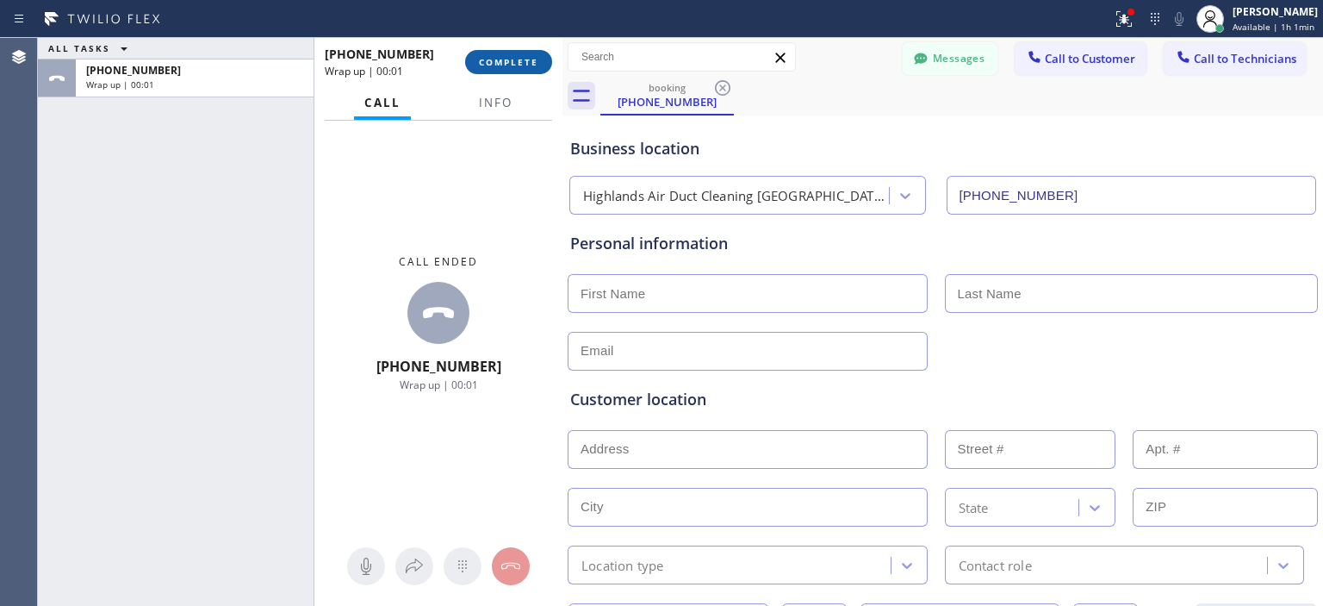
click at [511, 71] on button "COMPLETE" at bounding box center [508, 62] width 87 height 24
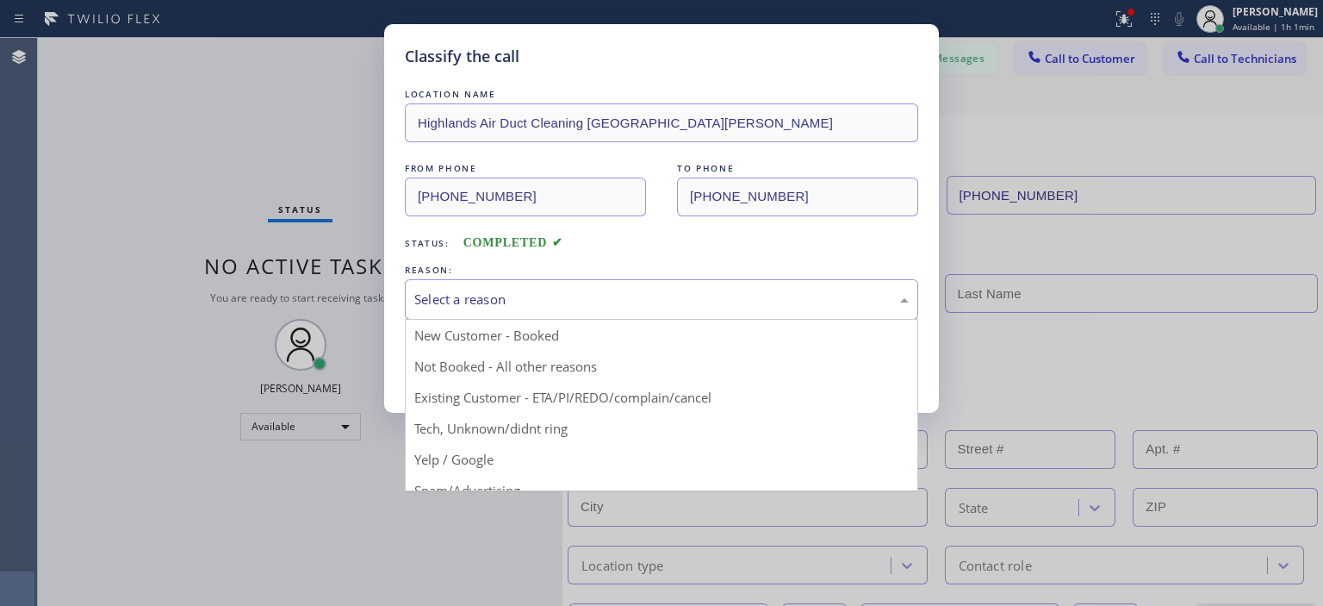
click at [520, 298] on div "Select a reason" at bounding box center [661, 299] width 494 height 20
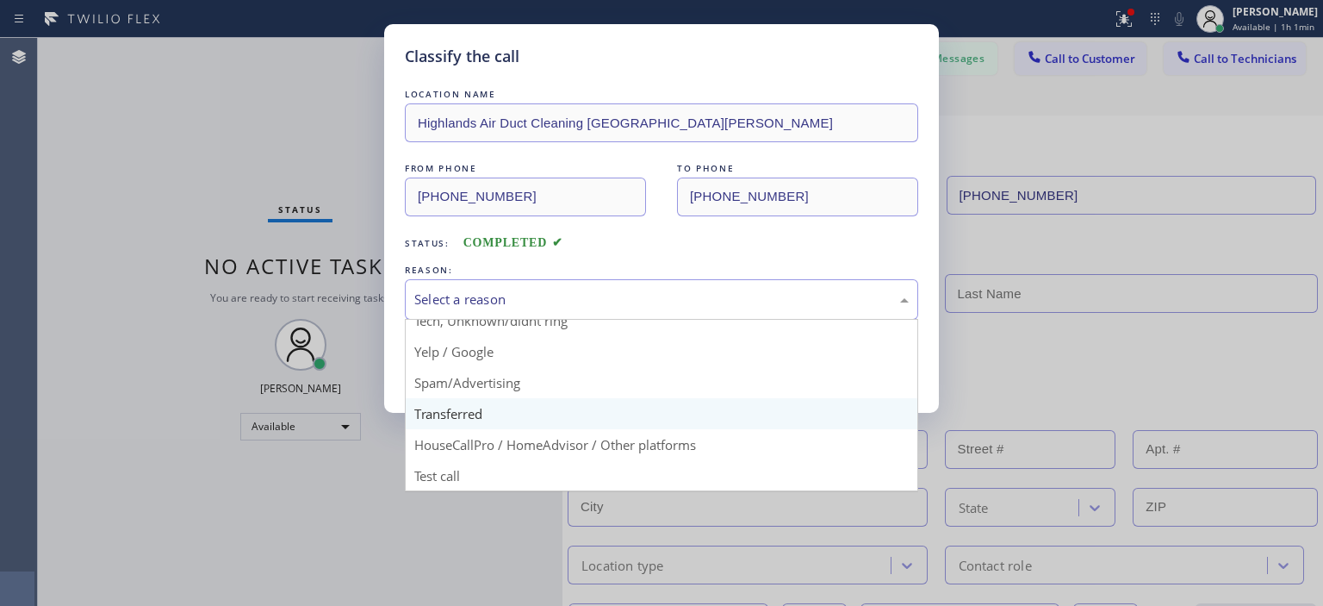
scroll to position [107, 0]
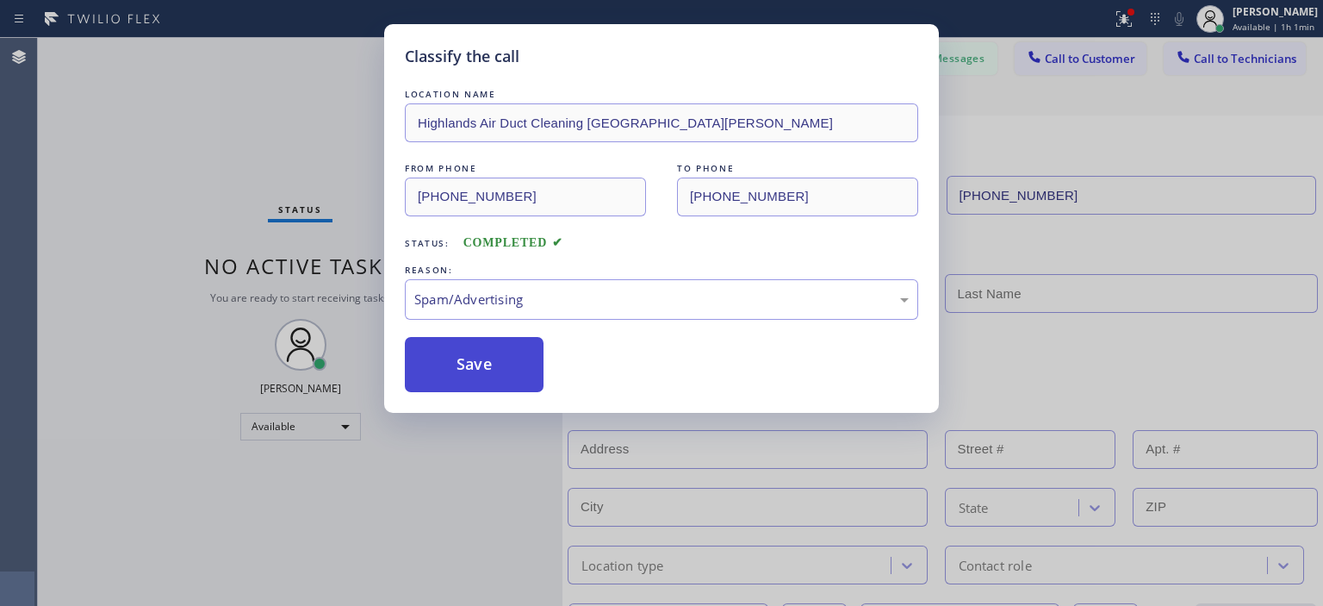
click at [486, 361] on button "Save" at bounding box center [474, 364] width 139 height 55
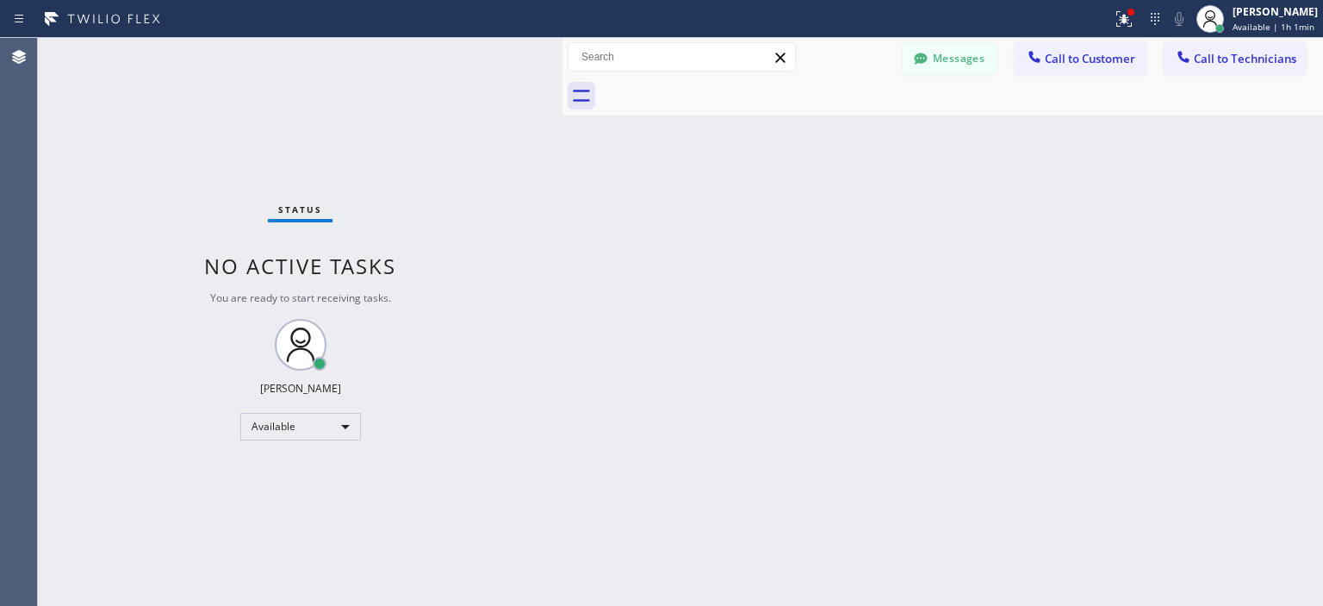
click at [1238, 195] on div "Back to Dashboard Change Sender ID Customers Technicians MD [PERSON_NAME] [DATE…" at bounding box center [942, 322] width 761 height 568
click at [937, 65] on button "Messages" at bounding box center [950, 58] width 95 height 33
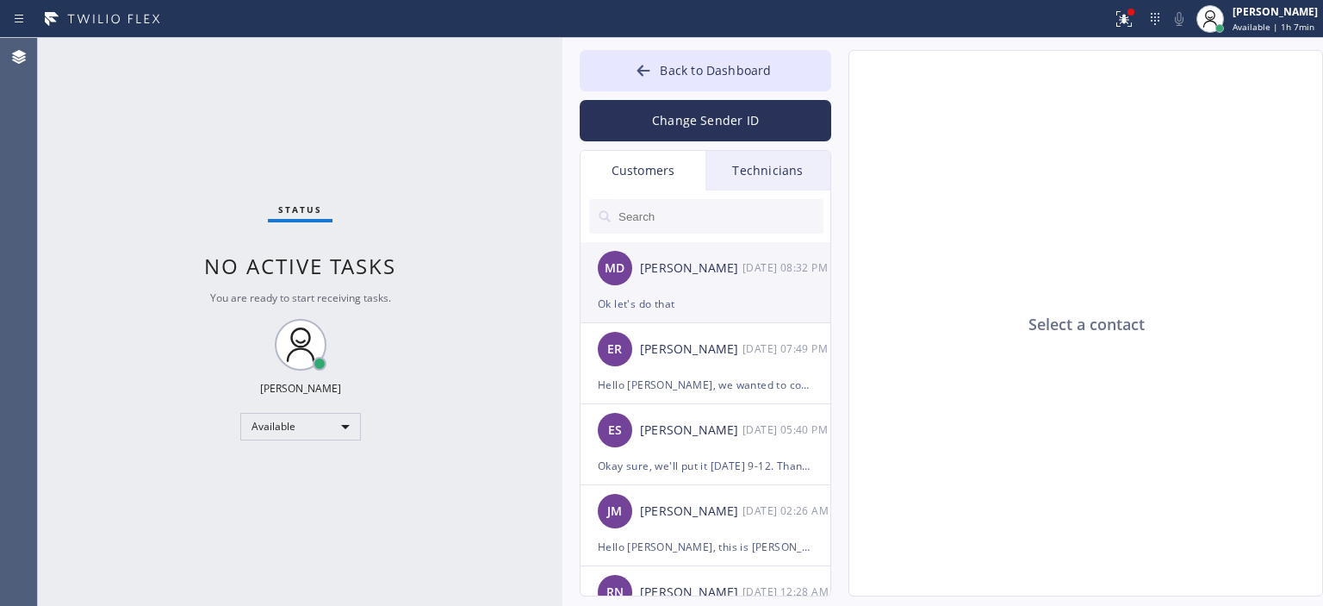
click at [701, 295] on div "Ok let's do that" at bounding box center [705, 304] width 215 height 20
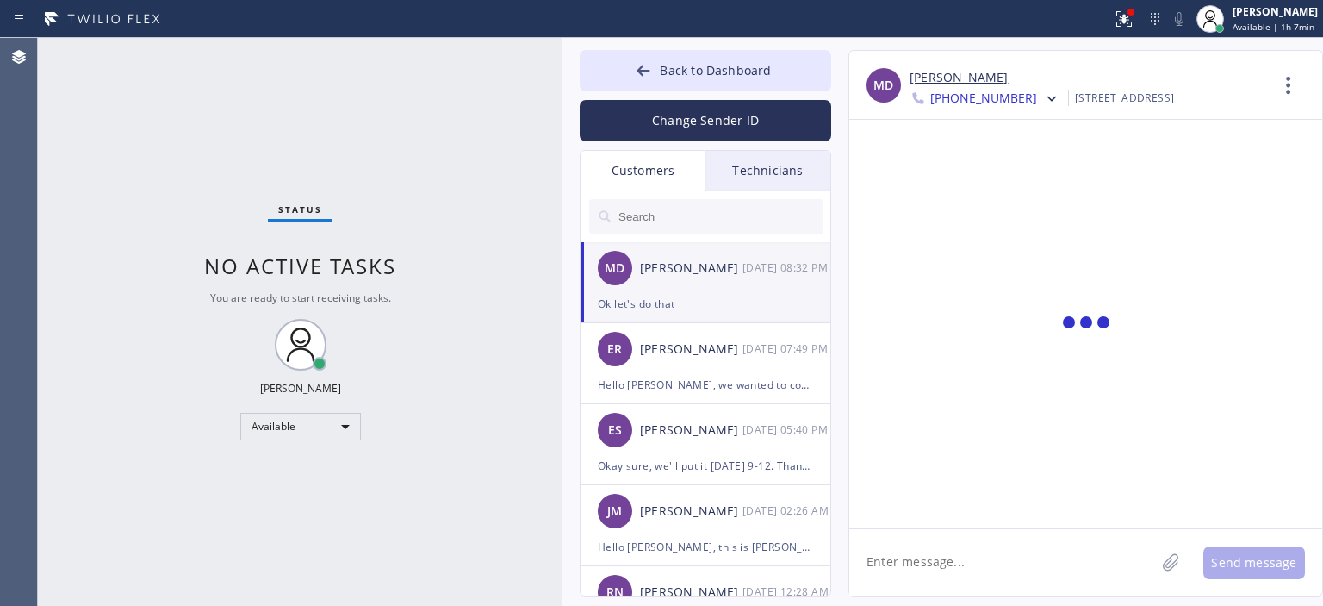
scroll to position [134, 0]
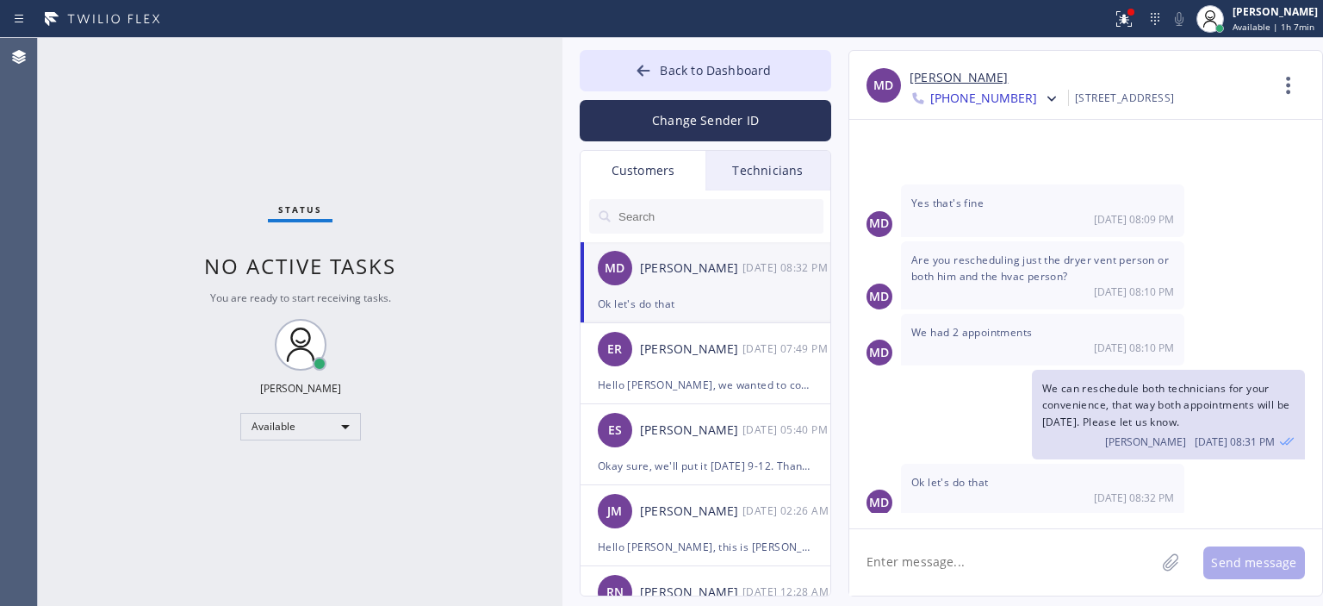
click at [954, 565] on textarea at bounding box center [1002, 562] width 306 height 66
type textarea "Щ"
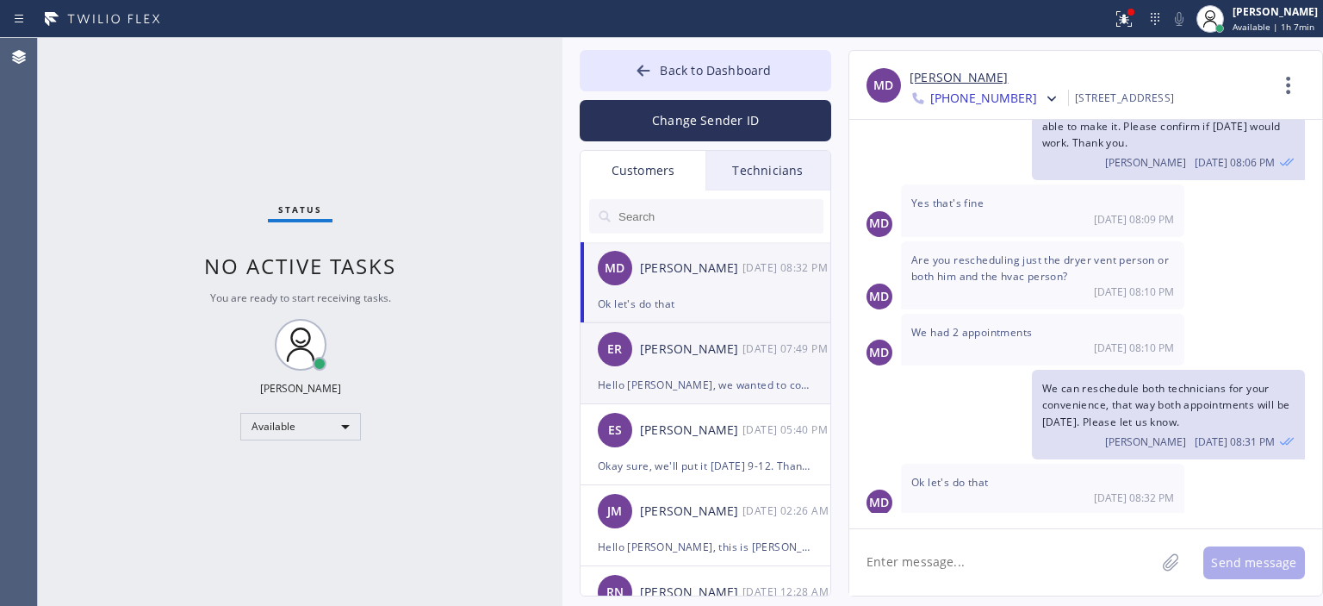
click at [711, 369] on div "ER [PERSON_NAME] [DATE] 07:49 PM" at bounding box center [707, 349] width 252 height 52
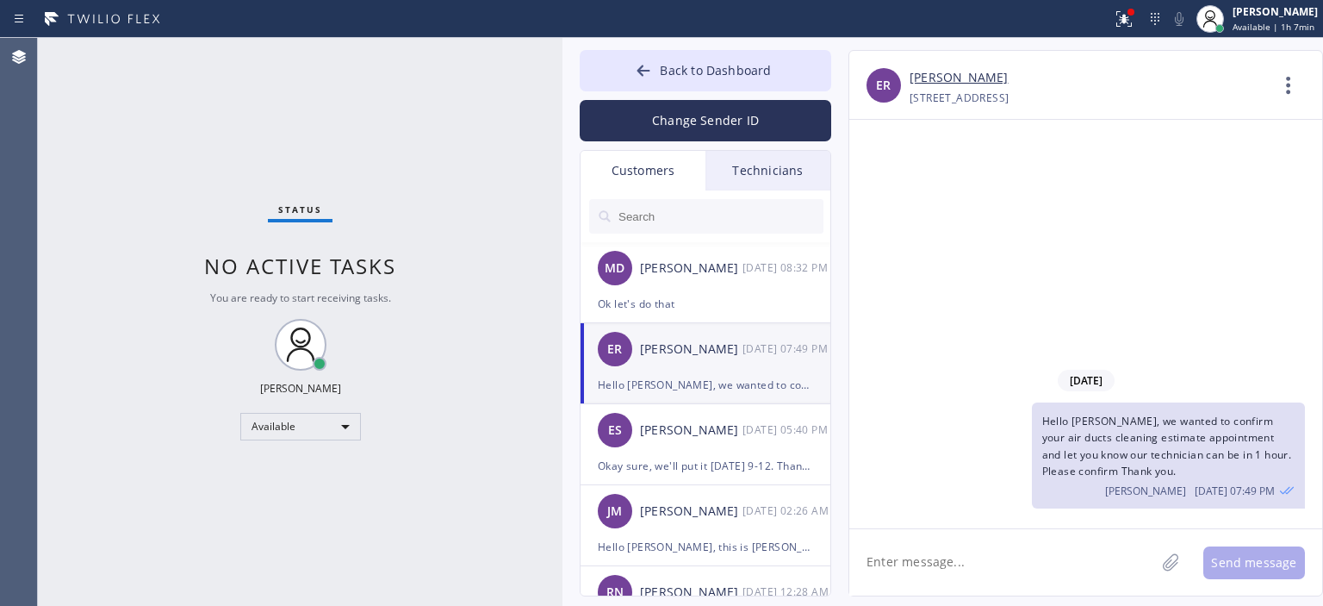
scroll to position [22, 0]
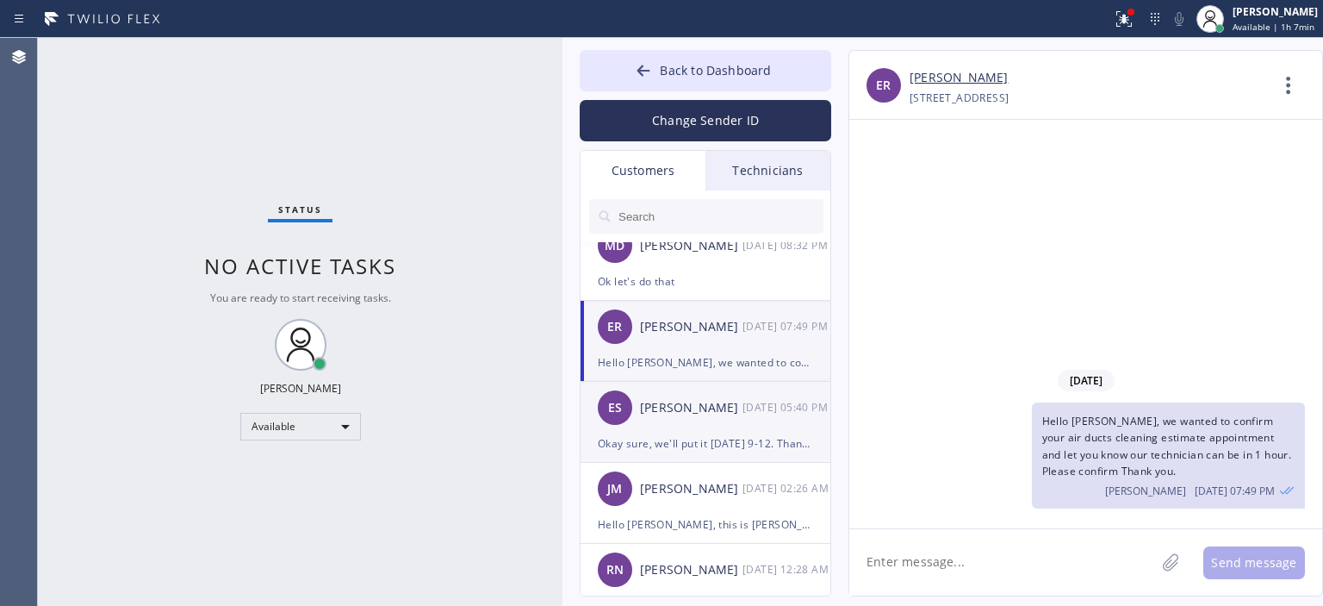
click at [721, 402] on div "[PERSON_NAME]" at bounding box center [691, 408] width 103 height 20
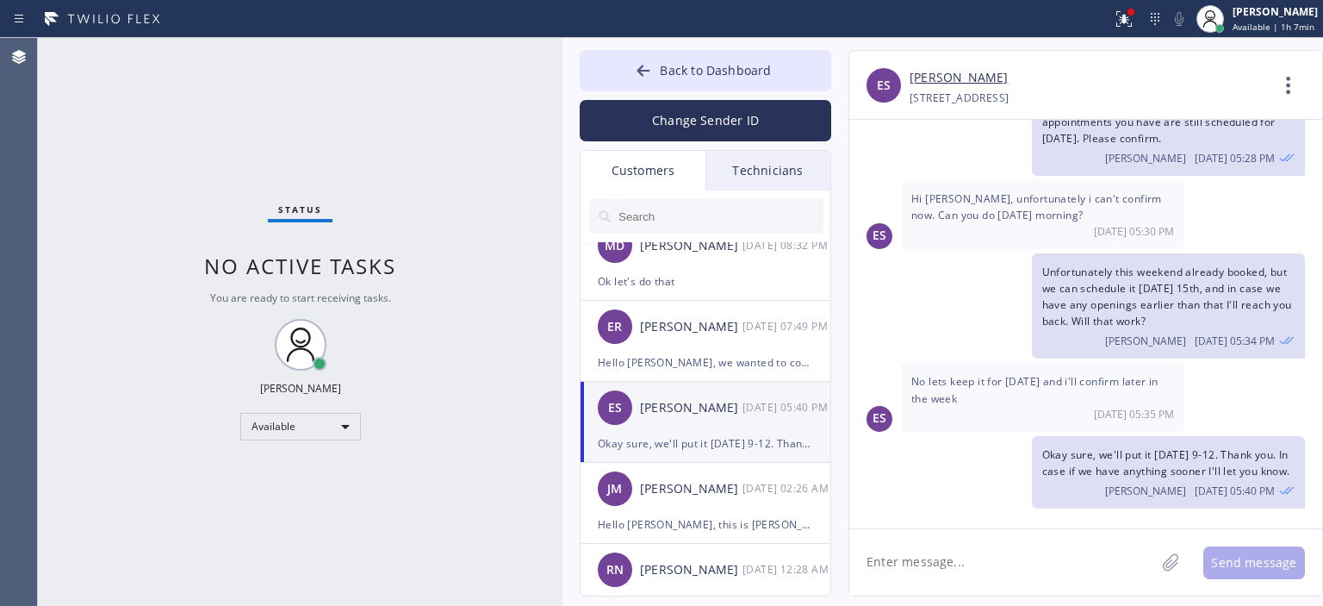
scroll to position [100, 0]
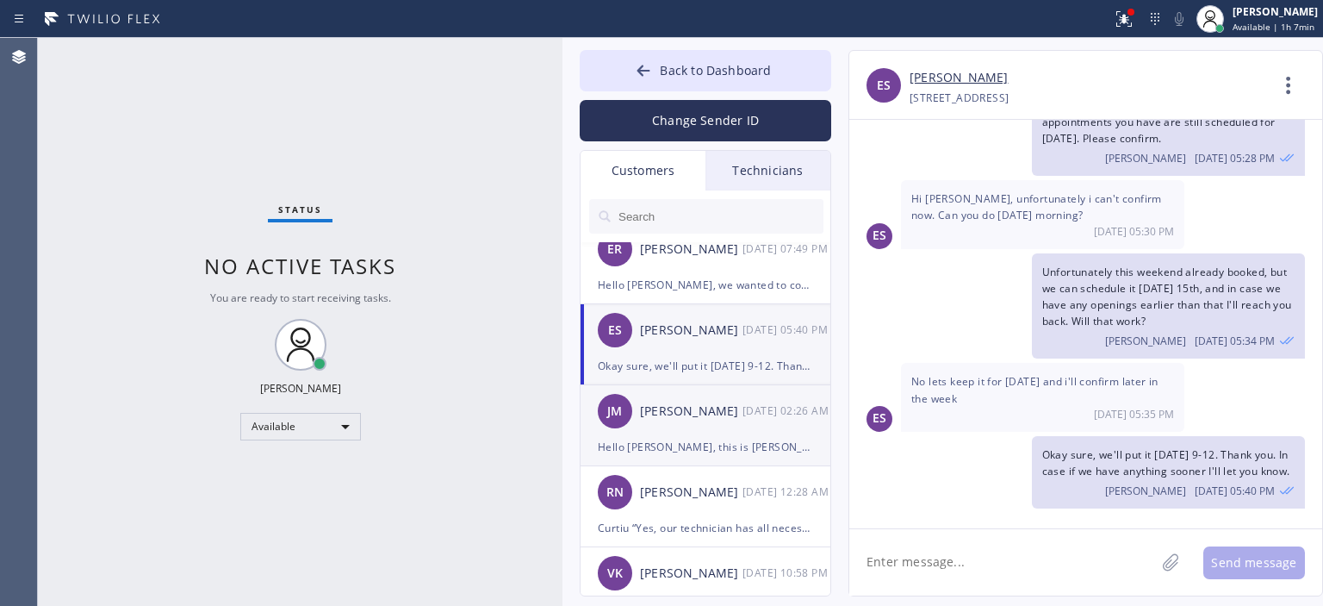
click at [727, 417] on div "[PERSON_NAME]" at bounding box center [691, 411] width 103 height 20
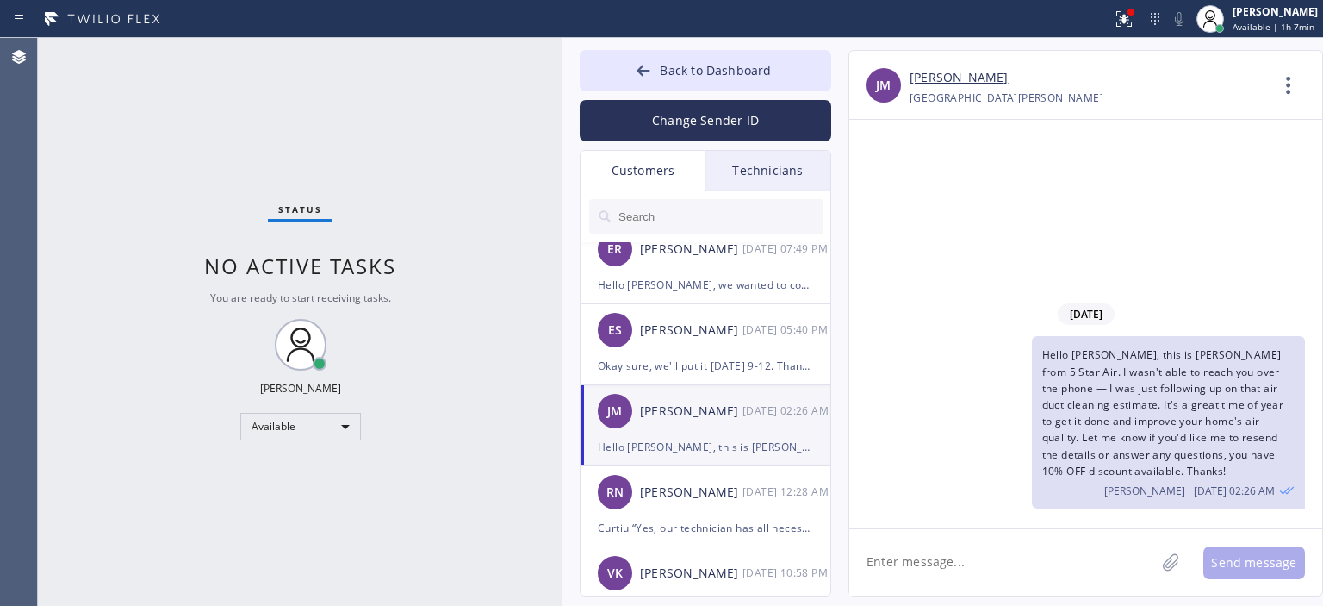
scroll to position [0, 0]
click at [635, 65] on div at bounding box center [643, 72] width 21 height 21
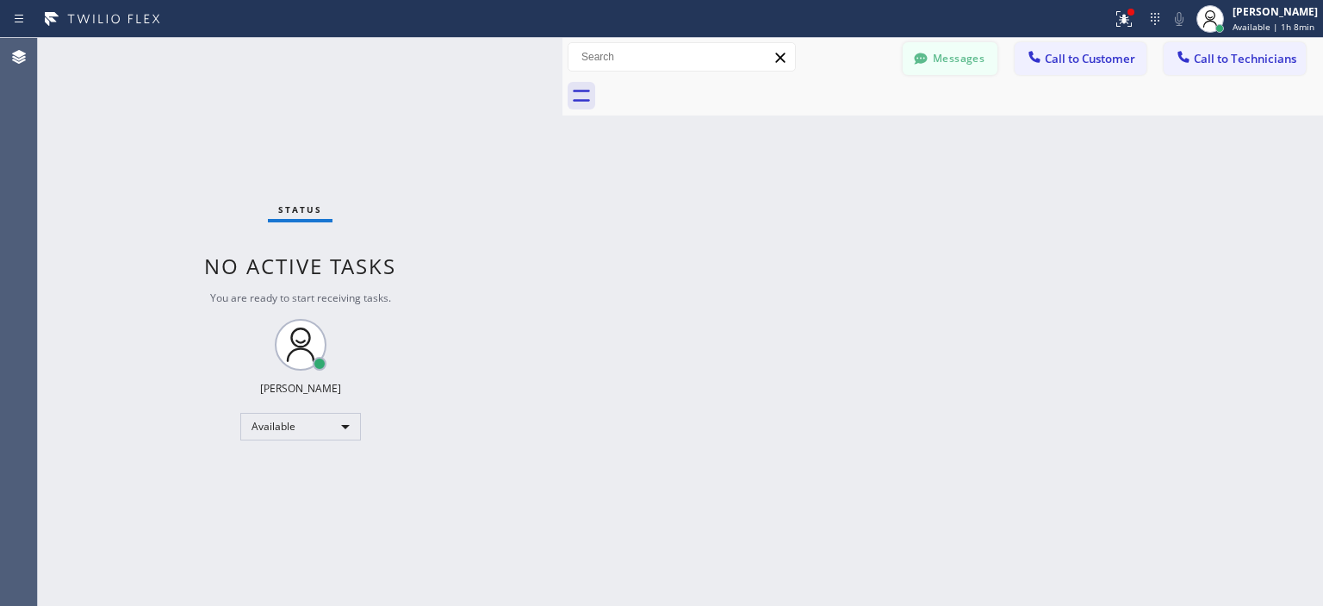
click at [963, 61] on button "Messages" at bounding box center [950, 58] width 95 height 33
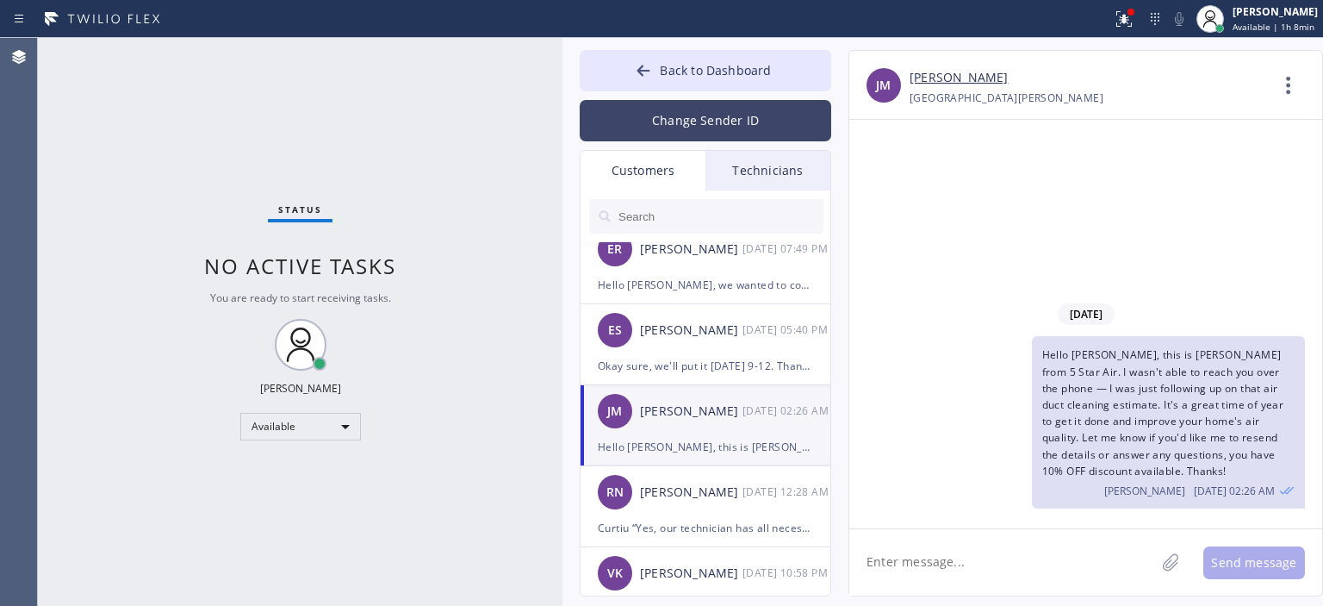
click at [705, 122] on button "Change Sender ID" at bounding box center [706, 120] width 252 height 41
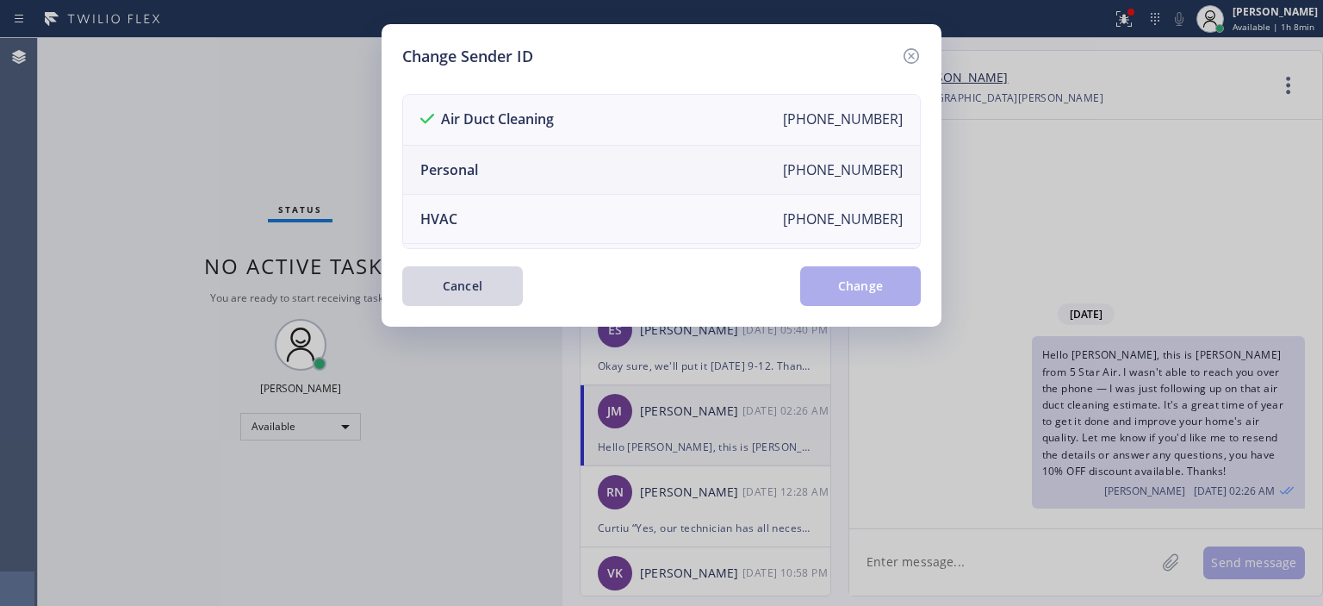
click at [565, 153] on li "Personal [PHONE_NUMBER]" at bounding box center [661, 170] width 517 height 49
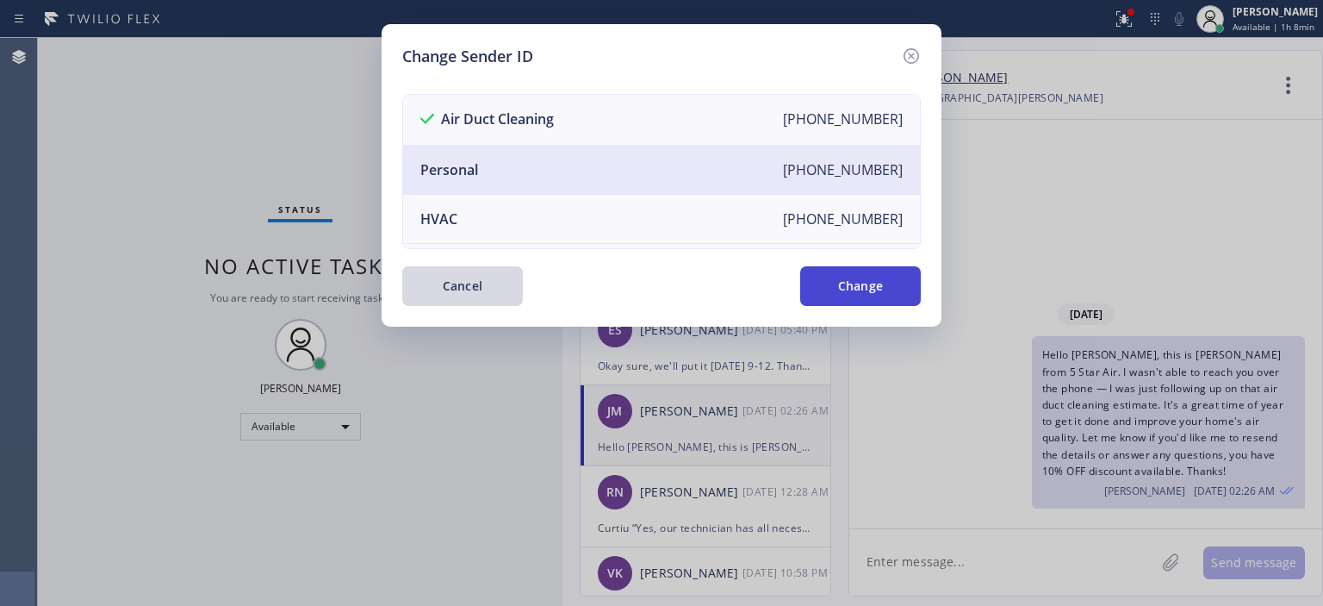
click at [863, 302] on button "Change" at bounding box center [860, 286] width 121 height 40
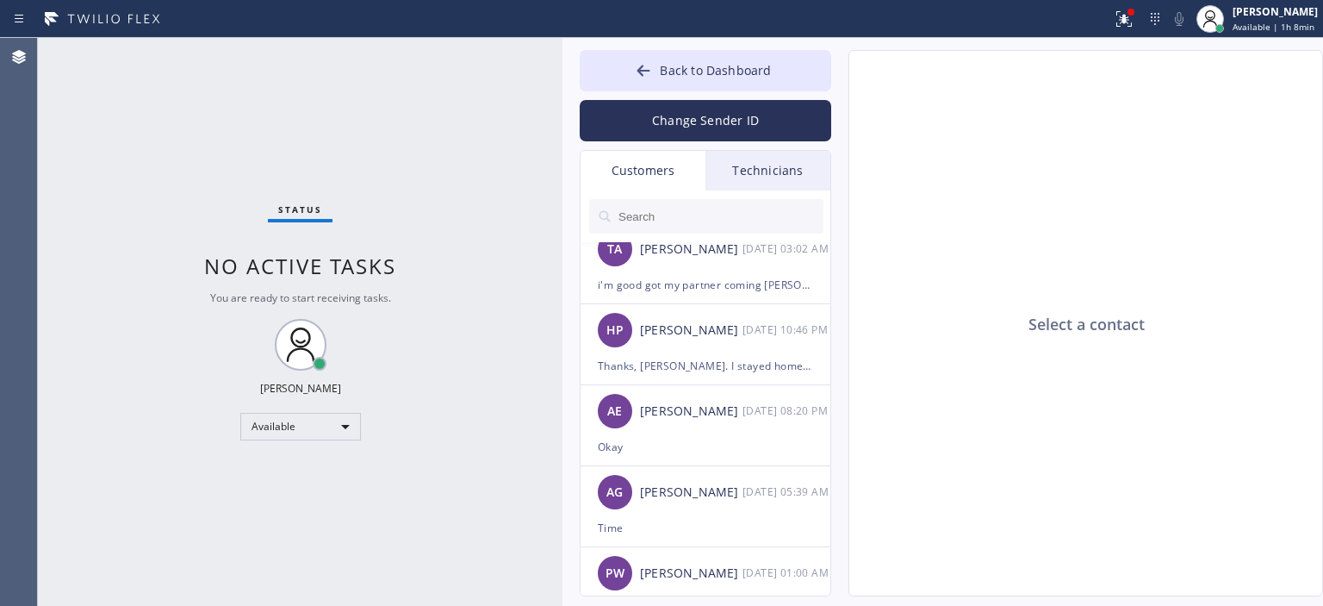
click at [768, 167] on div "Technicians" at bounding box center [767, 171] width 125 height 40
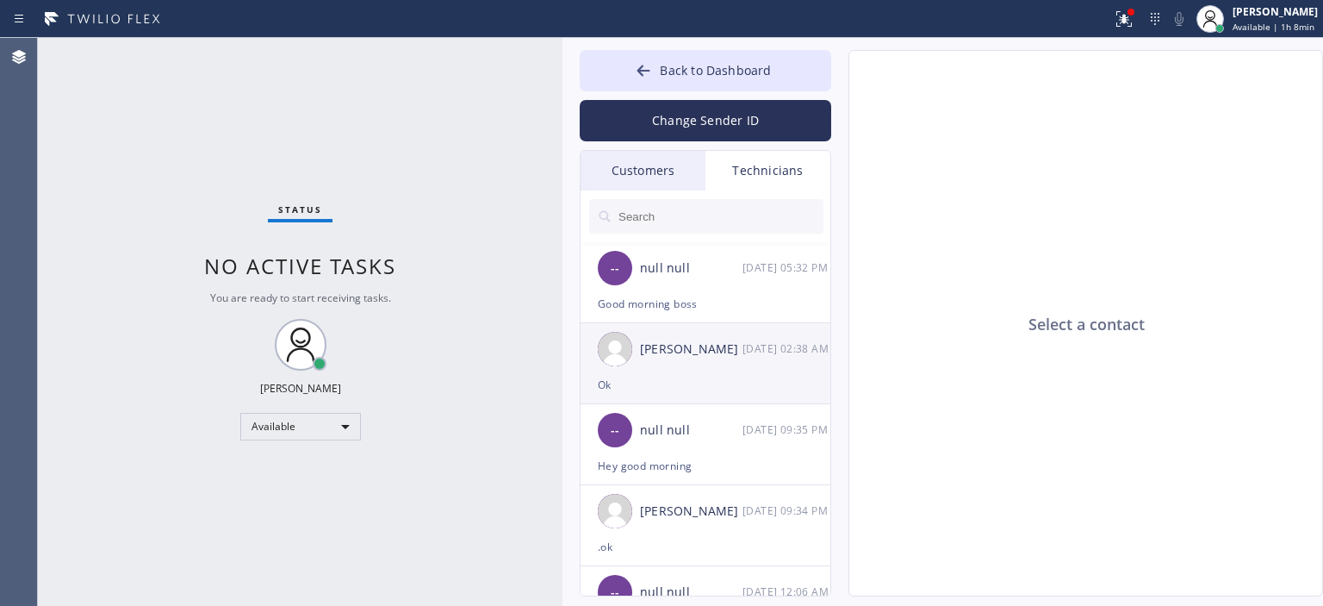
click at [742, 380] on div "Ok" at bounding box center [705, 385] width 215 height 20
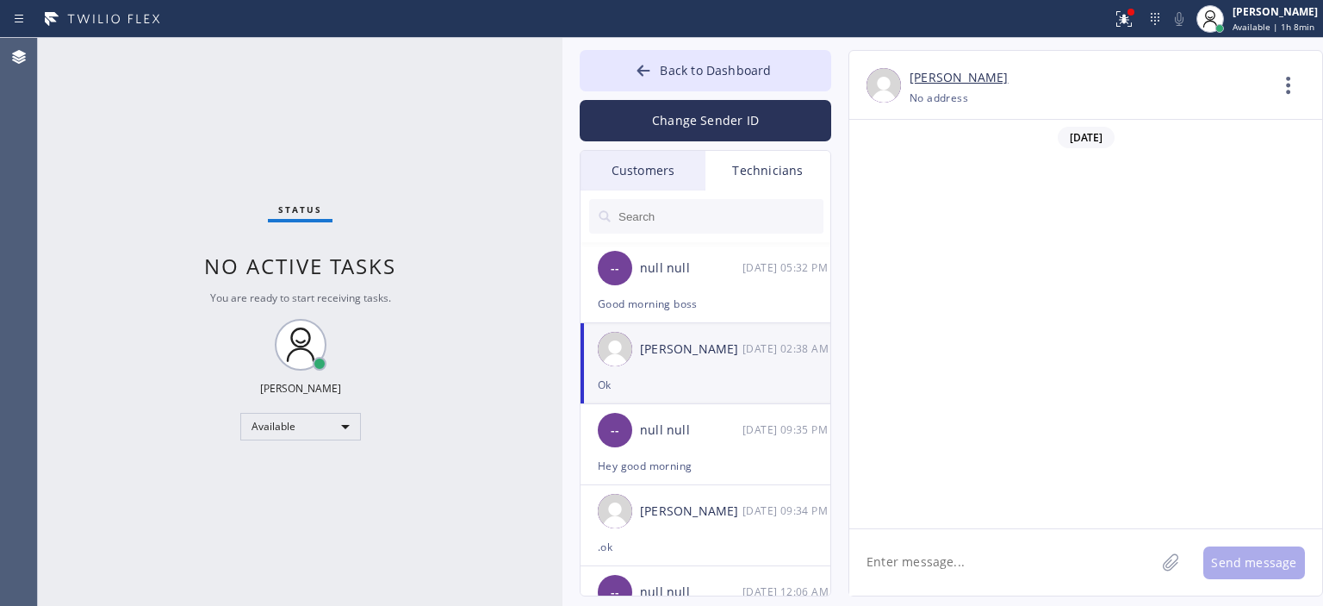
scroll to position [108439, 0]
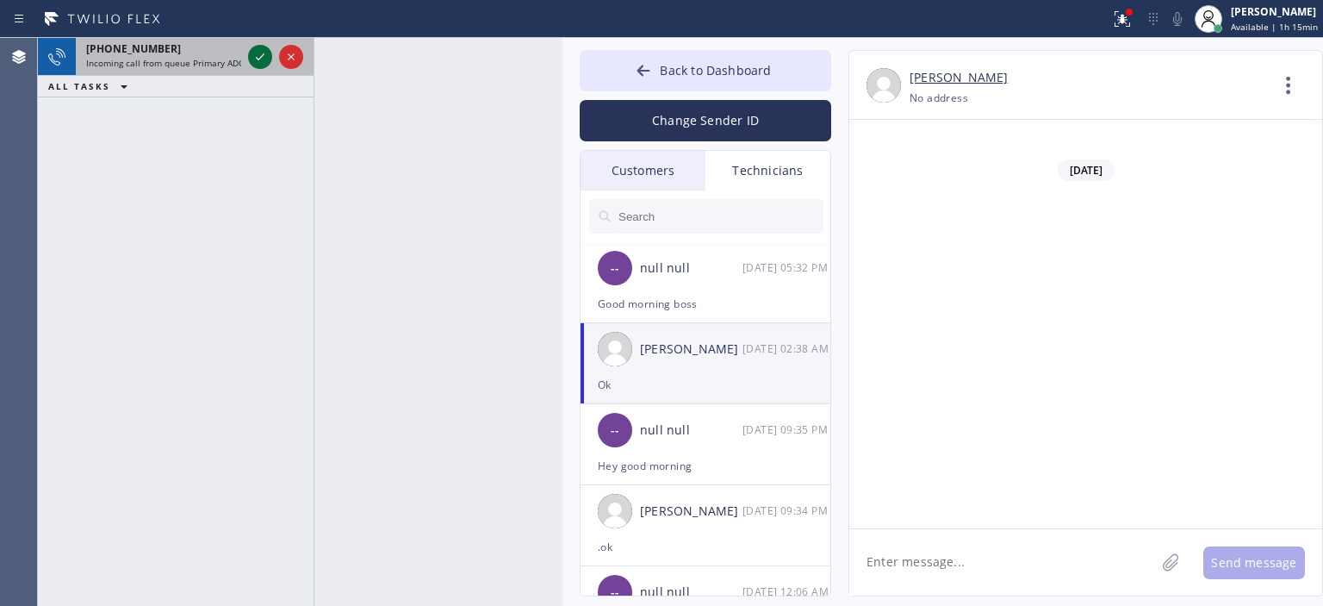
click at [260, 57] on icon at bounding box center [260, 56] width 9 height 7
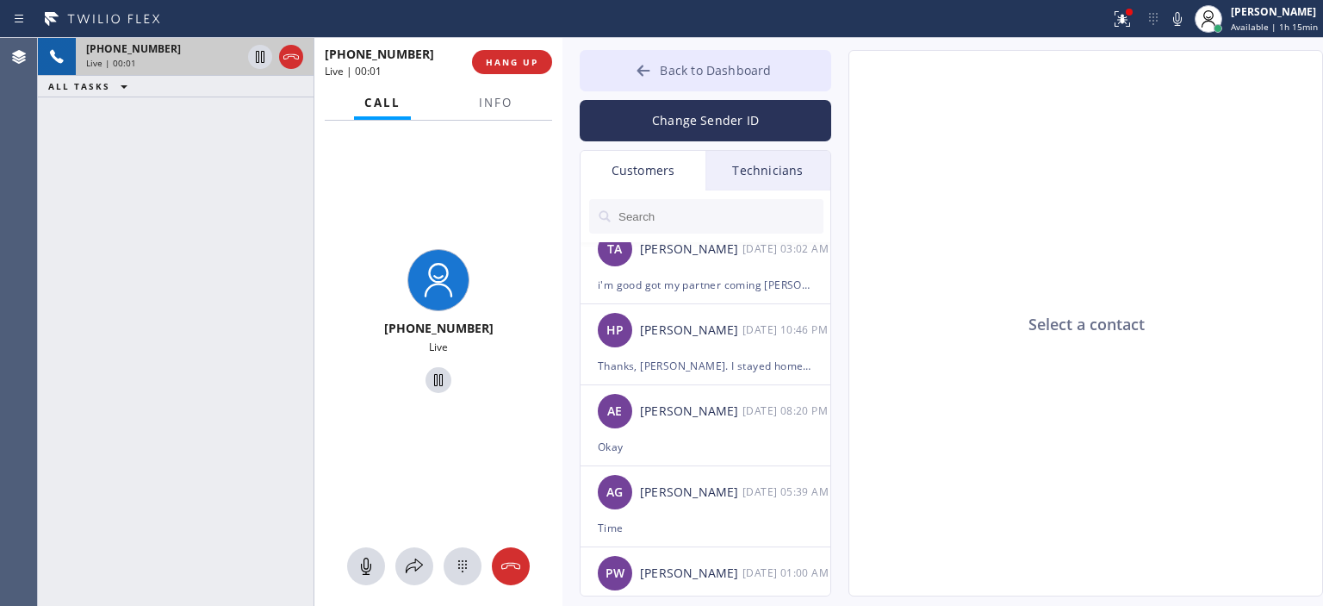
type input "[PHONE_NUMBER]"
click at [641, 65] on icon at bounding box center [643, 70] width 17 height 17
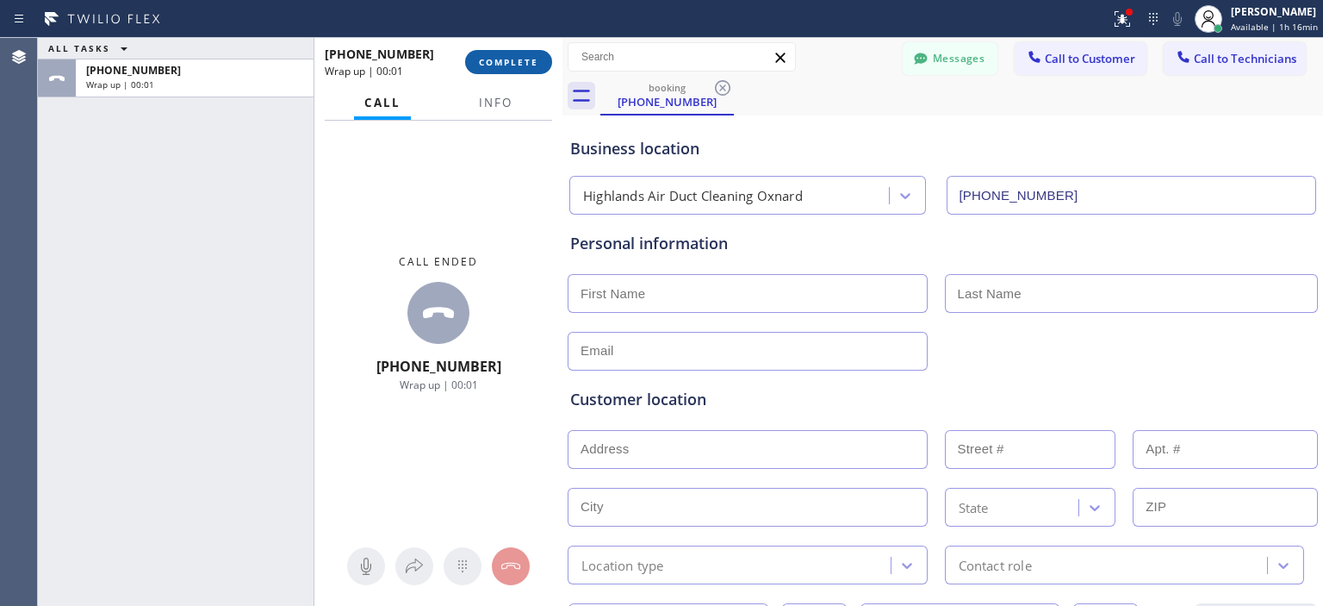
click at [517, 64] on span "COMPLETE" at bounding box center [508, 62] width 59 height 12
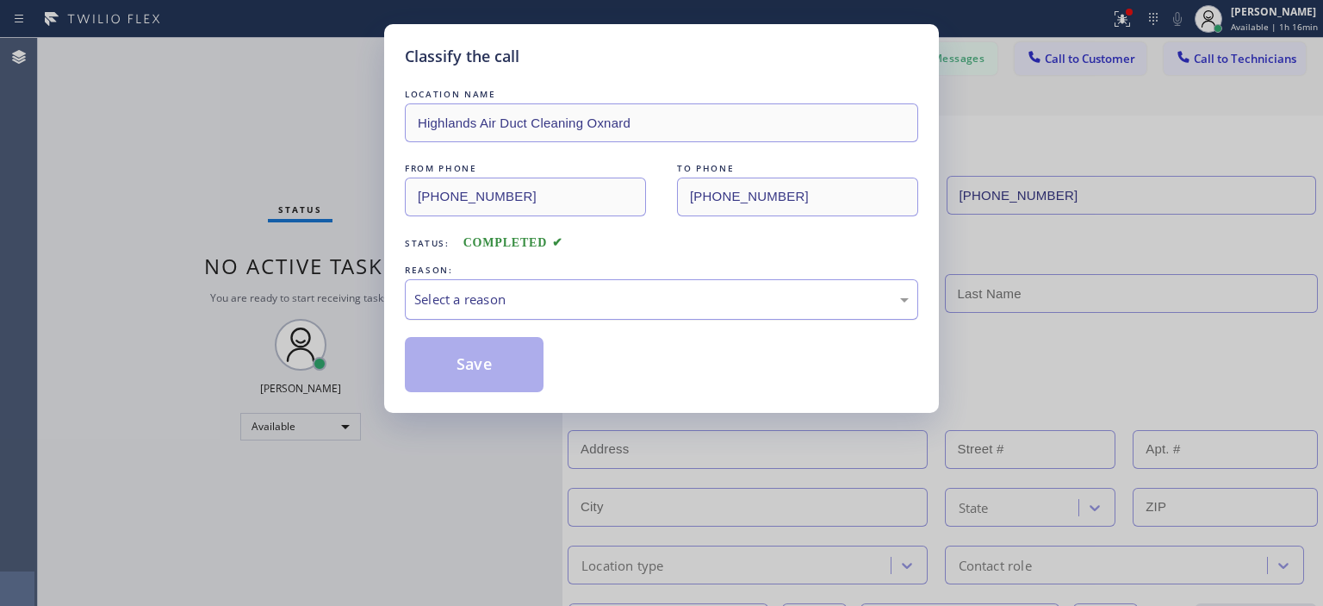
click at [559, 295] on div "Select a reason" at bounding box center [661, 299] width 494 height 20
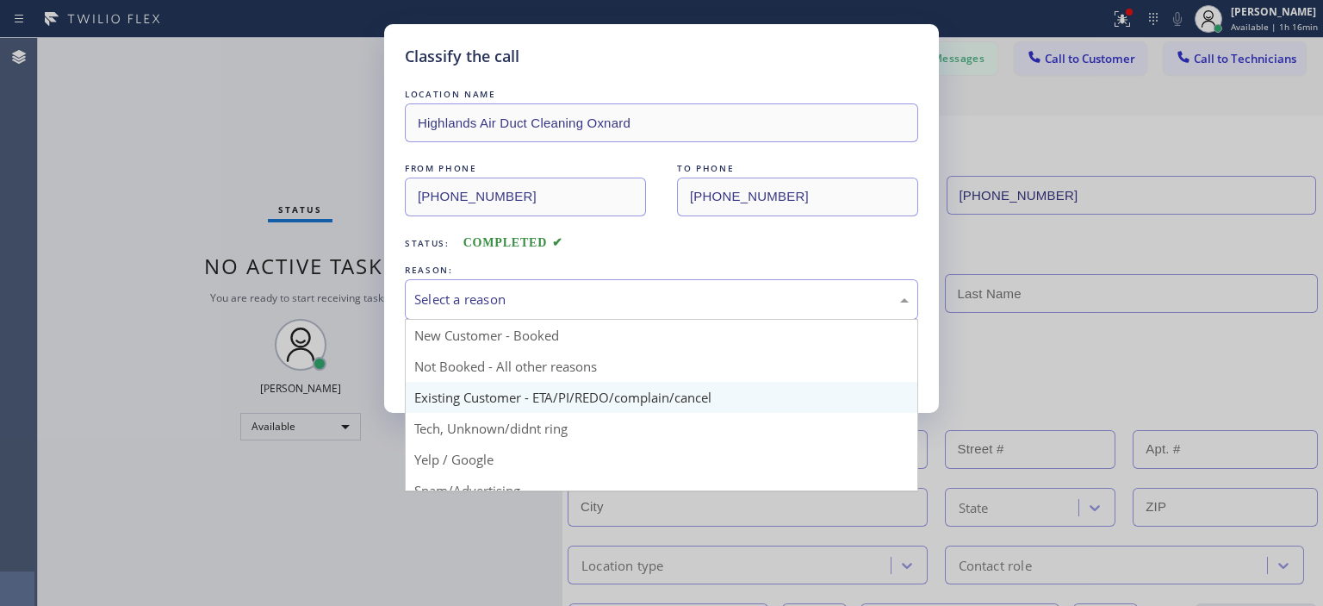
scroll to position [20, 0]
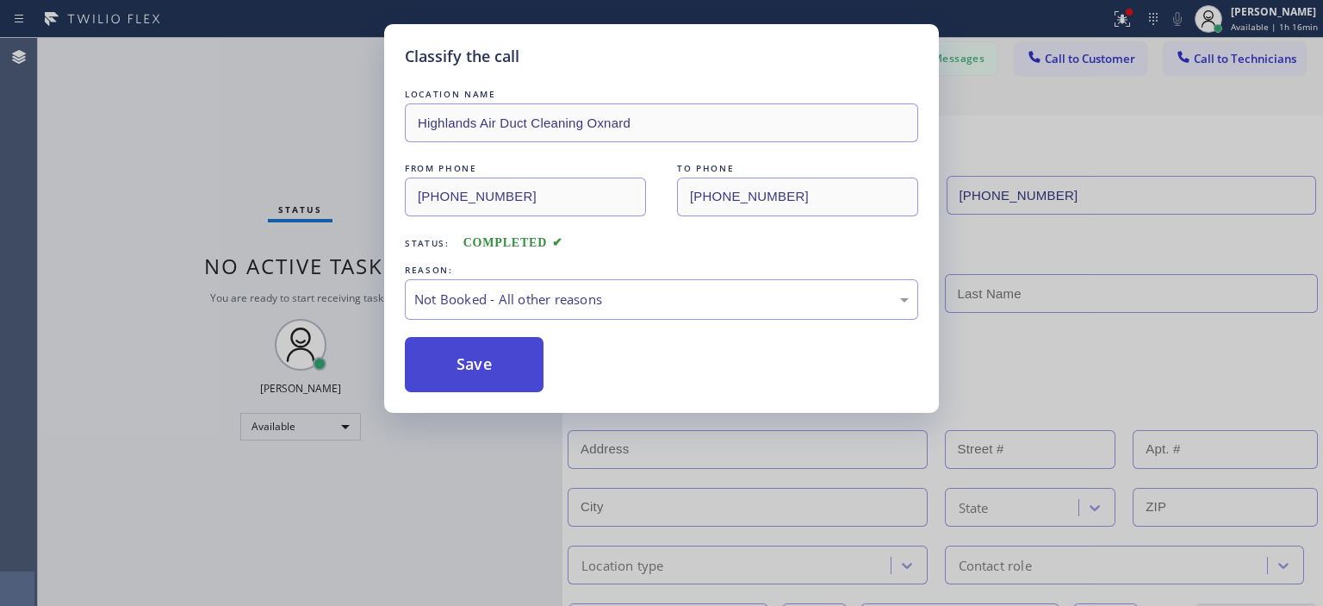
click at [499, 356] on button "Save" at bounding box center [474, 364] width 139 height 55
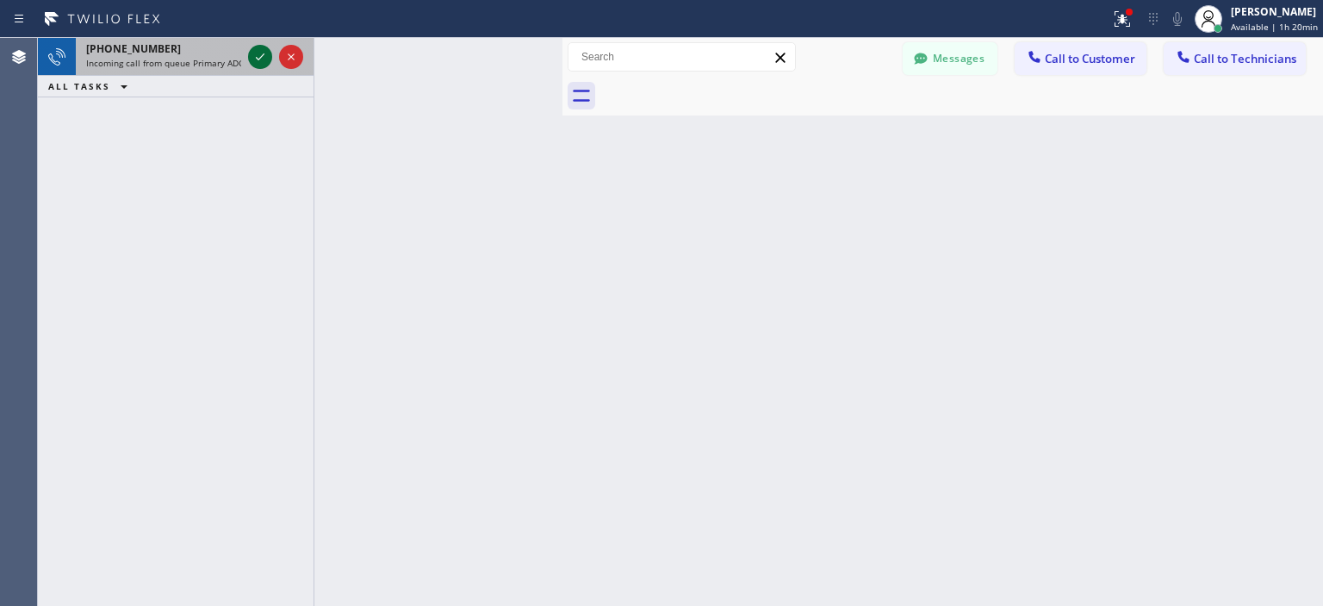
click at [263, 51] on icon at bounding box center [260, 57] width 21 height 21
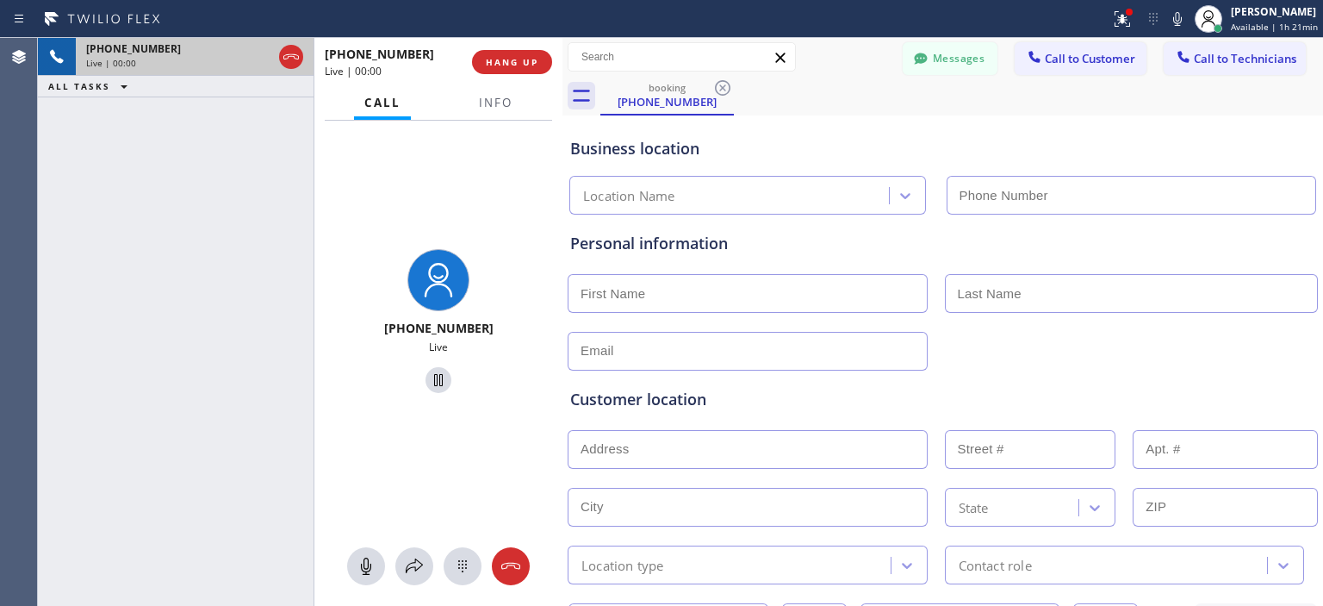
type input "[PHONE_NUMBER]"
click at [503, 567] on icon at bounding box center [510, 566] width 21 height 21
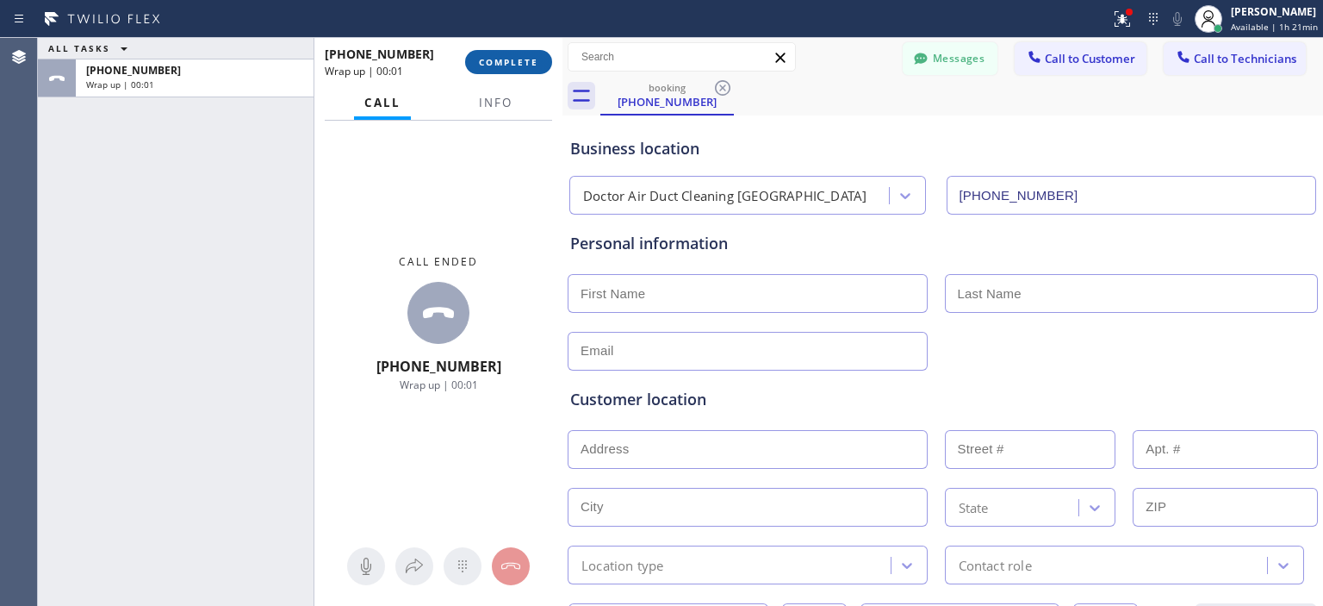
click at [537, 65] on span "COMPLETE" at bounding box center [508, 62] width 59 height 12
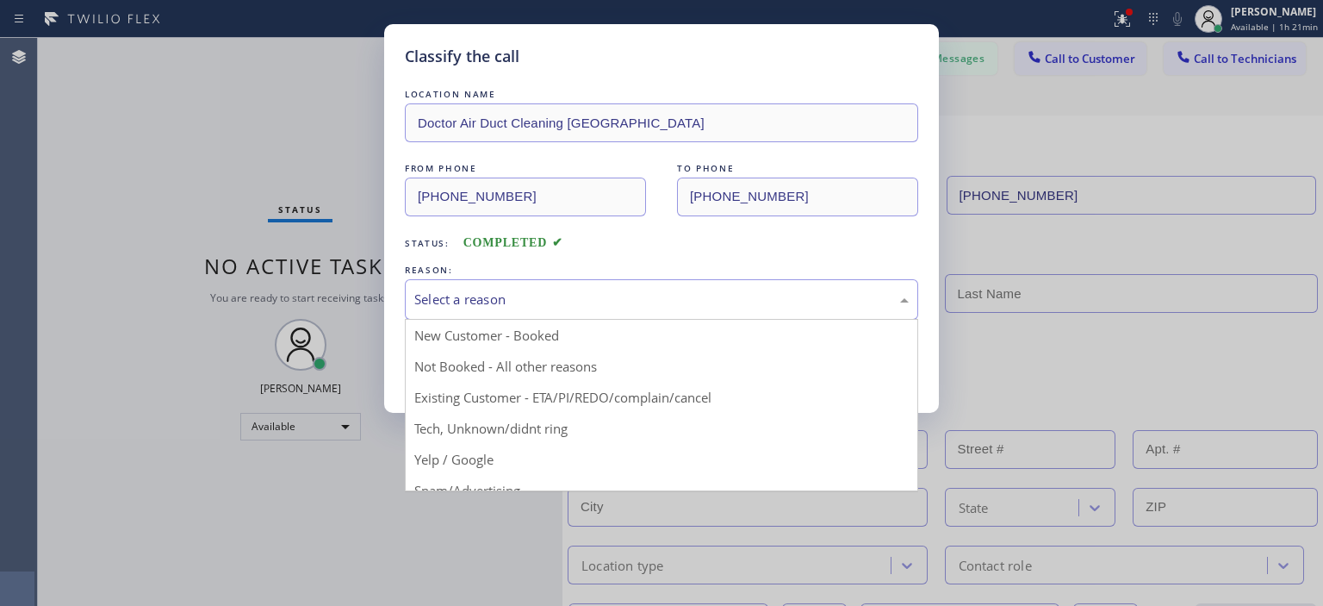
click at [634, 299] on div "Select a reason" at bounding box center [661, 299] width 494 height 20
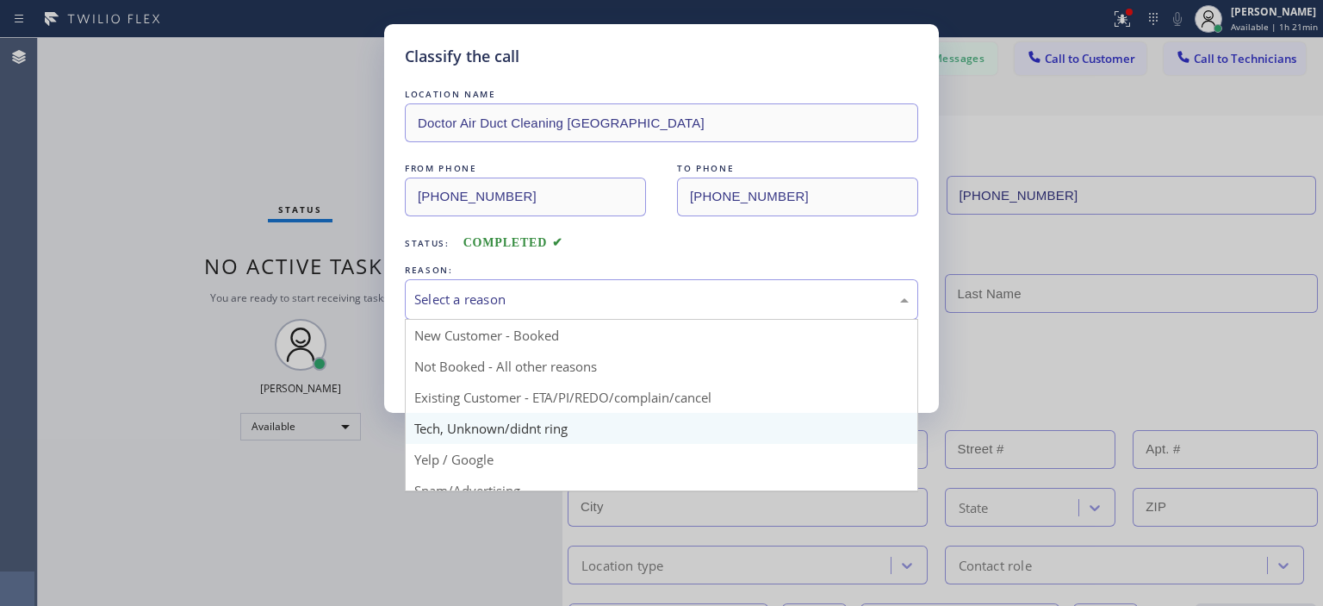
scroll to position [86, 0]
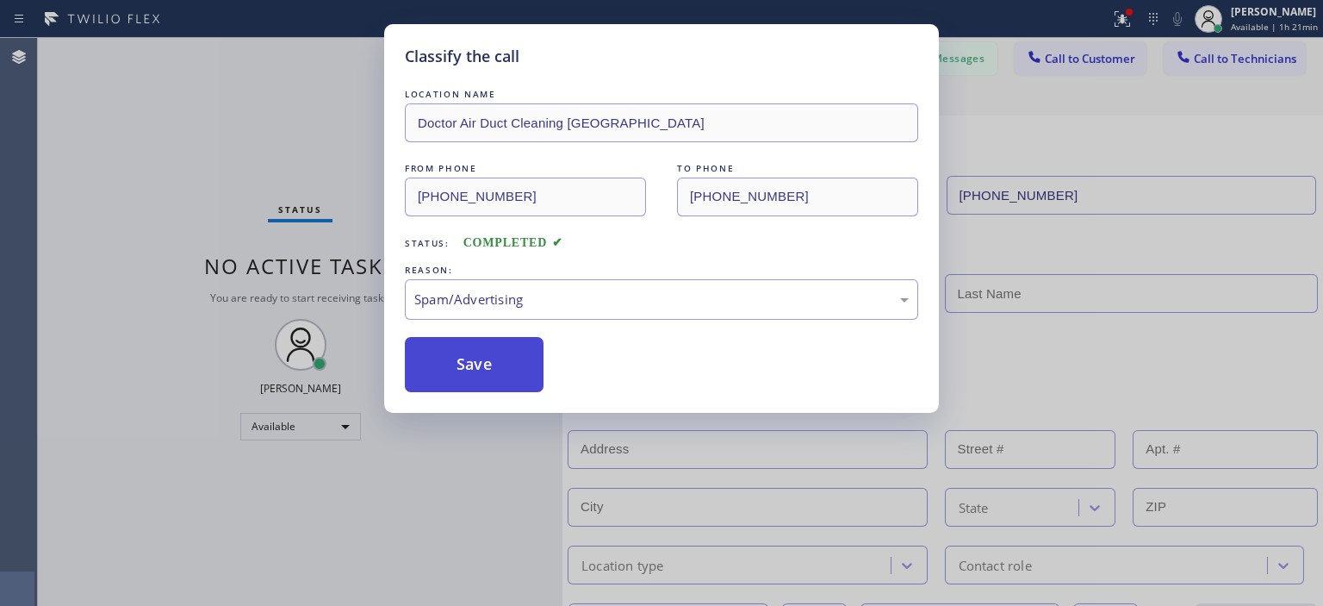
click at [468, 354] on button "Save" at bounding box center [474, 364] width 139 height 55
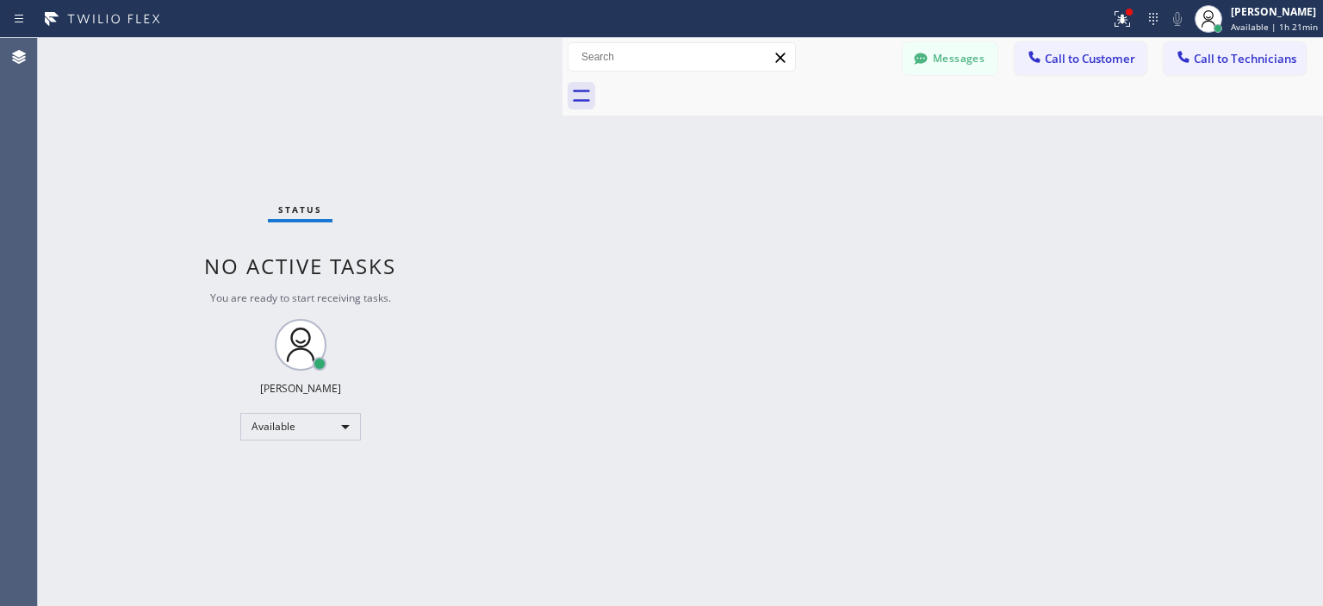
drag, startPoint x: 1295, startPoint y: 261, endPoint x: 1271, endPoint y: 215, distance: 52.0
click at [1293, 261] on div "Back to Dashboard Change Sender ID Customers Technicians AA [PERSON_NAME] [DATE…" at bounding box center [942, 322] width 761 height 568
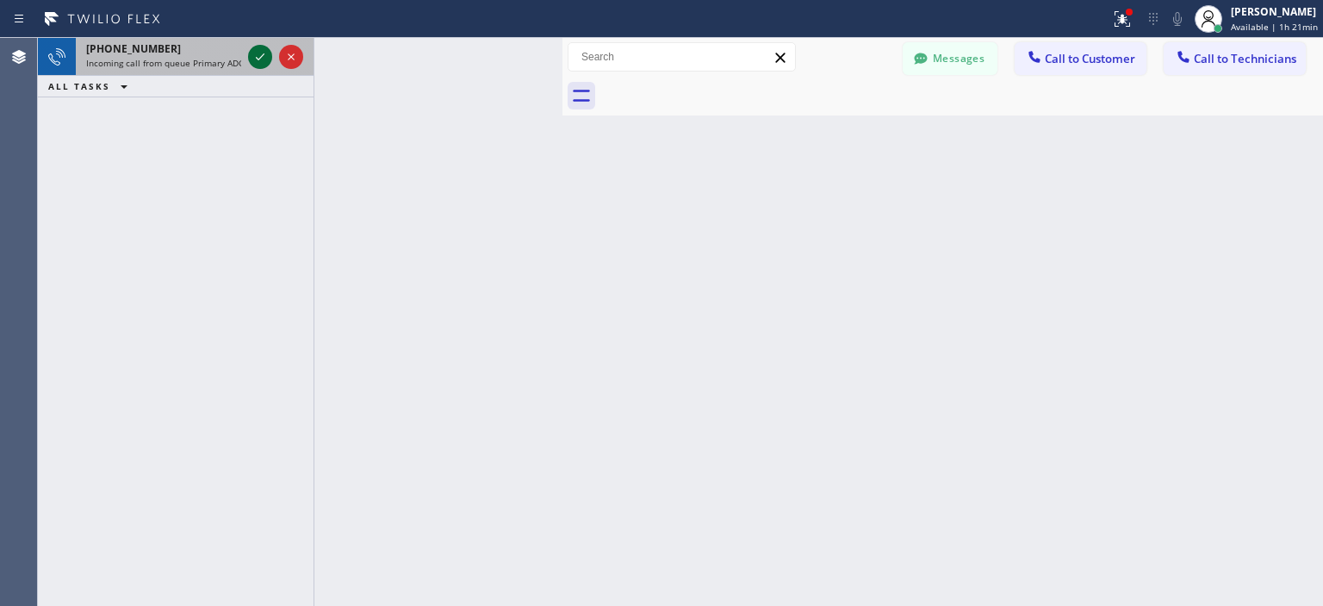
click at [265, 59] on icon at bounding box center [260, 57] width 21 height 21
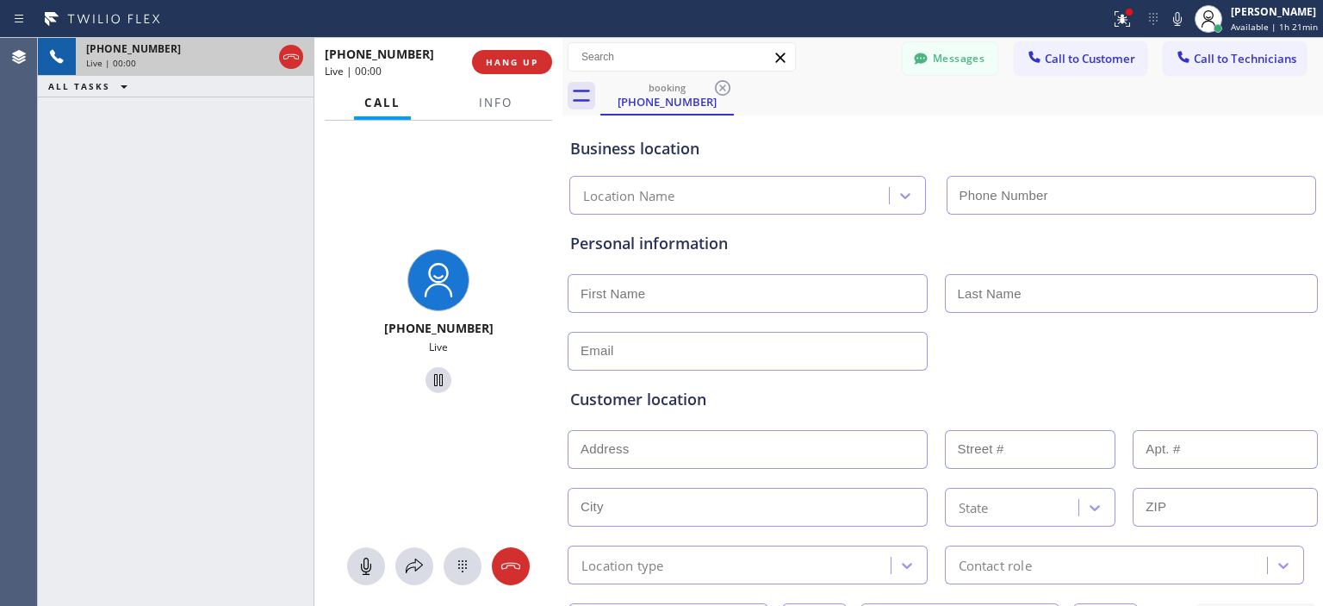
type input "[PHONE_NUMBER]"
click at [511, 563] on icon at bounding box center [510, 566] width 21 height 21
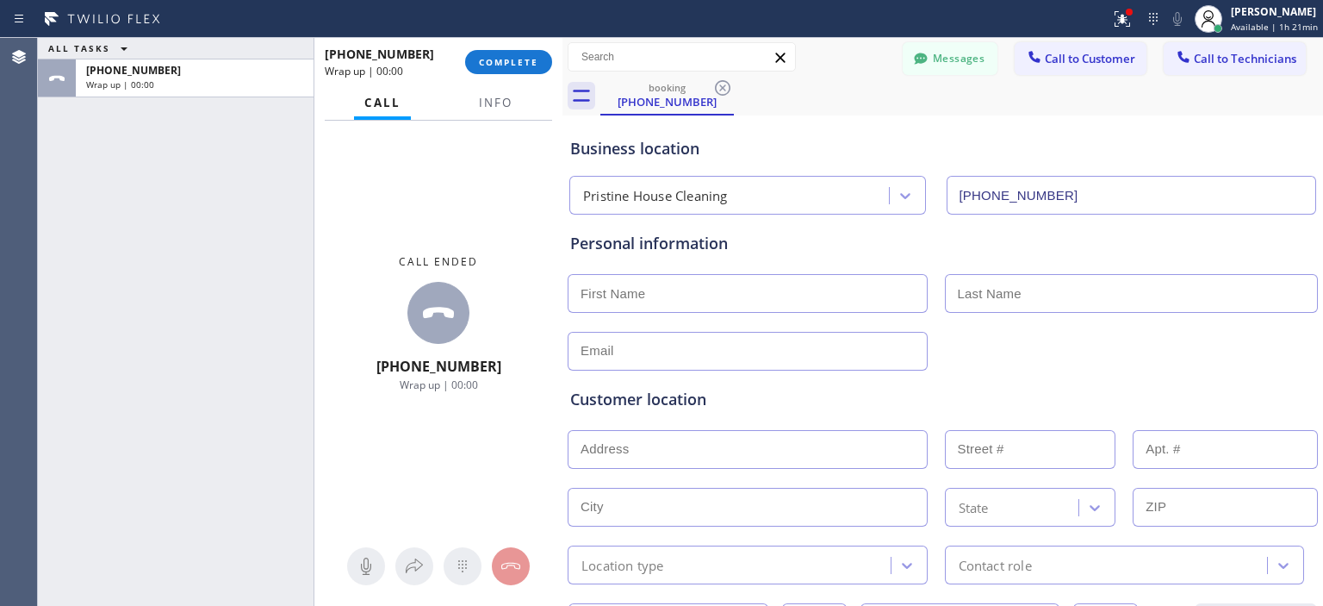
click at [523, 48] on div "[PHONE_NUMBER] Wrap up | 00:00 COMPLETE" at bounding box center [438, 62] width 227 height 45
click at [528, 58] on span "COMPLETE" at bounding box center [508, 62] width 59 height 12
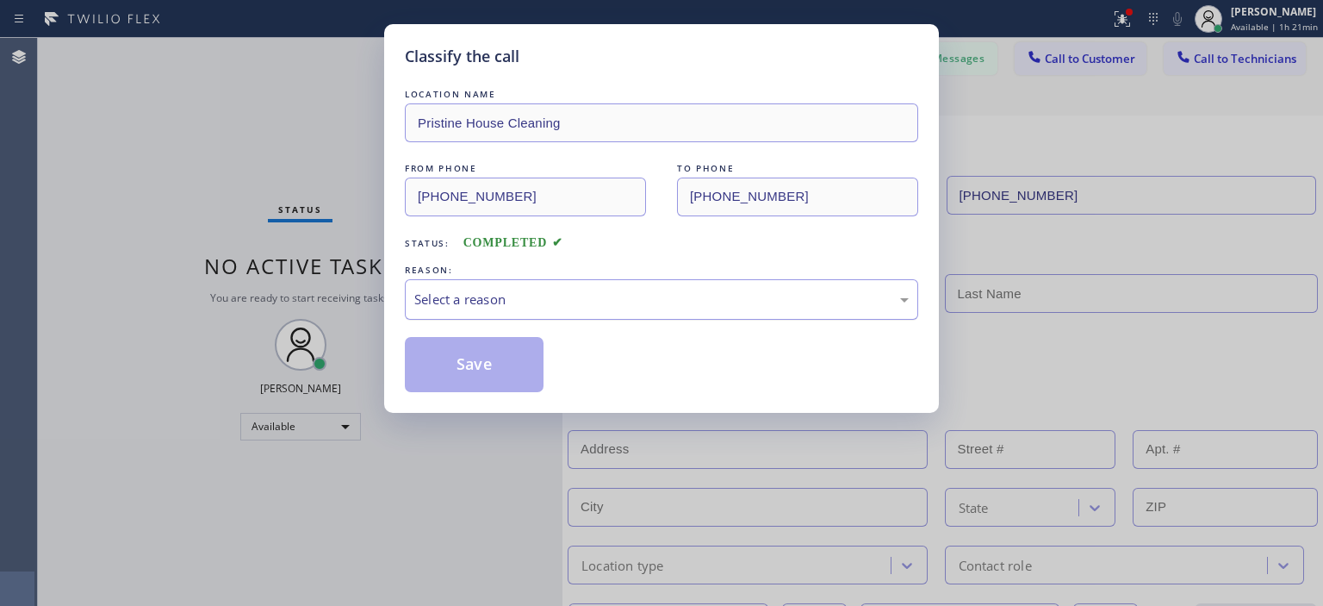
click at [584, 310] on div "Select a reason" at bounding box center [661, 299] width 513 height 40
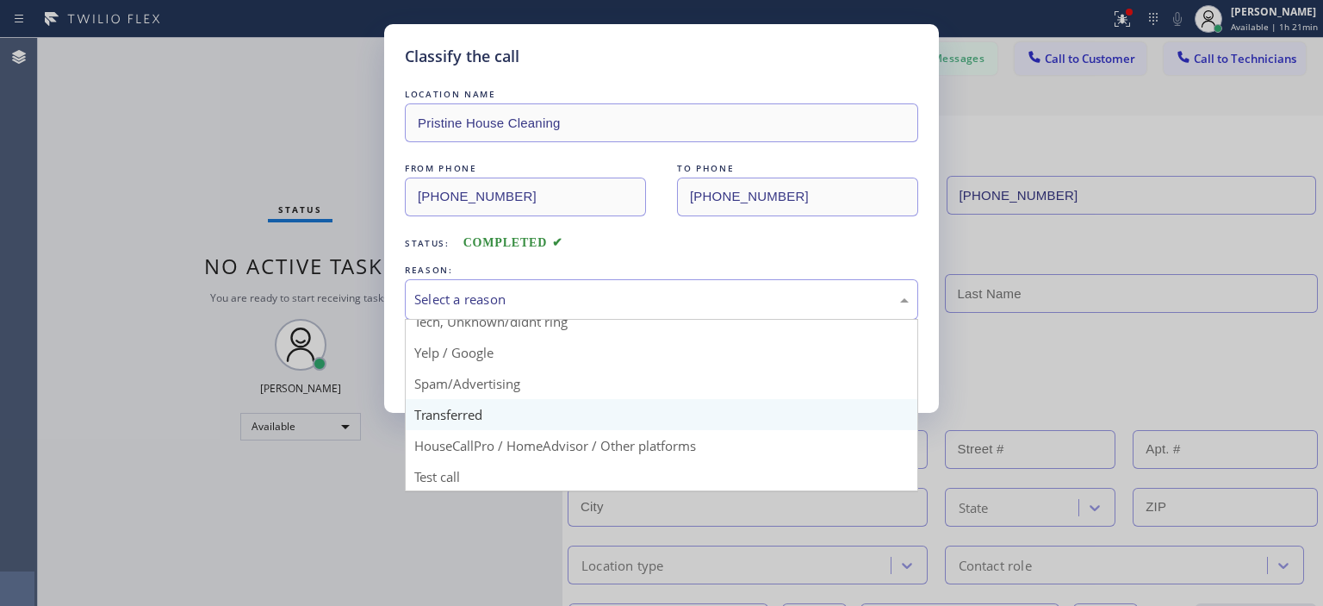
scroll to position [108, 0]
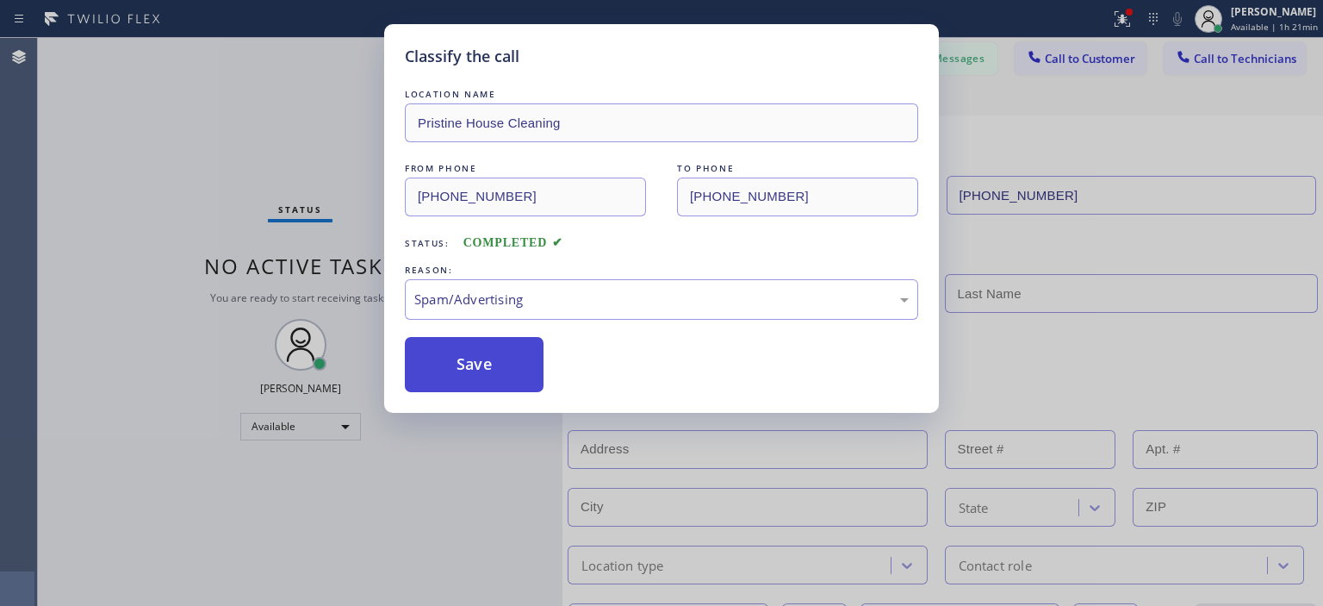
click at [464, 355] on button "Save" at bounding box center [474, 364] width 139 height 55
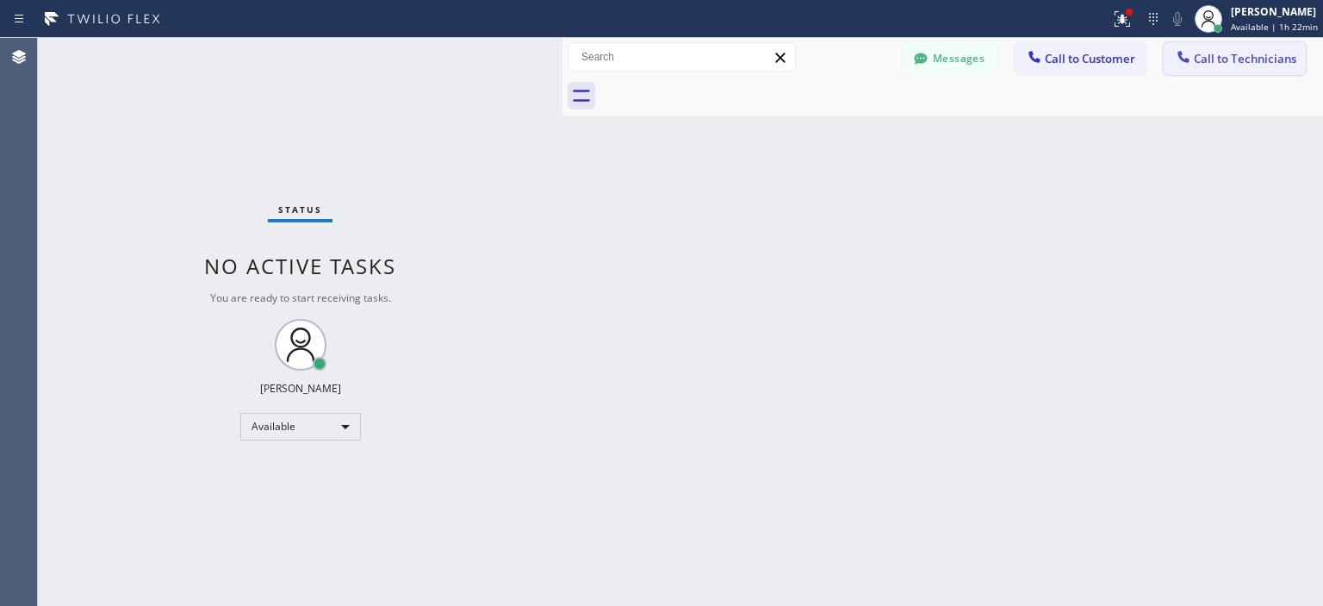
click at [1245, 59] on span "Call to Technicians" at bounding box center [1245, 59] width 103 height 16
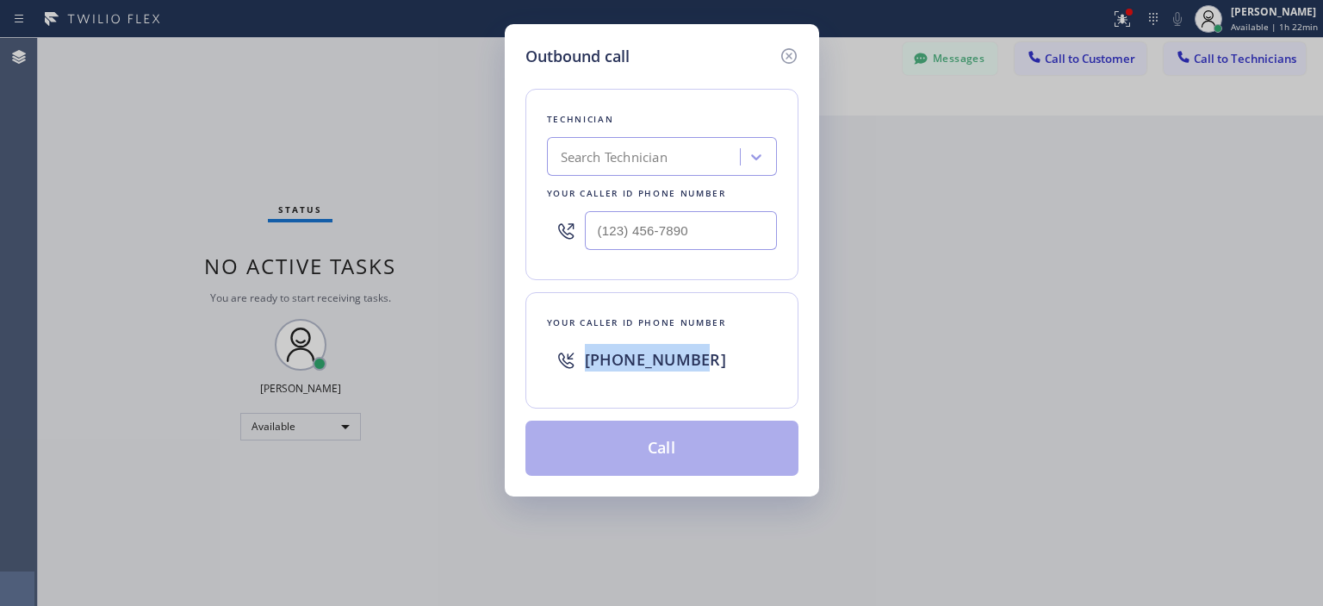
drag, startPoint x: 700, startPoint y: 357, endPoint x: 586, endPoint y: 360, distance: 114.6
click at [586, 360] on div "[PHONE_NUMBER]" at bounding box center [681, 359] width 192 height 31
copy span "[PHONE_NUMBER]"
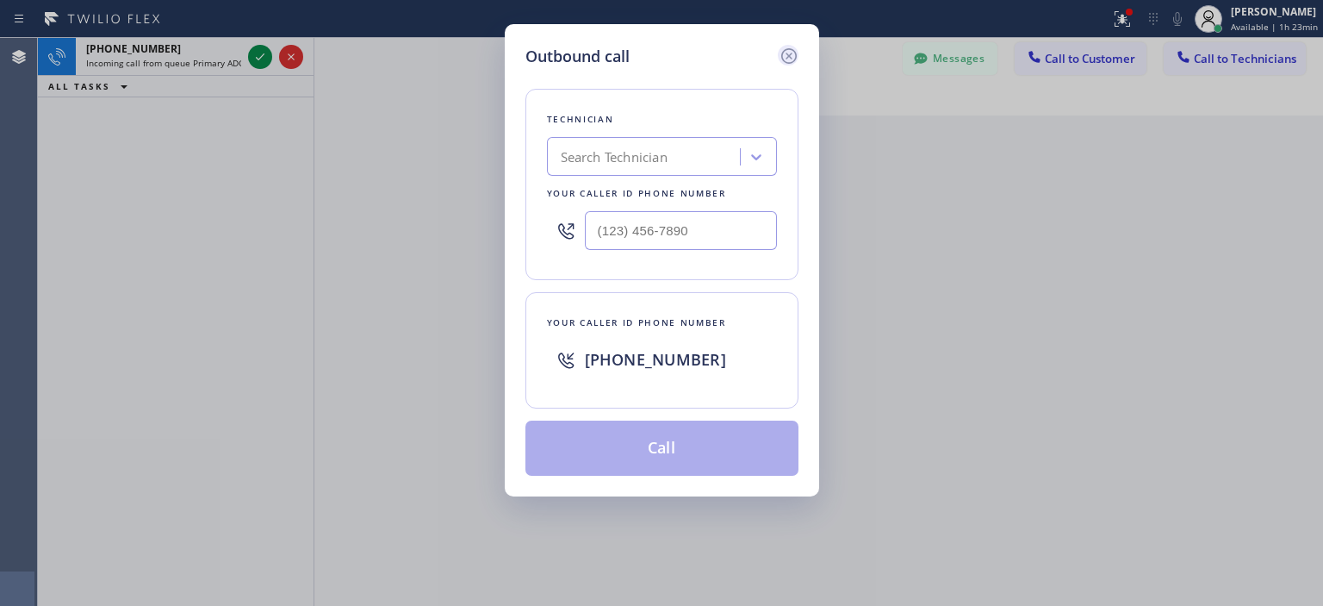
click at [786, 56] on icon at bounding box center [789, 56] width 21 height 21
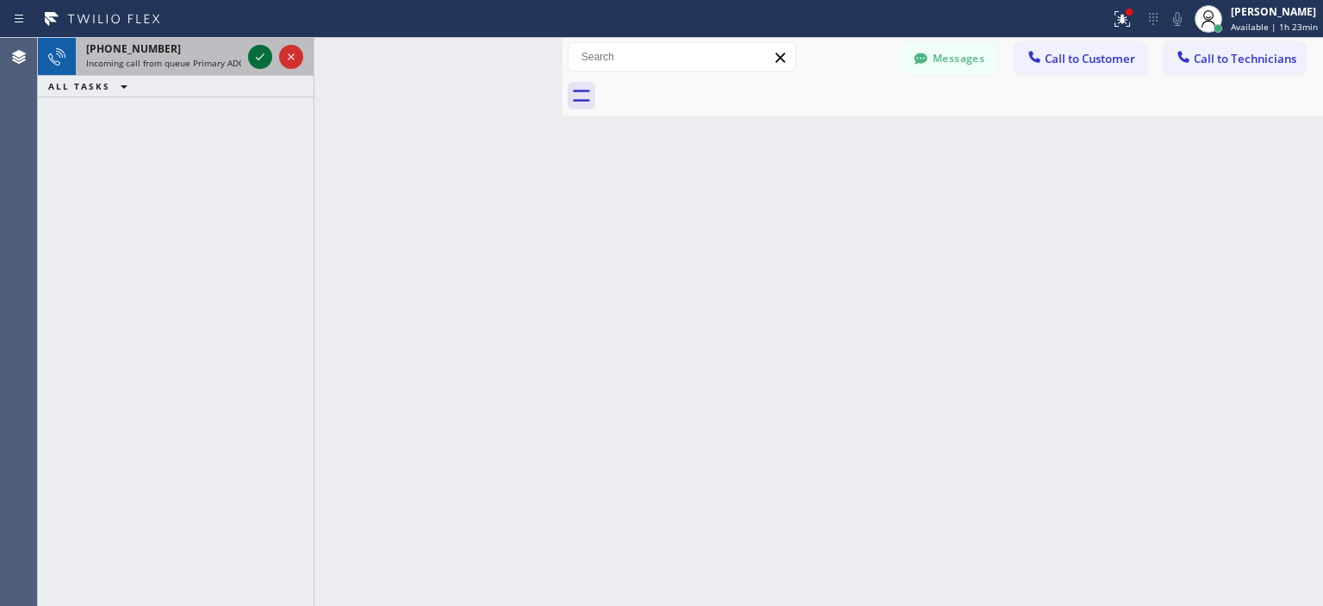
click at [263, 62] on icon at bounding box center [260, 57] width 21 height 21
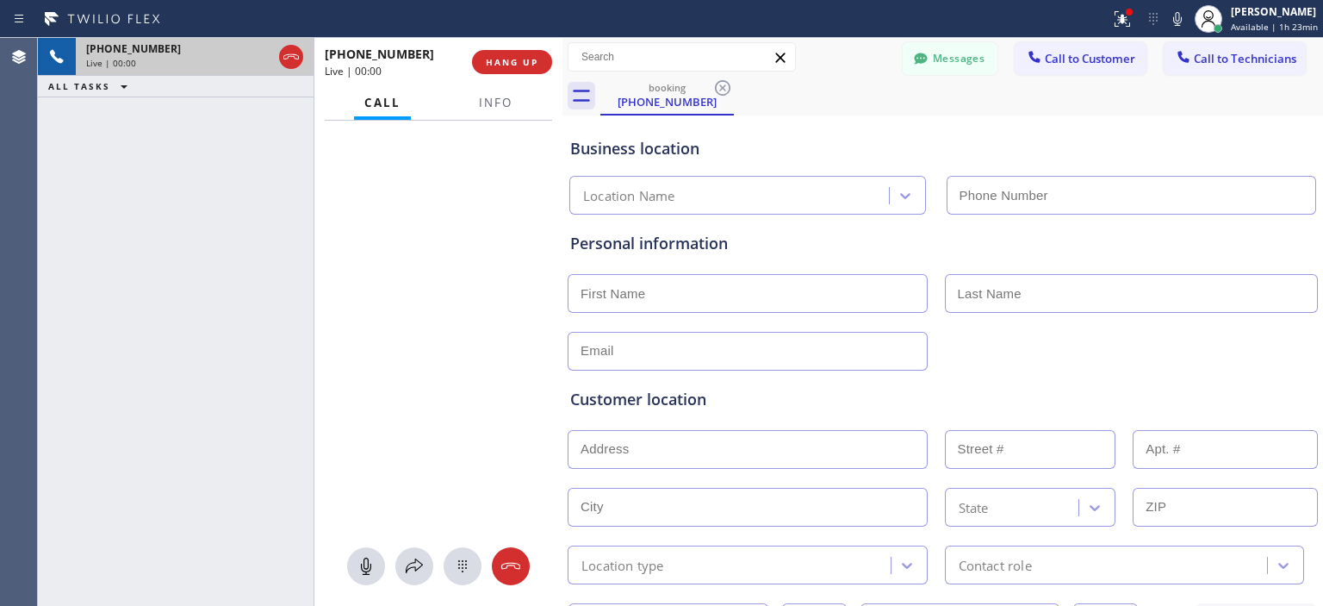
type input "[PHONE_NUMBER]"
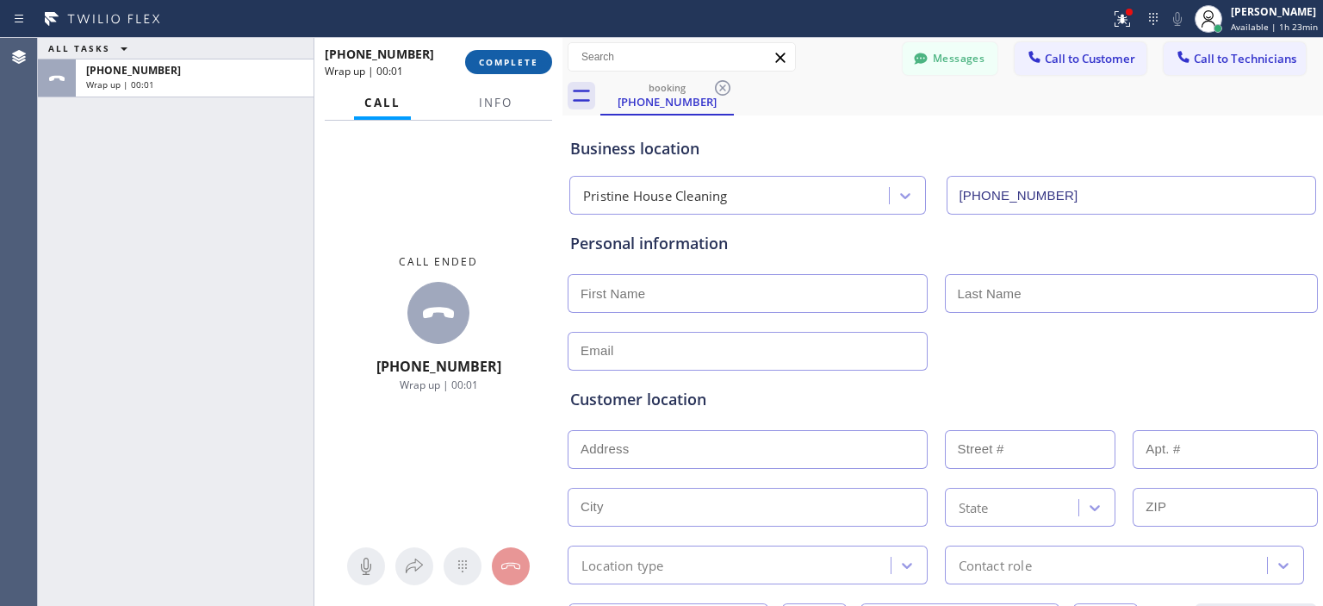
click at [499, 54] on button "COMPLETE" at bounding box center [508, 62] width 87 height 24
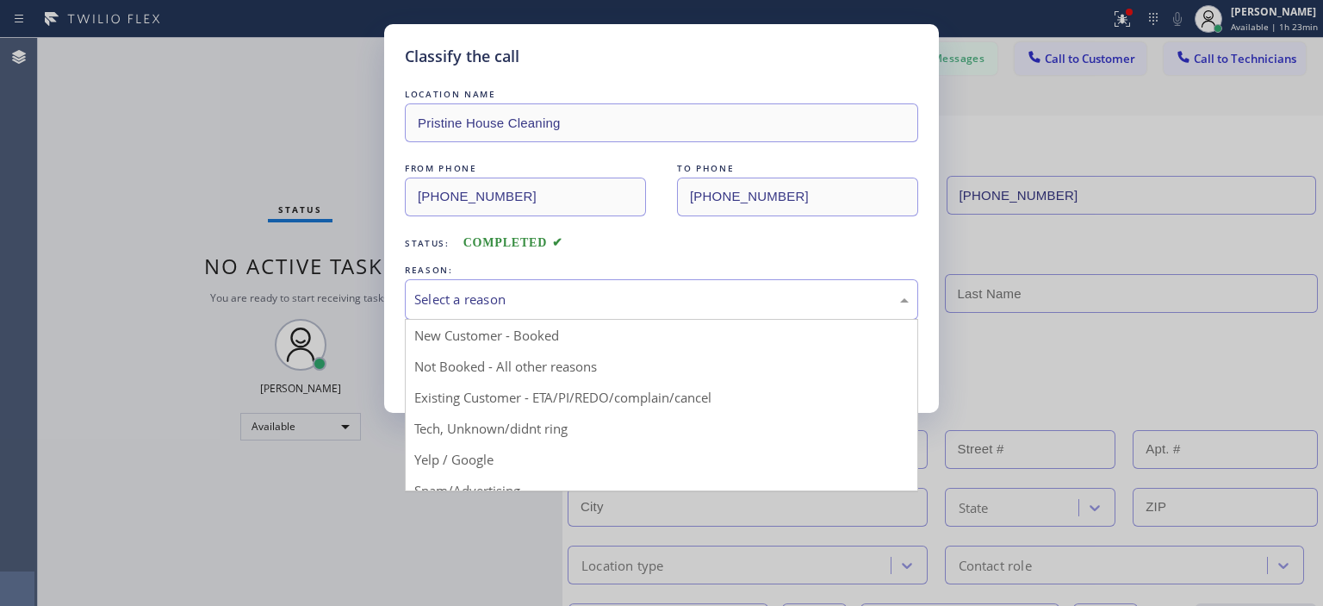
click at [613, 300] on div "Select a reason" at bounding box center [661, 299] width 494 height 20
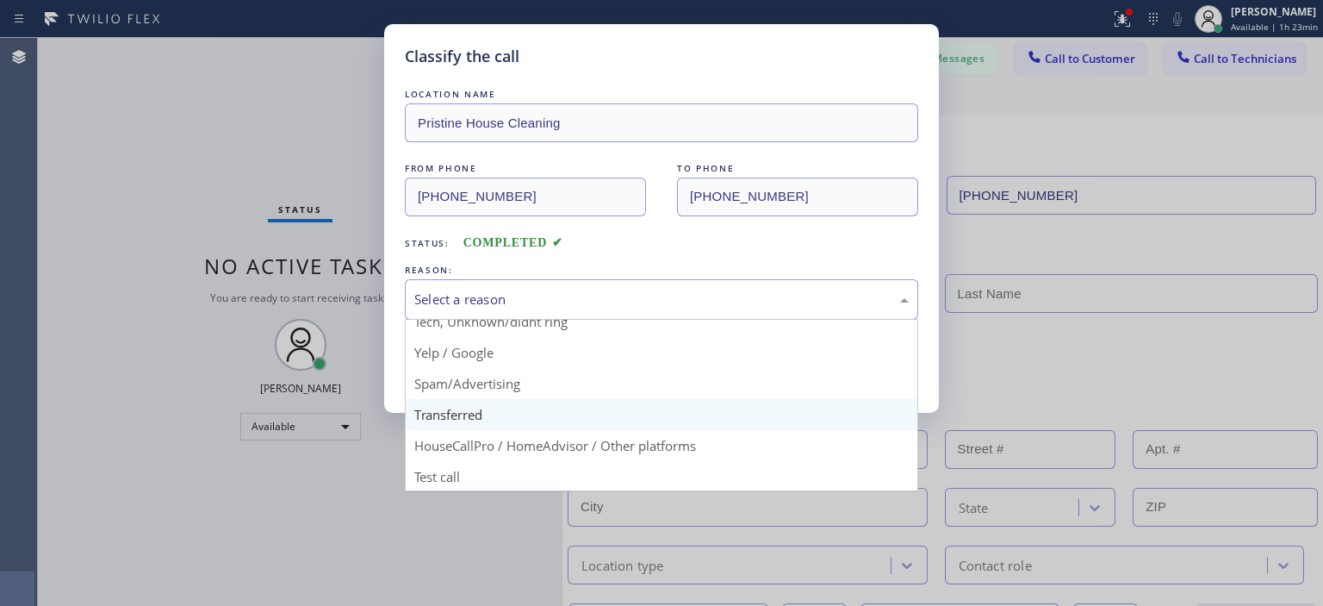
scroll to position [107, 0]
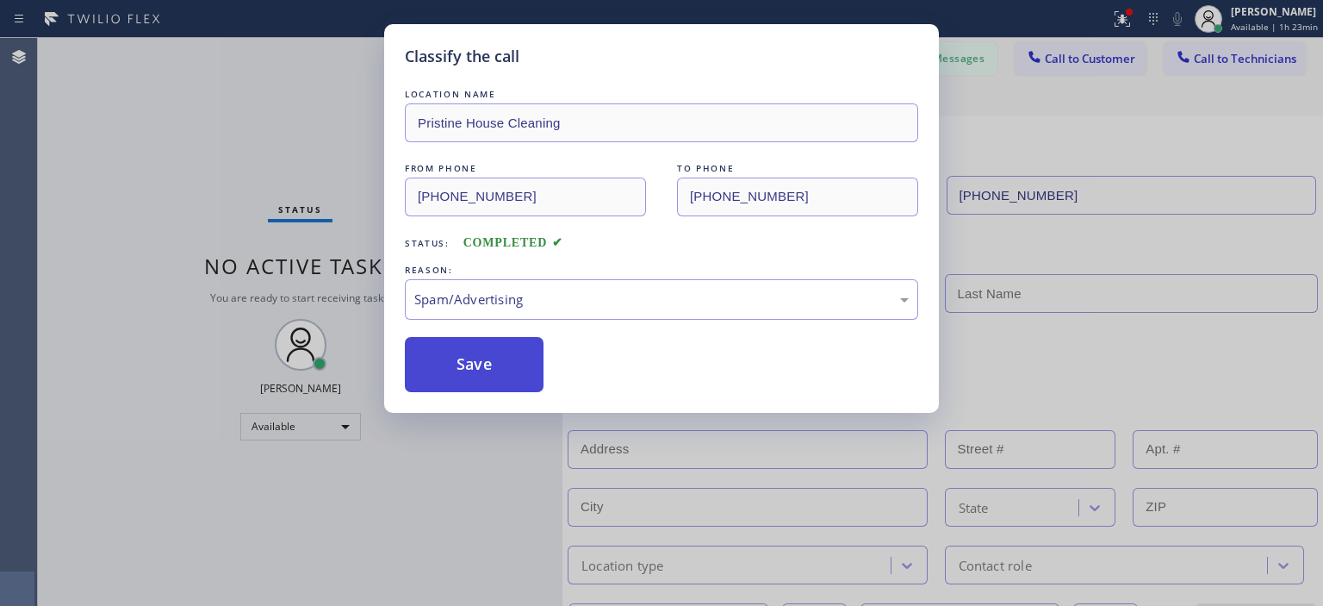
click at [464, 354] on button "Save" at bounding box center [474, 364] width 139 height 55
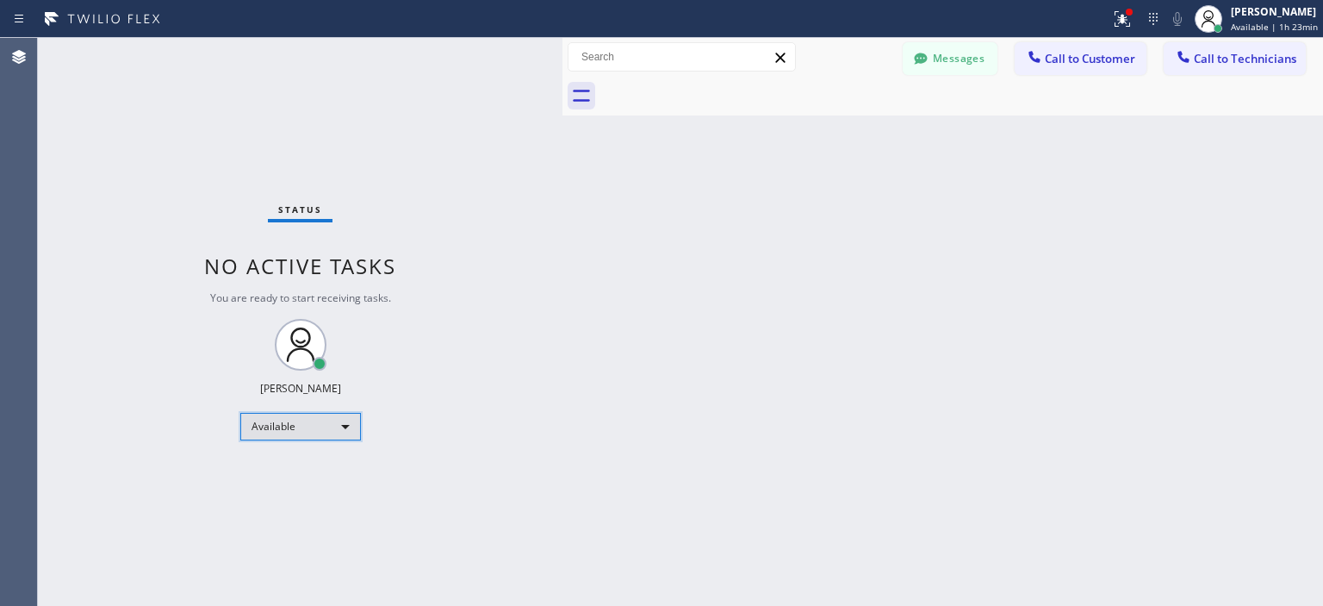
click at [286, 422] on div "Available" at bounding box center [300, 427] width 121 height 28
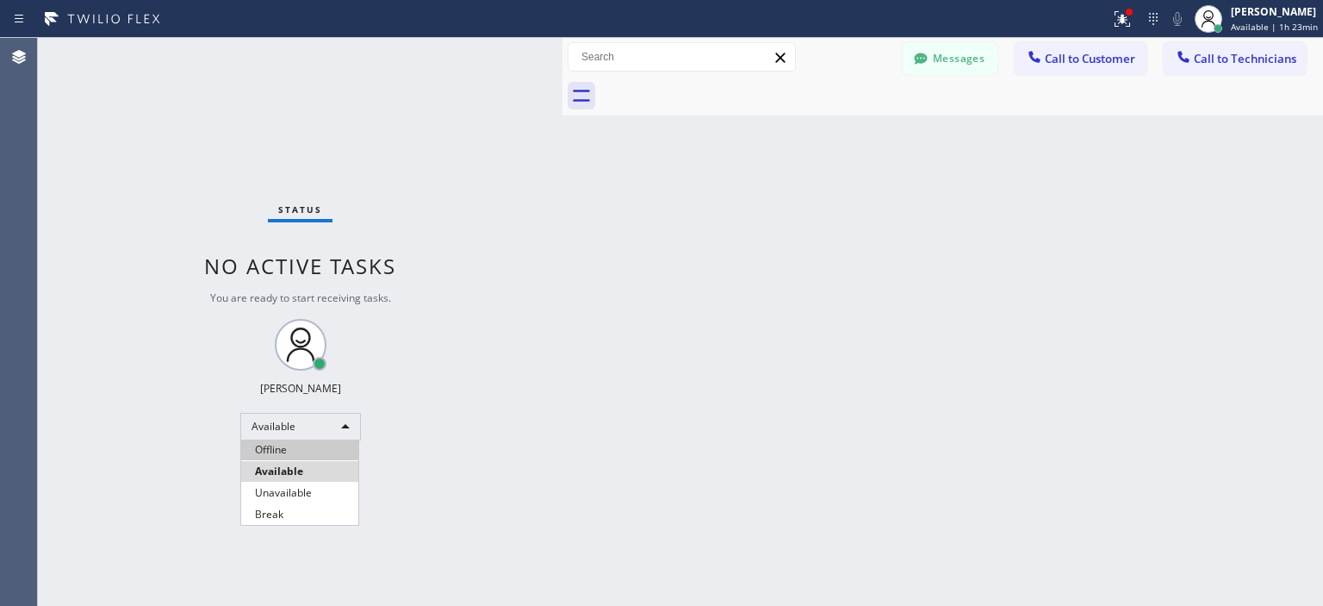
click at [299, 450] on li "Offline" at bounding box center [299, 449] width 117 height 21
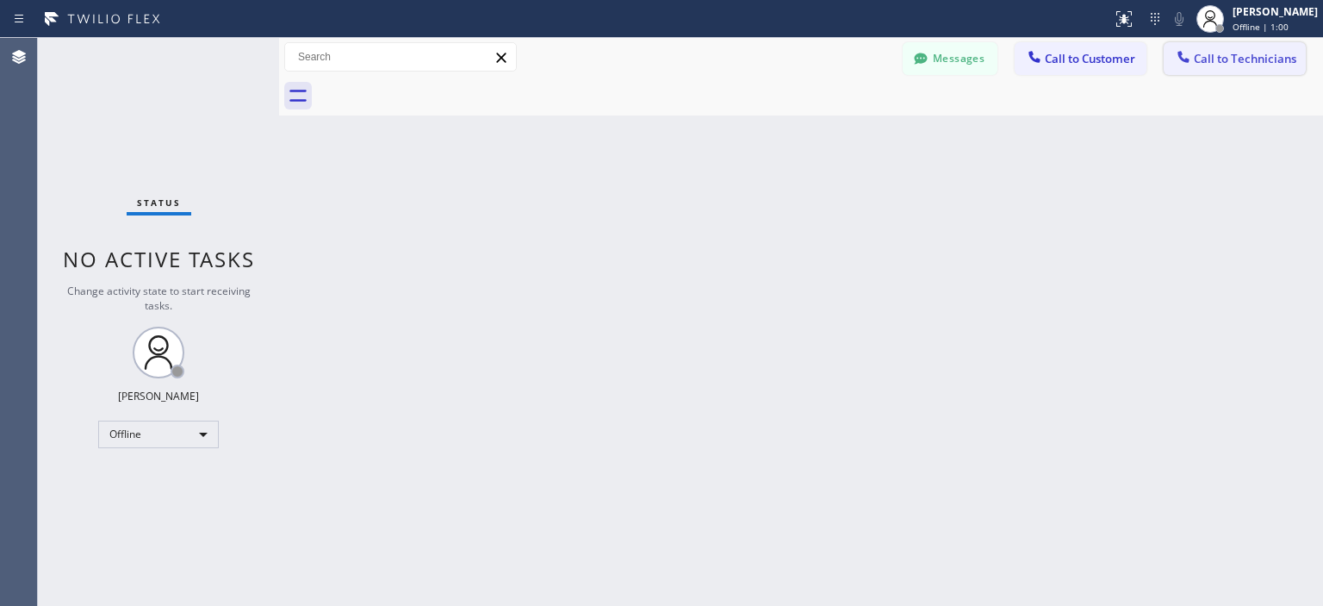
click at [1236, 70] on button "Call to Technicians" at bounding box center [1235, 58] width 142 height 33
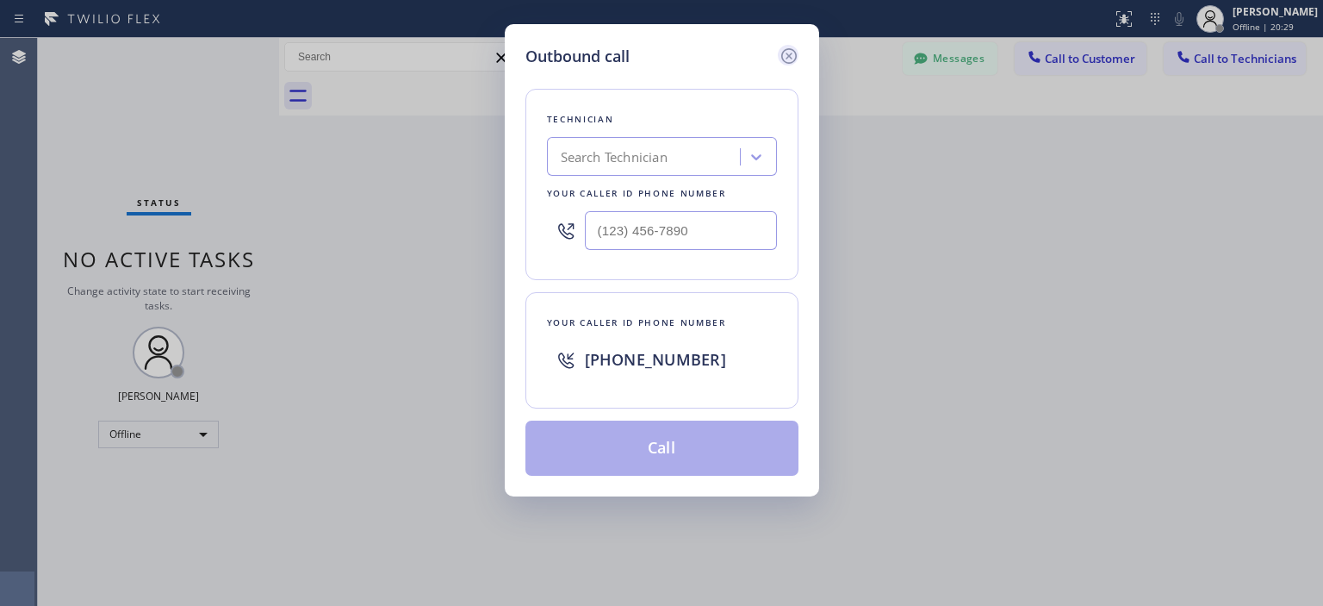
click at [788, 54] on icon at bounding box center [788, 56] width 16 height 16
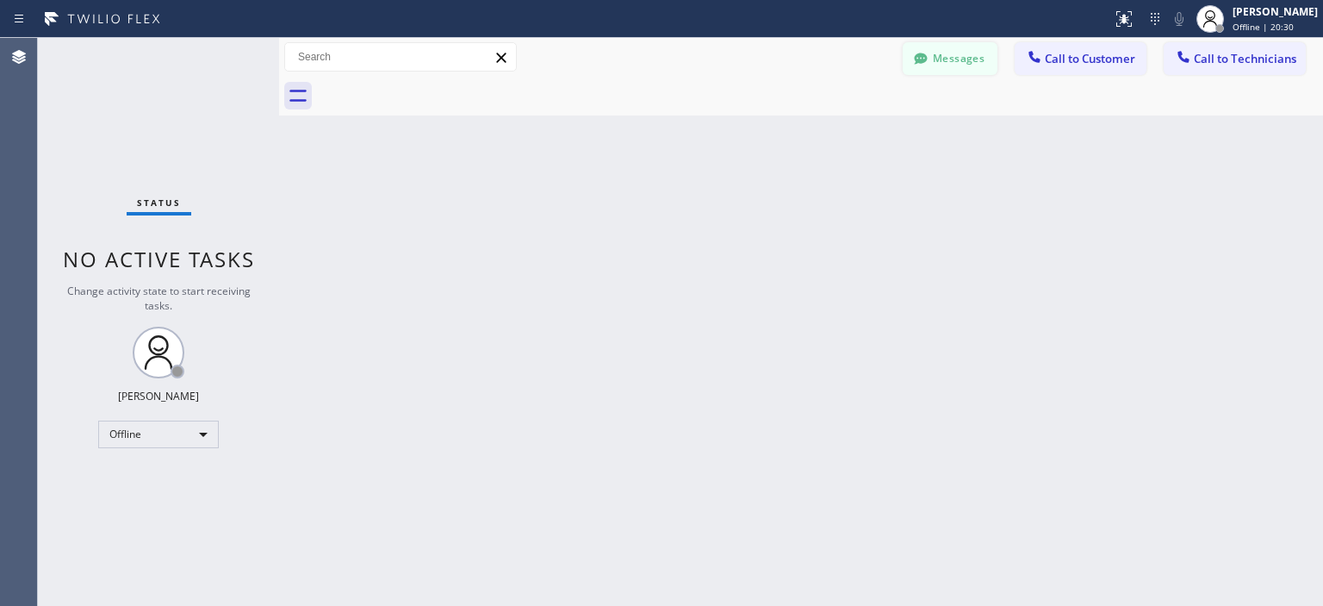
click at [940, 60] on button "Messages" at bounding box center [950, 58] width 95 height 33
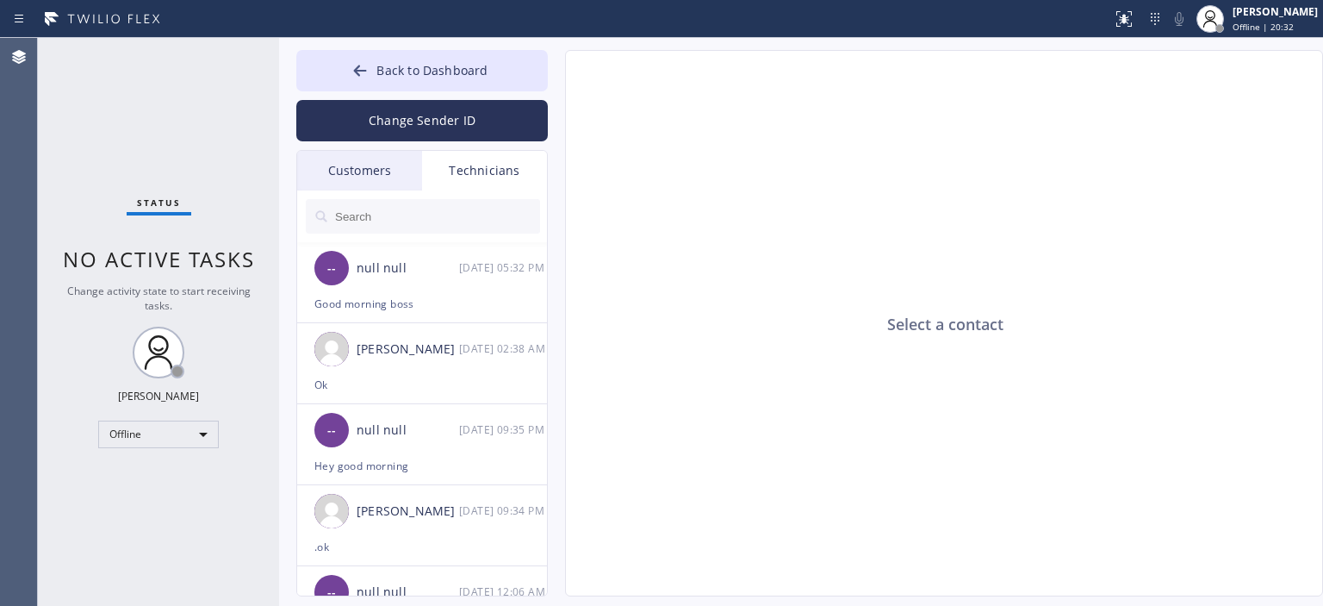
click at [385, 174] on div "Customers" at bounding box center [359, 171] width 125 height 40
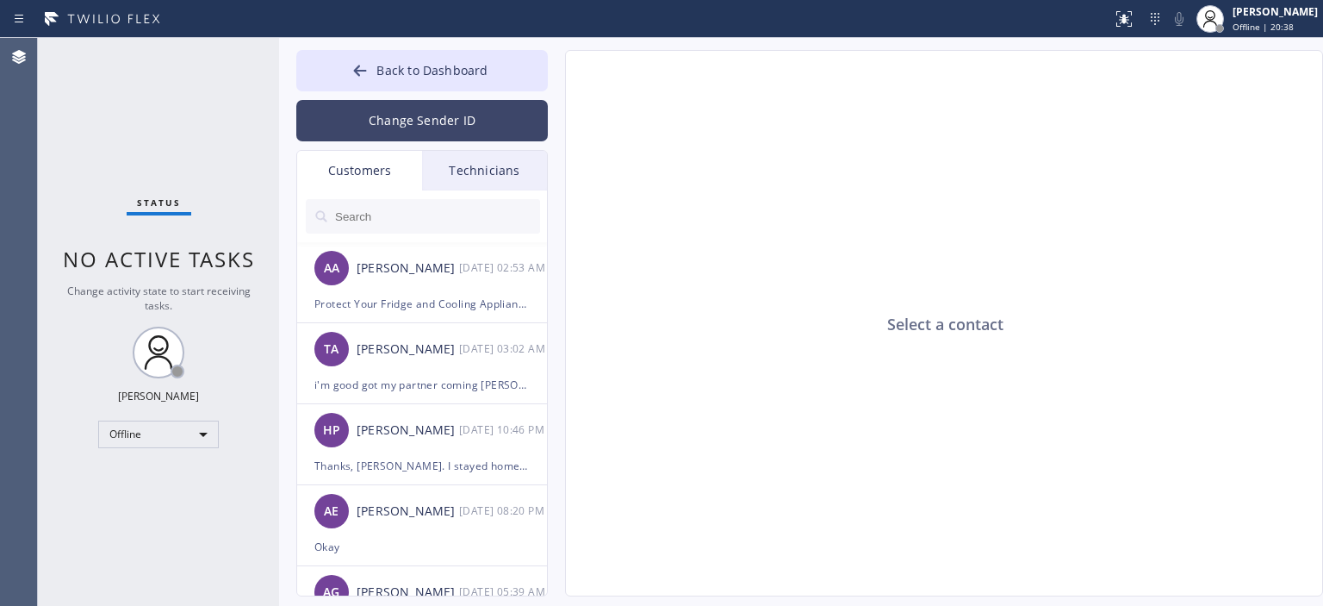
click at [445, 115] on button "Change Sender ID" at bounding box center [422, 120] width 252 height 41
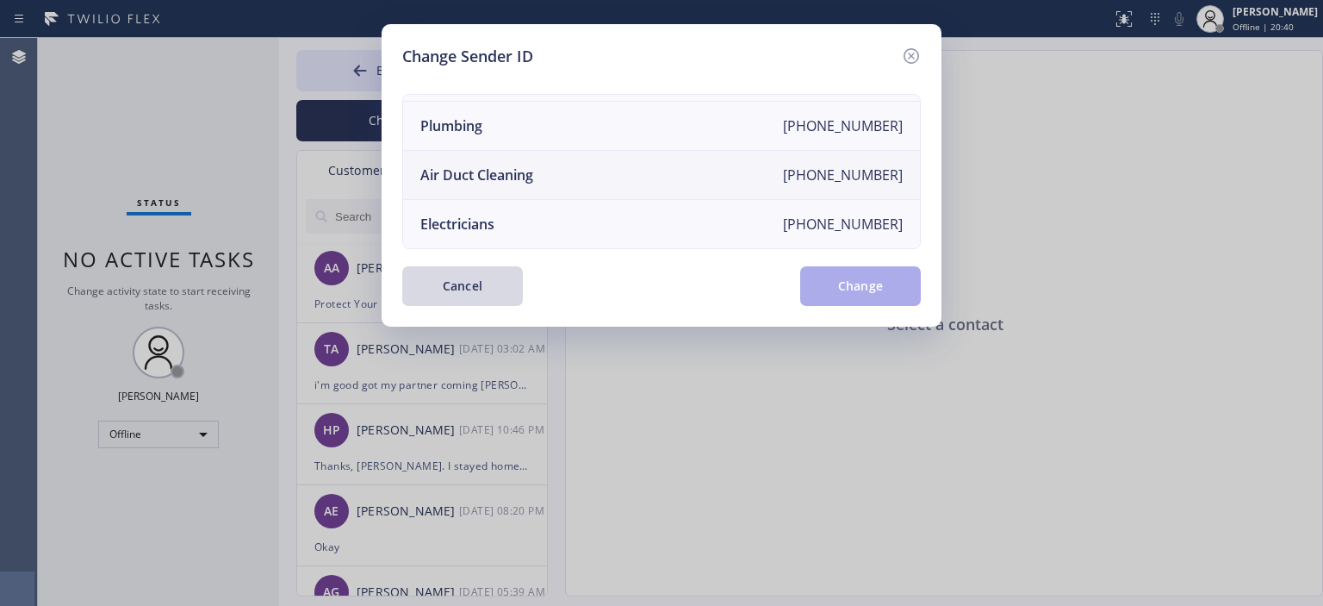
scroll to position [200, 0]
click at [568, 156] on li "Air Duct Cleaning [PHONE_NUMBER]" at bounding box center [661, 175] width 517 height 49
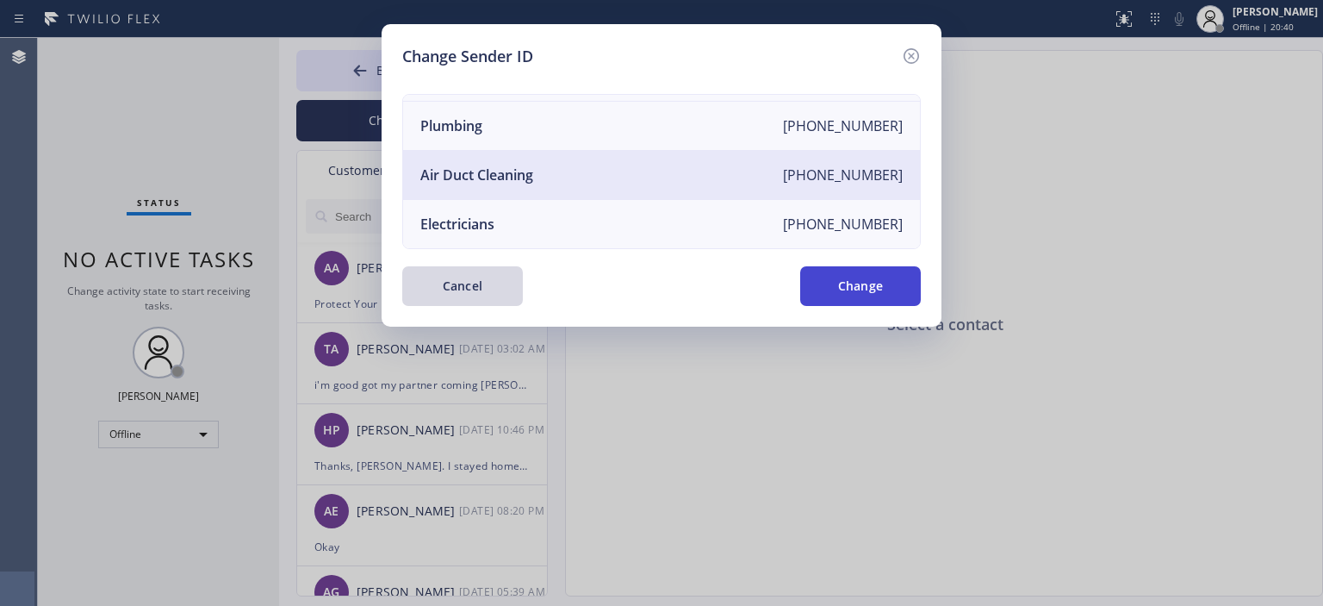
click at [867, 280] on button "Change" at bounding box center [860, 286] width 121 height 40
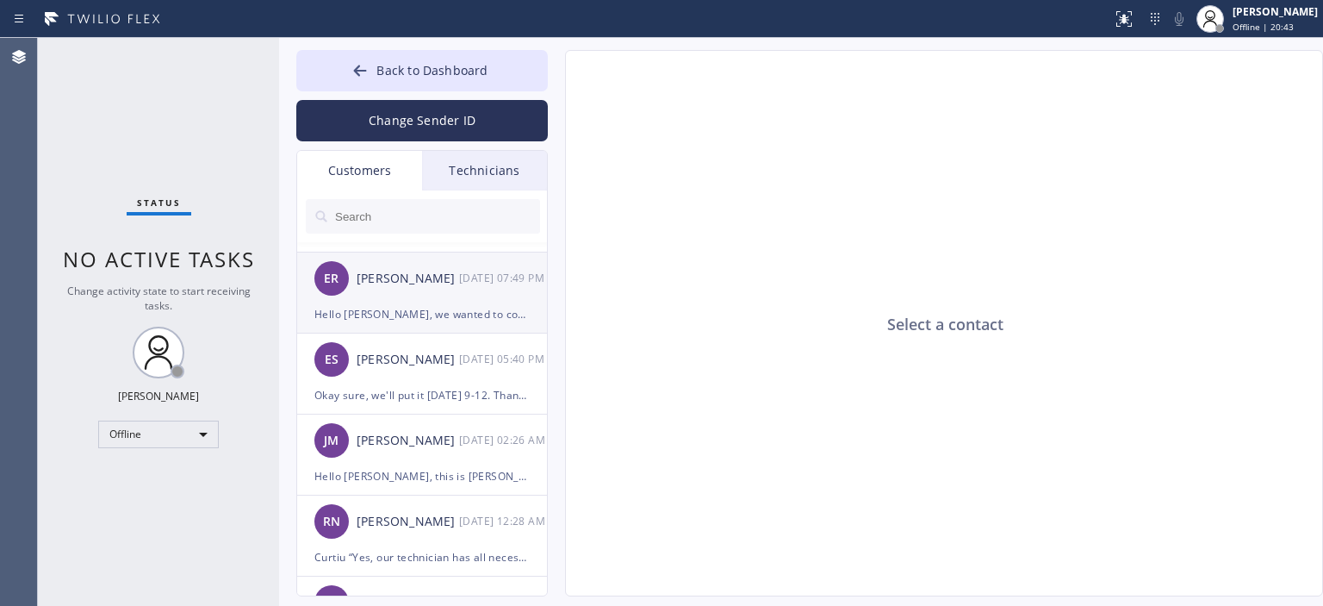
scroll to position [0, 0]
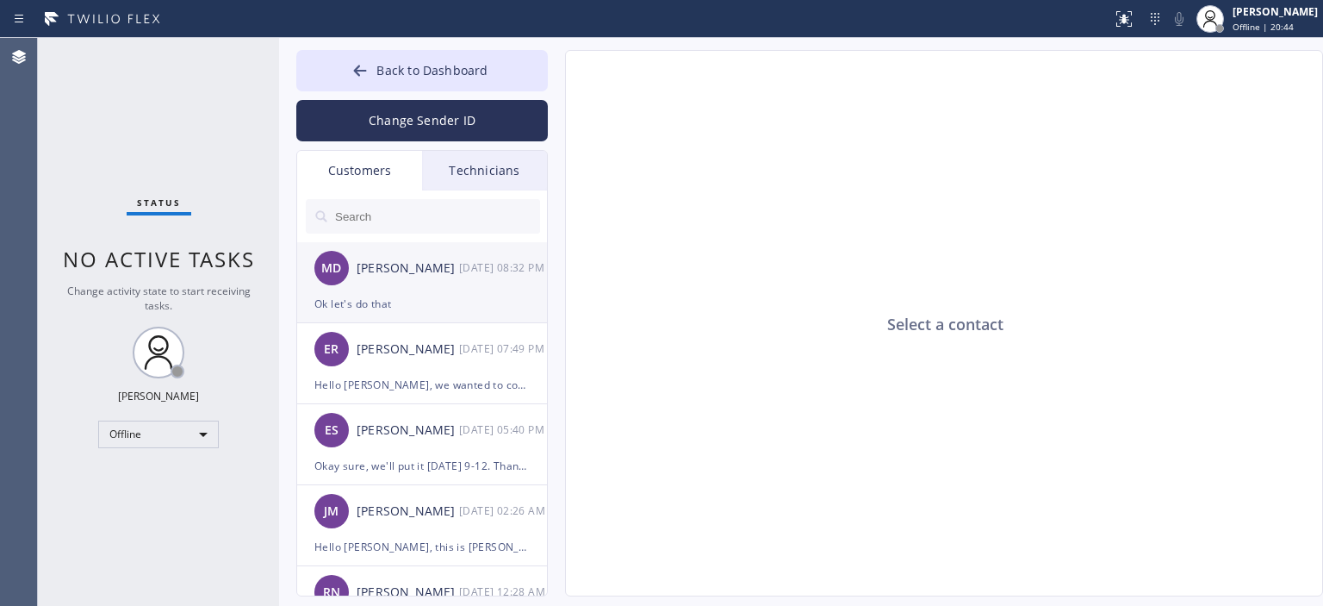
click at [457, 295] on div "Ok let's do that" at bounding box center [421, 304] width 215 height 20
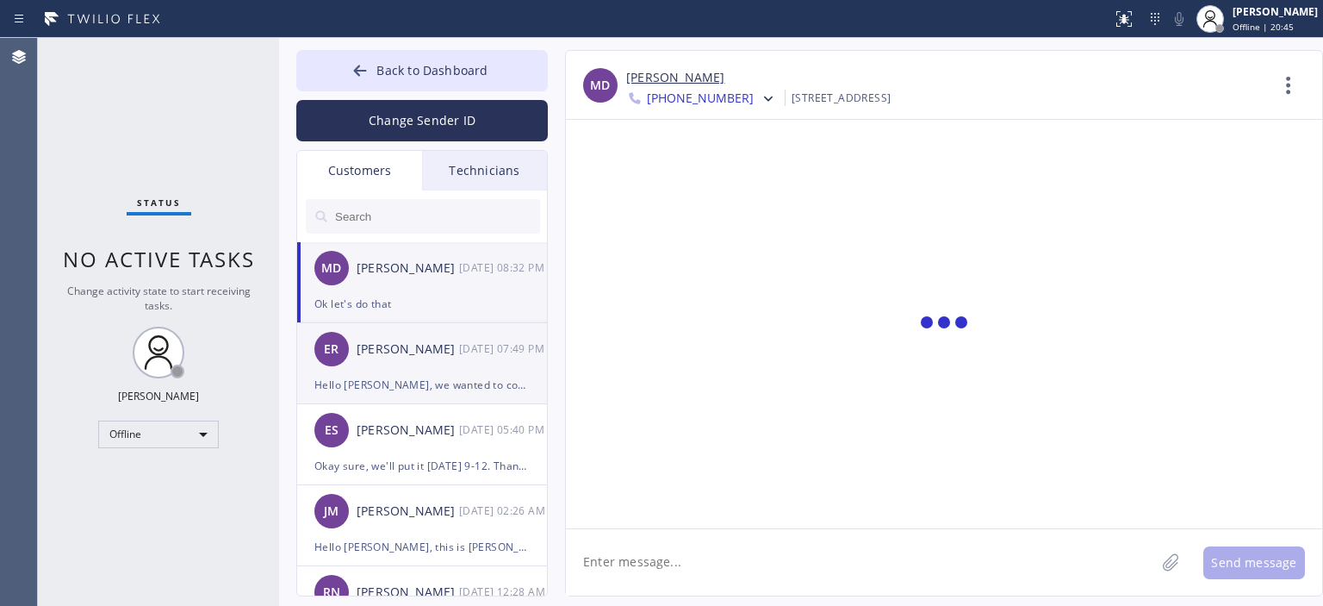
scroll to position [52, 0]
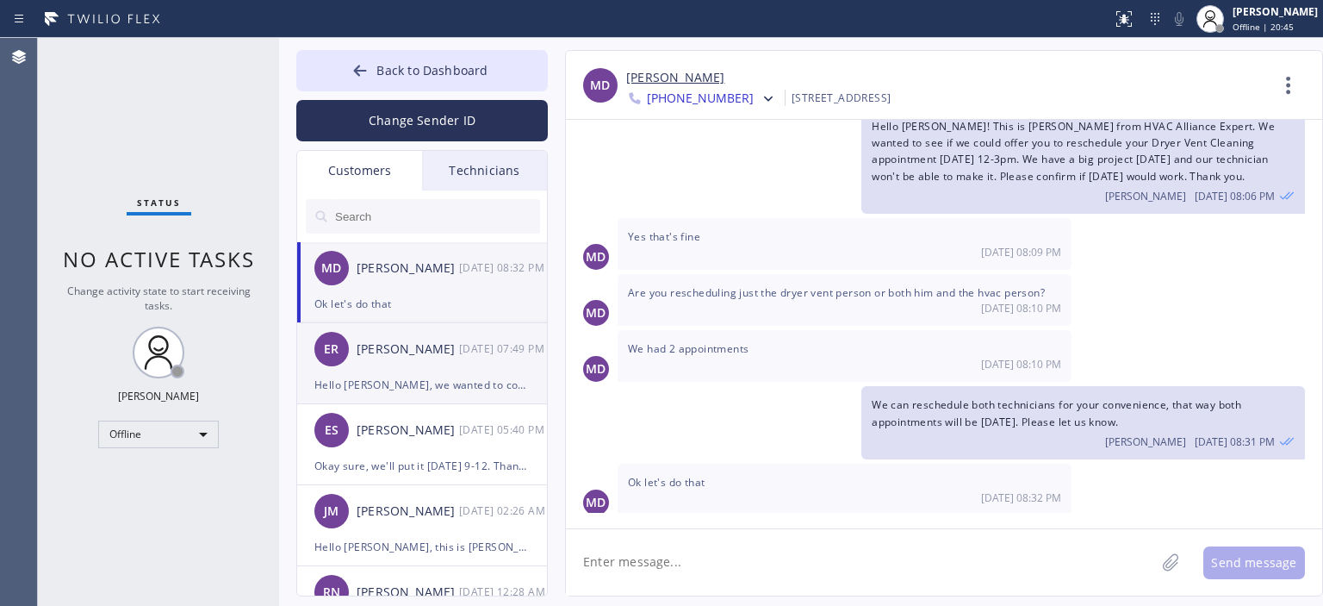
click at [477, 361] on div "ER [PERSON_NAME] [DATE] 07:49 PM" at bounding box center [423, 349] width 252 height 52
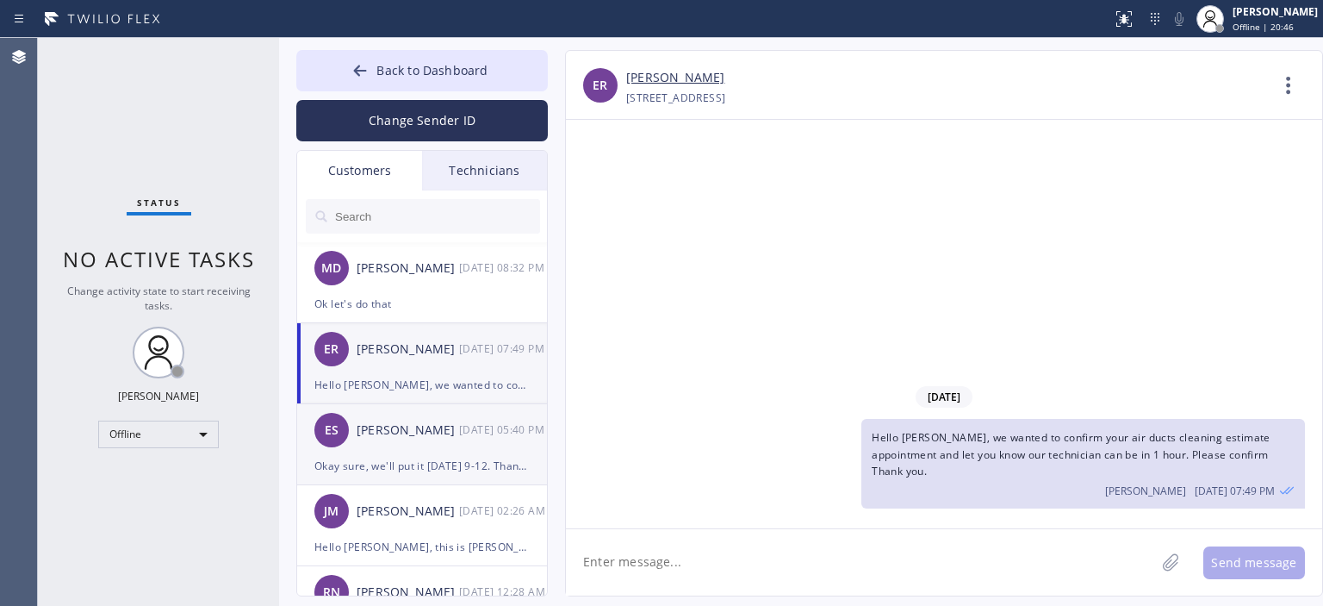
scroll to position [0, 0]
click at [470, 440] on div "ES [PERSON_NAME] [DATE] 05:40 PM" at bounding box center [423, 430] width 252 height 52
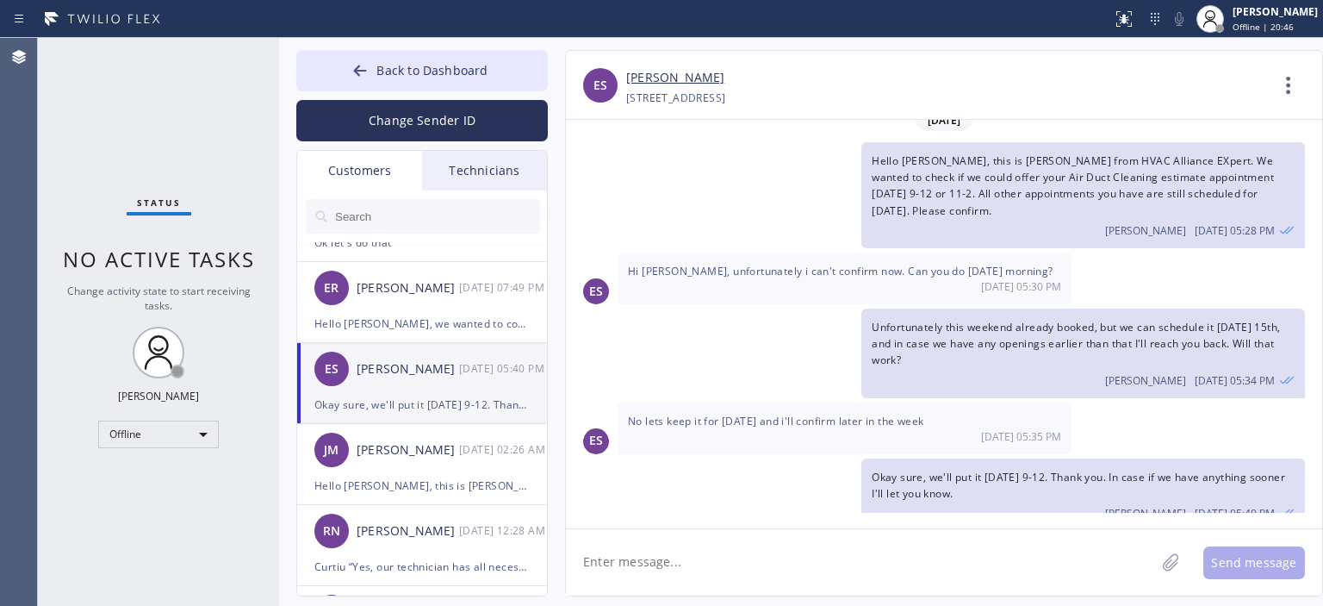
scroll to position [62, 0]
click at [450, 457] on div "[PERSON_NAME]" at bounding box center [408, 449] width 103 height 20
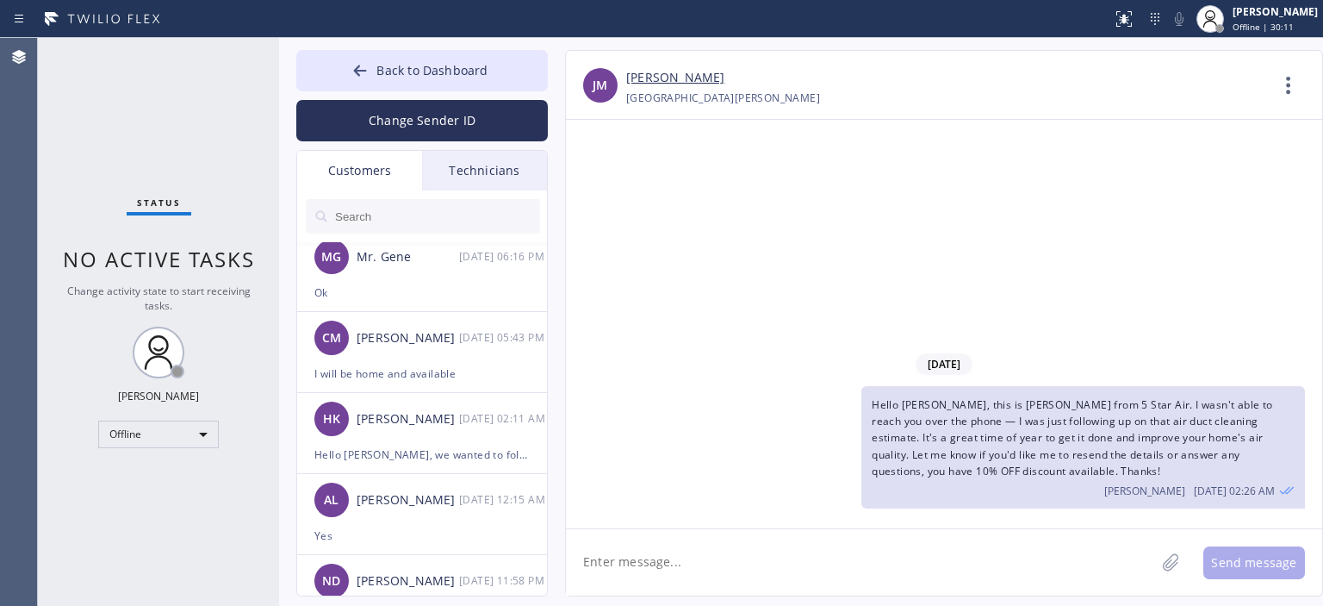
scroll to position [1019, 0]
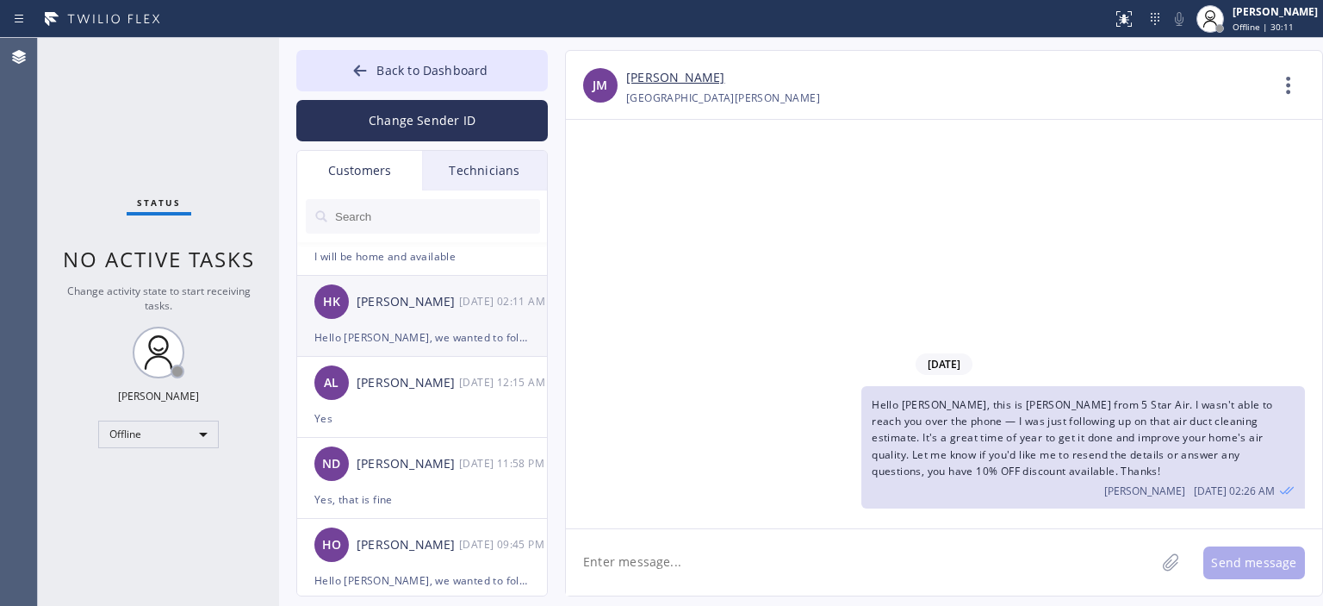
click at [427, 302] on div "[PERSON_NAME]" at bounding box center [408, 302] width 103 height 20
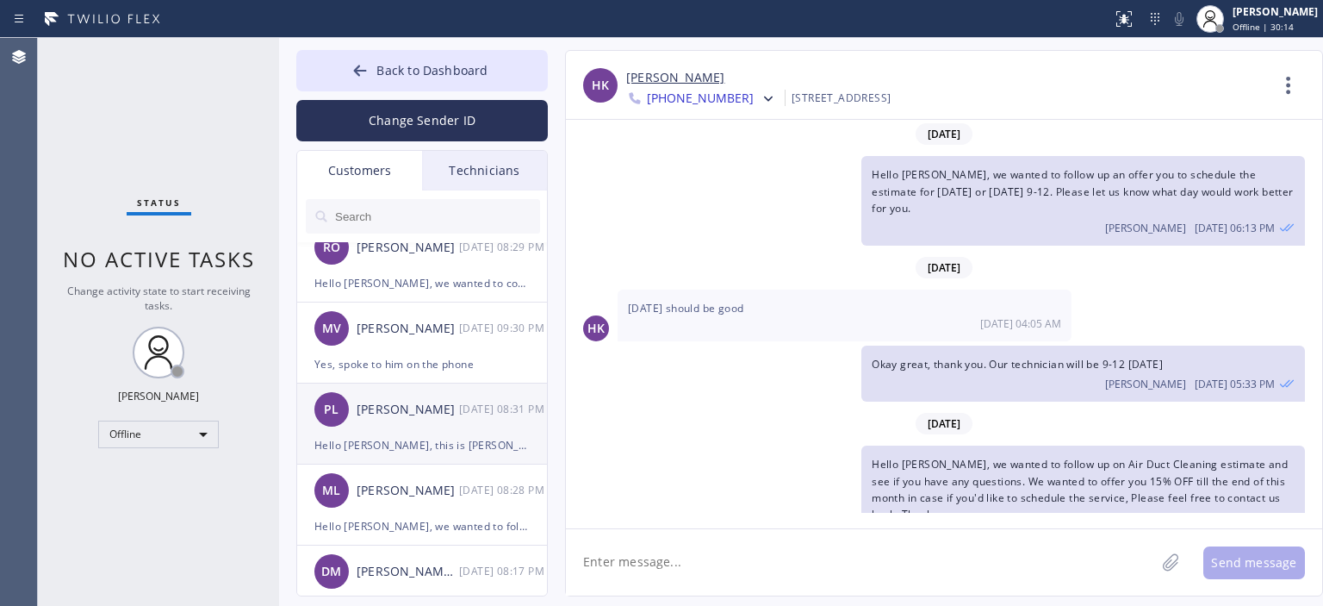
scroll to position [1397, 0]
click at [427, 435] on div "Hello [PERSON_NAME], this is [PERSON_NAME] from 5 Star Air. I wanted to follow …" at bounding box center [421, 445] width 215 height 20
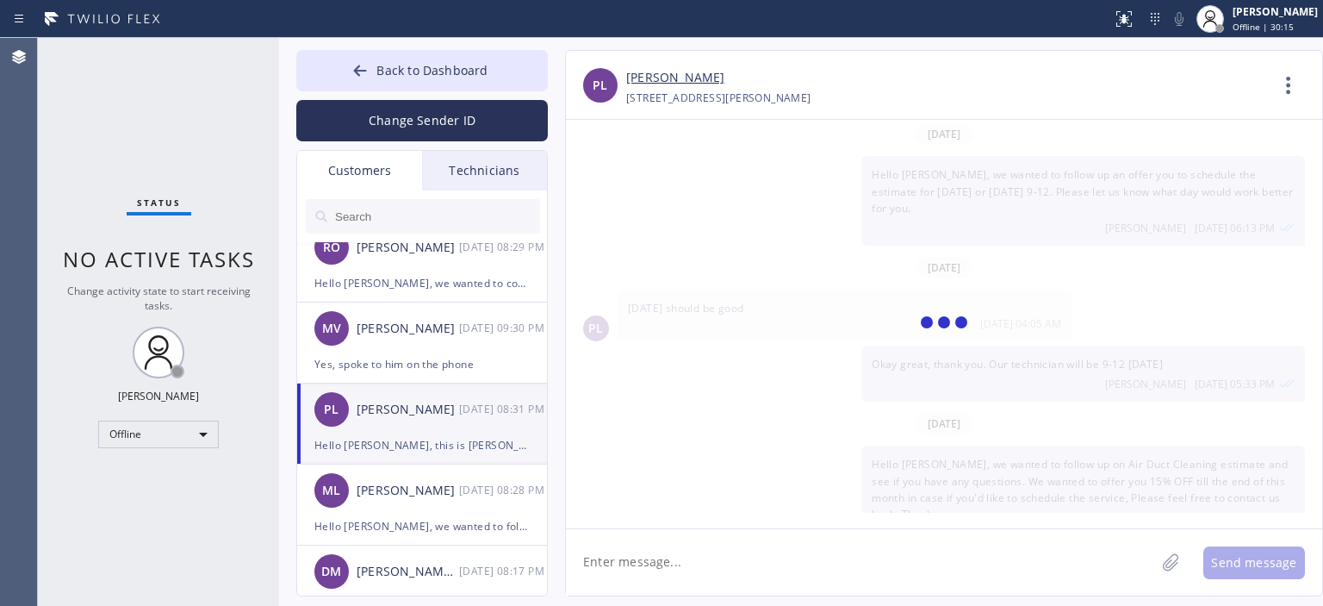
scroll to position [0, 0]
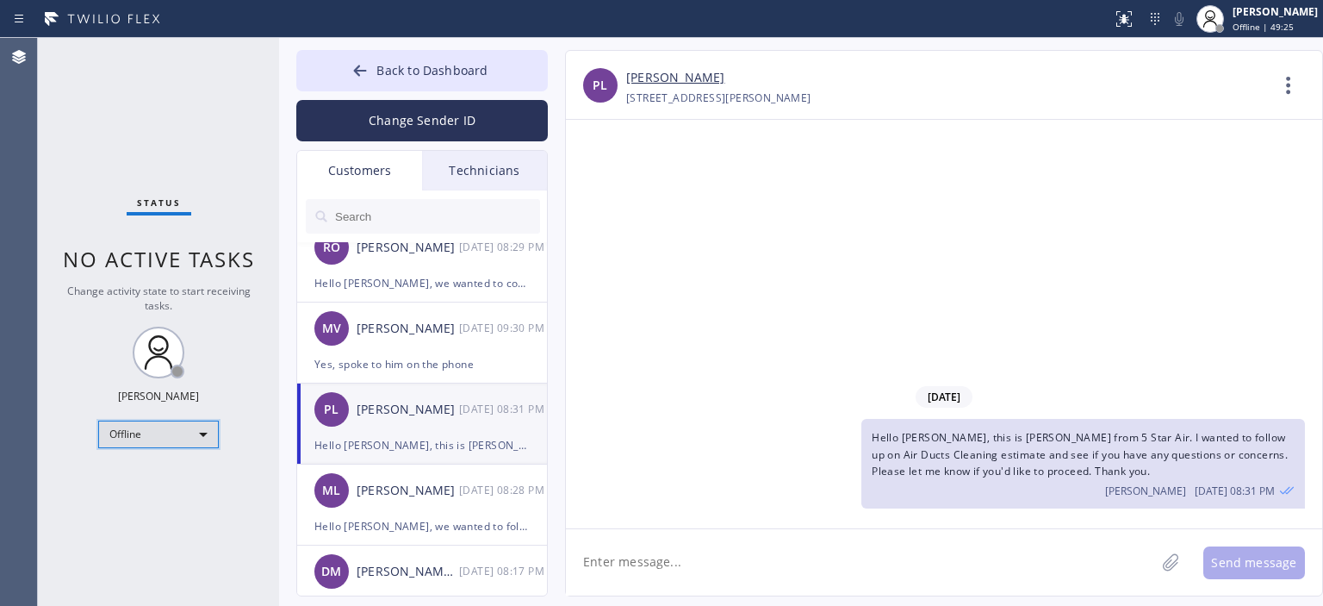
click at [146, 427] on div "Offline" at bounding box center [158, 434] width 121 height 28
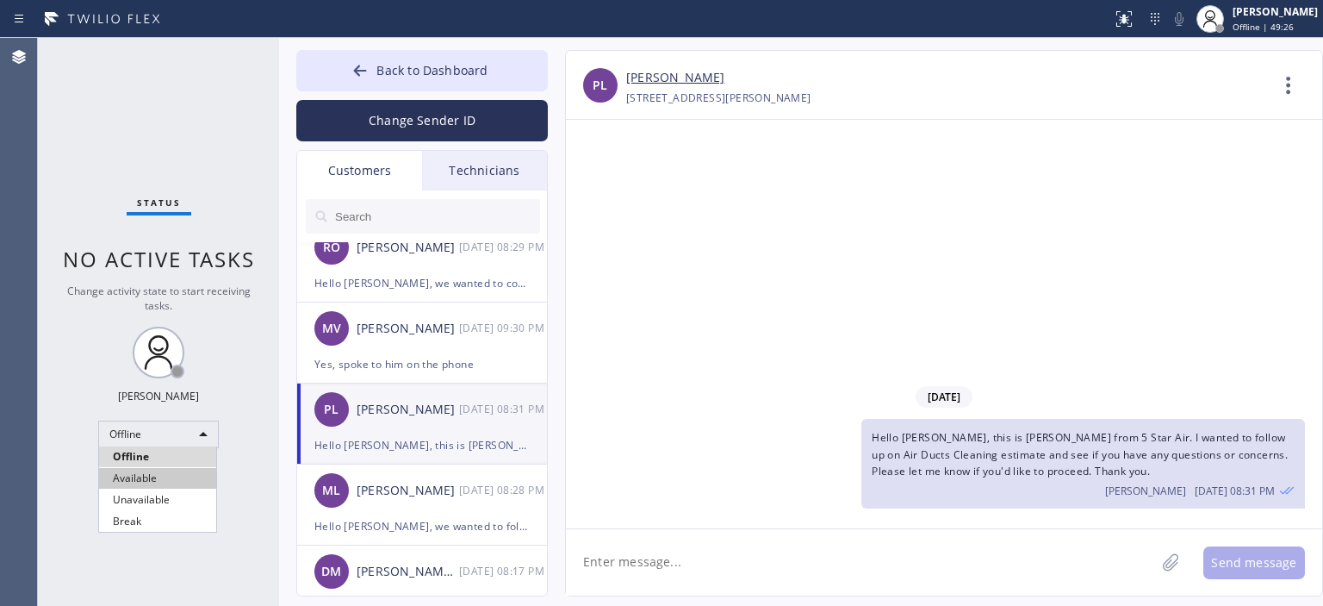
click at [155, 479] on li "Available" at bounding box center [157, 478] width 117 height 21
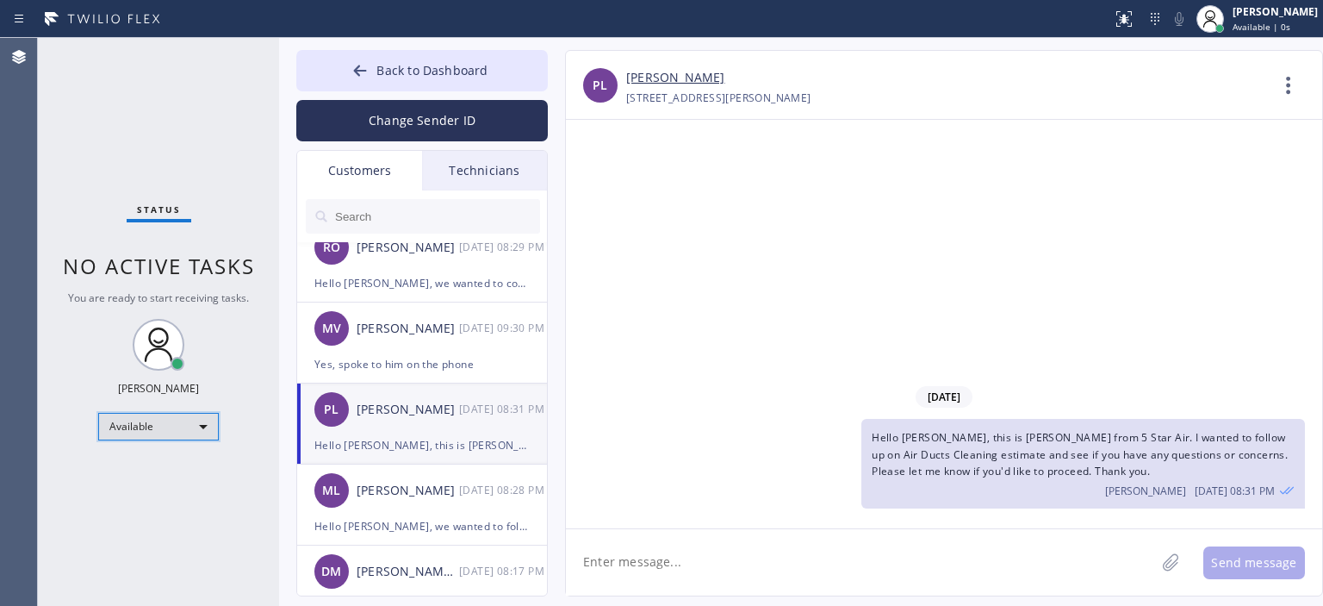
click at [172, 426] on div "Available" at bounding box center [158, 427] width 121 height 28
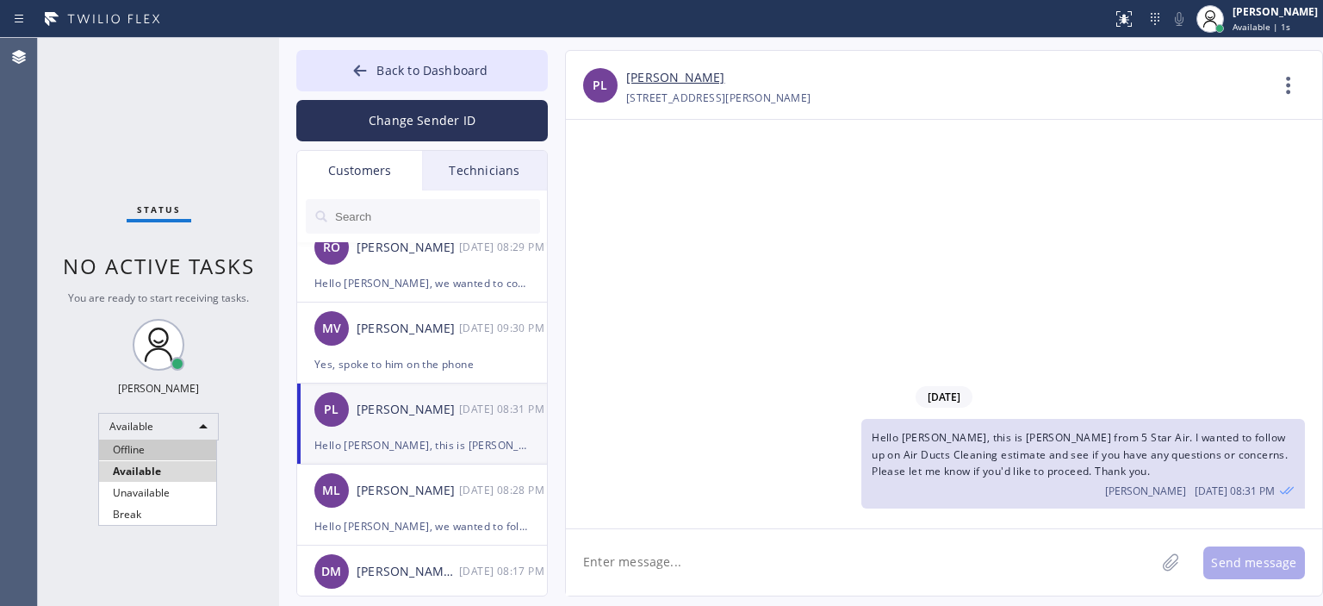
click at [171, 453] on li "Offline" at bounding box center [157, 449] width 117 height 21
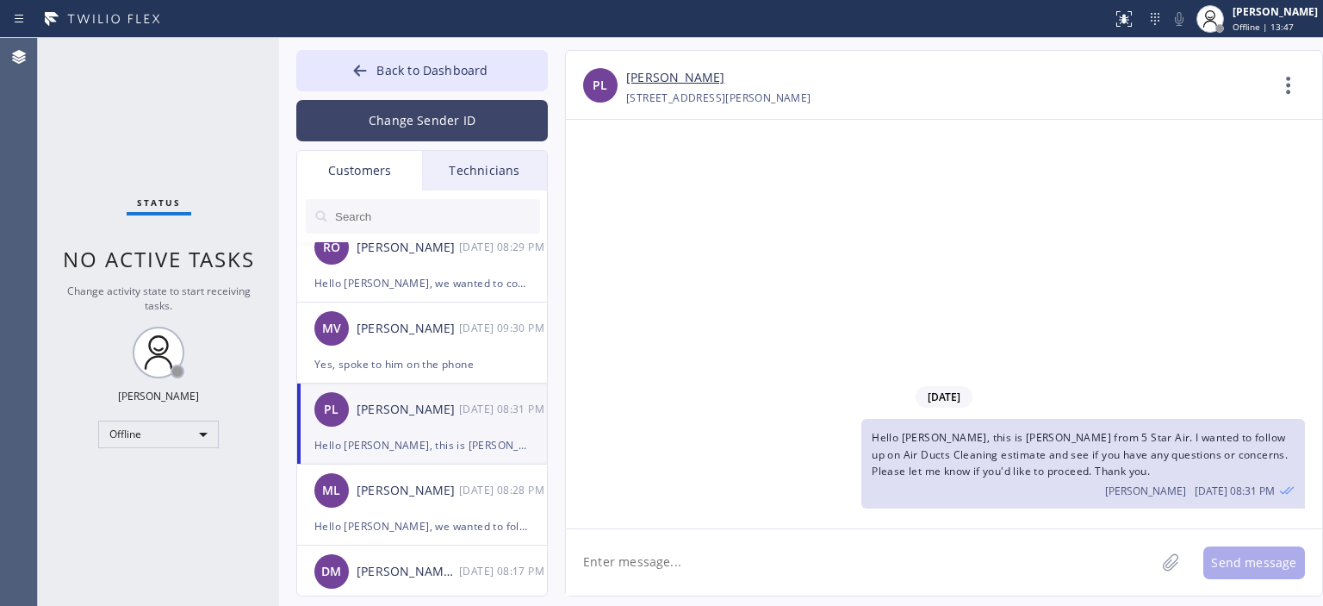
click at [454, 108] on button "Change Sender ID" at bounding box center [422, 120] width 252 height 41
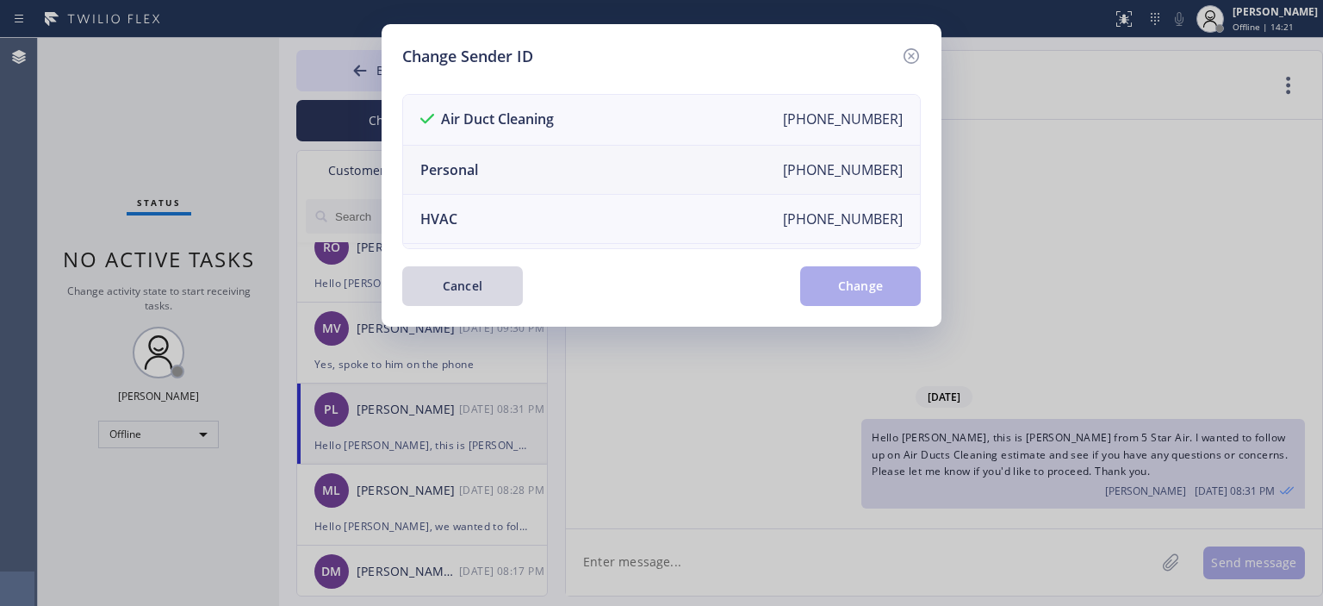
drag, startPoint x: 506, startPoint y: 168, endPoint x: 519, endPoint y: 166, distance: 12.2
click at [506, 168] on li "Personal [PHONE_NUMBER]" at bounding box center [661, 170] width 517 height 49
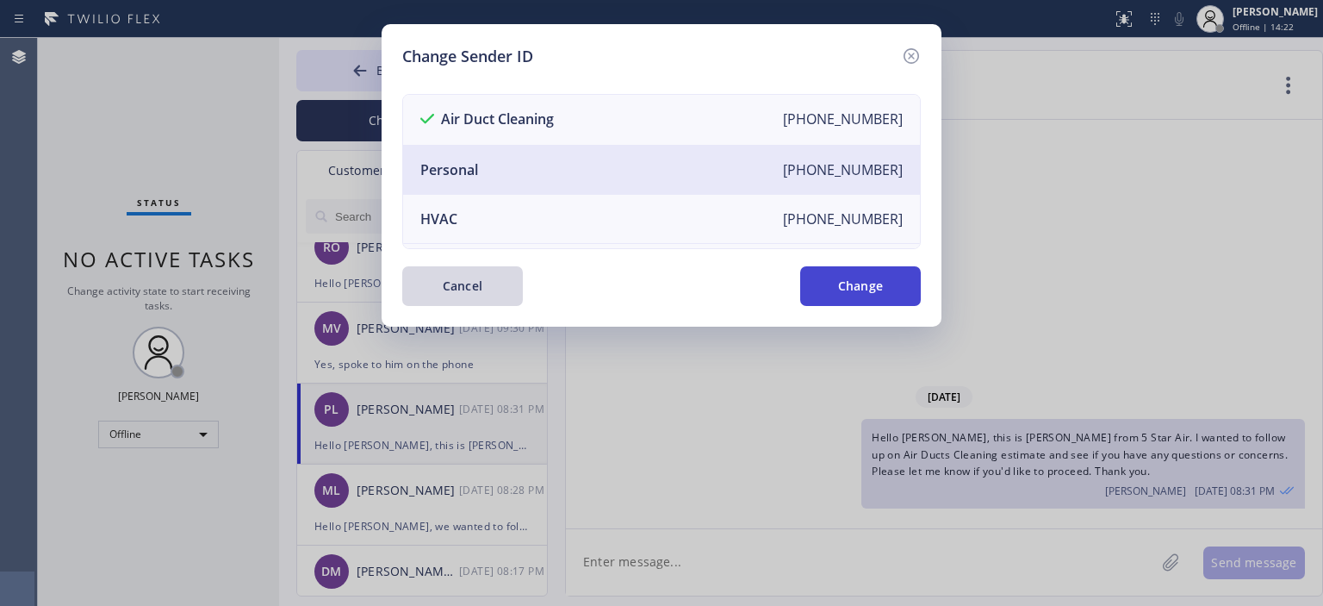
click at [861, 280] on button "Change" at bounding box center [860, 286] width 121 height 40
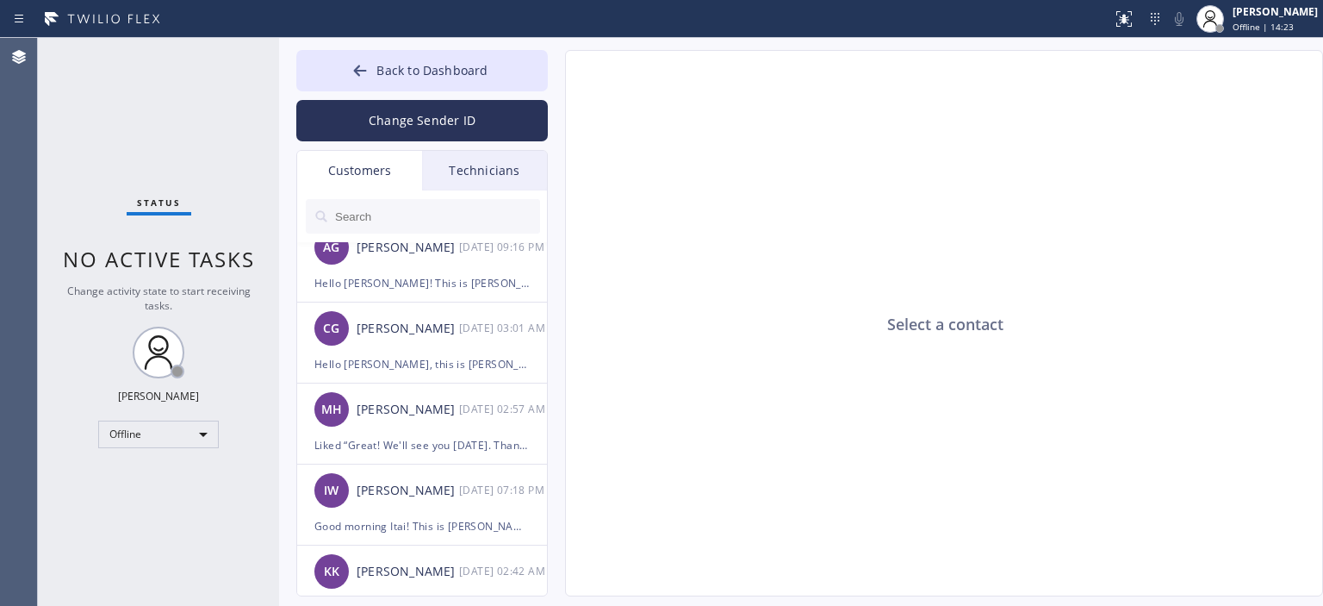
click at [482, 171] on div "Technicians" at bounding box center [484, 171] width 125 height 40
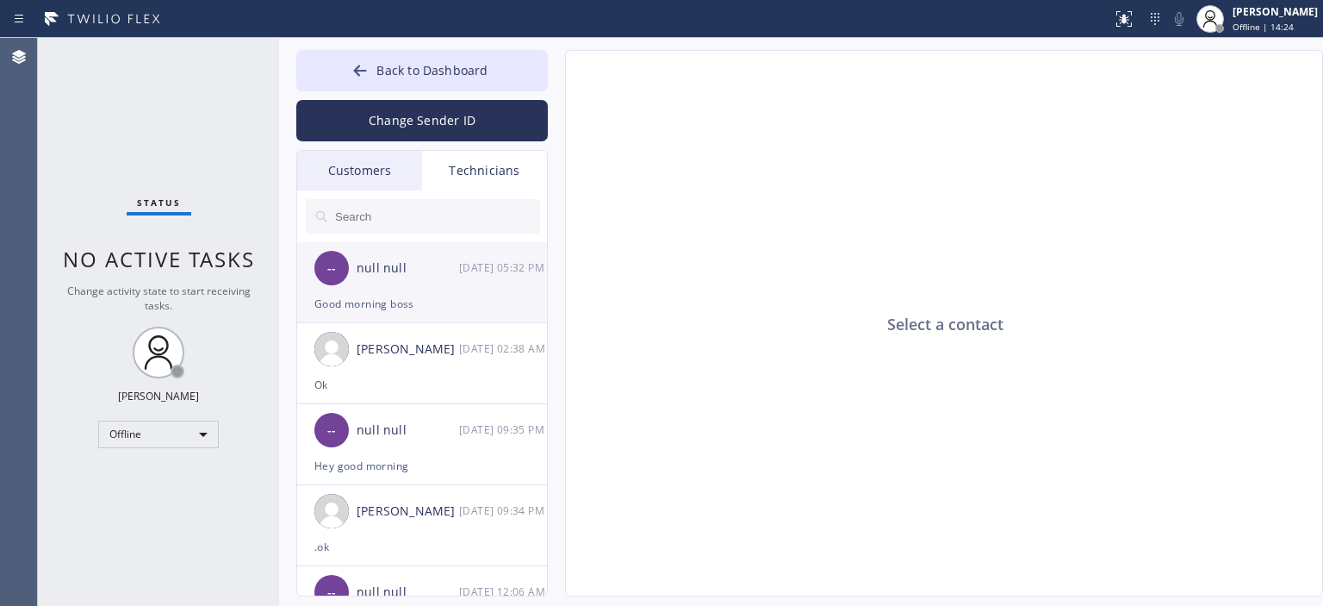
click at [438, 269] on div "null null" at bounding box center [408, 268] width 103 height 20
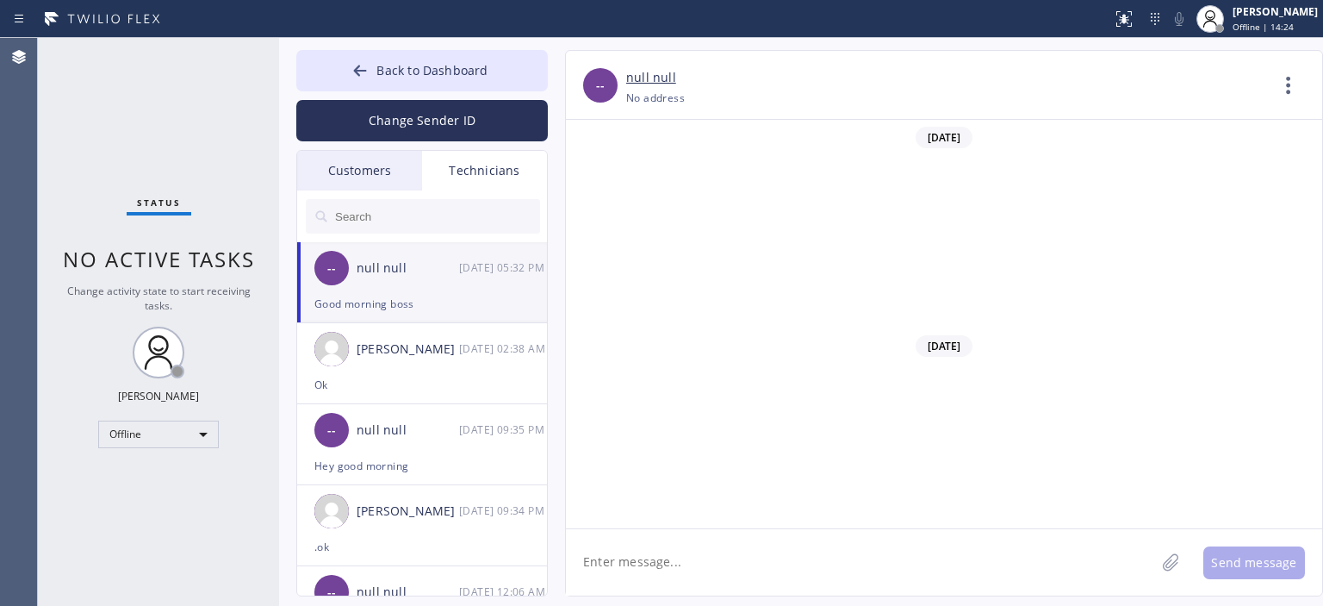
scroll to position [8827, 0]
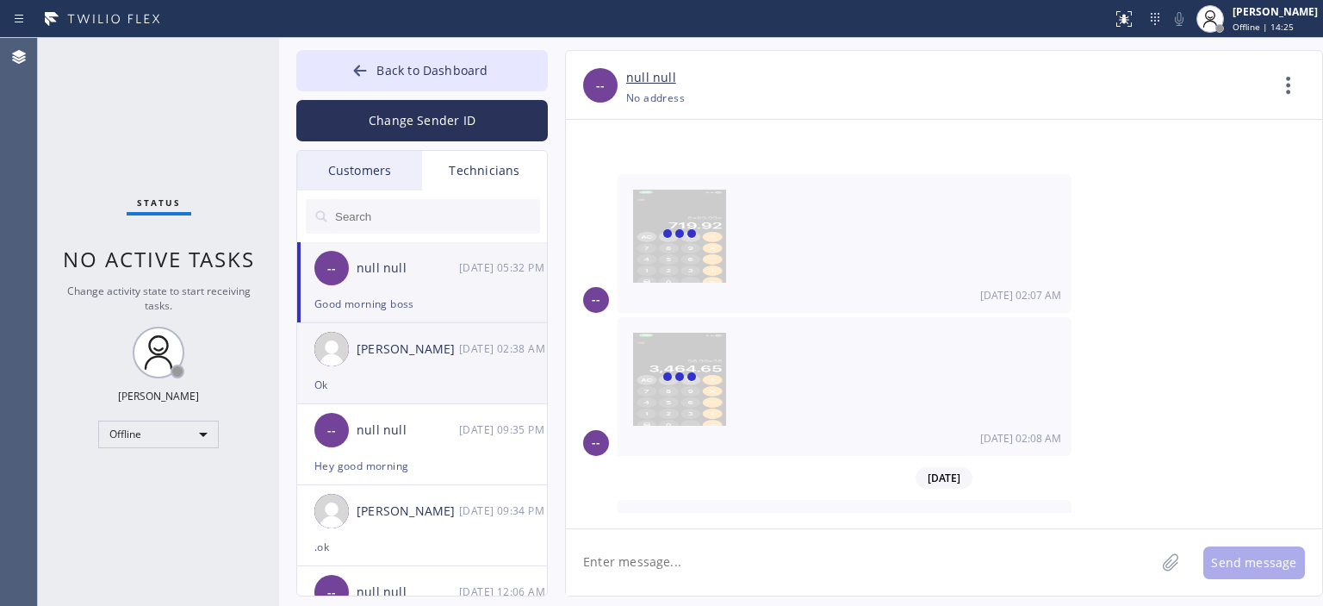
click at [438, 365] on div "[PERSON_NAME] [DATE] 02:38 AM" at bounding box center [423, 349] width 252 height 52
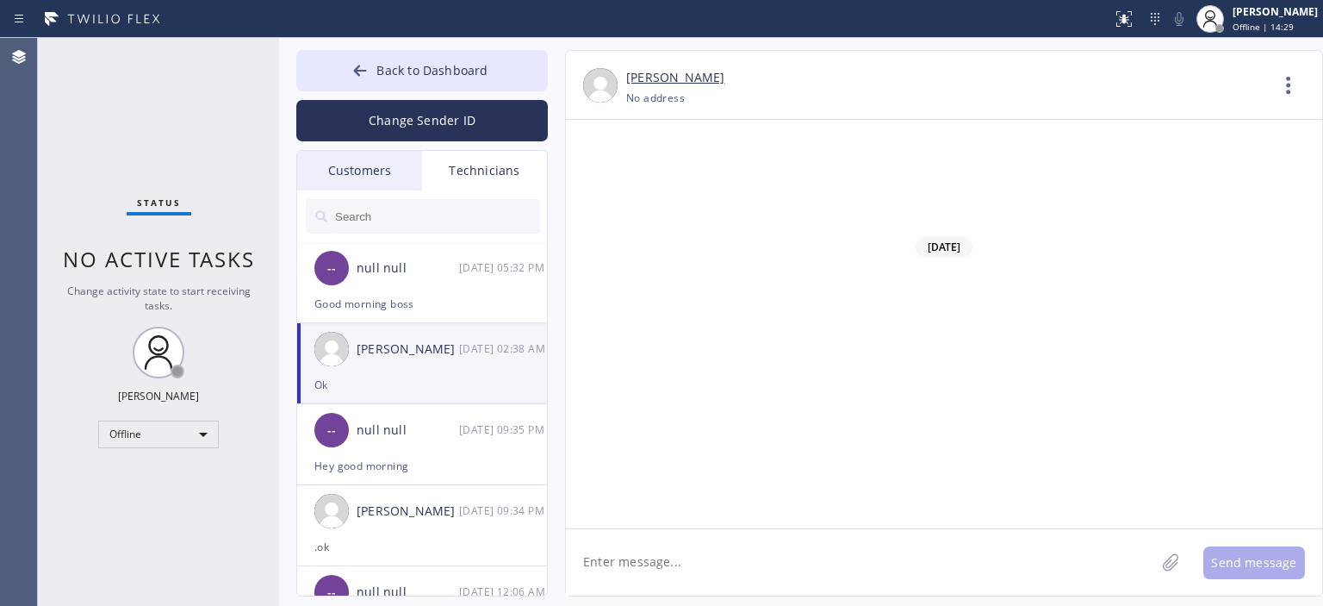
scroll to position [98897, 0]
click at [711, 557] on textarea at bounding box center [860, 562] width 589 height 66
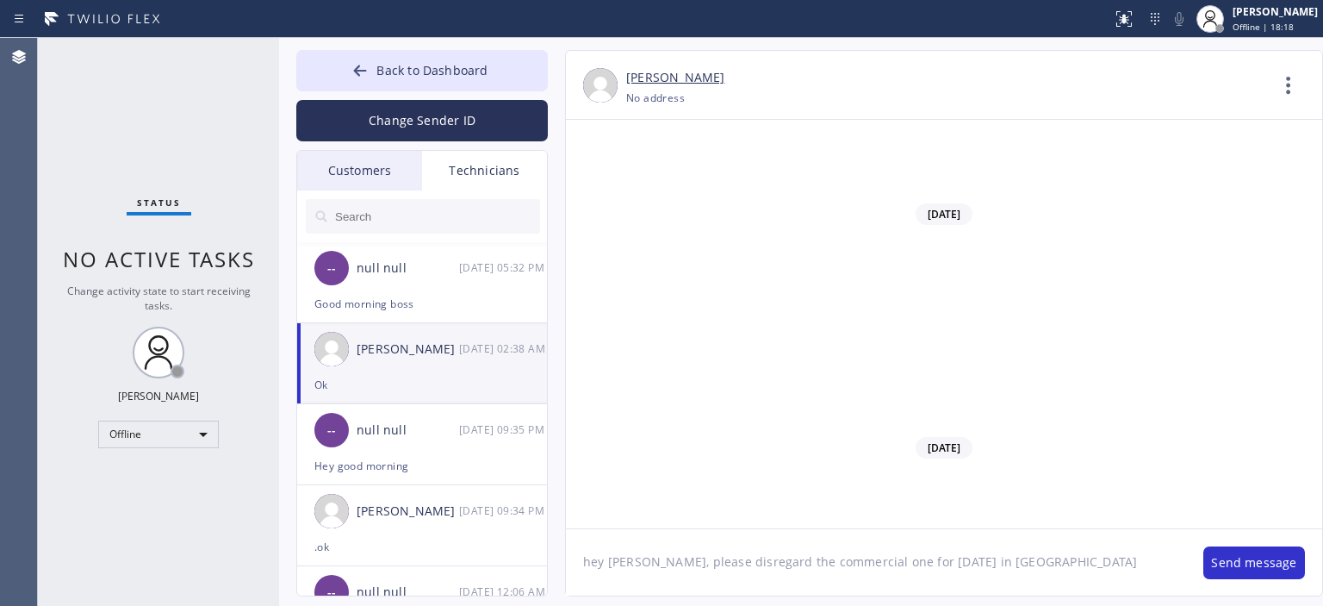
type textarea "hey Ed, please disregard the commercial one for tomorrow in Ventura"
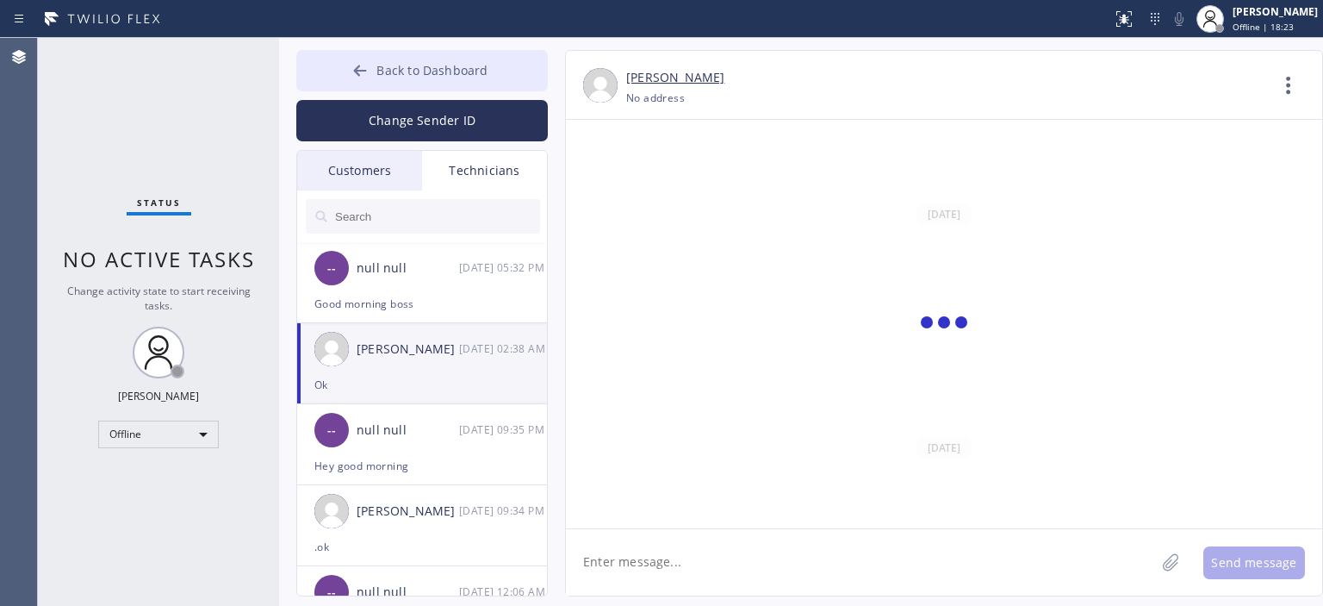
click at [359, 78] on icon at bounding box center [359, 70] width 17 height 17
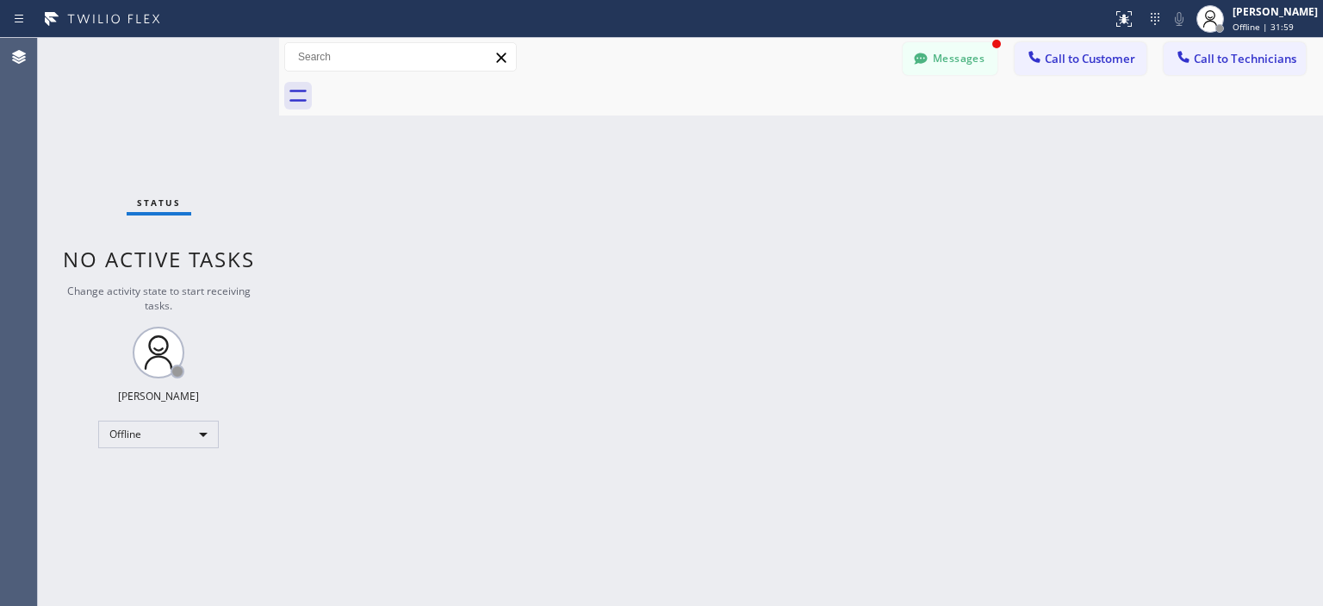
scroll to position [99012, 0]
click at [940, 59] on button "Messages" at bounding box center [950, 58] width 95 height 33
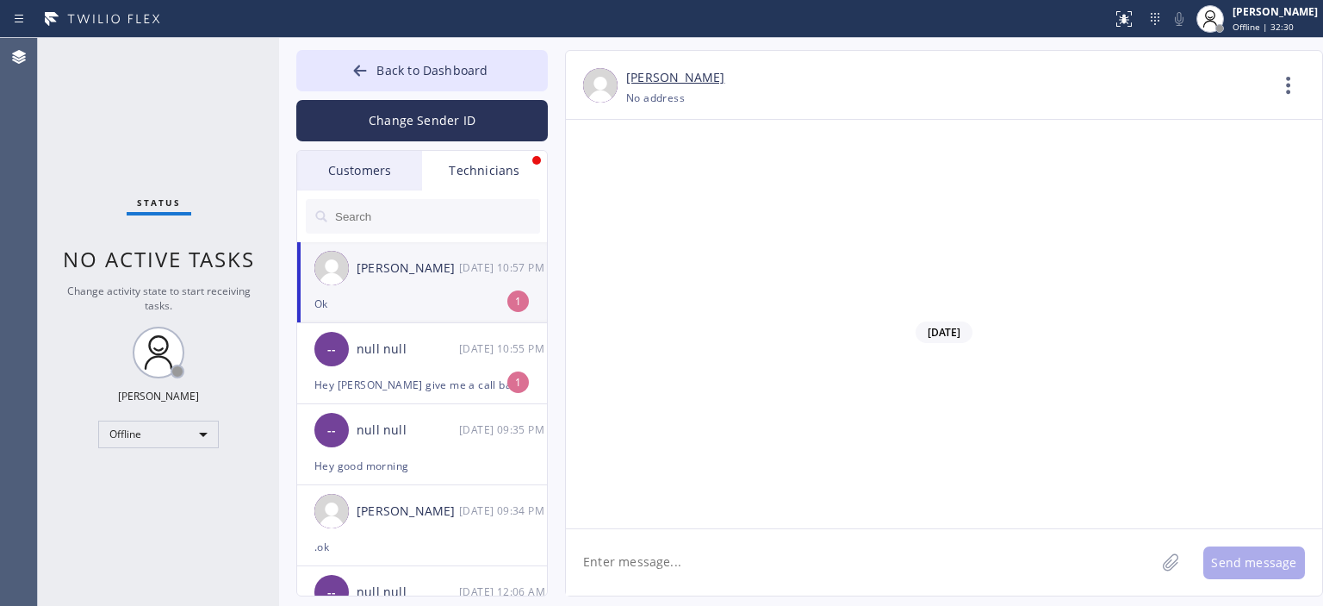
click at [365, 183] on div "Customers" at bounding box center [359, 171] width 125 height 40
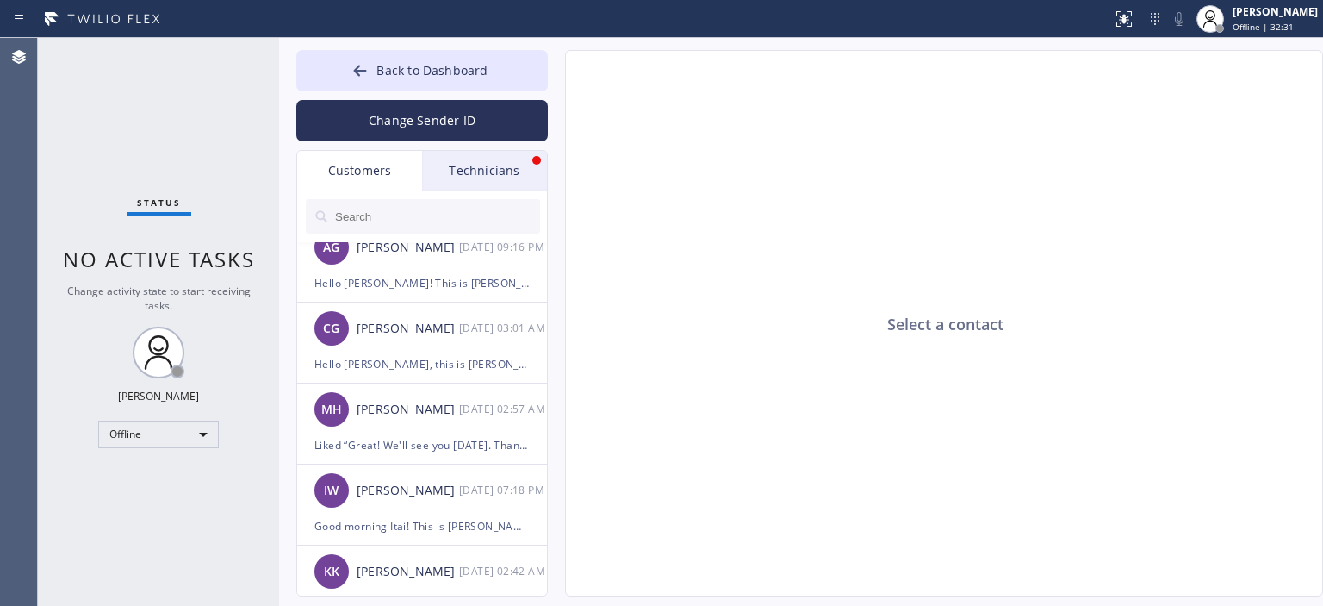
click at [448, 171] on div "Technicians" at bounding box center [484, 171] width 125 height 40
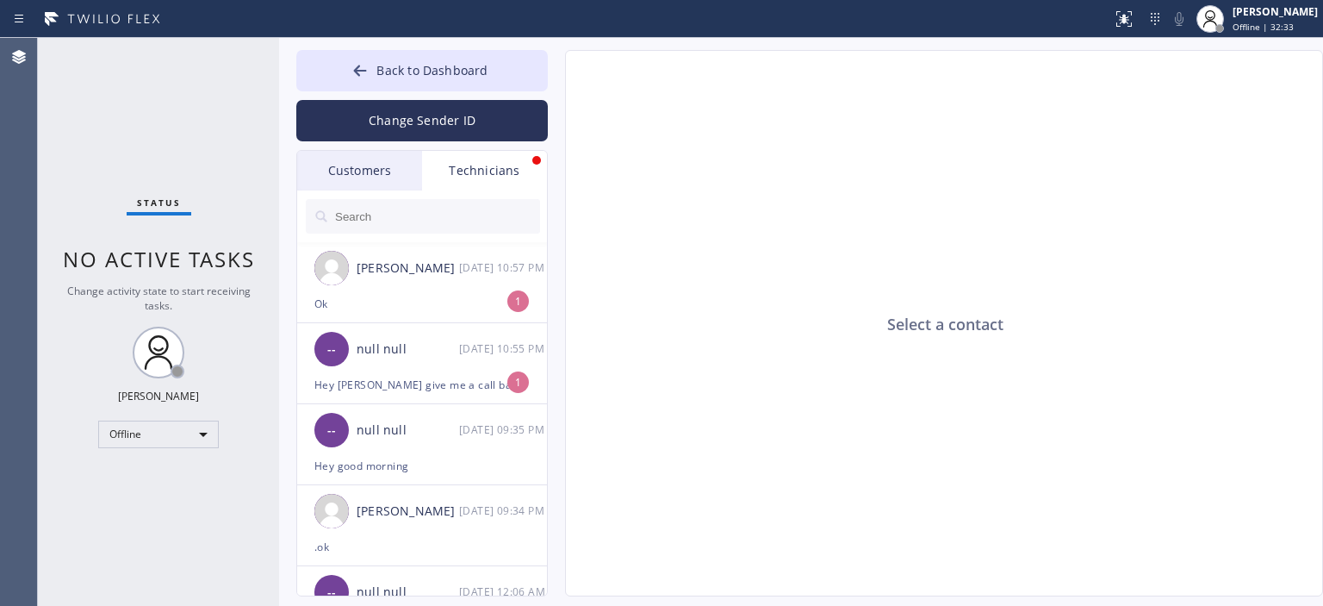
click at [395, 171] on div "Customers" at bounding box center [359, 171] width 125 height 40
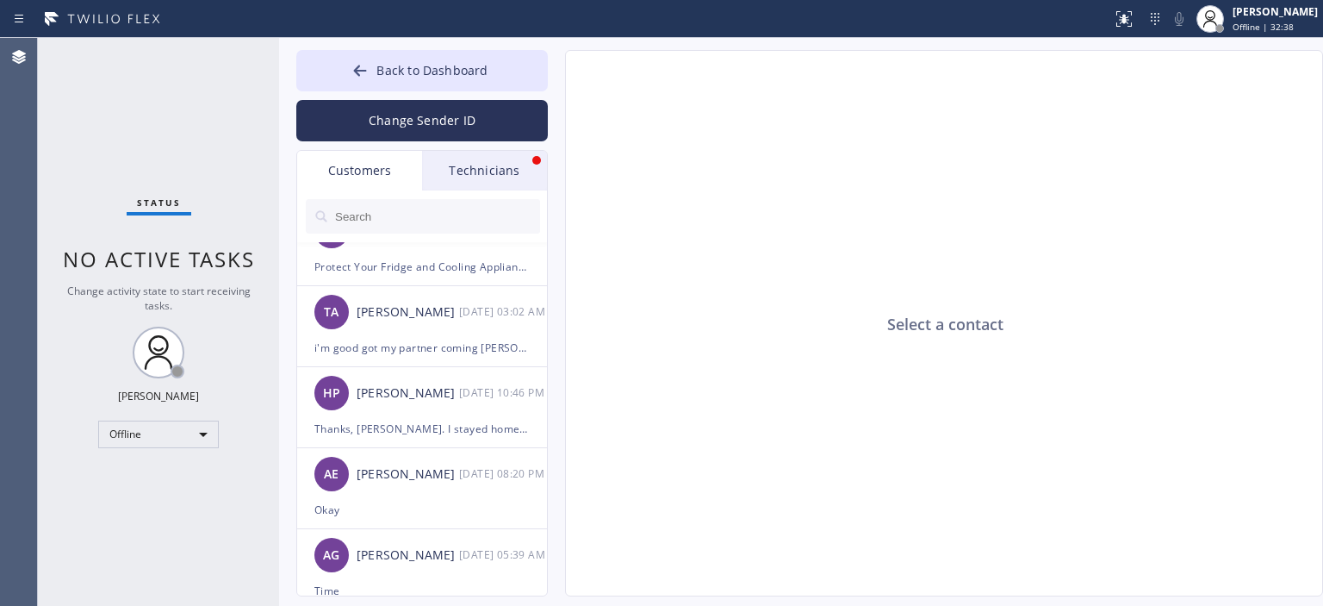
scroll to position [0, 0]
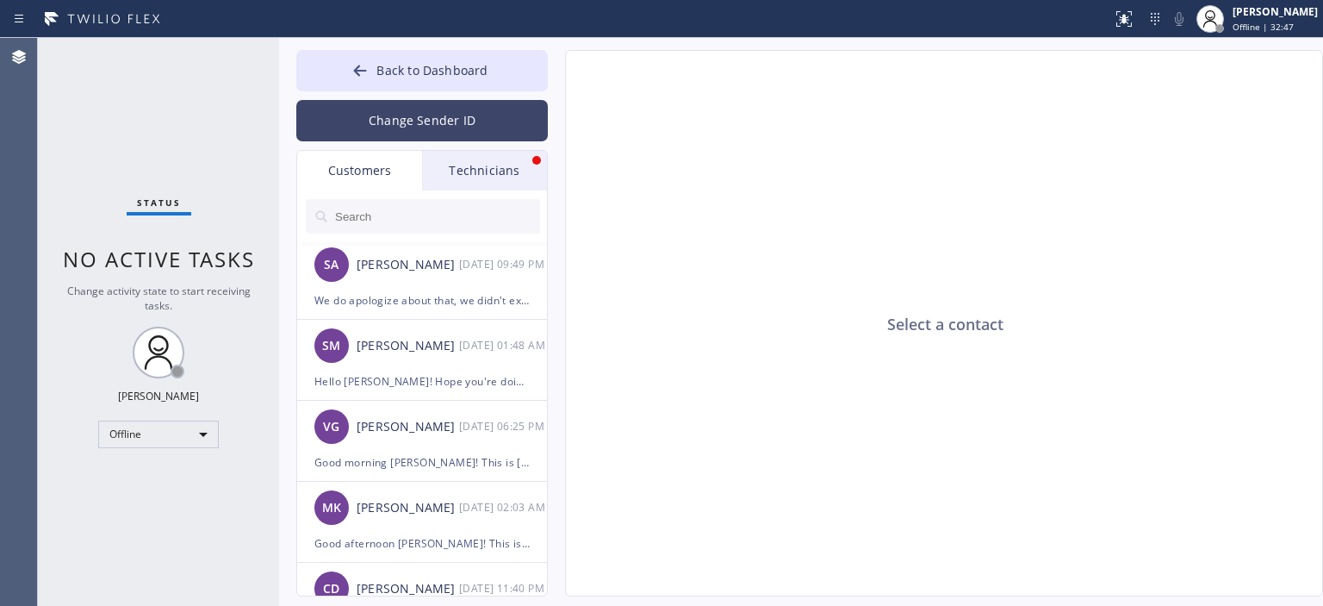
click at [407, 133] on button "Change Sender ID" at bounding box center [422, 120] width 252 height 41
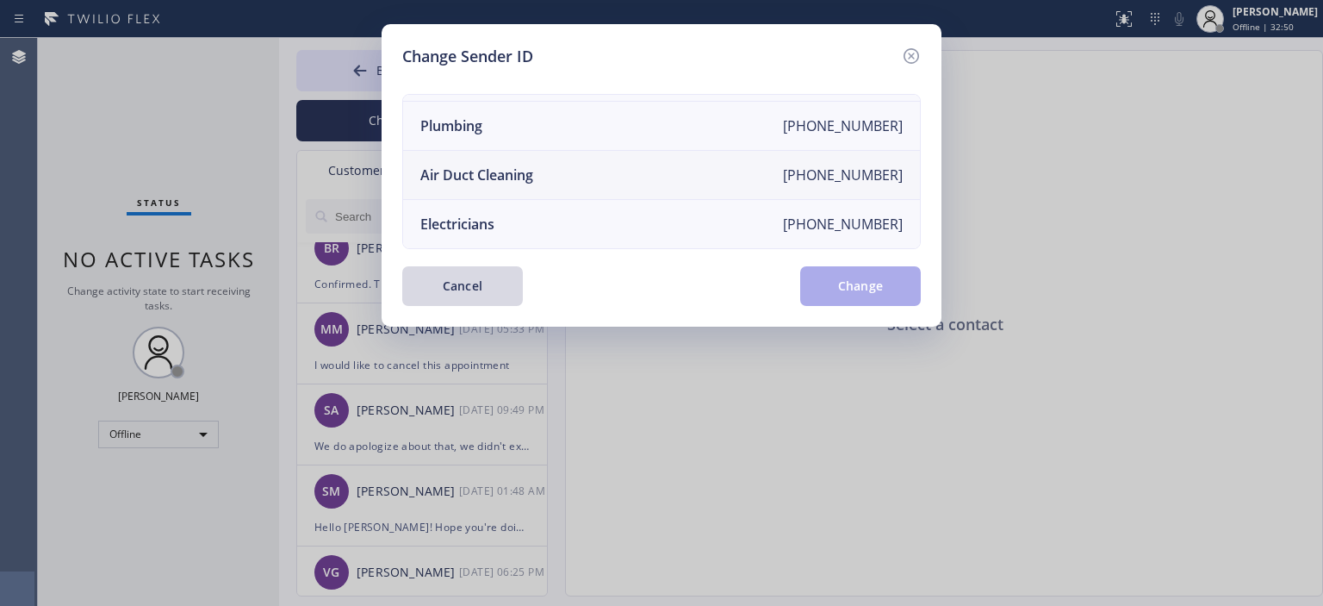
scroll to position [200, 0]
click at [582, 166] on li "Air Duct Cleaning [PHONE_NUMBER]" at bounding box center [661, 175] width 517 height 49
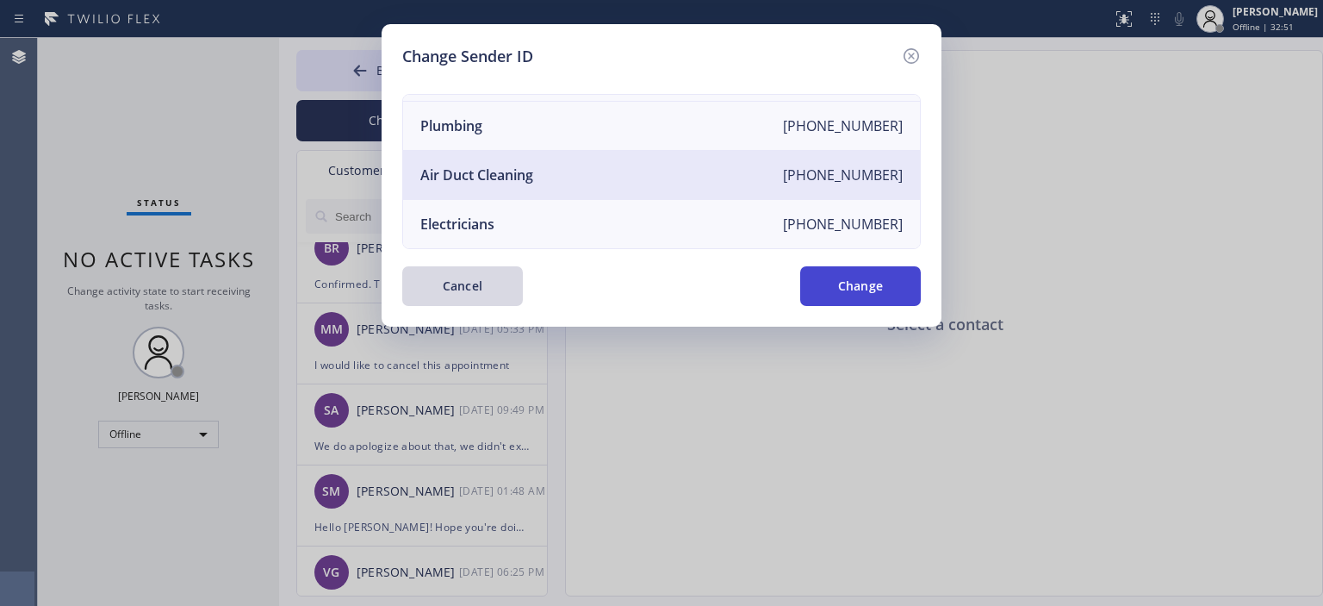
click at [896, 298] on button "Change" at bounding box center [860, 286] width 121 height 40
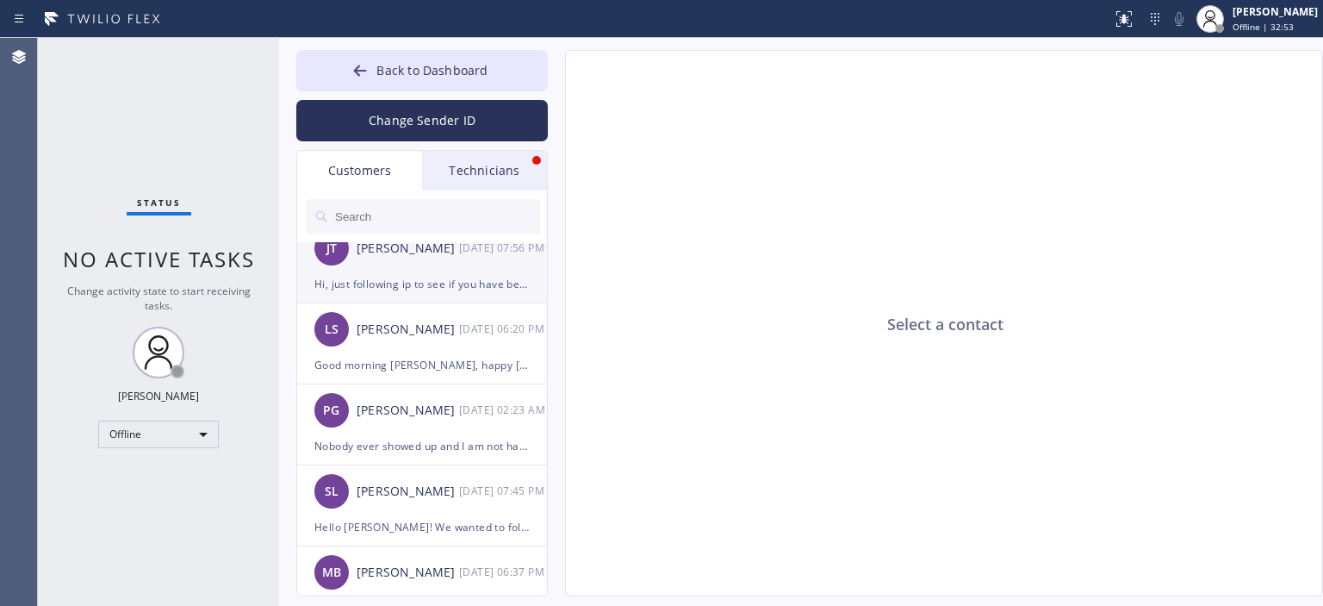
click at [417, 258] on div "JT Joanne Tolentino 09/08 07:56 PM" at bounding box center [423, 248] width 252 height 52
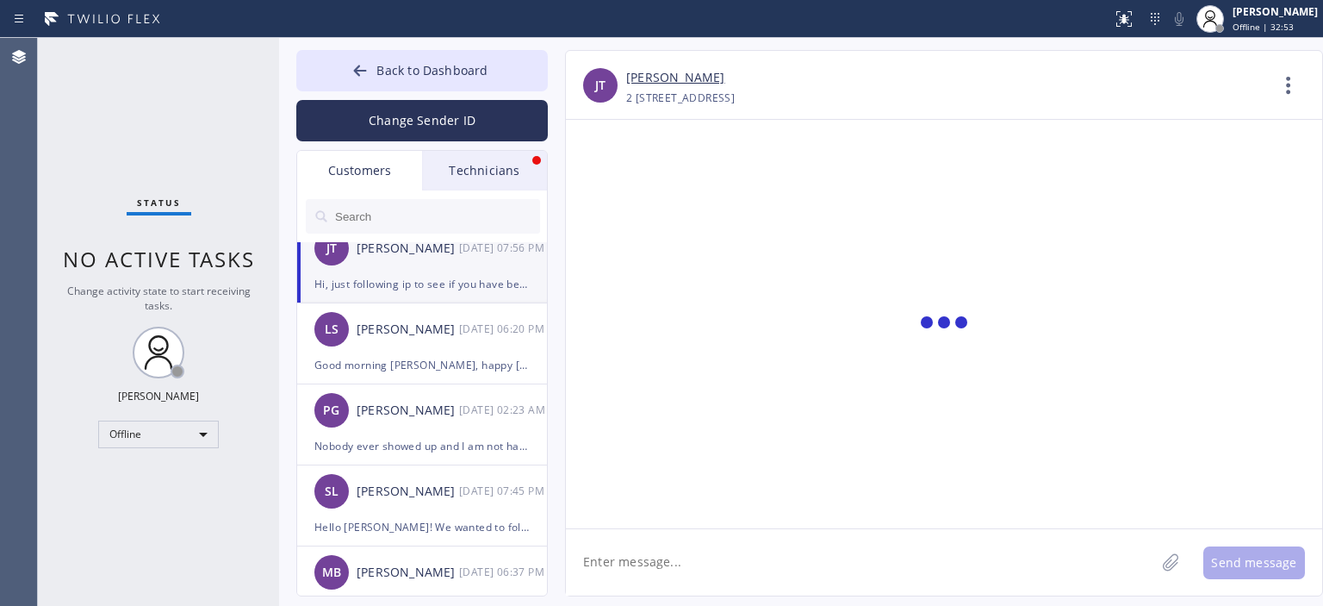
scroll to position [661, 0]
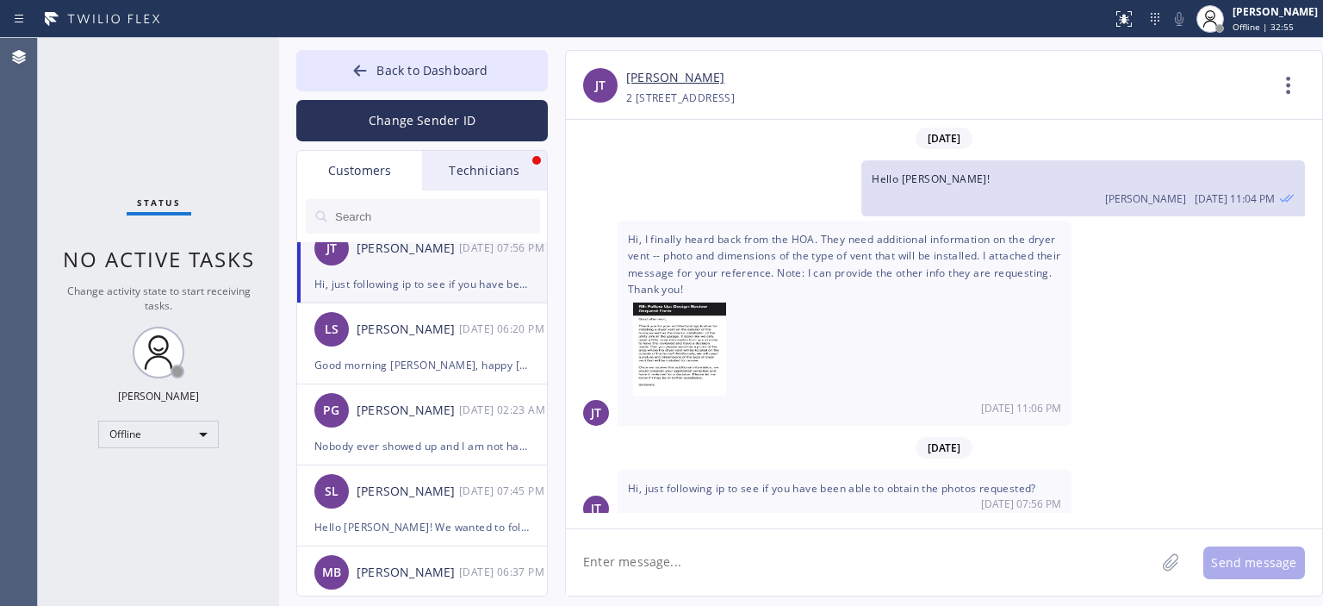
click at [672, 77] on link "[PERSON_NAME]" at bounding box center [675, 78] width 98 height 20
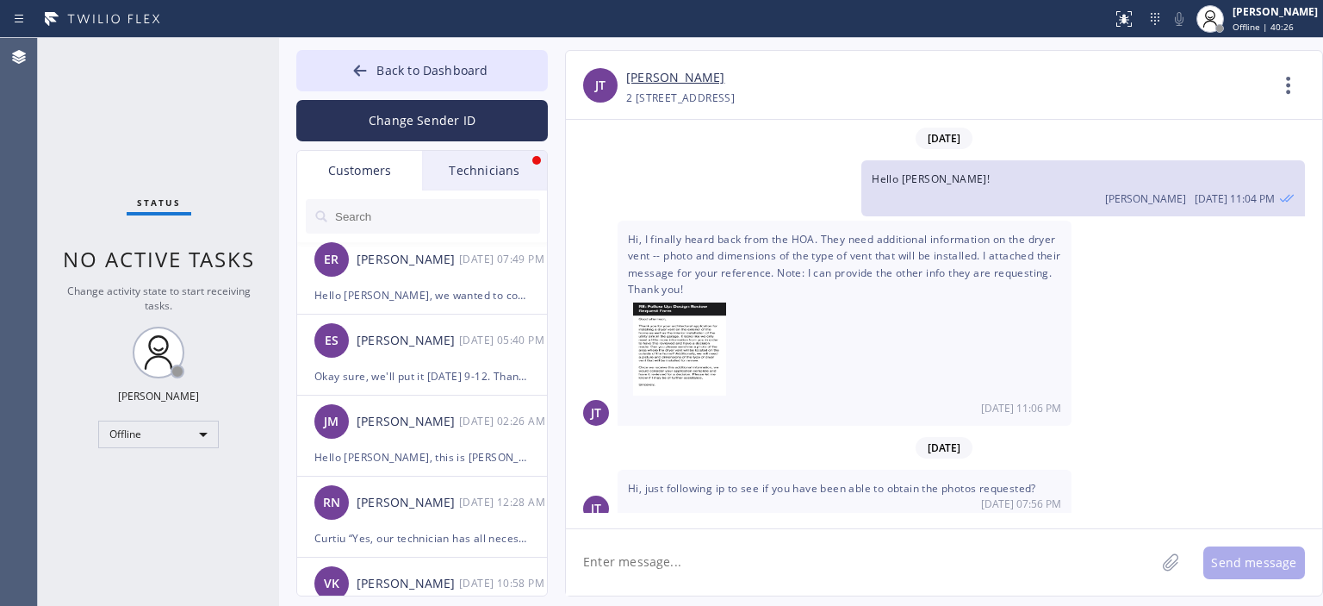
scroll to position [0, 0]
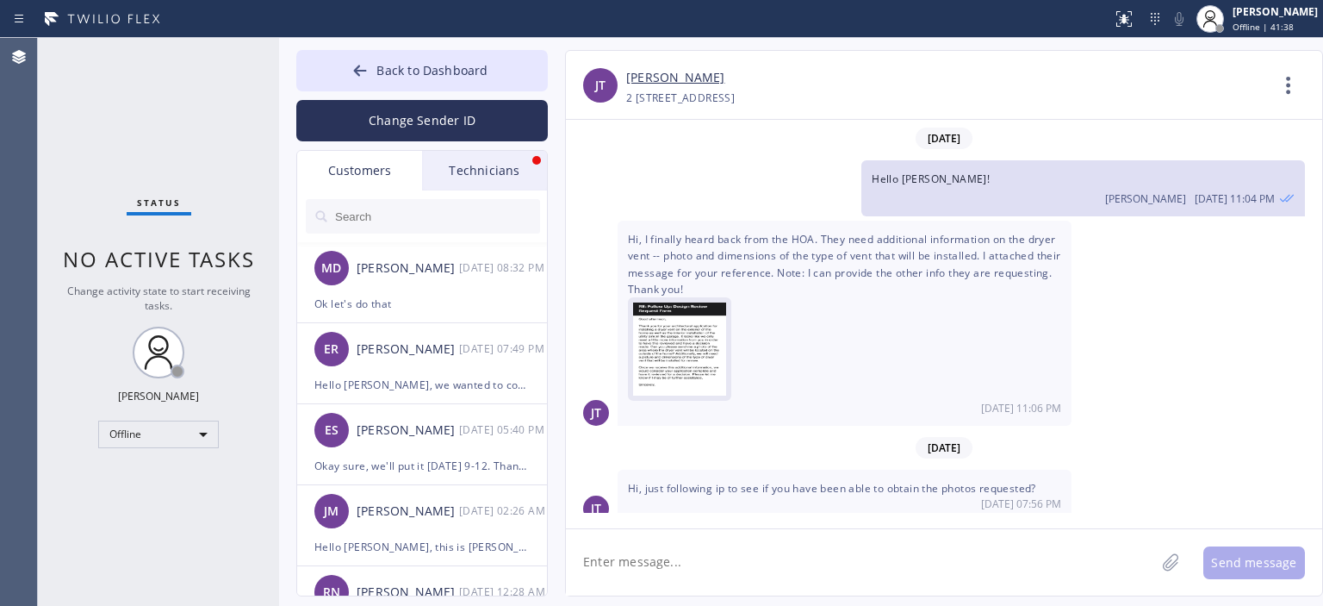
click at [689, 337] on img at bounding box center [679, 353] width 93 height 103
click at [151, 426] on div "Offline" at bounding box center [158, 434] width 121 height 28
click at [172, 472] on li "Available" at bounding box center [157, 478] width 117 height 21
click at [368, 67] on icon at bounding box center [359, 70] width 17 height 17
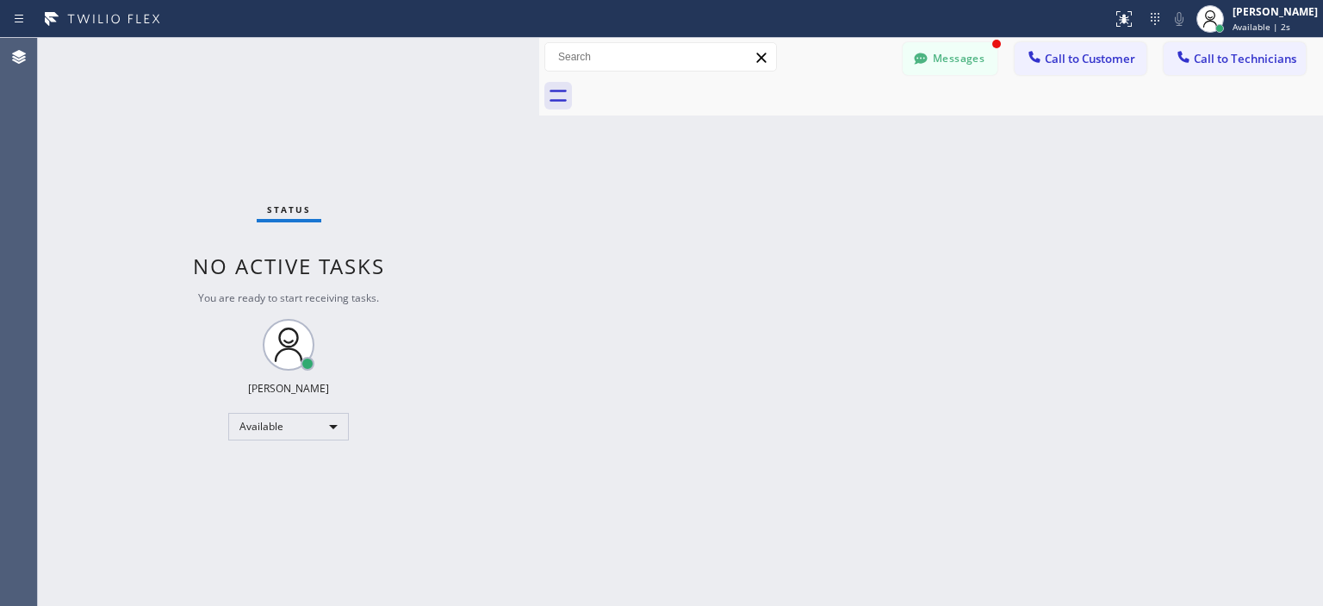
scroll to position [760, 0]
drag, startPoint x: 277, startPoint y: 77, endPoint x: 544, endPoint y: 79, distance: 266.2
click at [545, 79] on div at bounding box center [545, 322] width 0 height 568
click at [968, 59] on button "Messages" at bounding box center [950, 58] width 95 height 33
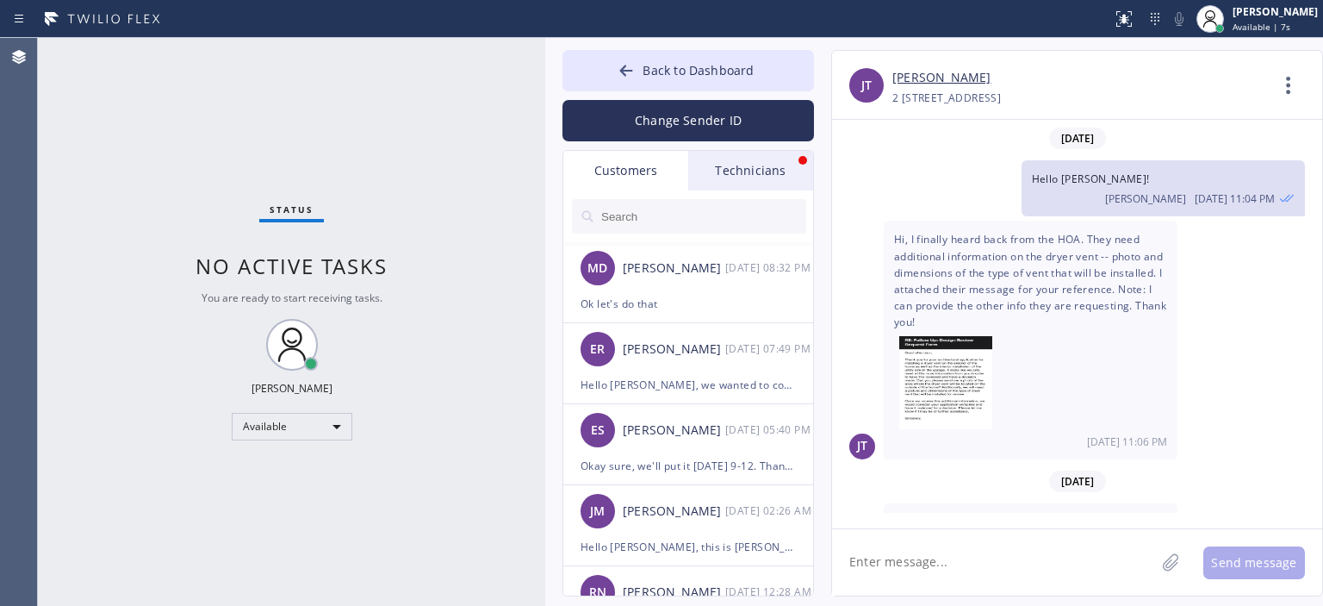
click at [746, 168] on div "Technicians" at bounding box center [750, 171] width 125 height 40
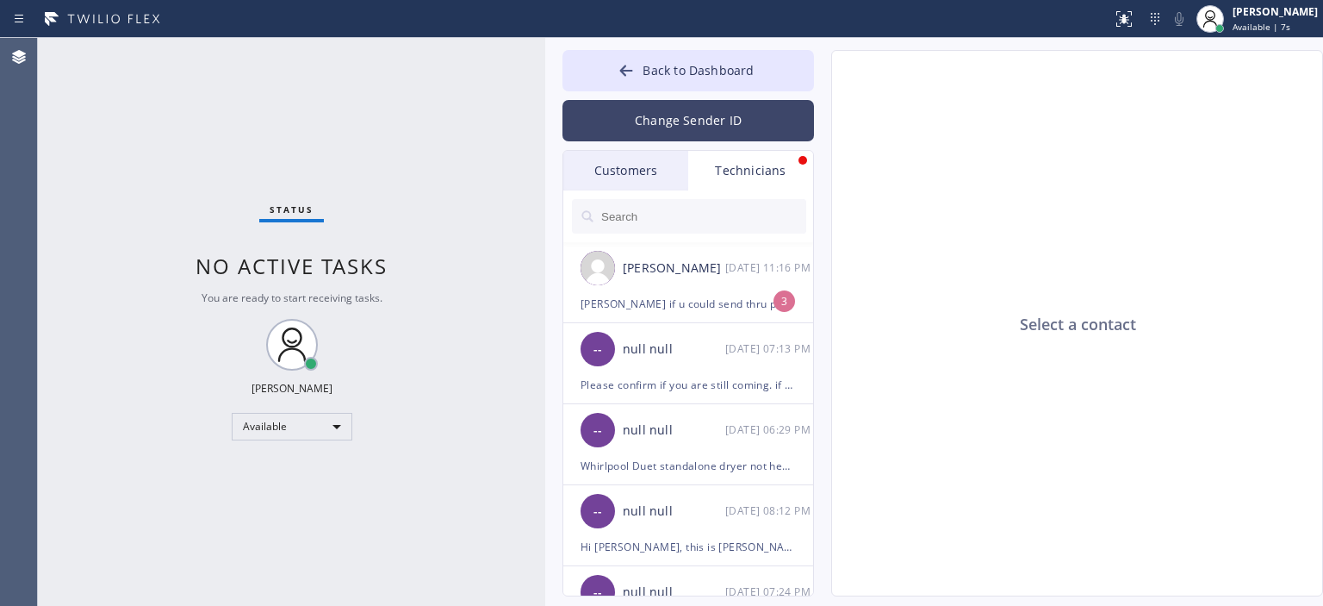
click at [728, 120] on button "Change Sender ID" at bounding box center [688, 120] width 252 height 41
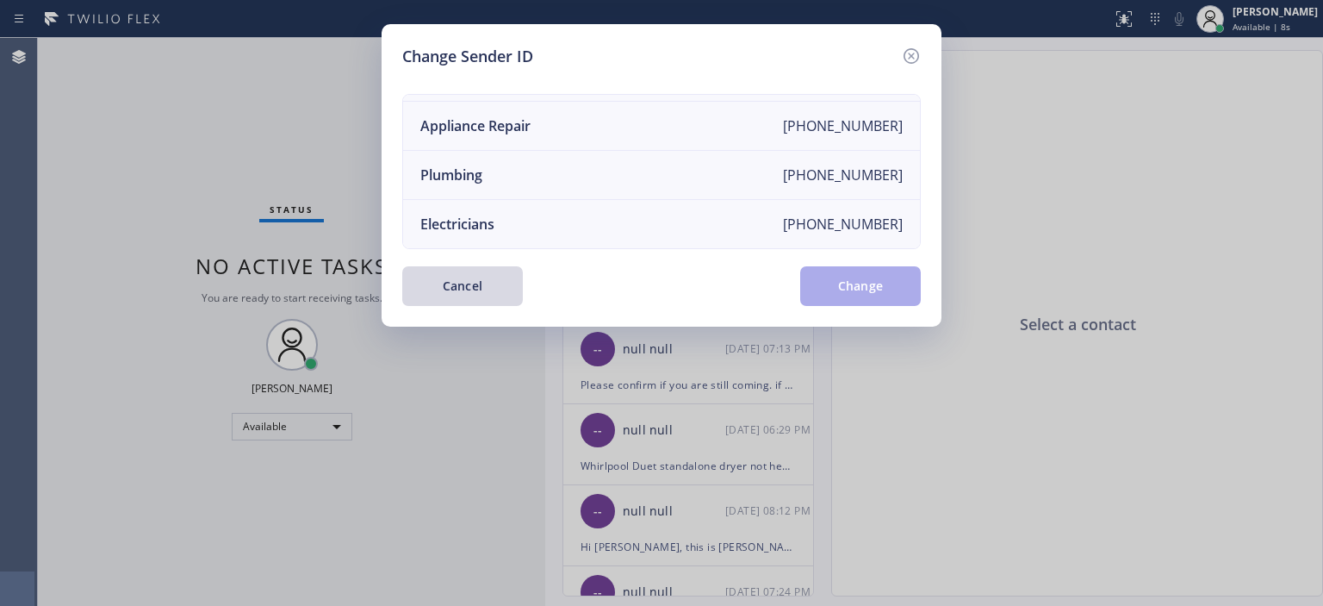
scroll to position [0, 0]
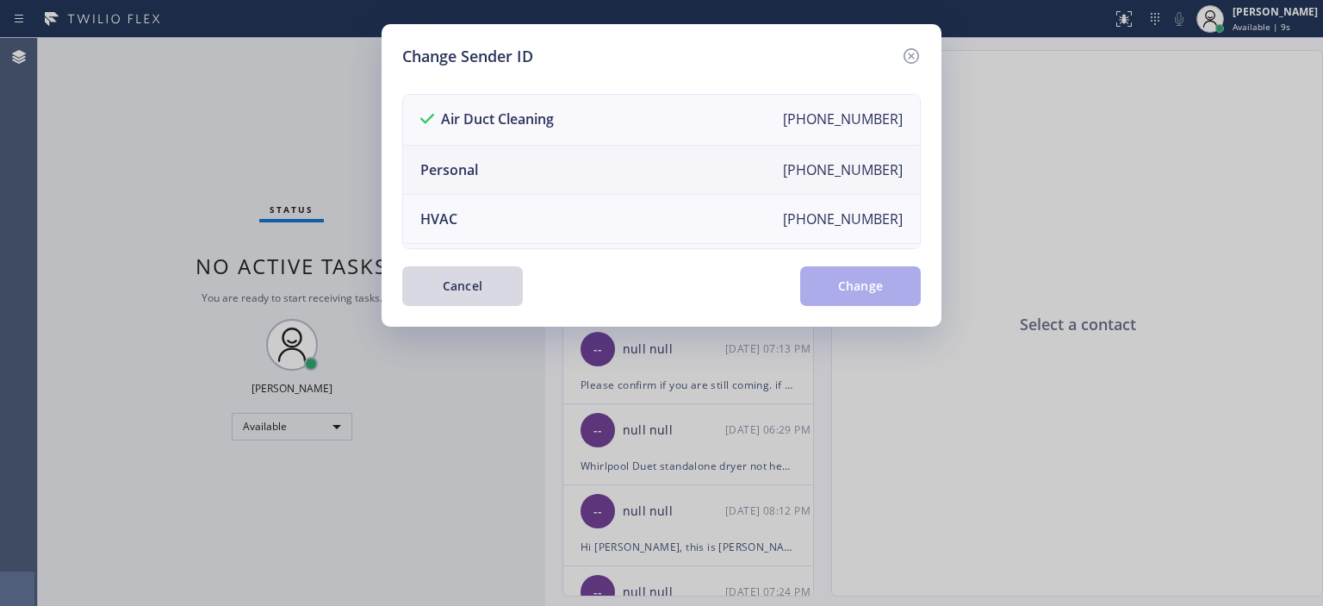
click at [597, 160] on li "Personal [PHONE_NUMBER]" at bounding box center [661, 170] width 517 height 49
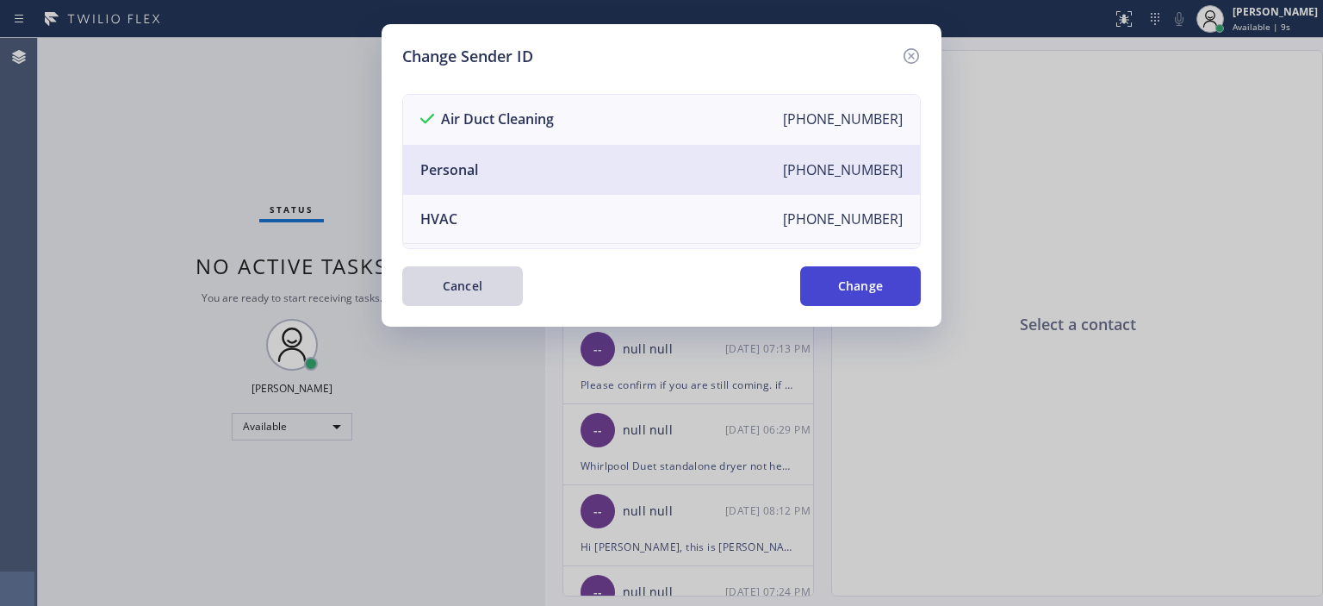
click at [858, 284] on button "Change" at bounding box center [860, 286] width 121 height 40
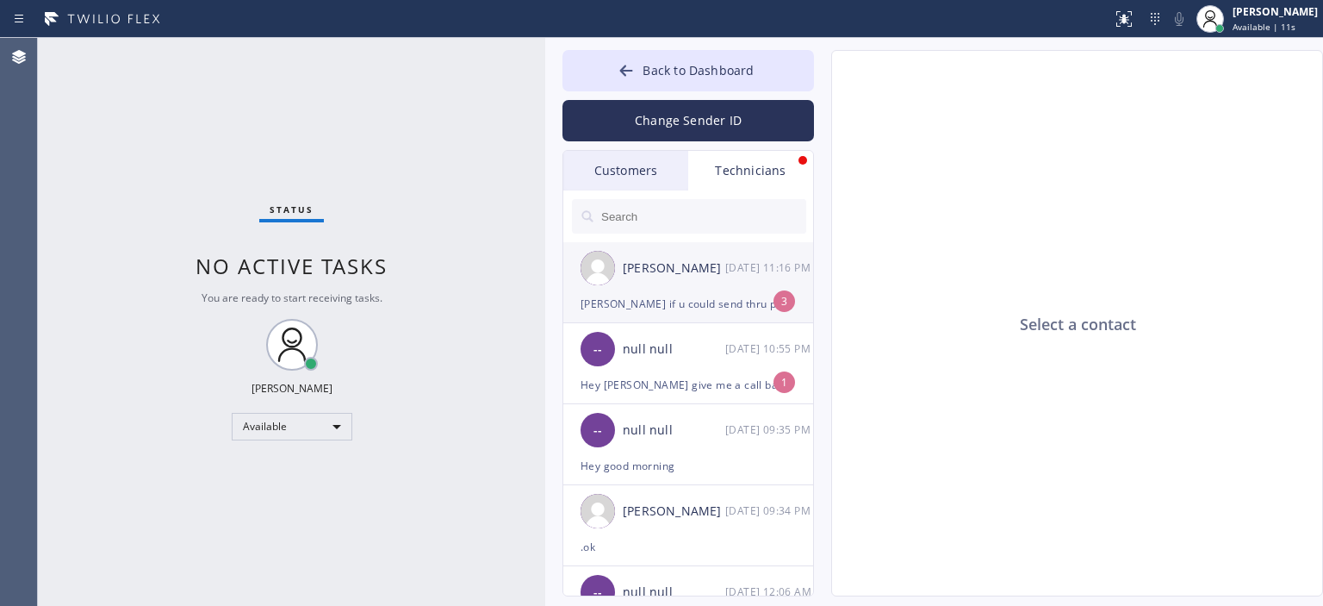
click at [754, 274] on div "09/09 11:16 PM" at bounding box center [770, 268] width 90 height 20
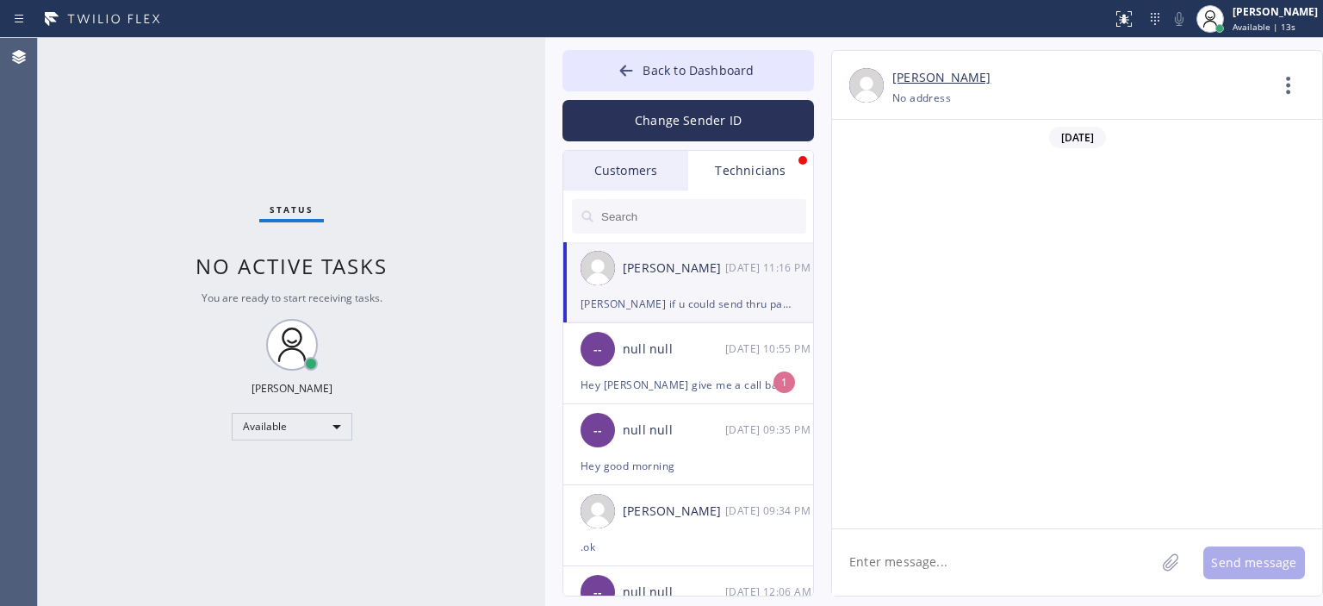
scroll to position [108243, 0]
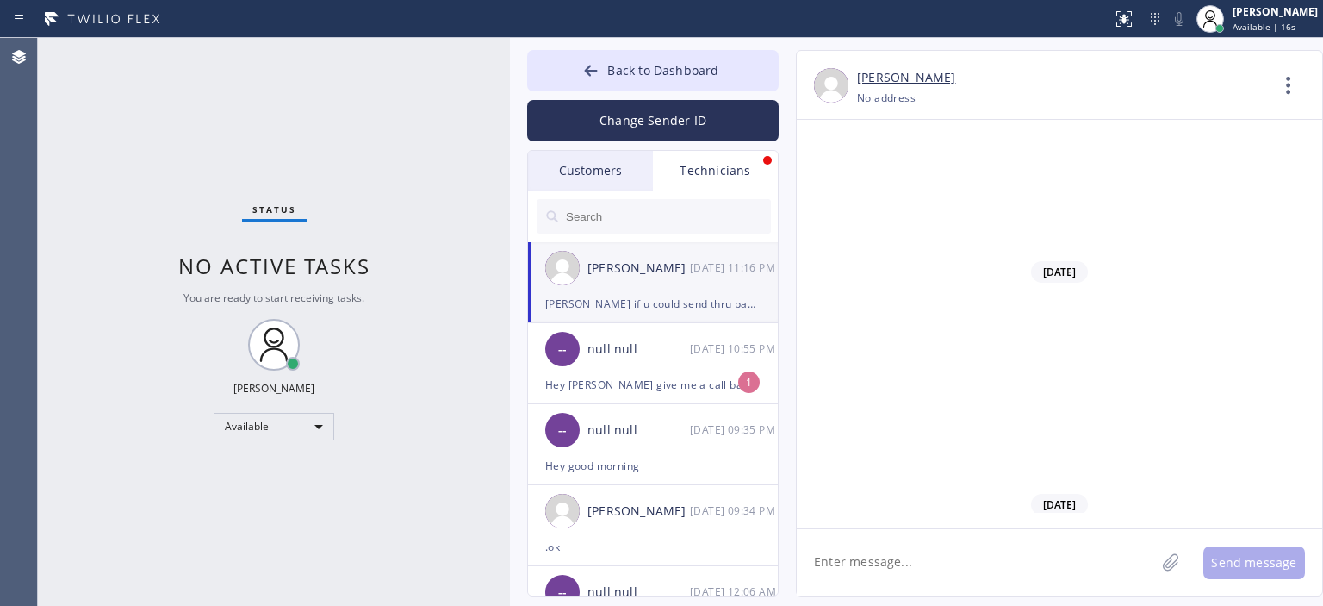
drag, startPoint x: 543, startPoint y: 95, endPoint x: 507, endPoint y: 103, distance: 36.2
click at [510, 103] on div at bounding box center [510, 322] width 0 height 568
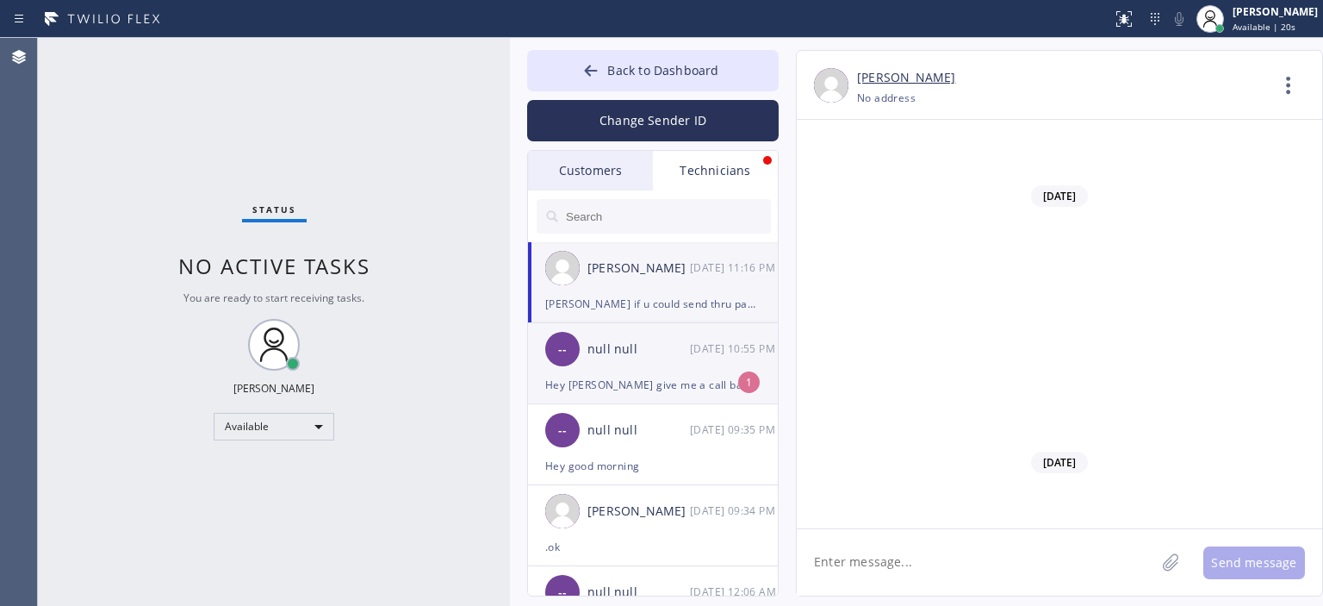
click at [672, 371] on div "-- null null 09/09 10:55 PM" at bounding box center [654, 349] width 252 height 52
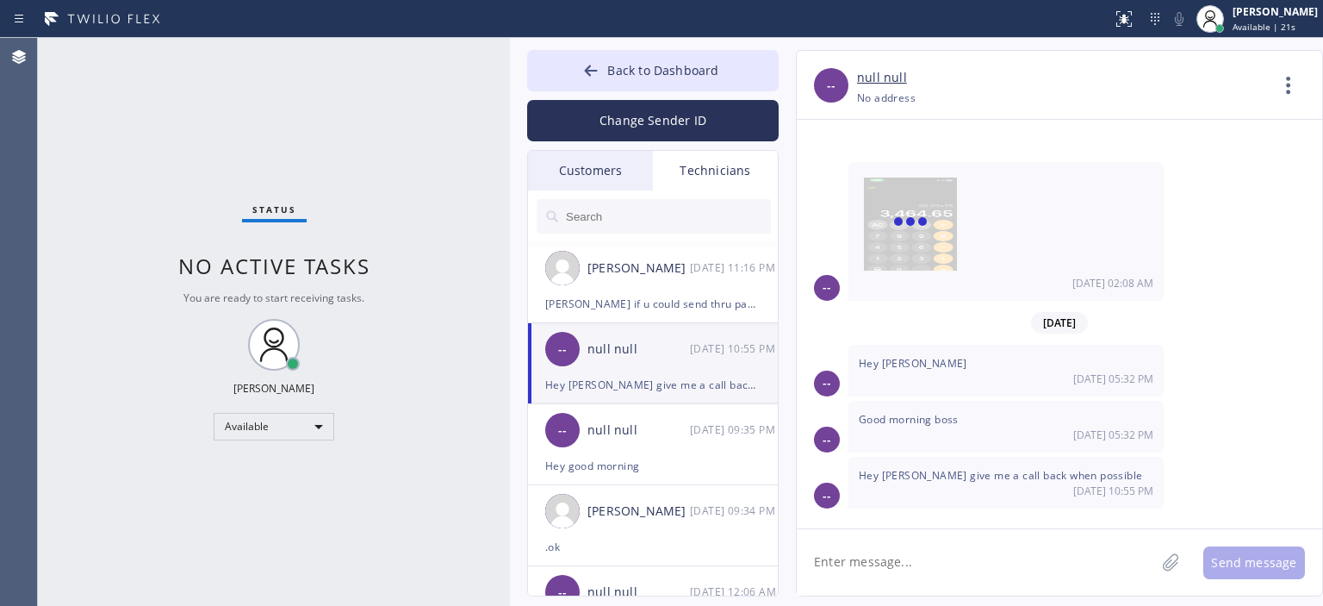
scroll to position [9032, 0]
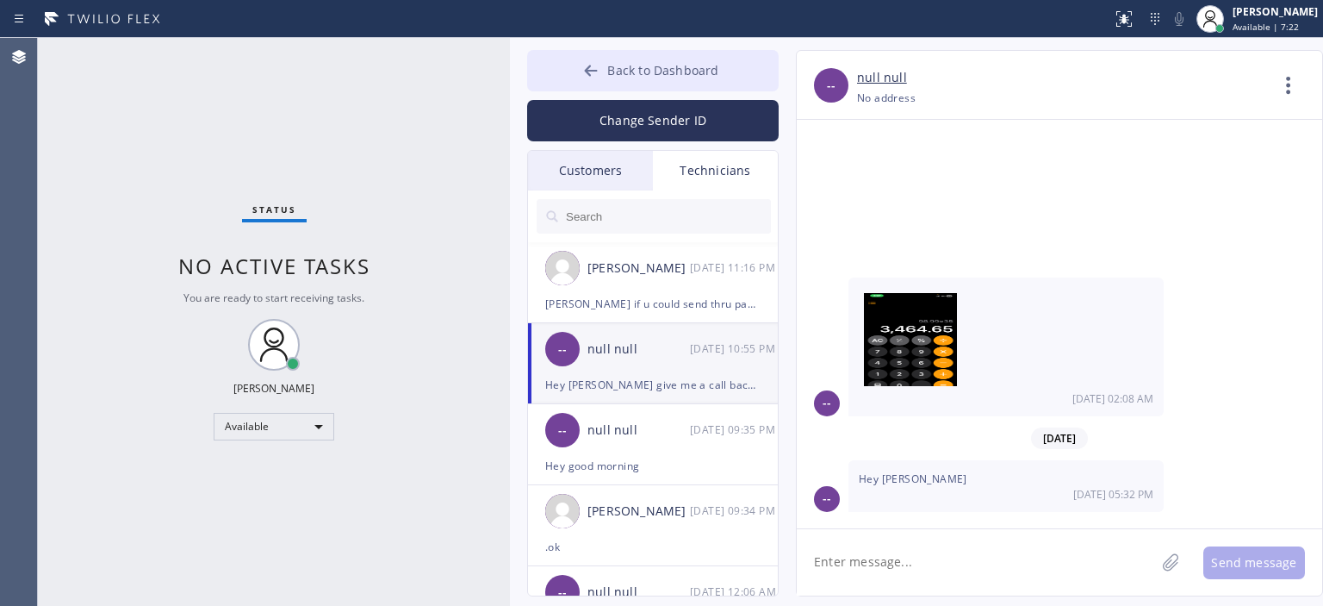
click at [565, 76] on button "Back to Dashboard" at bounding box center [653, 70] width 252 height 41
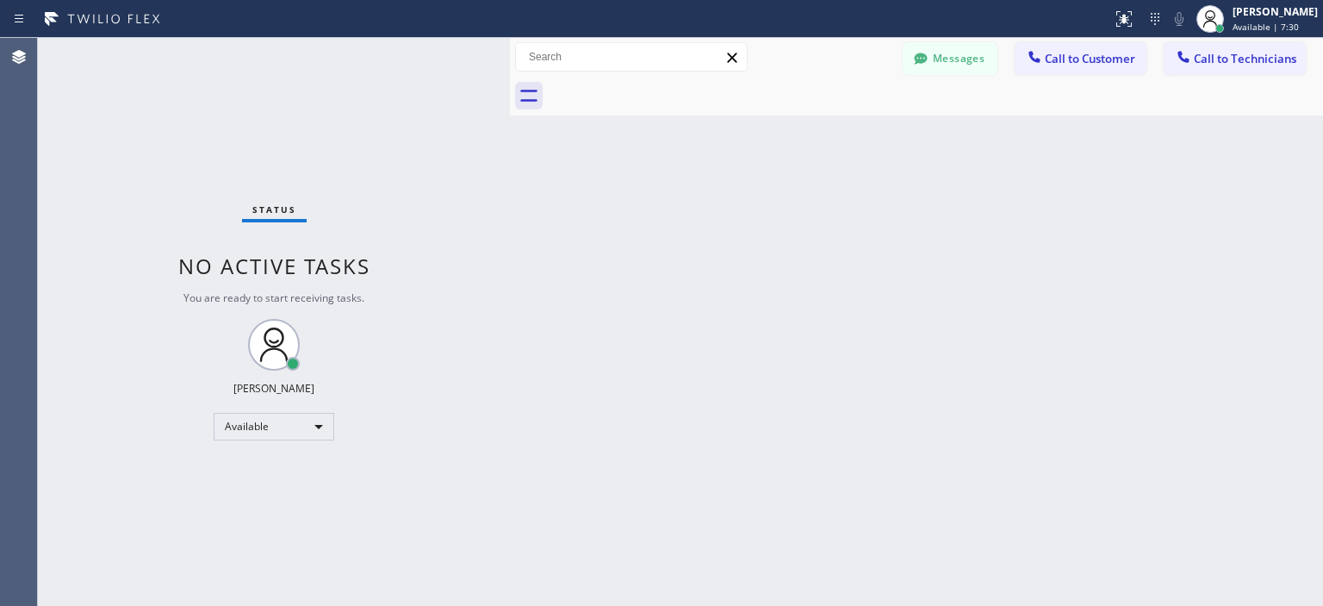
click at [1250, 208] on div "Back to Dashboard Change Sender ID Customers Technicians AA [PERSON_NAME] [DATE…" at bounding box center [916, 322] width 813 height 568
click at [947, 49] on button "Messages" at bounding box center [950, 58] width 95 height 33
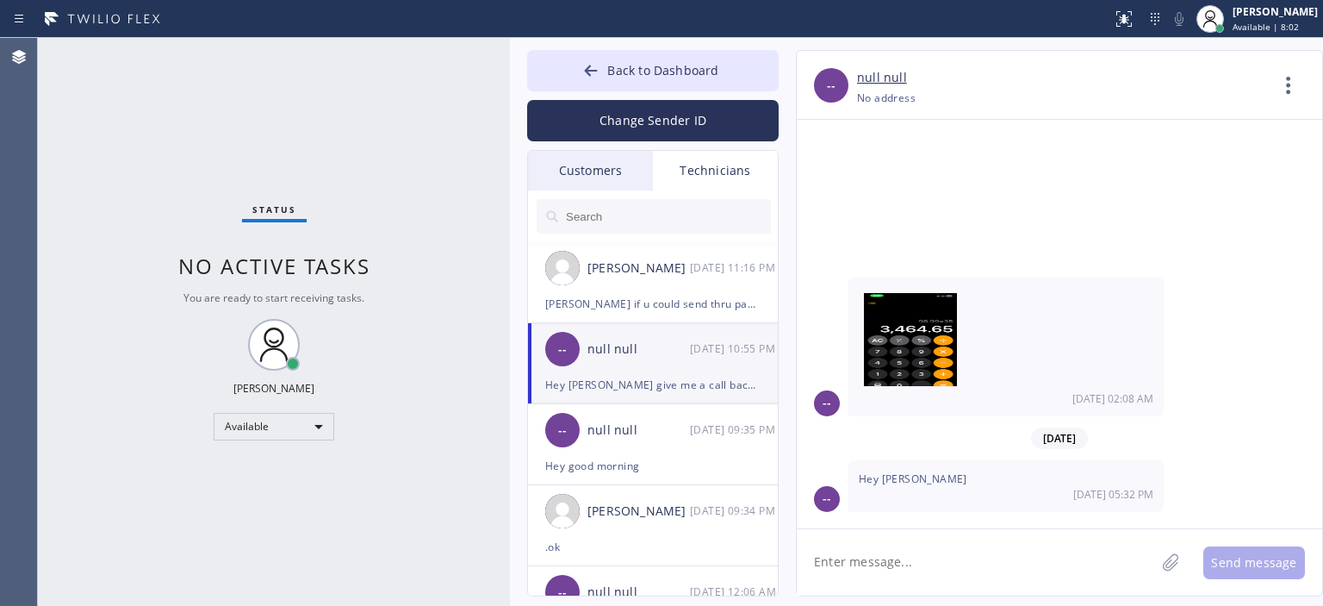
click at [625, 226] on input "text" at bounding box center [667, 216] width 207 height 34
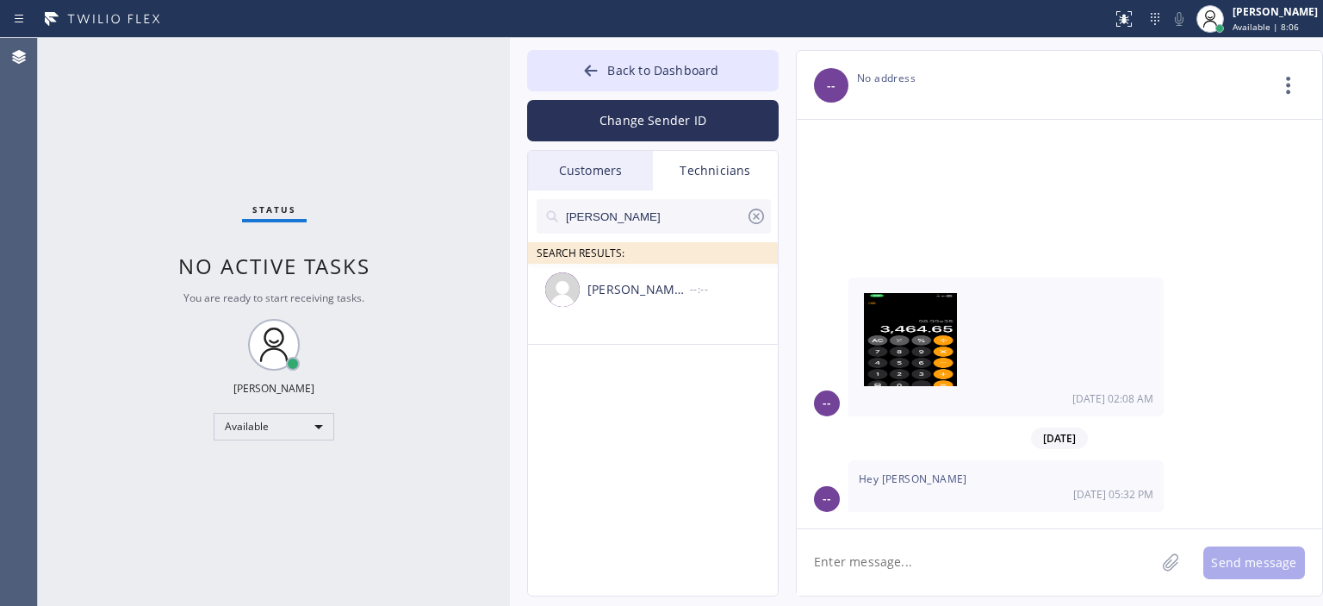
type input "brian"
click at [758, 215] on icon at bounding box center [756, 216] width 21 height 21
click at [628, 167] on div "Customers" at bounding box center [590, 171] width 125 height 40
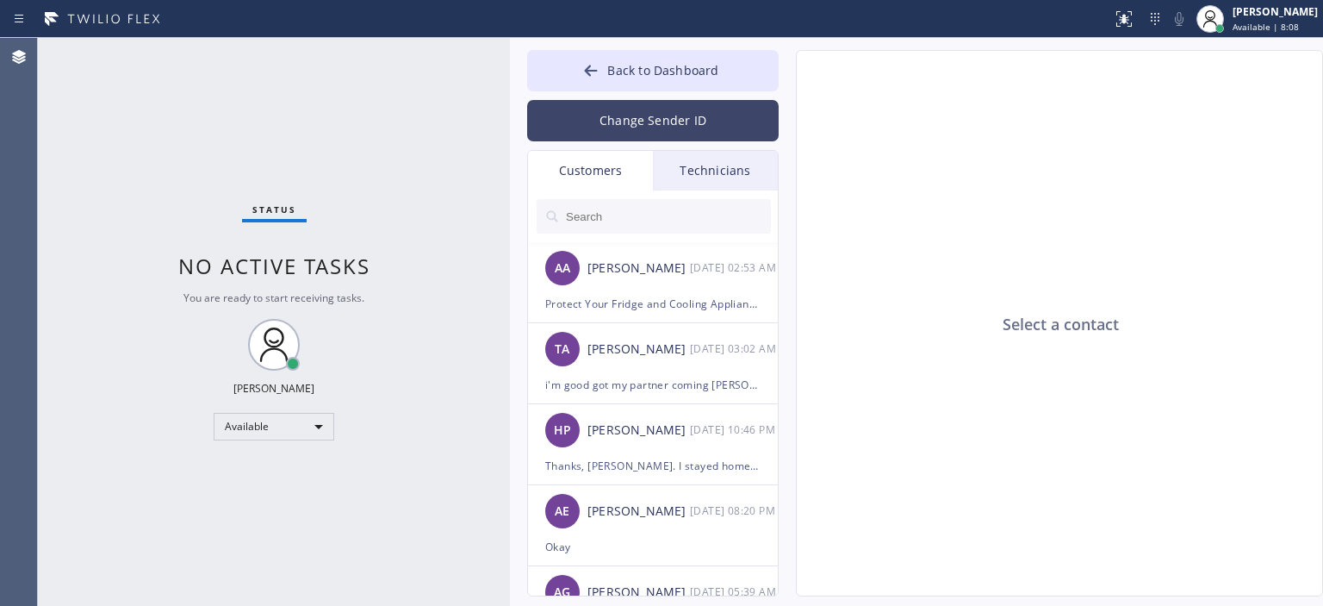
click at [662, 121] on button "Change Sender ID" at bounding box center [653, 120] width 252 height 41
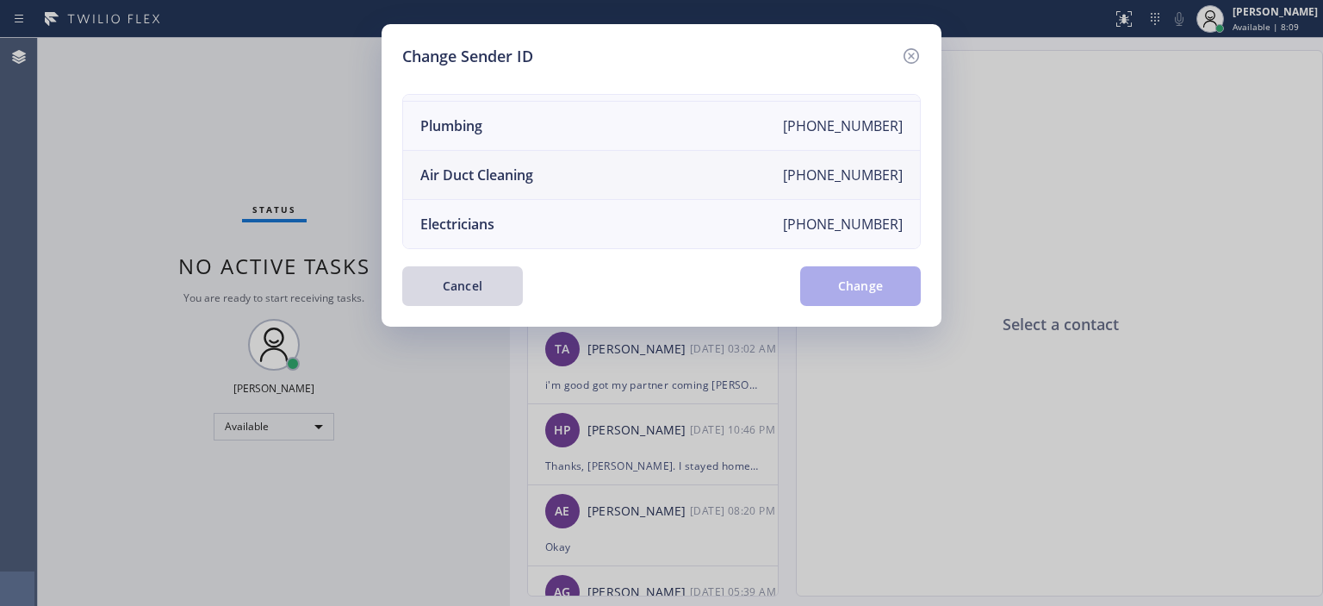
scroll to position [200, 0]
click at [570, 156] on li "Air Duct Cleaning [PHONE_NUMBER]" at bounding box center [661, 175] width 517 height 49
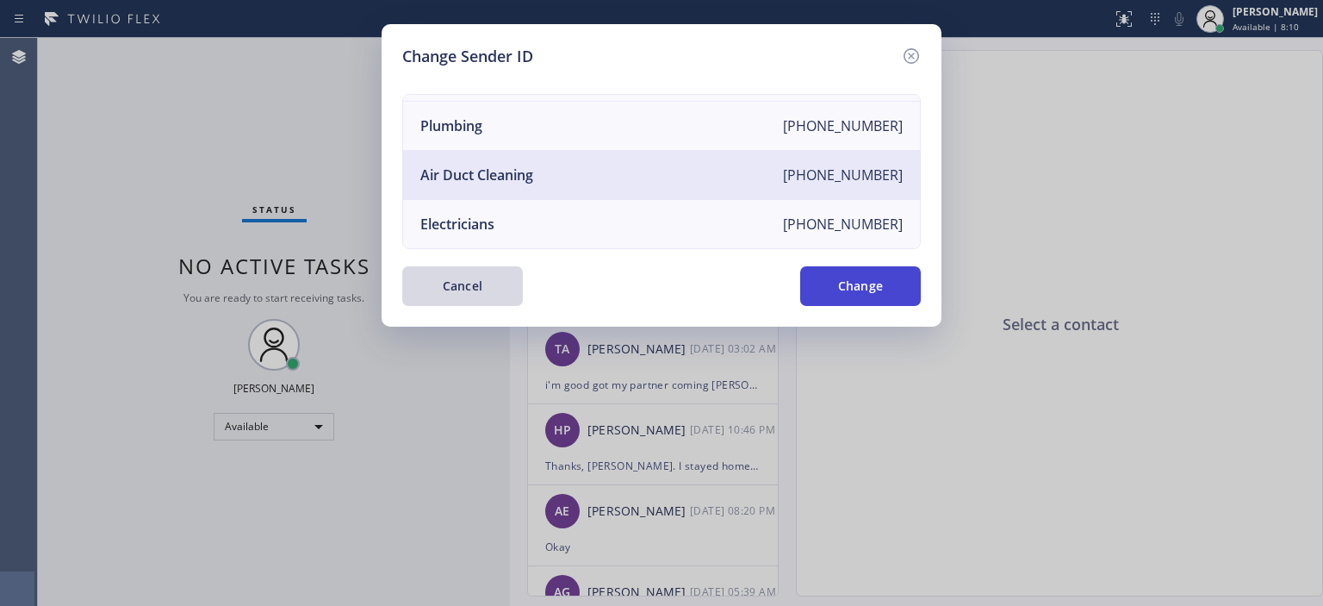
click at [829, 278] on button "Change" at bounding box center [860, 286] width 121 height 40
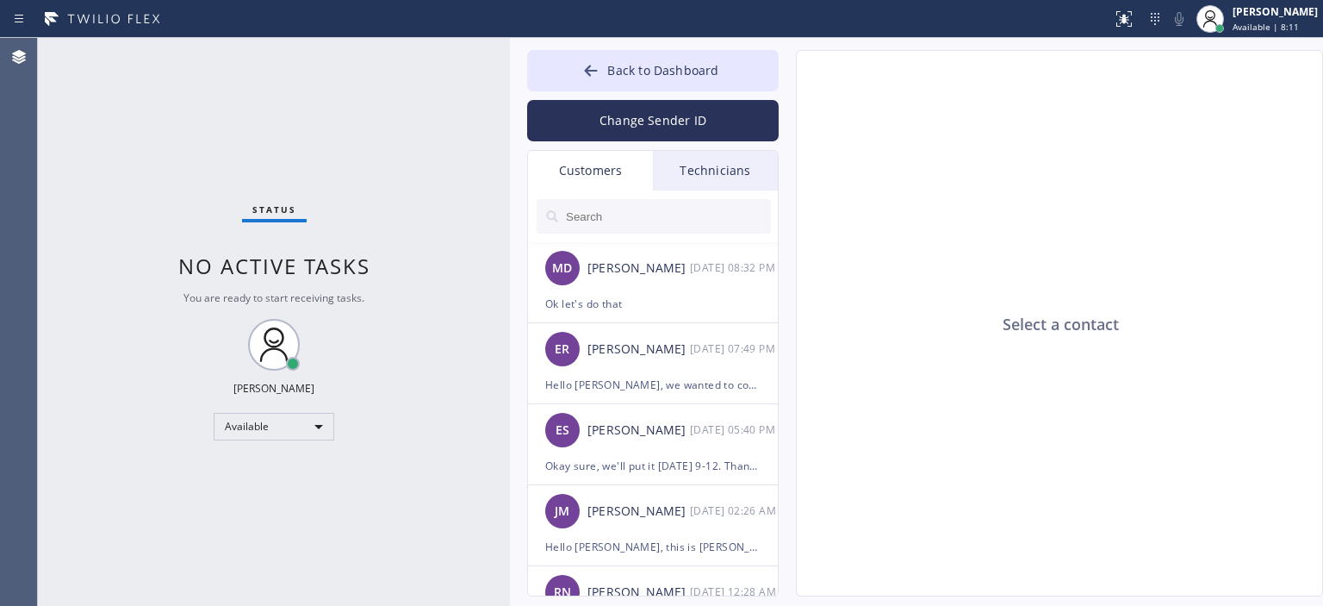
click at [632, 218] on input "text" at bounding box center [667, 216] width 207 height 34
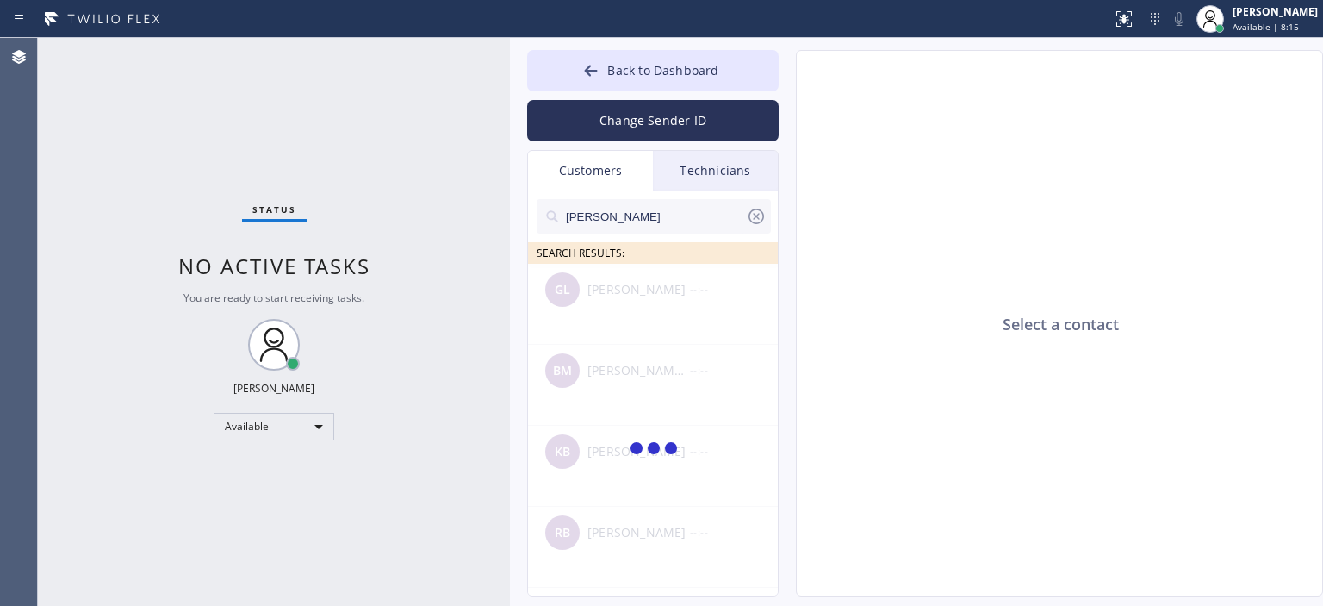
type input "brian"
click at [755, 218] on icon at bounding box center [756, 216] width 21 height 21
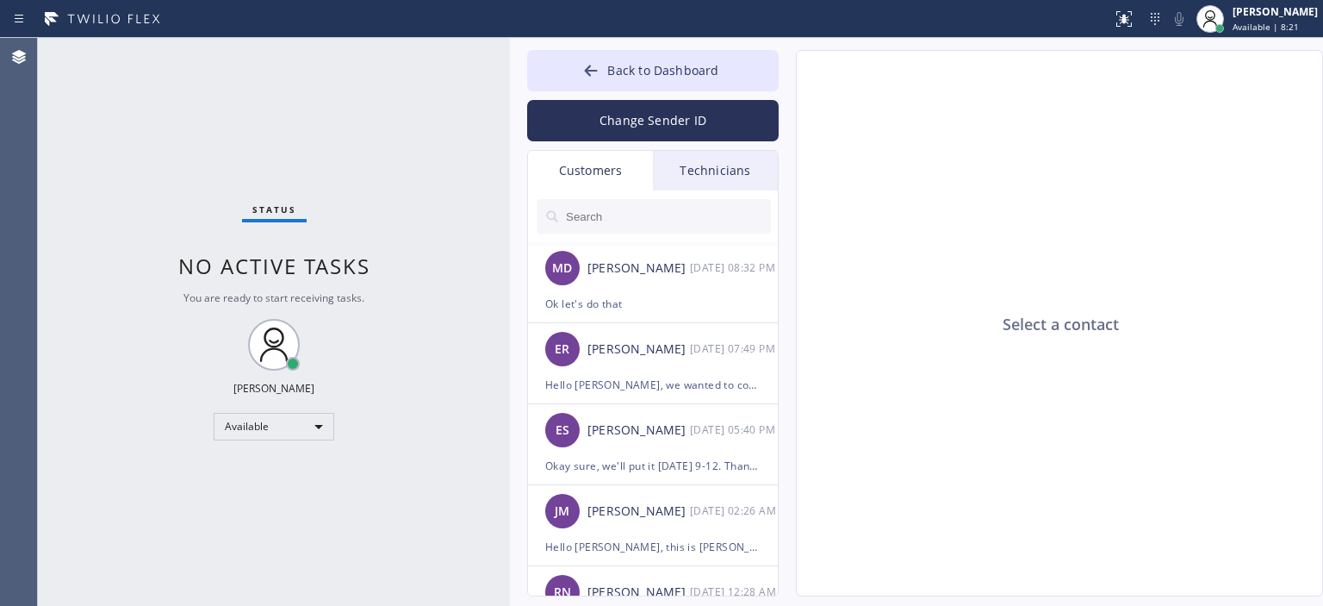
click at [601, 217] on input "text" at bounding box center [667, 216] width 207 height 34
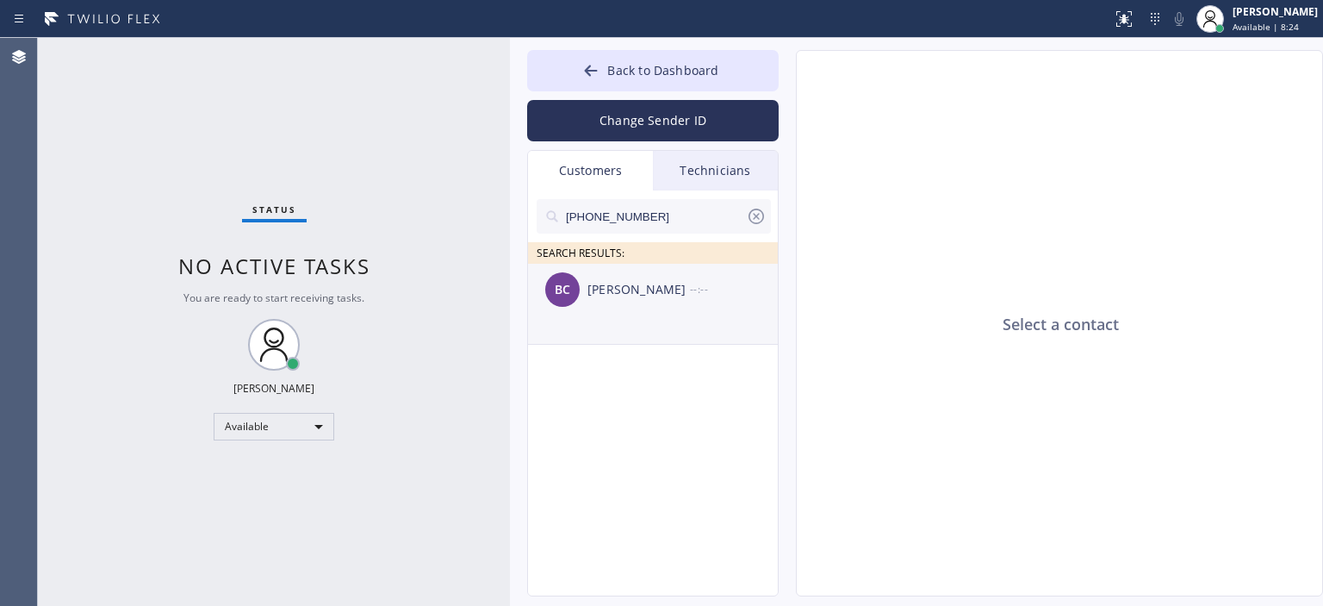
click at [669, 291] on div "Brian Cheng" at bounding box center [638, 290] width 103 height 20
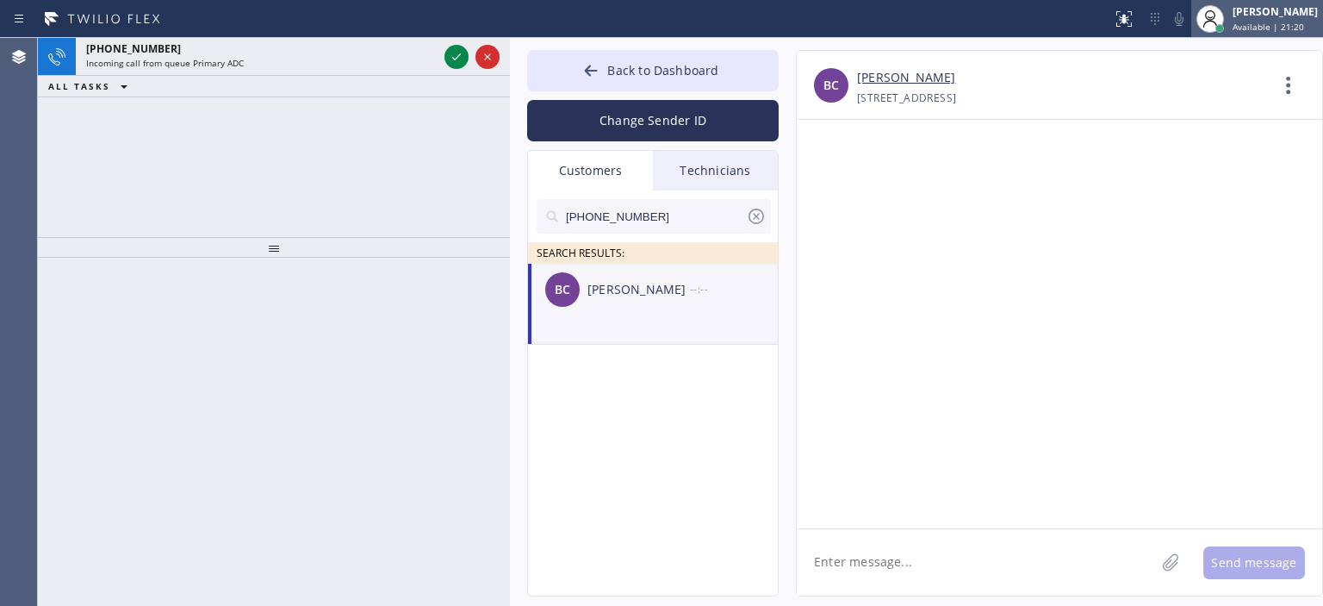
click at [1271, 16] on div "[PERSON_NAME]" at bounding box center [1275, 11] width 85 height 15
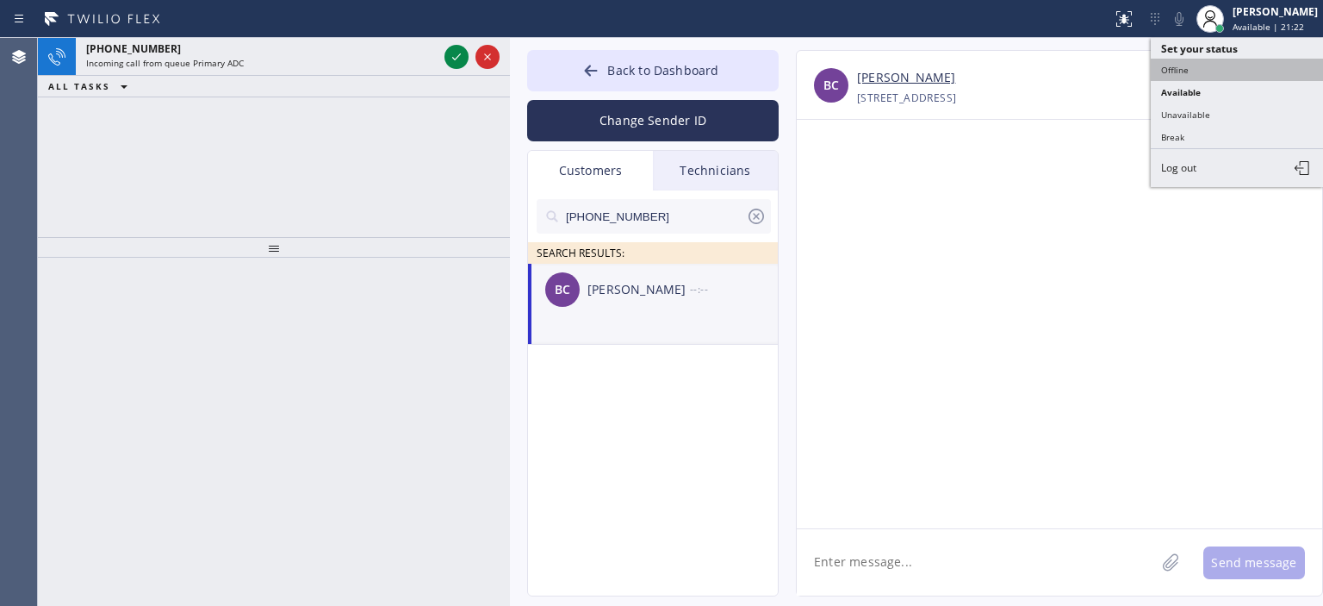
click at [1182, 69] on button "Offline" at bounding box center [1237, 70] width 172 height 22
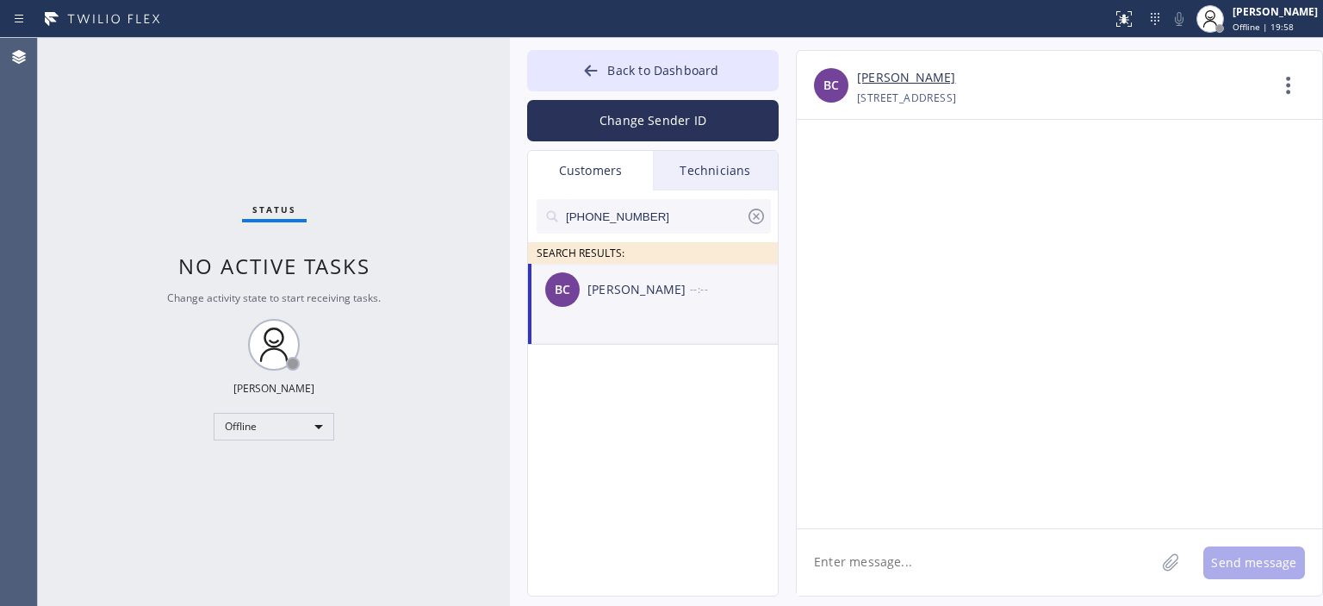
click at [737, 171] on div "Technicians" at bounding box center [715, 171] width 125 height 40
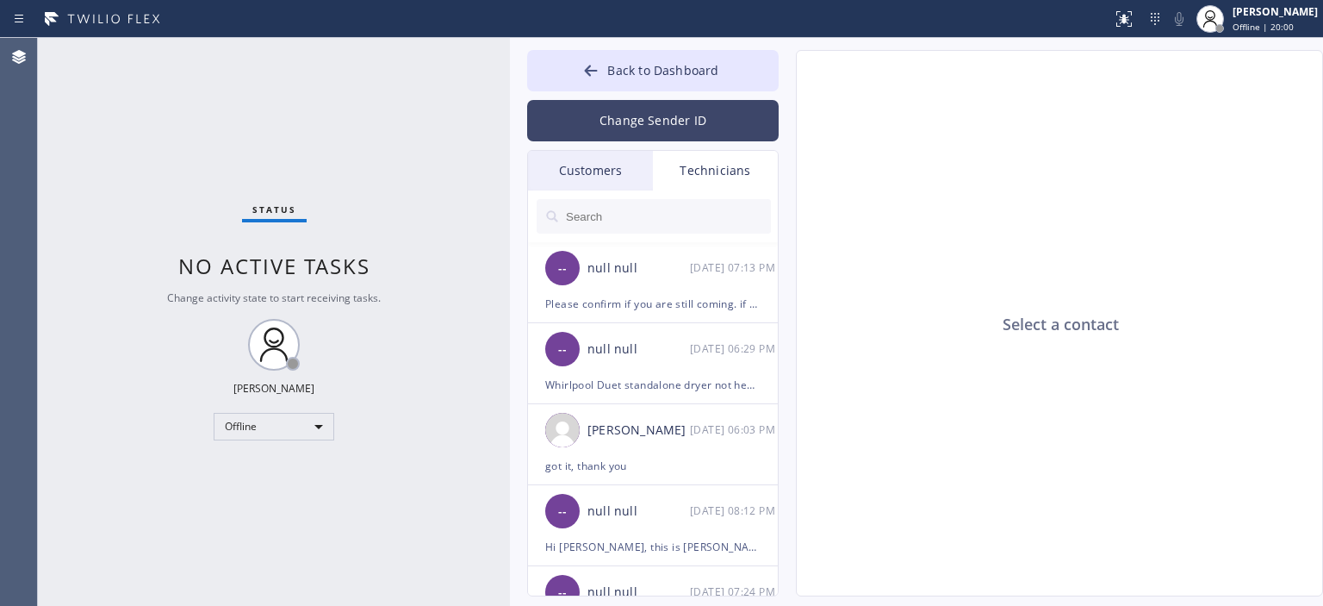
click at [679, 111] on button "Change Sender ID" at bounding box center [653, 120] width 252 height 41
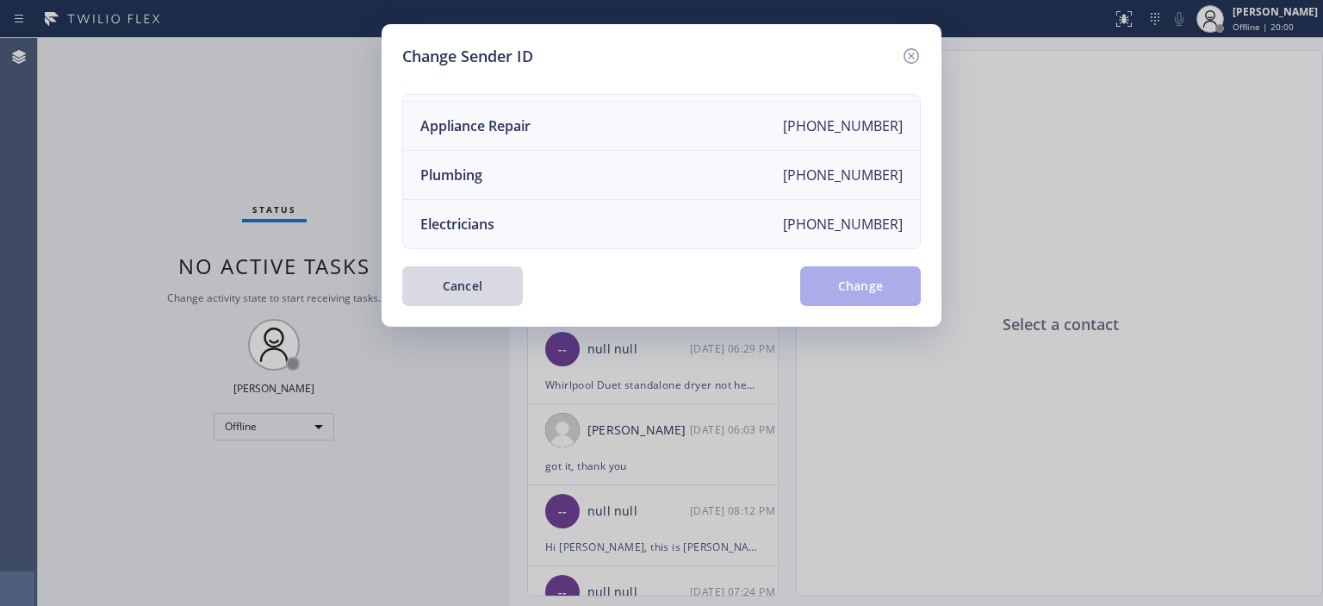
scroll to position [0, 0]
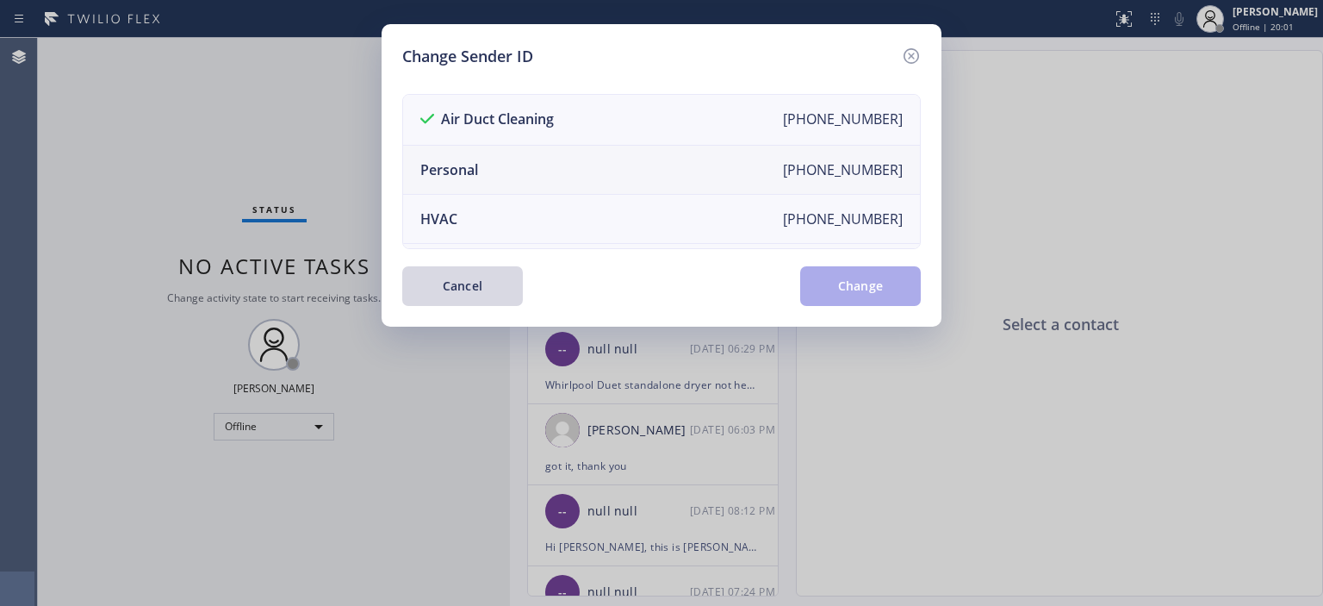
click at [565, 151] on li "Personal [PHONE_NUMBER]" at bounding box center [661, 170] width 517 height 49
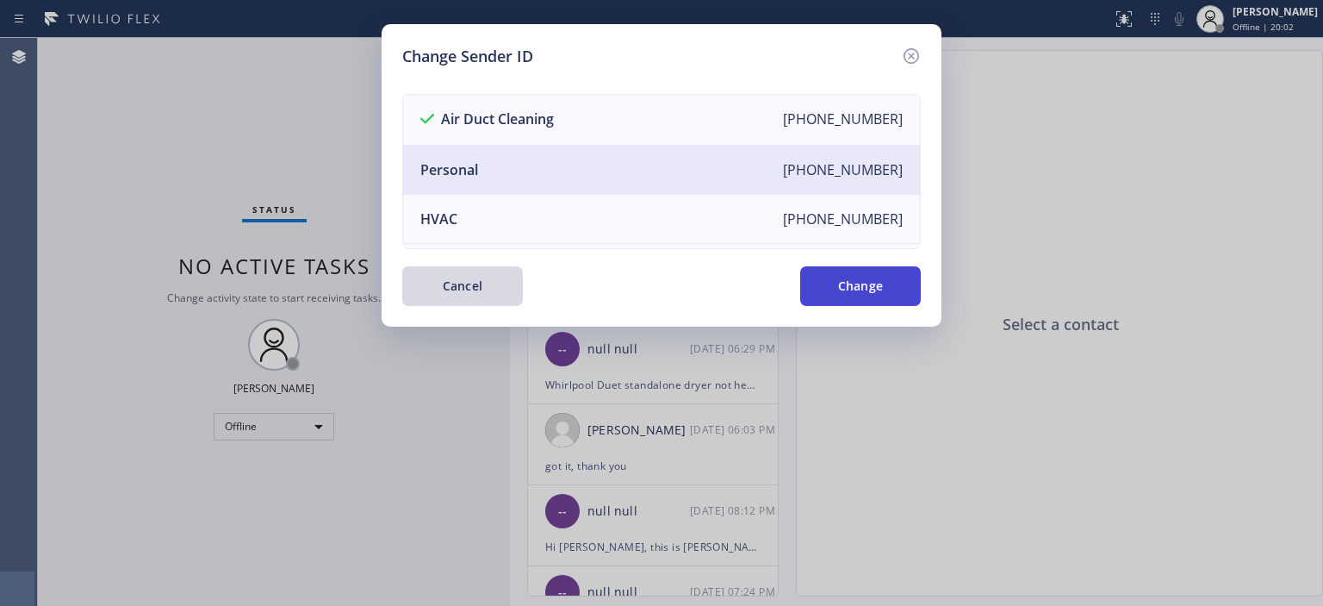
click at [885, 288] on button "Change" at bounding box center [860, 286] width 121 height 40
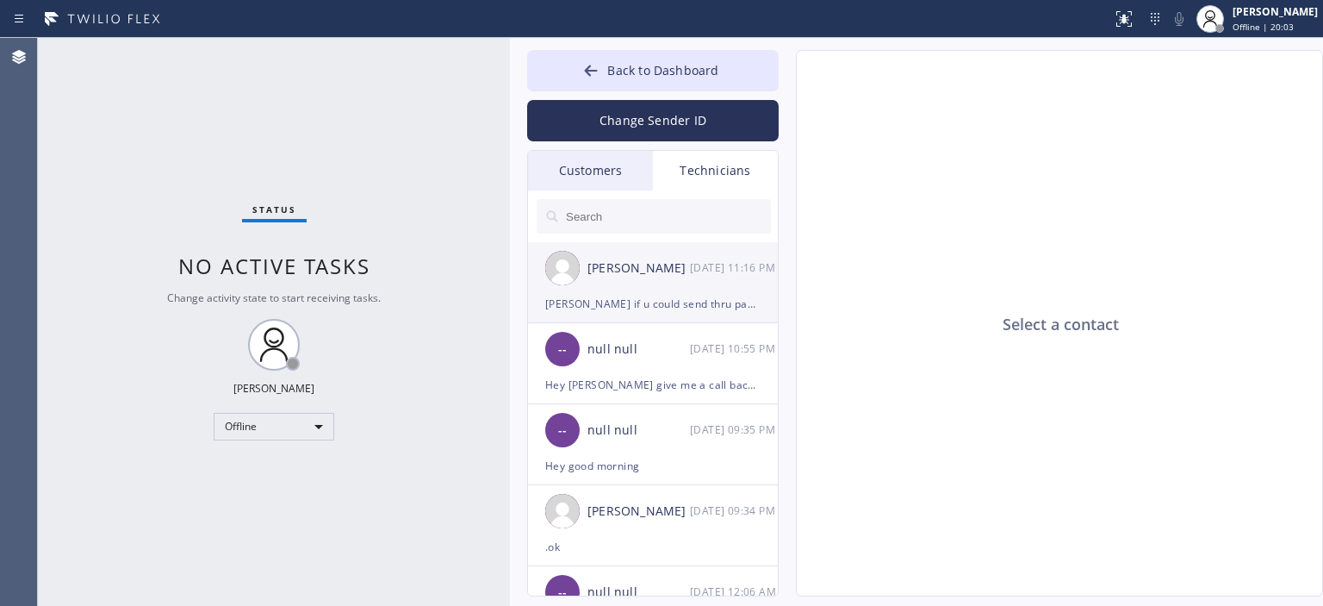
click at [688, 273] on div "[PERSON_NAME]" at bounding box center [638, 268] width 103 height 20
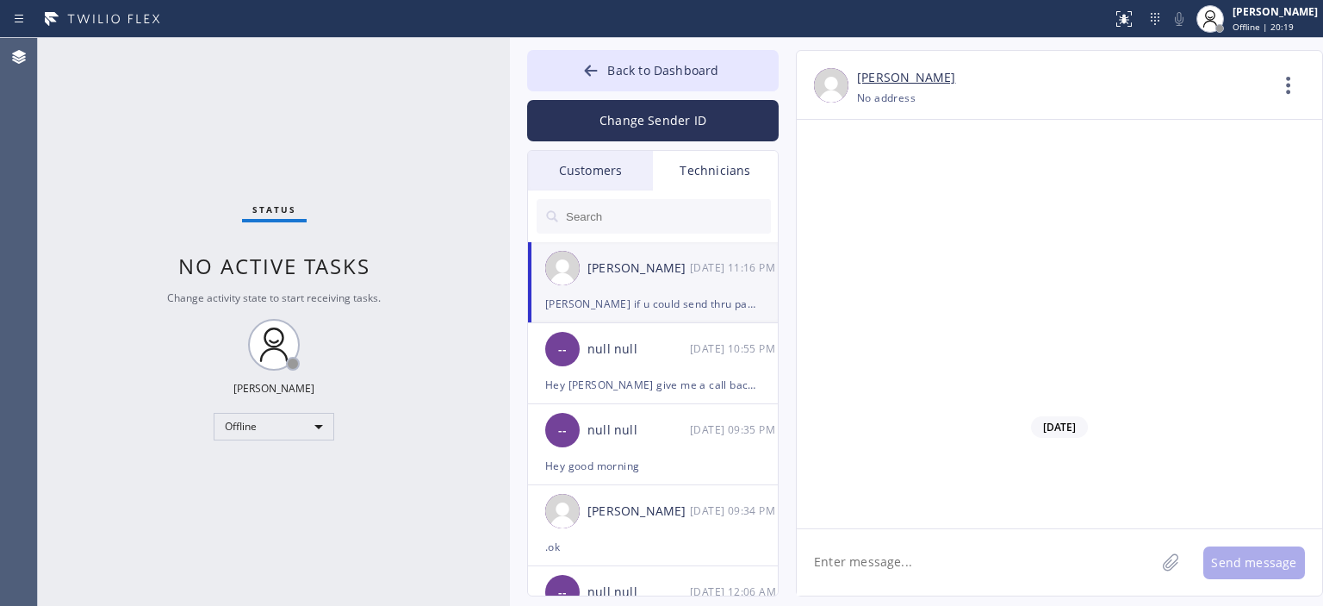
scroll to position [103420, 0]
